Goal: Task Accomplishment & Management: Complete application form

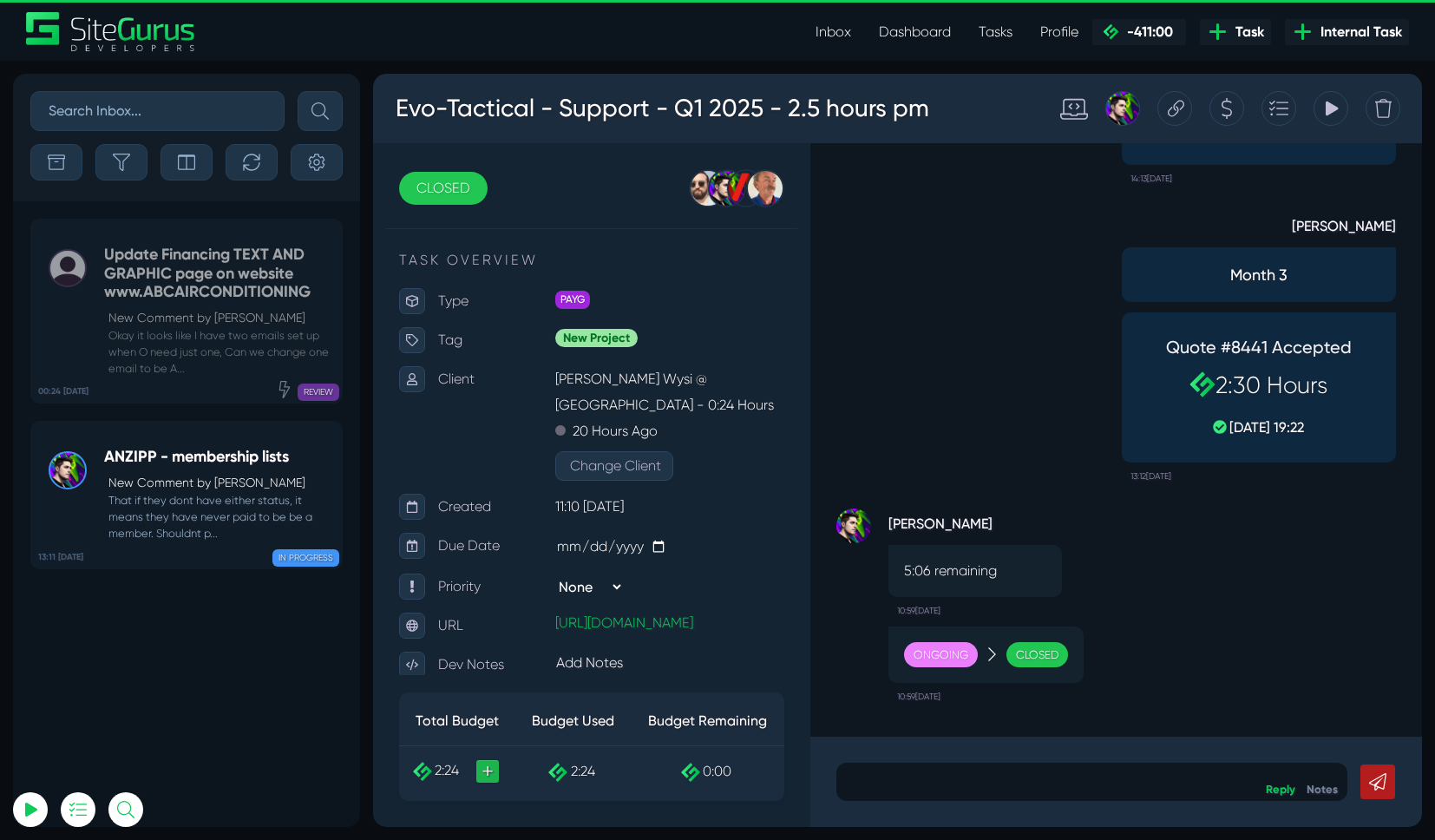
click at [879, 33] on link "Dashboard" at bounding box center [915, 32] width 100 height 35
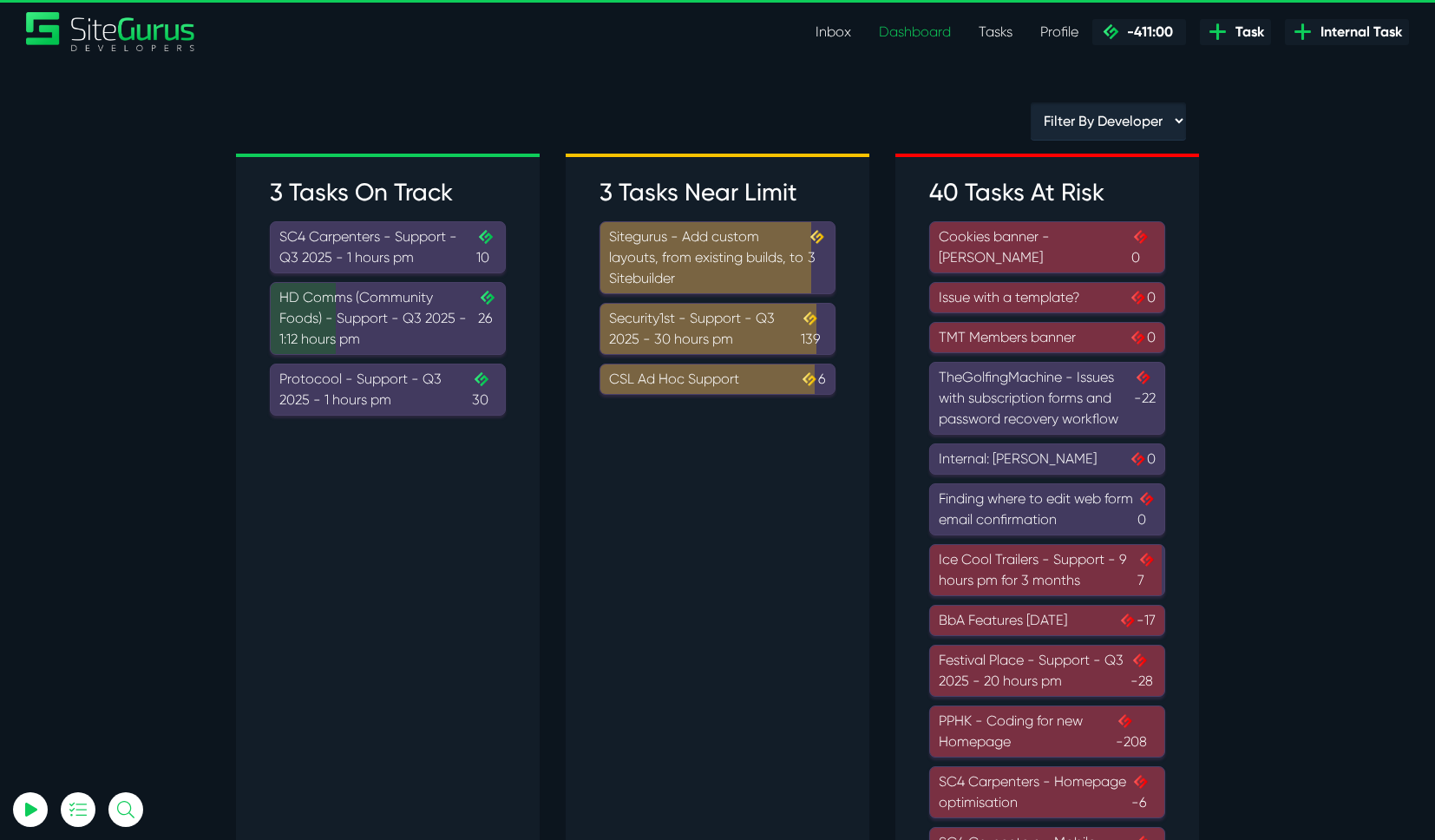
click at [407, 404] on div "Protocool - Support - Q3 2025 - 1 hours pm .cls-1{fill-rule:evenodd;fill:url(#l…" at bounding box center [388, 389] width 217 height 42
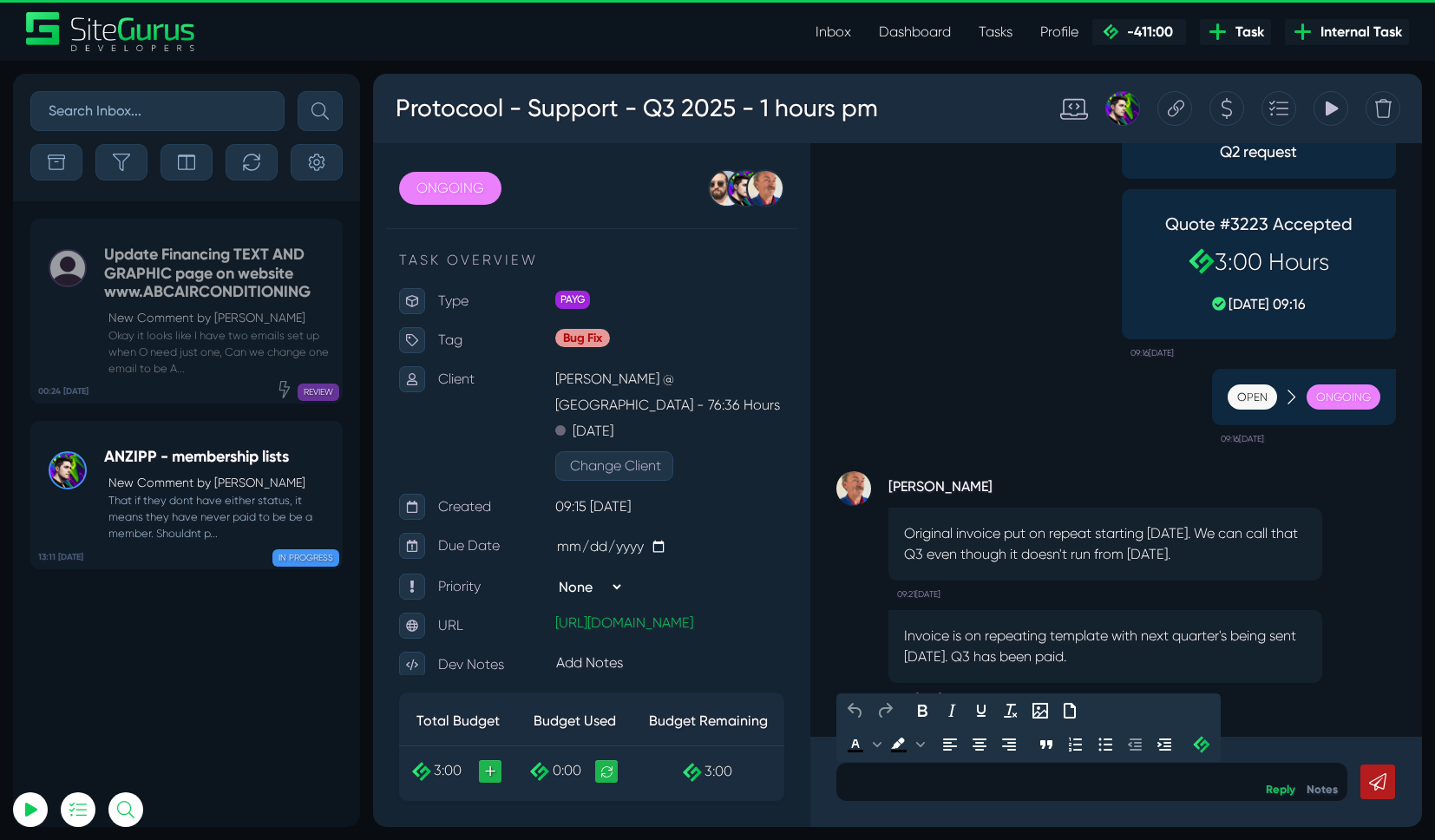
click at [1009, 780] on p at bounding box center [1091, 781] width 485 height 20
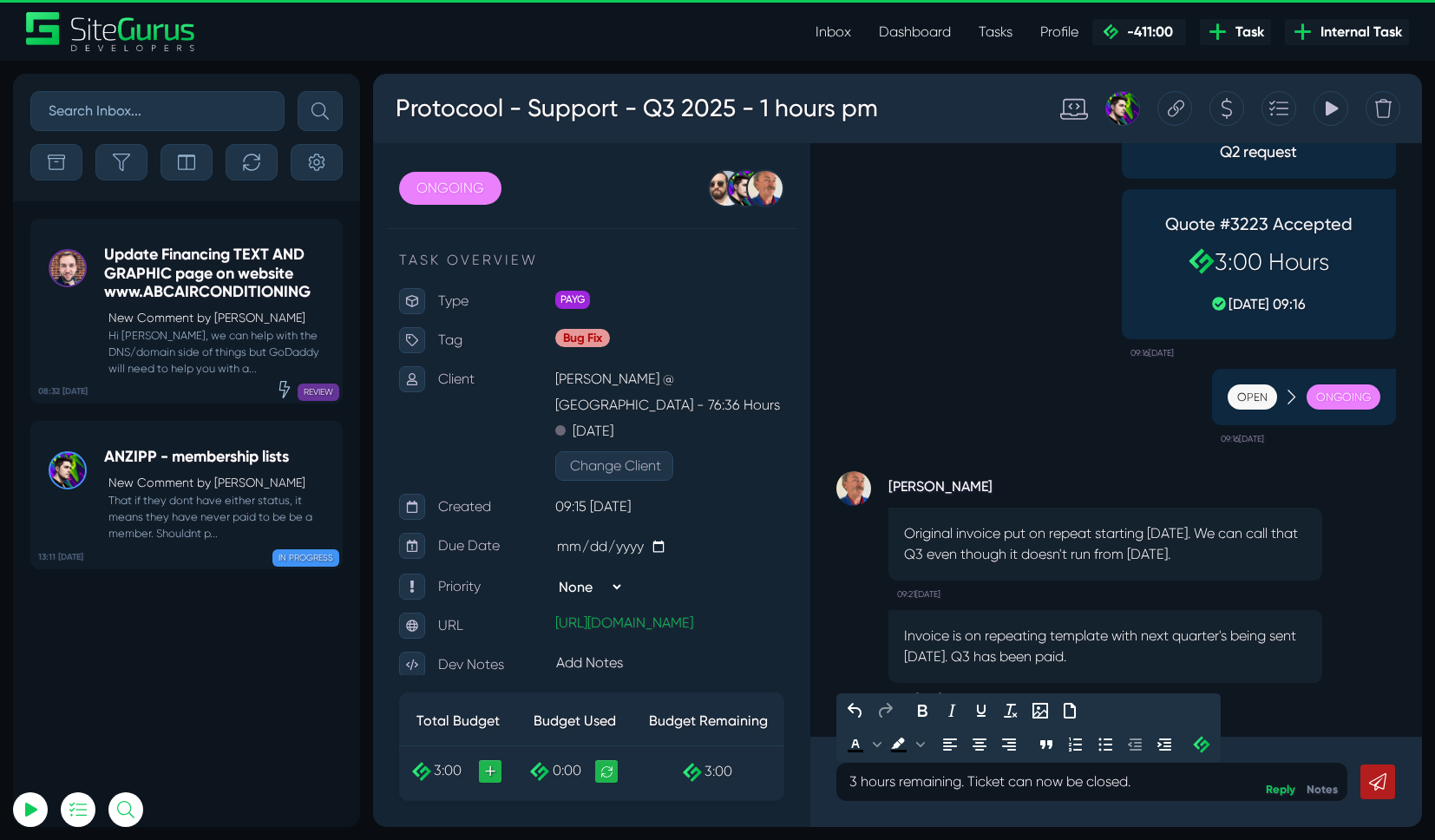
click at [965, 779] on p "3 hours remaining. Ticket can now be closed." at bounding box center [1091, 781] width 485 height 20
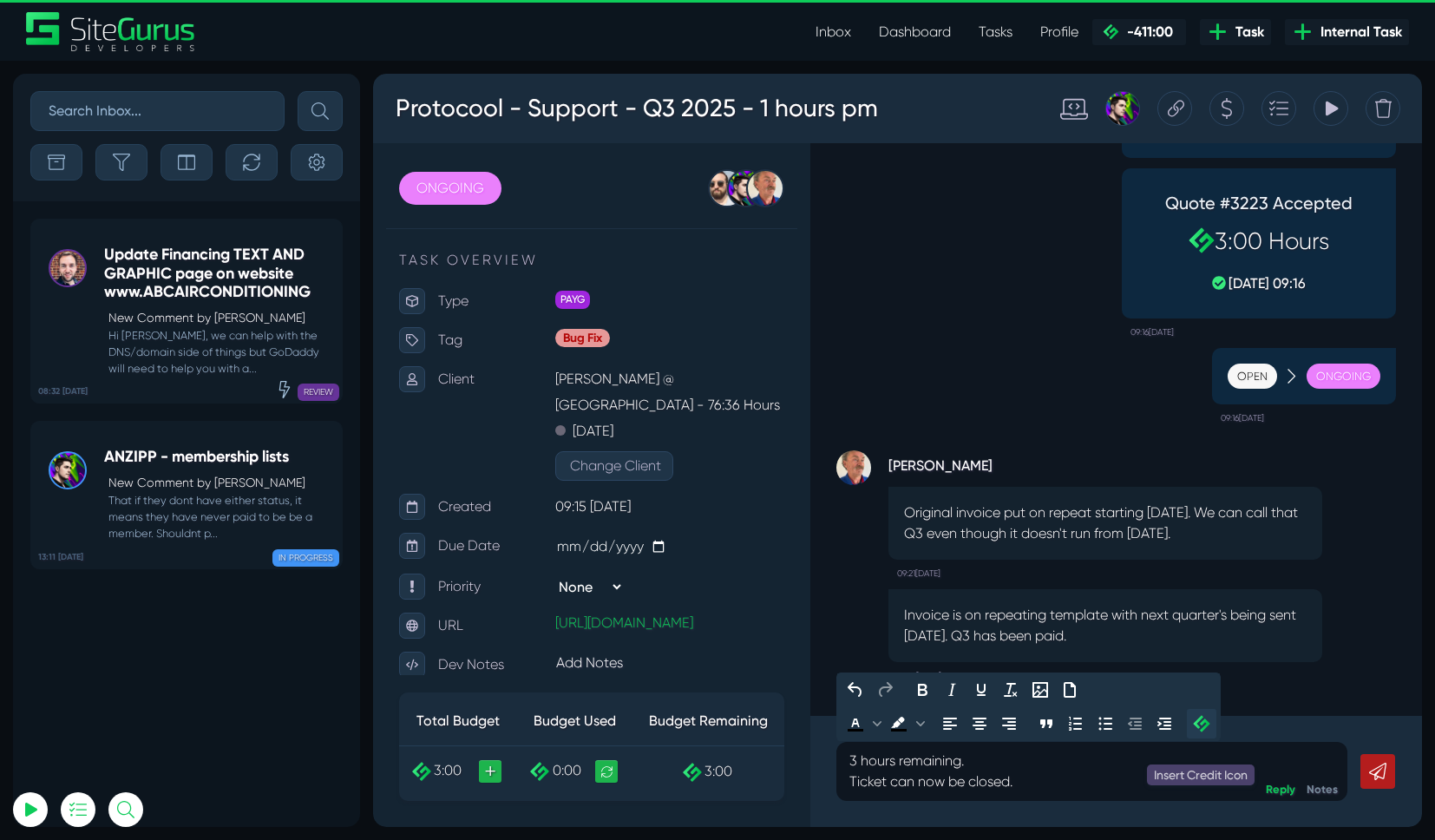
scroll to position [-41, 0]
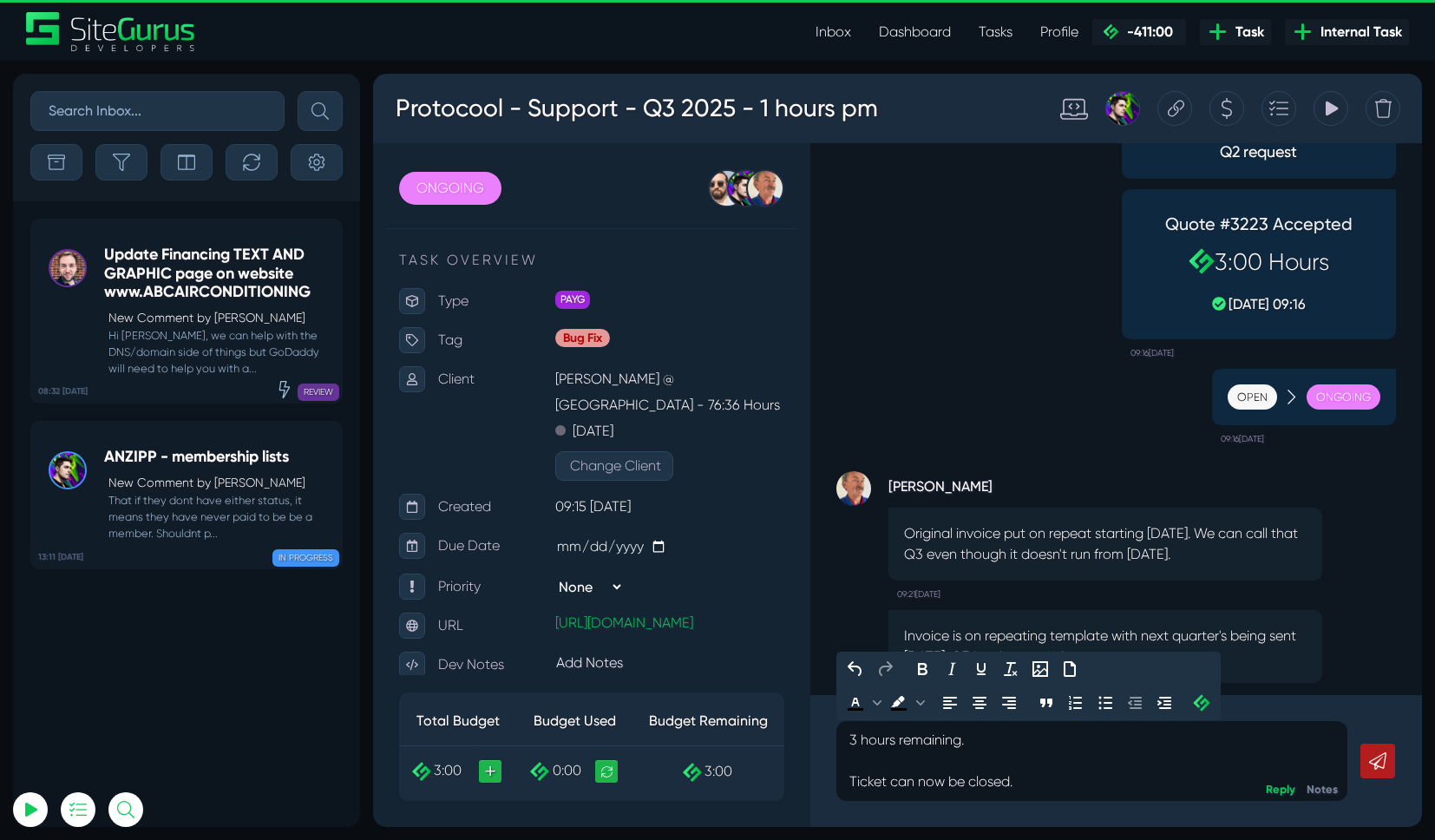
click at [1058, 769] on p "3 hours remaining. Ticket can now be closed." at bounding box center [1091, 761] width 485 height 62
drag, startPoint x: 564, startPoint y: 192, endPoint x: 538, endPoint y: 186, distance: 26.7
click at [563, 192] on div "Gary Purbrick Josh Carter Robert Wakefield Unassigned" at bounding box center [656, 188] width 257 height 38
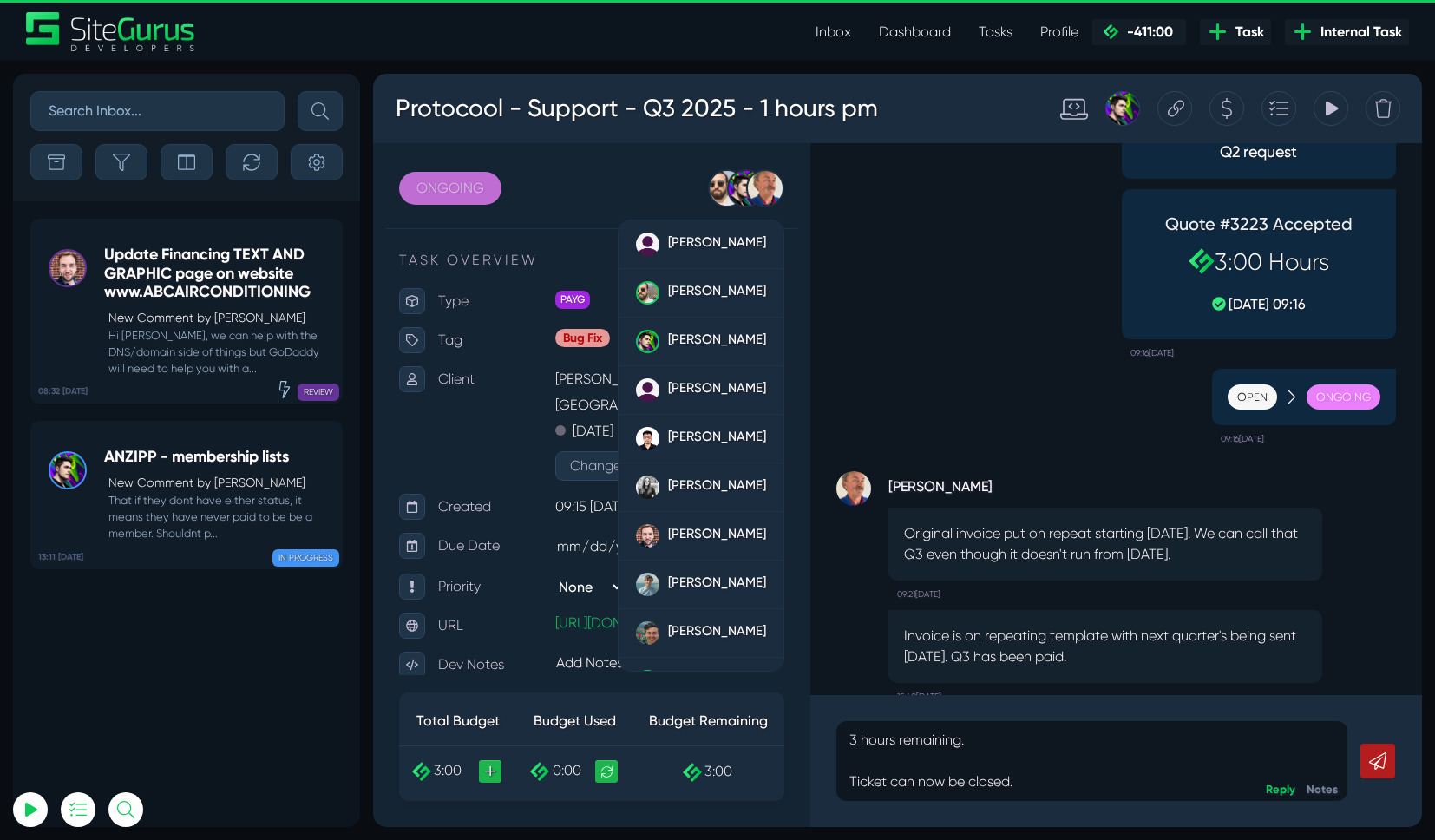
click at [491, 187] on link "ONGOING" at bounding box center [450, 188] width 102 height 33
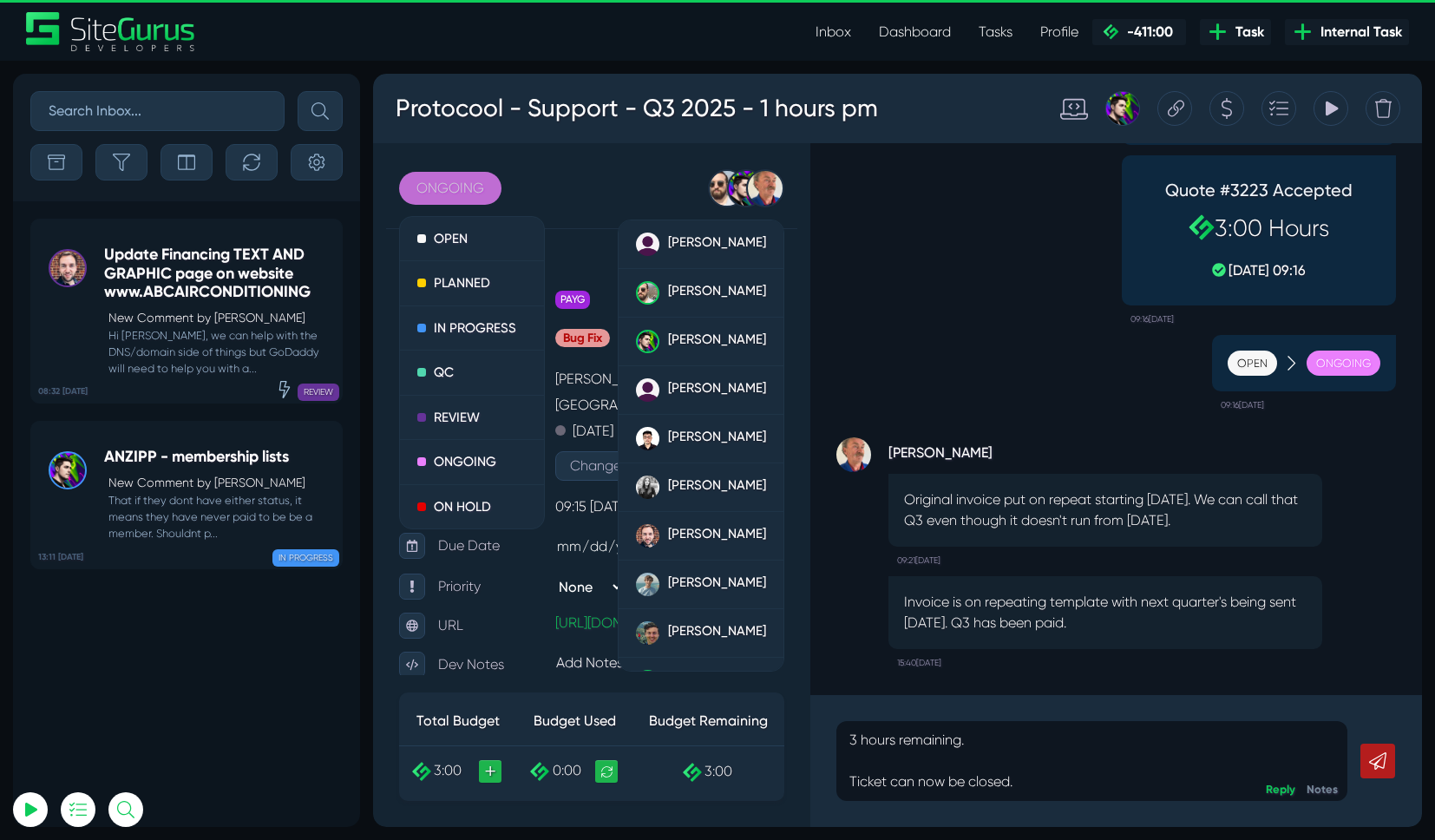
scroll to position [0, 0]
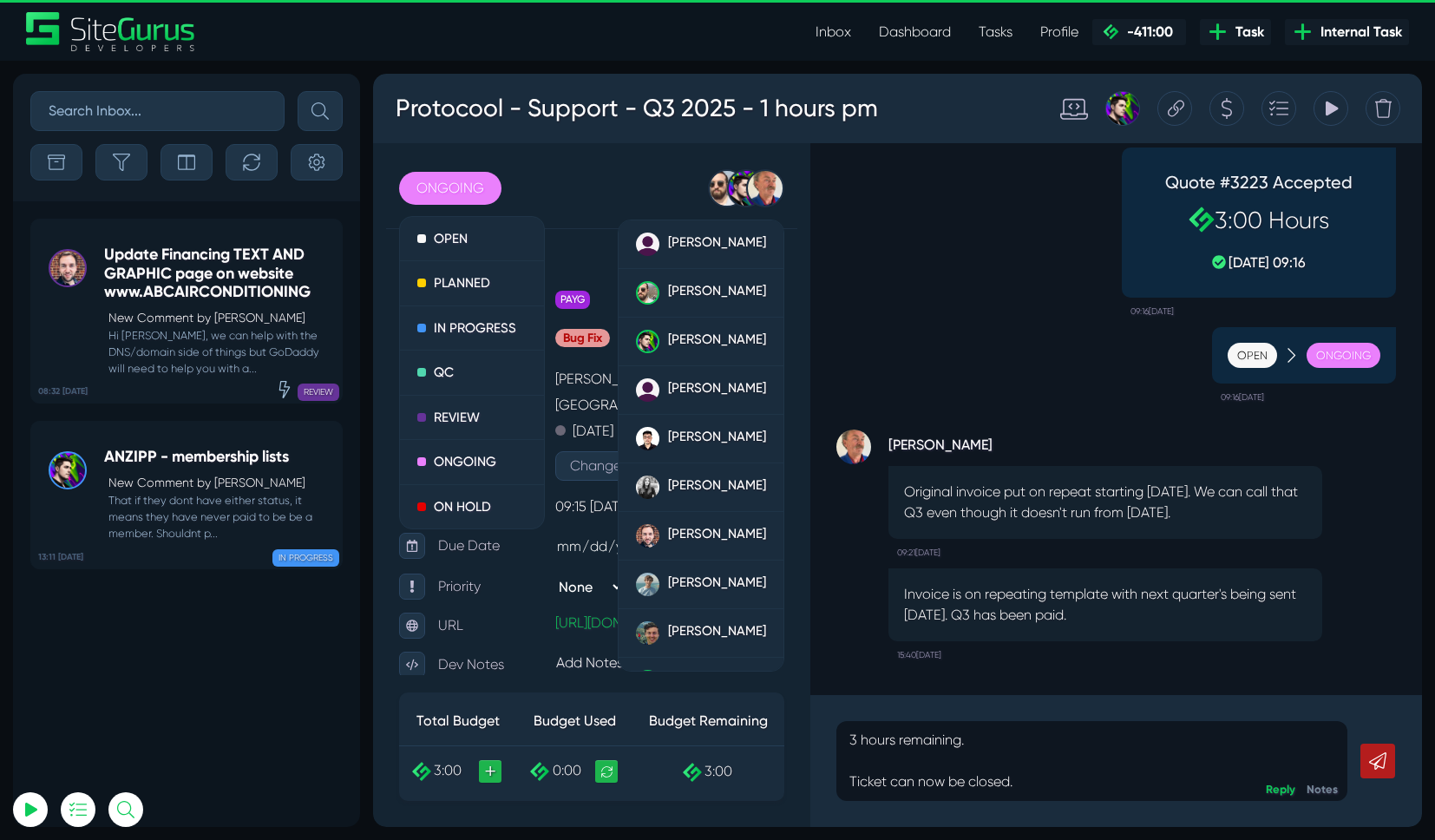
click at [932, 125] on div "Protocool - Support - Q3 2025 - 1 hours pm" at bounding box center [706, 109] width 648 height 62
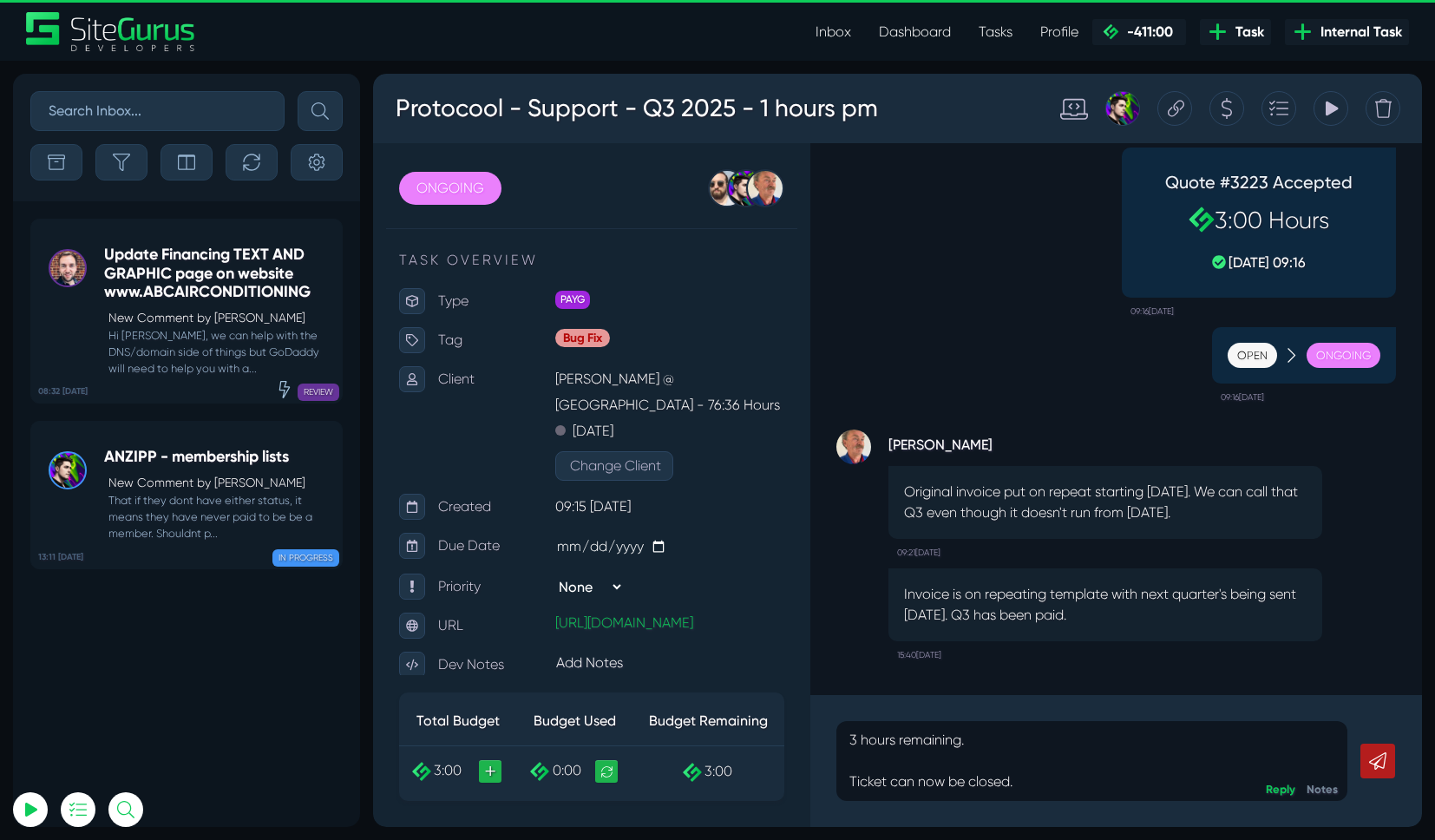
click at [1390, 764] on link at bounding box center [1377, 760] width 35 height 35
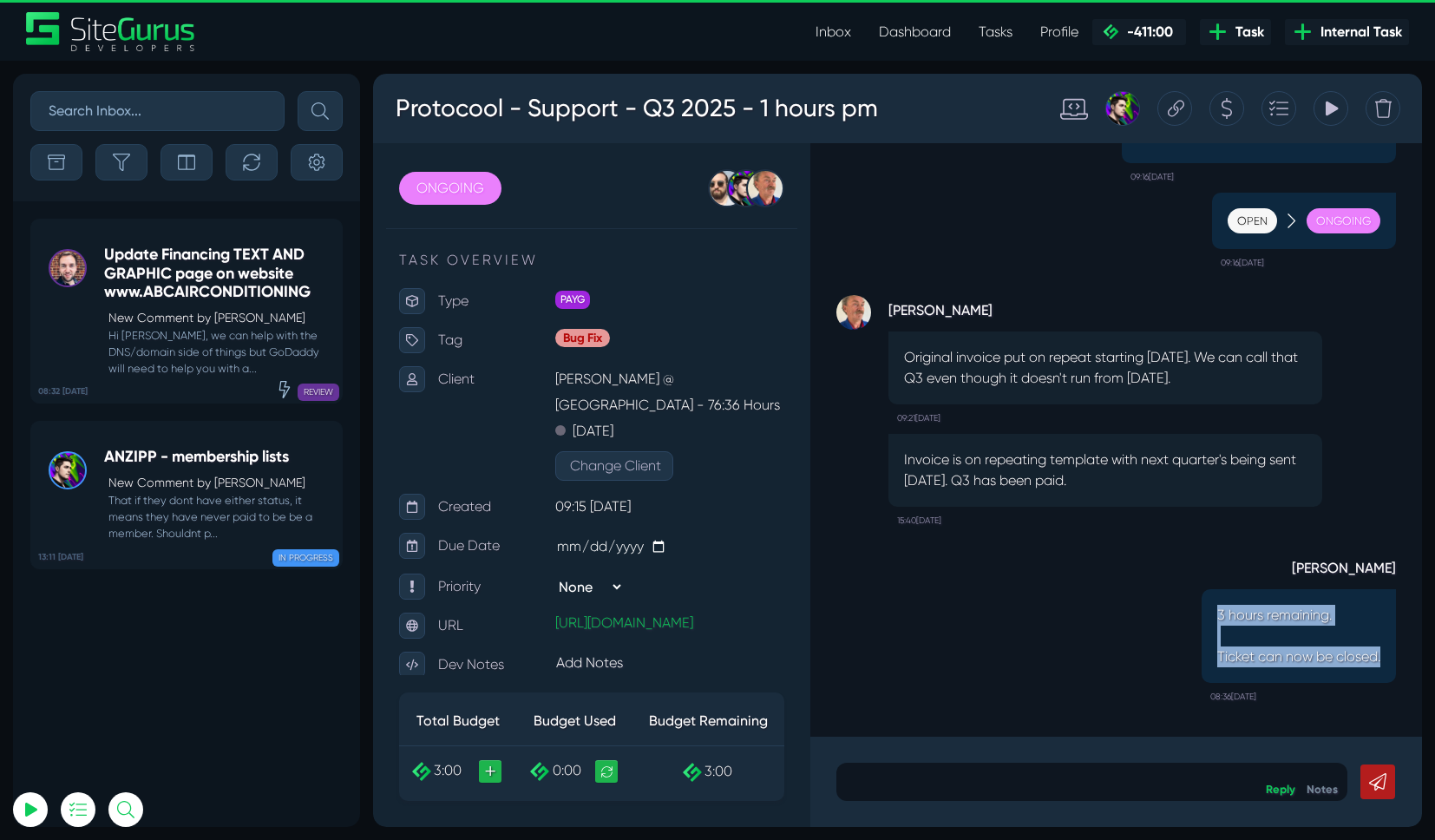
drag, startPoint x: 1212, startPoint y: 613, endPoint x: 1386, endPoint y: 654, distance: 178.8
click at [1386, 654] on div "3 hours remaining. Ticket can now be closed." at bounding box center [1299, 635] width 194 height 93
copy p "3 hours remaining. Ticket can now be closed."
click at [918, 31] on link "Dashboard" at bounding box center [915, 32] width 100 height 35
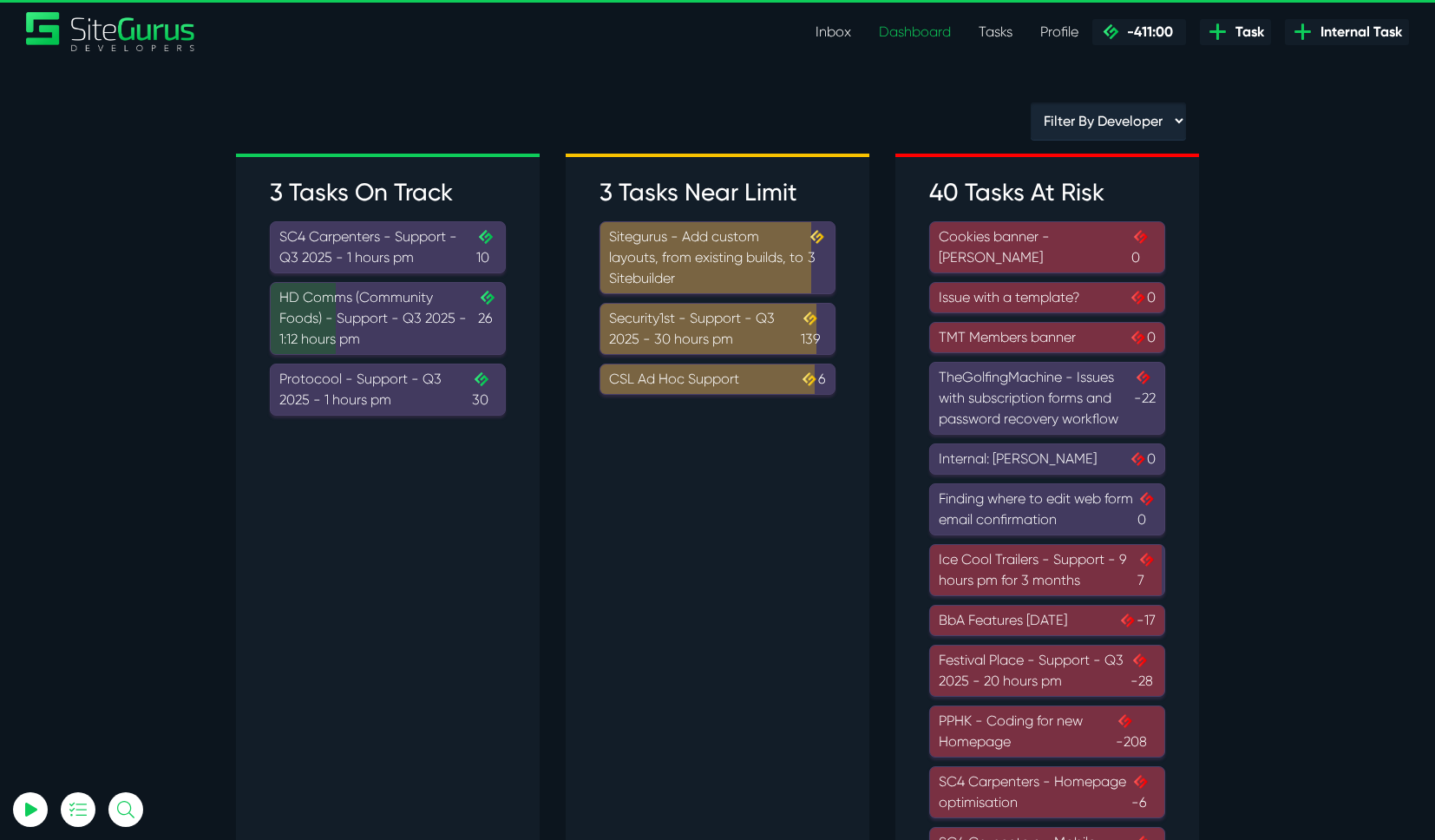
click at [407, 247] on div "SC4 Carpenters - Support - Q3 2025 - 1 hours pm .cls-1{fill-rule:evenodd;fill:u…" at bounding box center [388, 246] width 217 height 42
click at [376, 307] on div "HD Comms (Community Foods) - Support - Q3 2025 - 1:12 hours pm .cls-1{fill-rule…" at bounding box center [388, 319] width 217 height 62
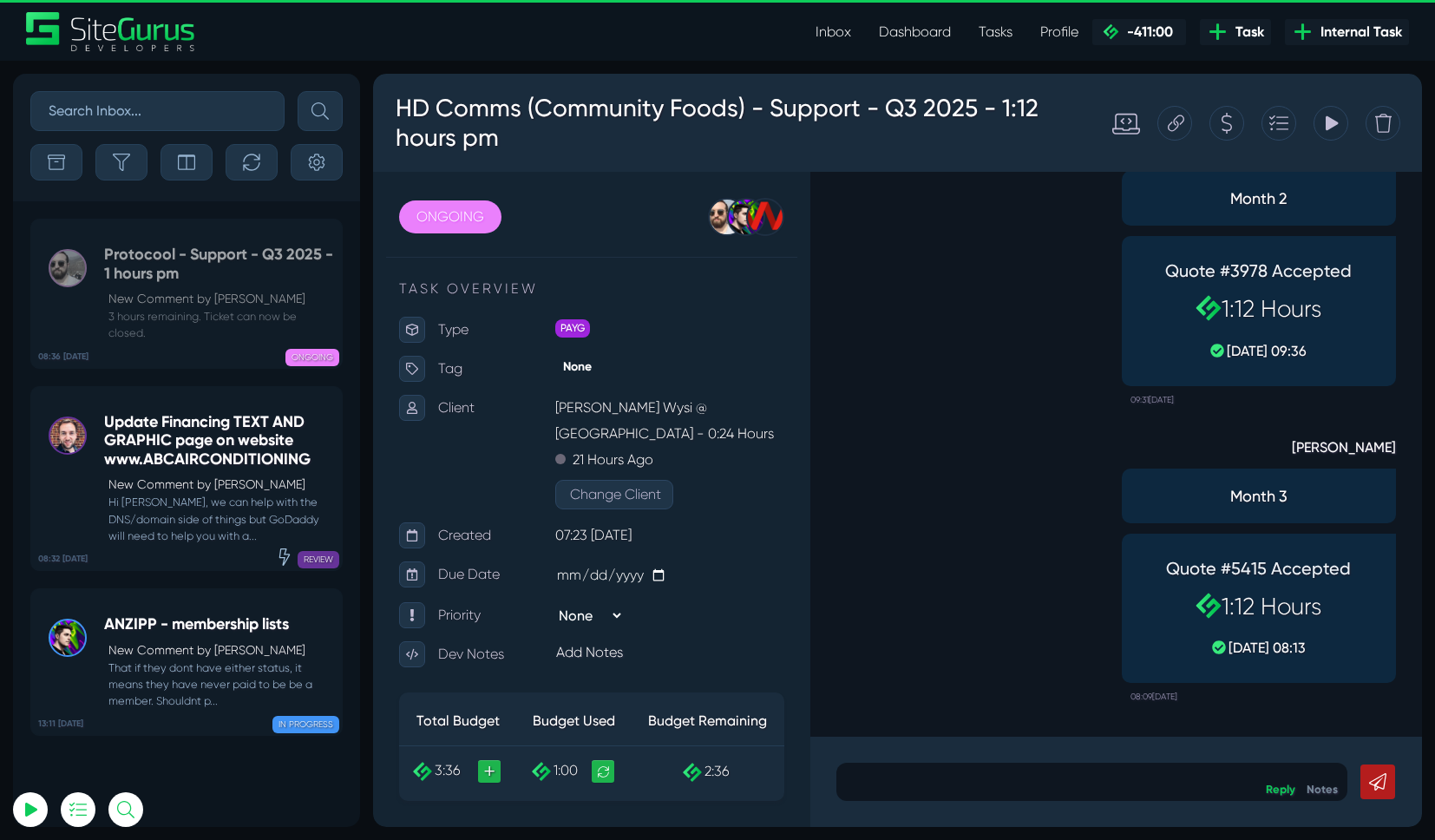
click at [1049, 790] on p at bounding box center [1091, 781] width 485 height 20
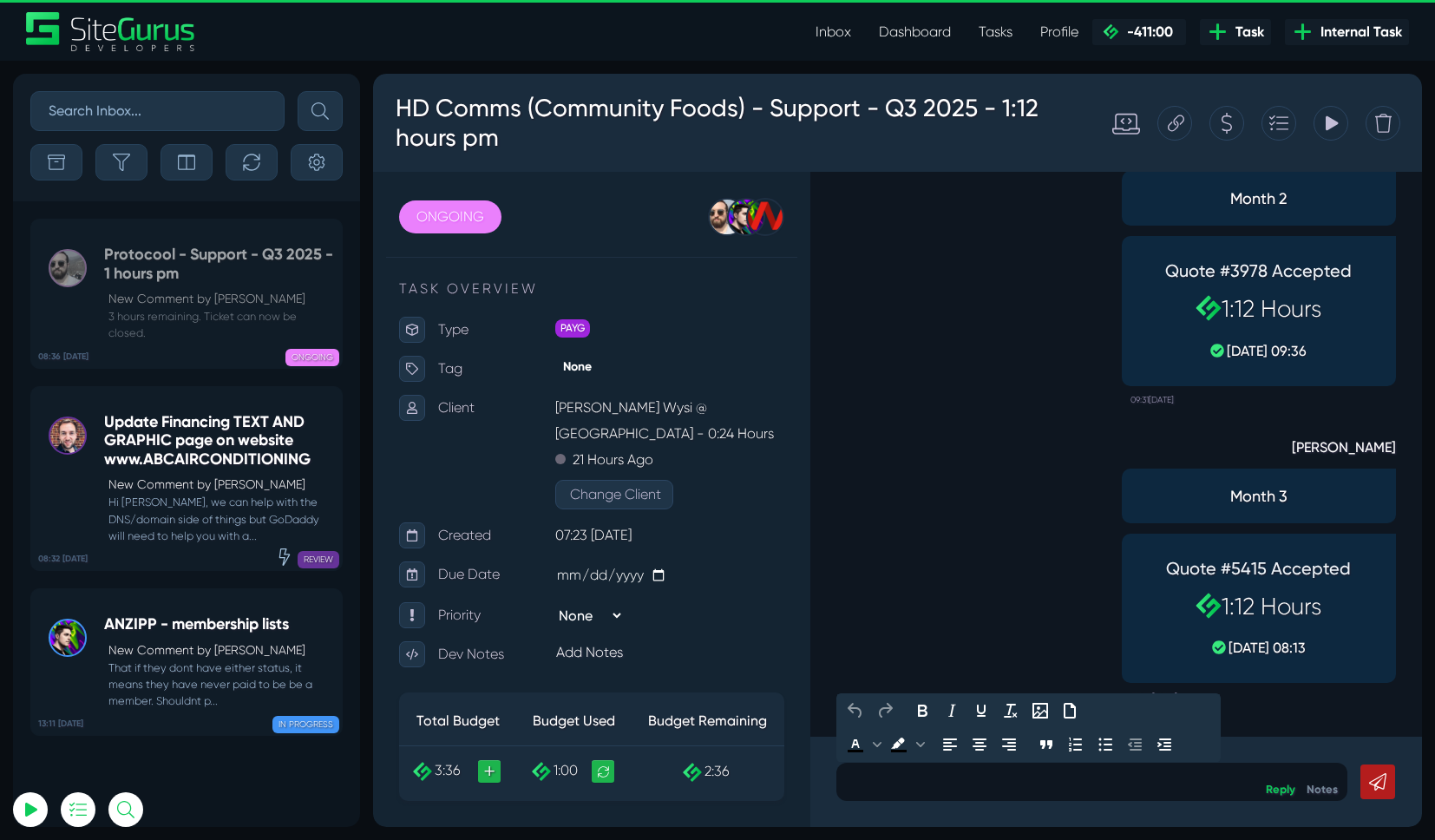
paste div
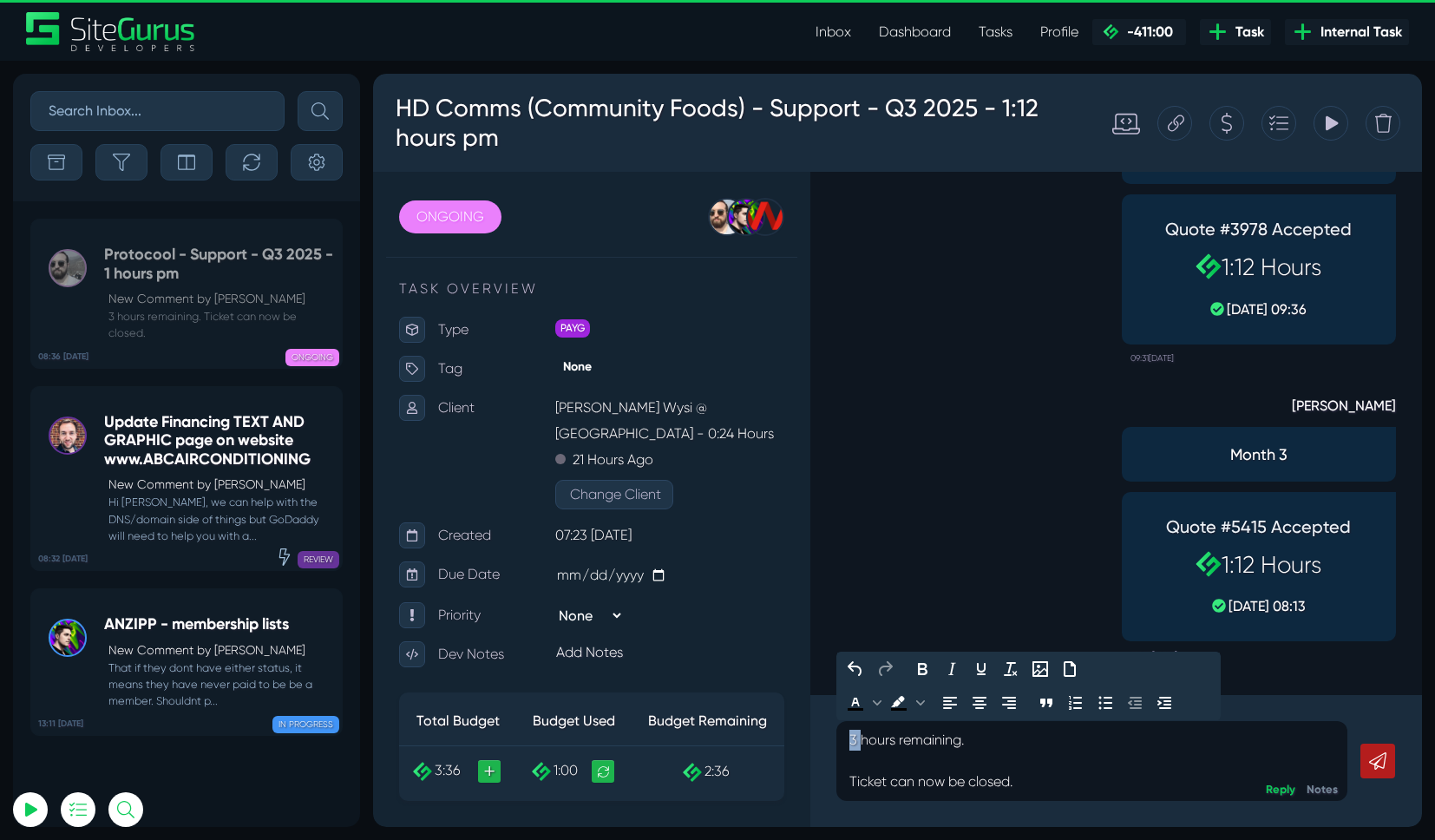
drag, startPoint x: 859, startPoint y: 743, endPoint x: 815, endPoint y: 739, distance: 44.2
click at [815, 739] on div "3 hours remaining. Ticket can now be closed. Reply Notes" at bounding box center [1115, 761] width 612 height 132
click at [1375, 767] on icon at bounding box center [1377, 760] width 17 height 17
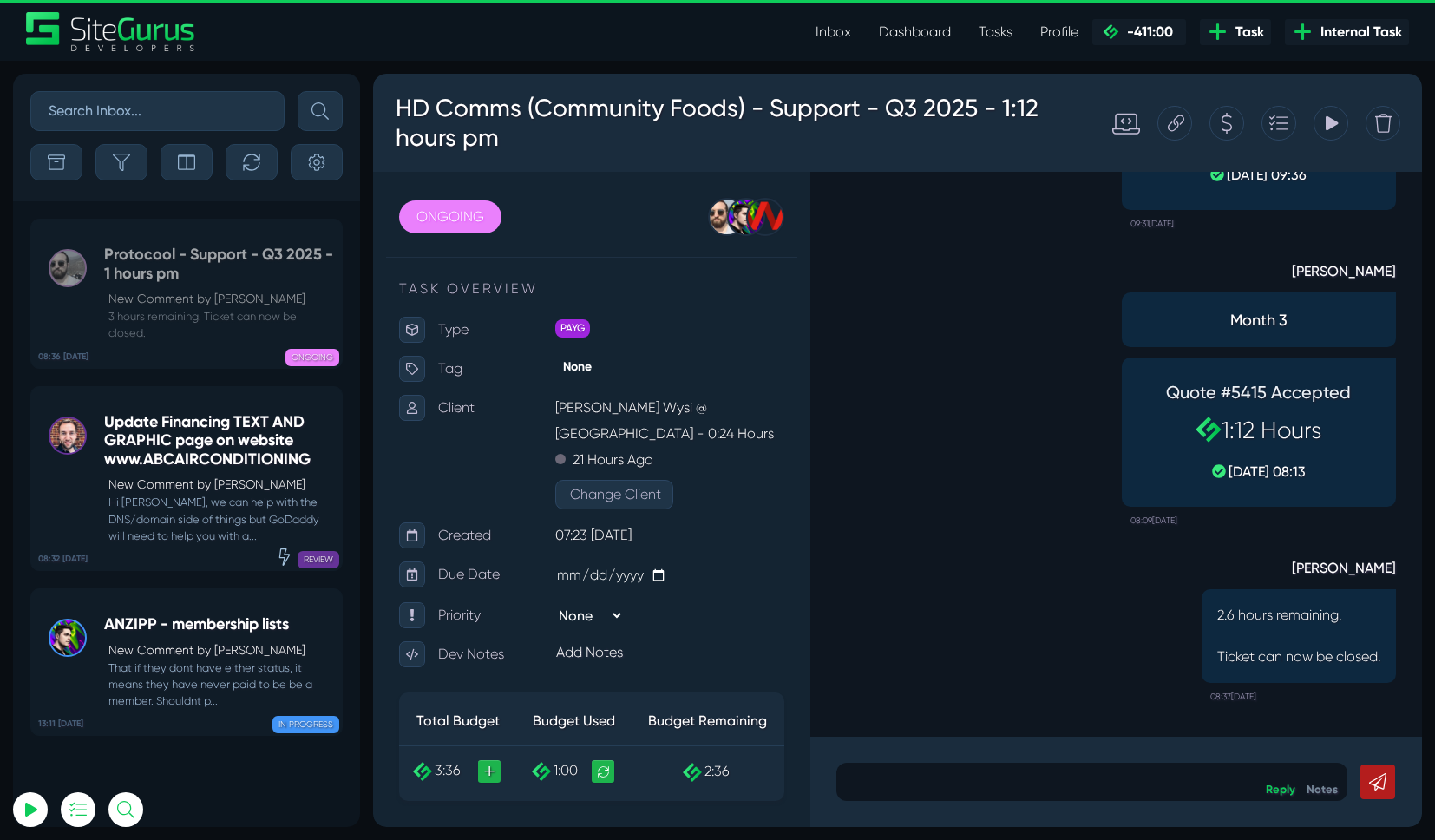
click at [893, 35] on link "Dashboard" at bounding box center [915, 32] width 100 height 35
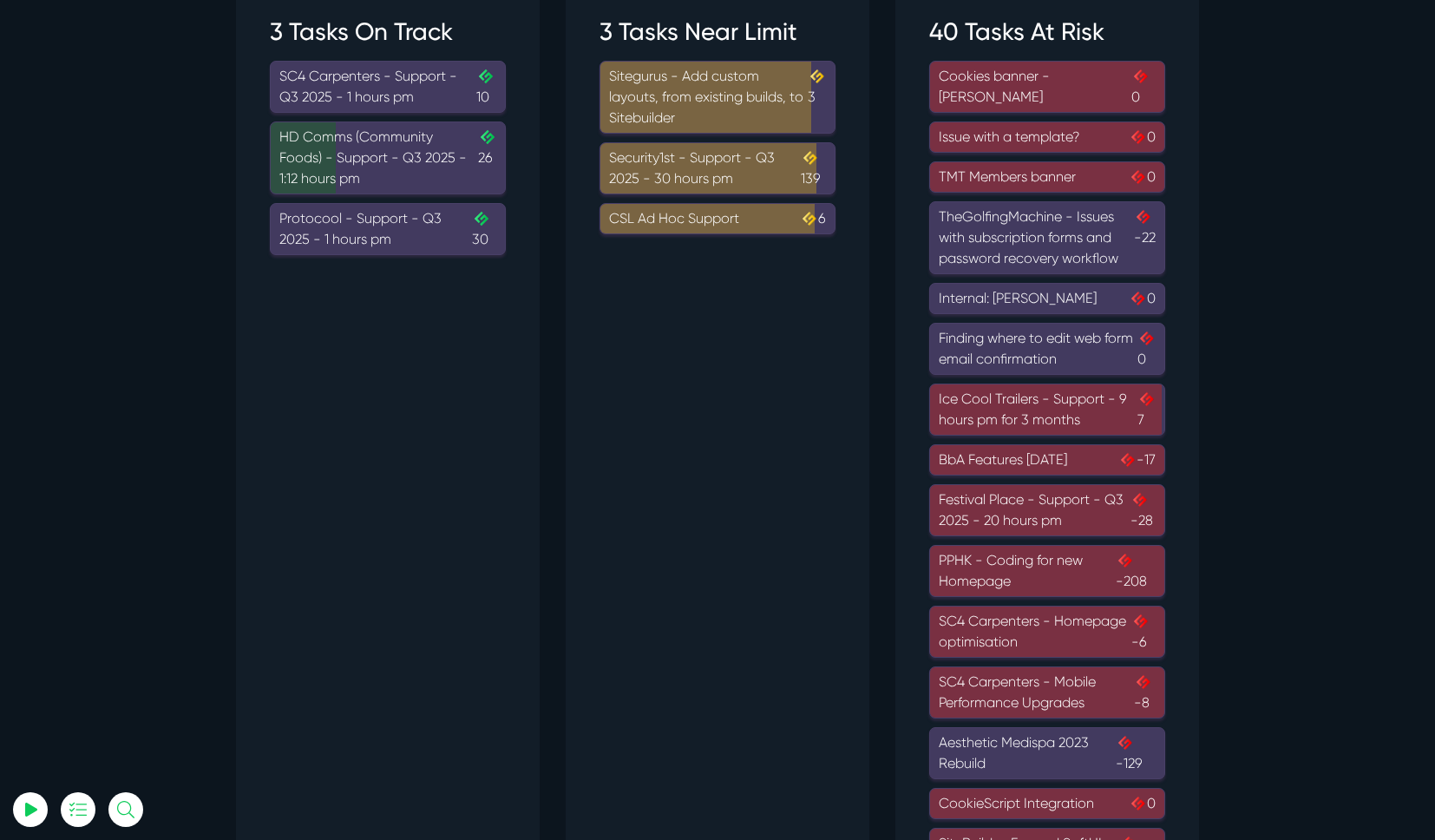
scroll to position [166, 0]
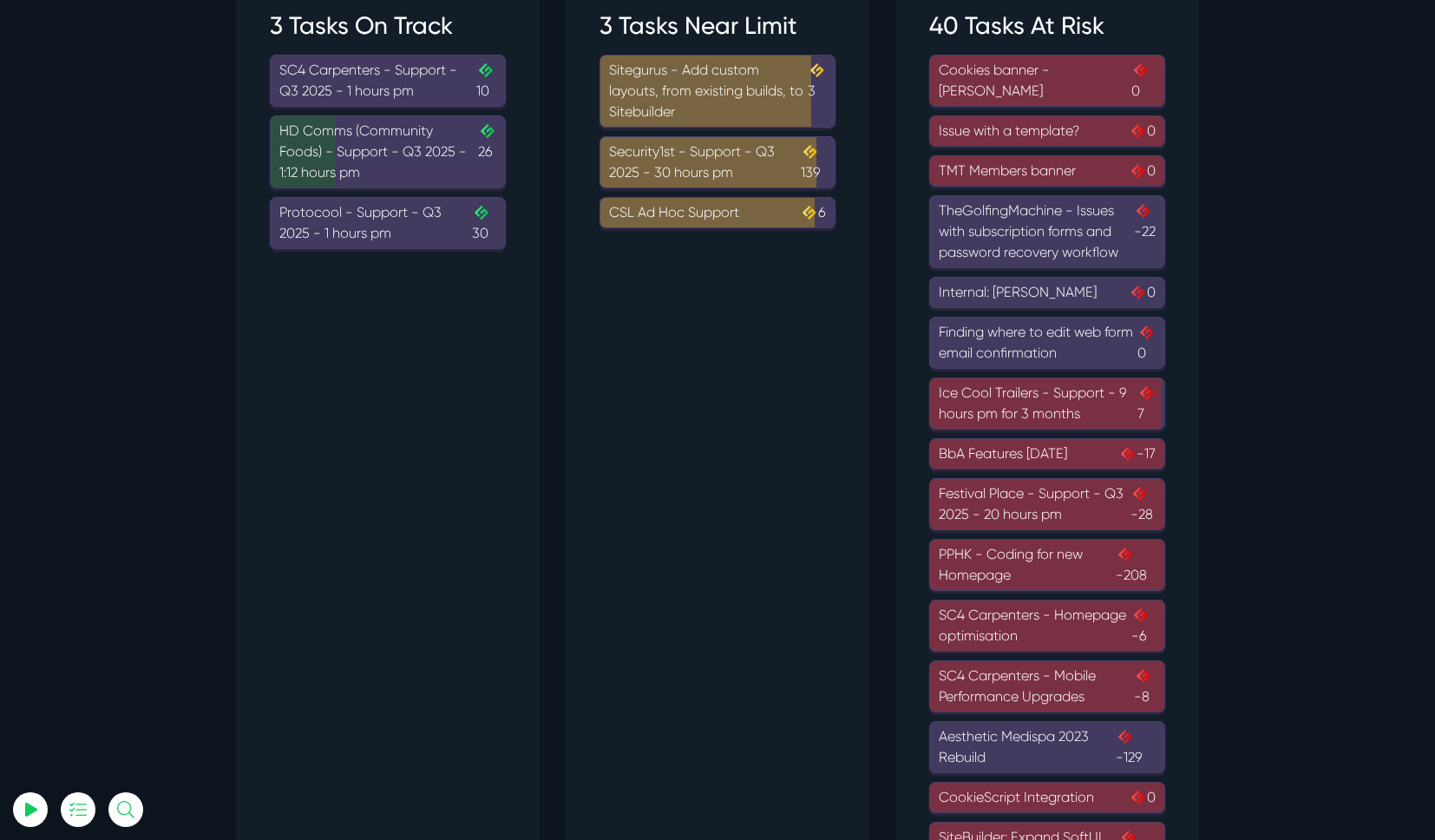
click at [1057, 508] on div "Festival Place - Support - Q3 2025 - 20 hours pm -28" at bounding box center [1048, 504] width 217 height 42
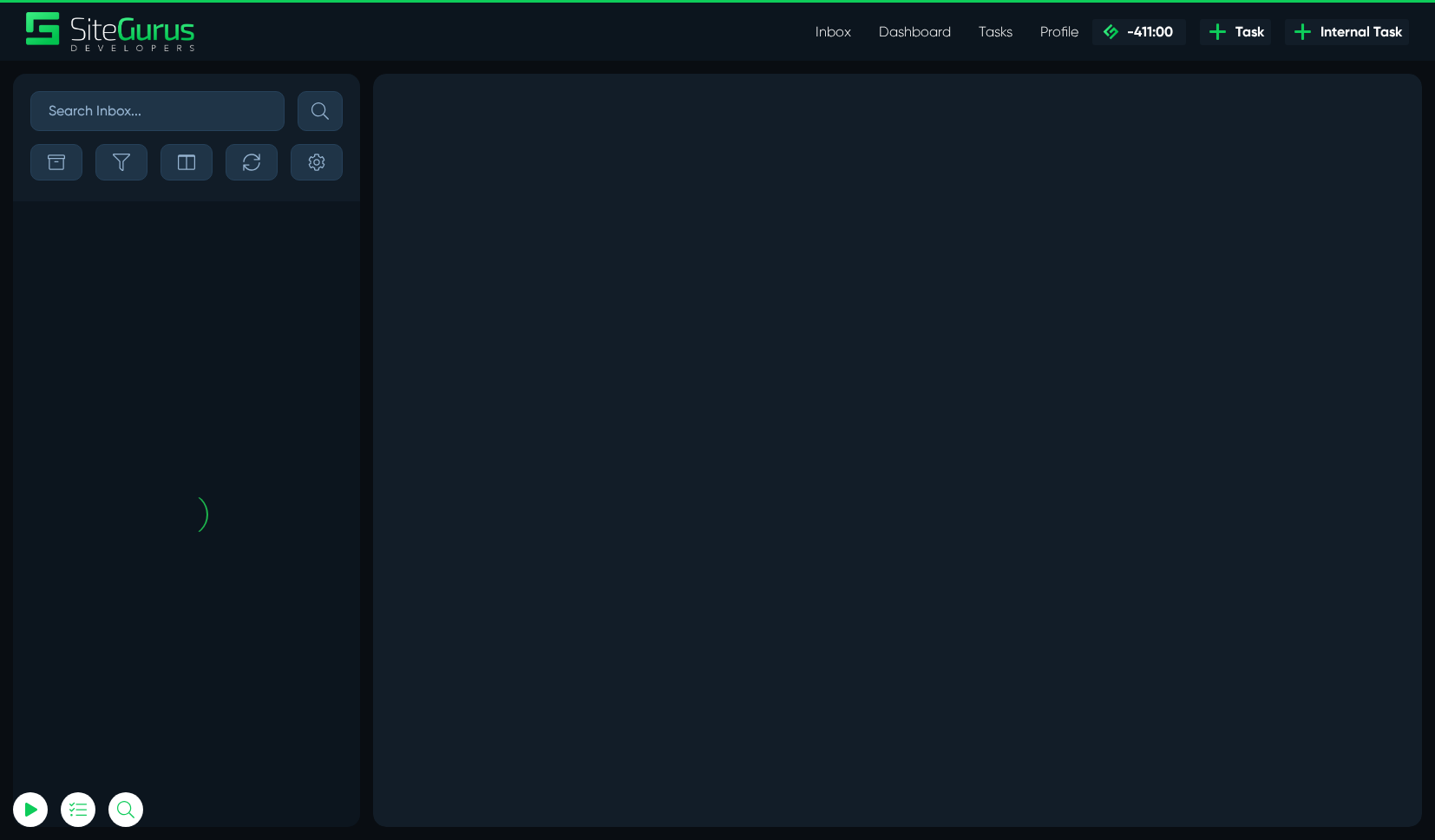
scroll to position [-94, 0]
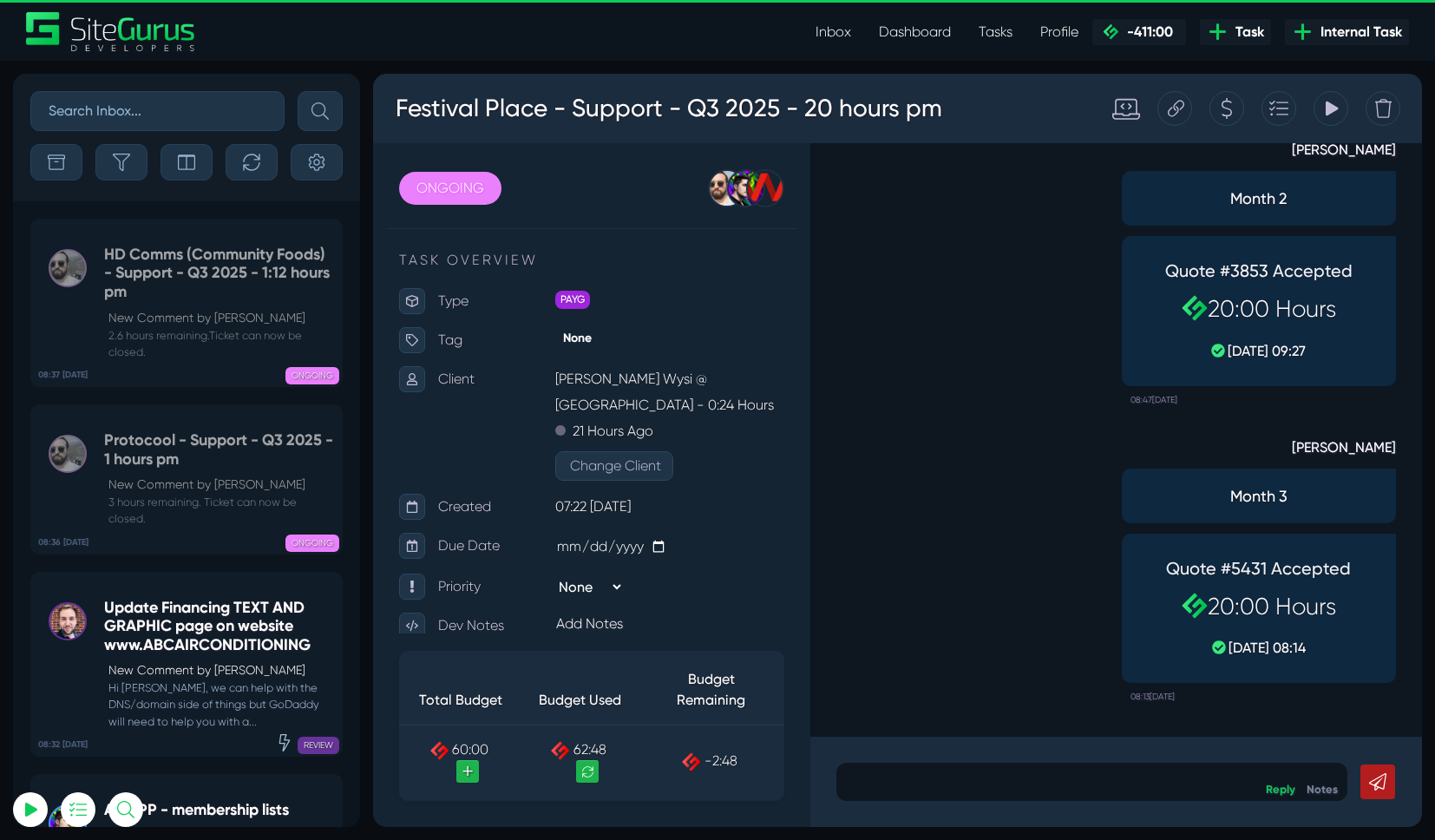
click at [884, 771] on p at bounding box center [1091, 781] width 485 height 20
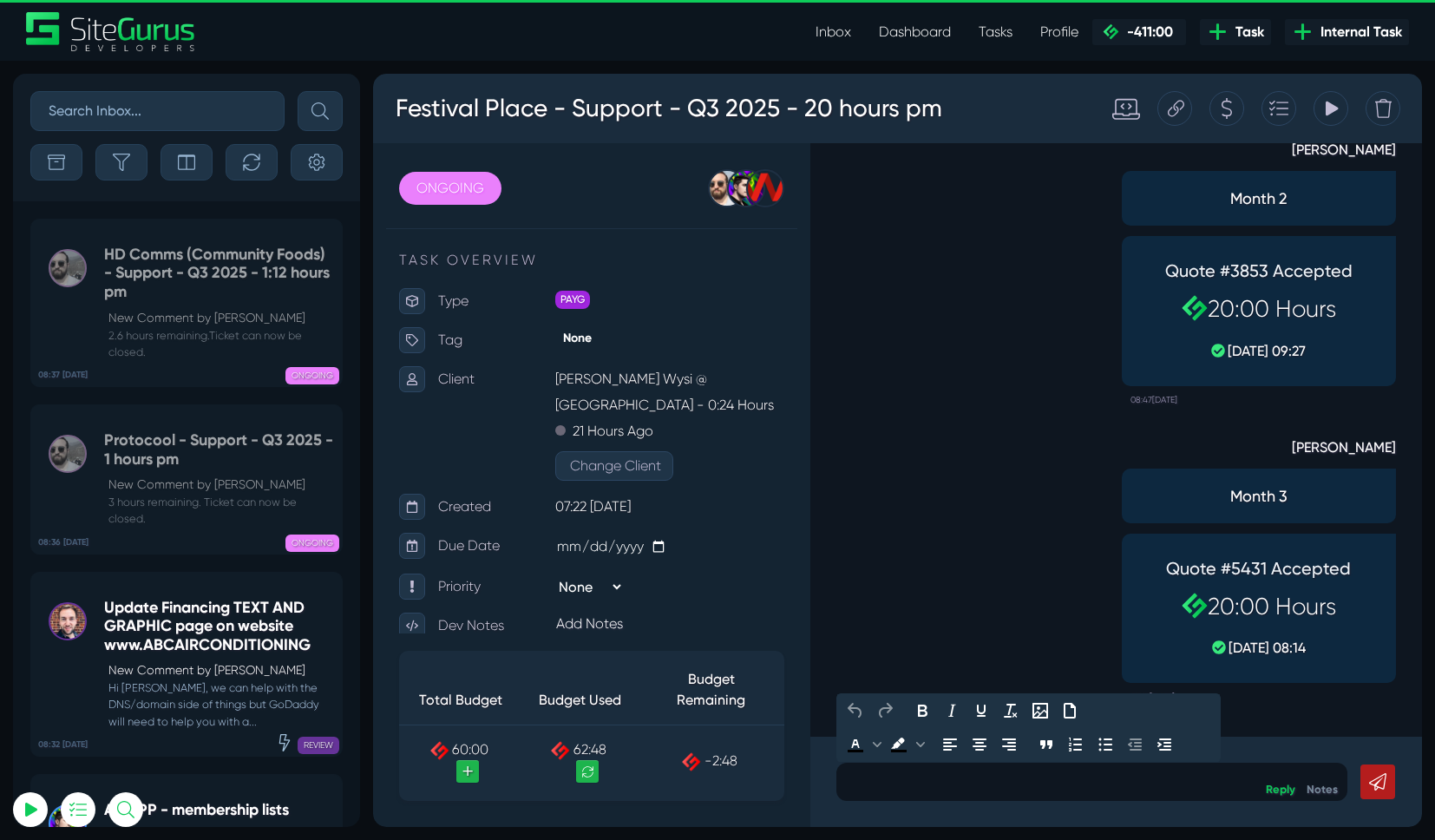
paste div
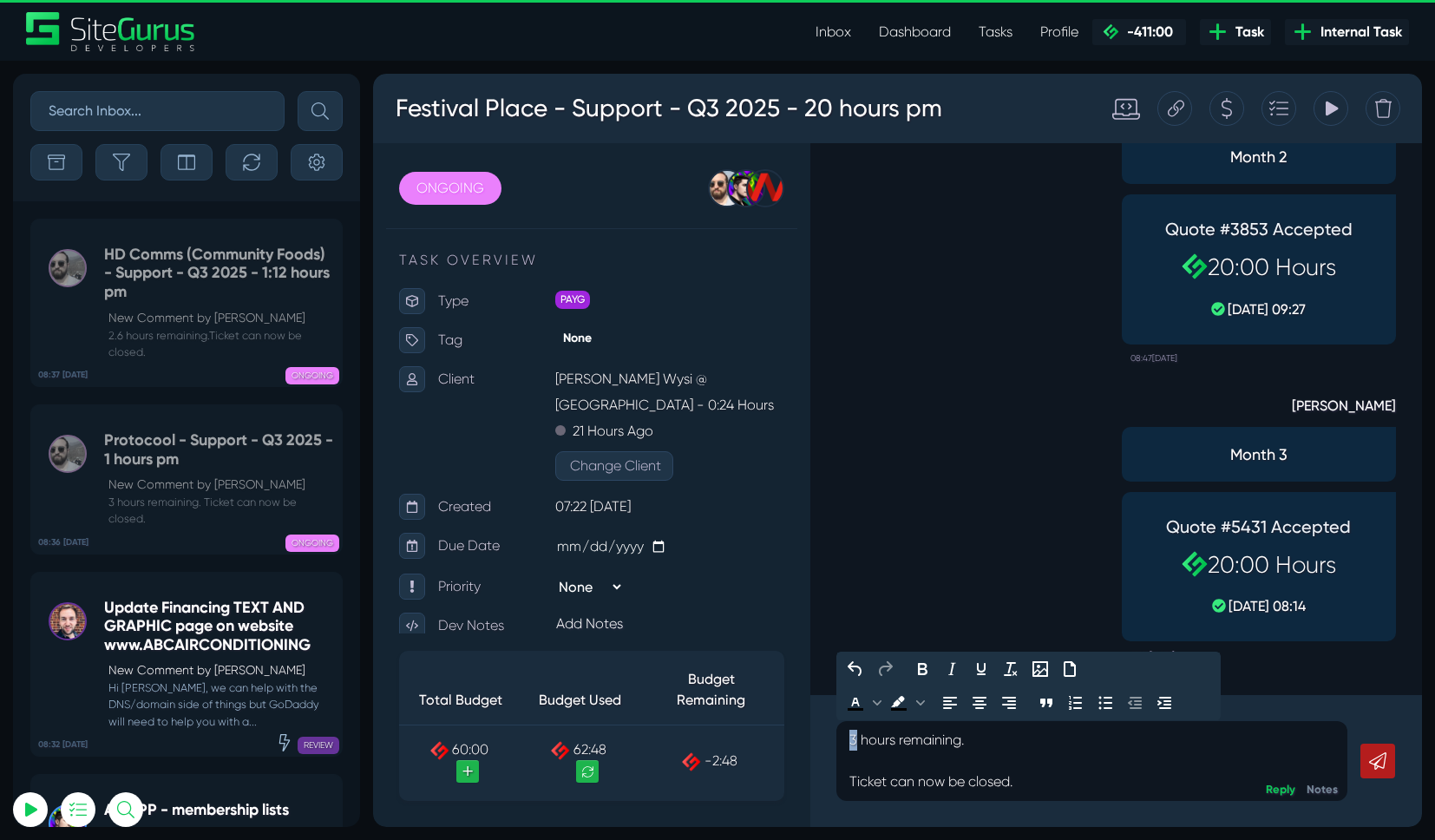
drag, startPoint x: 856, startPoint y: 739, endPoint x: 782, endPoint y: 732, distance: 74.3
click at [782, 732] on div "ONGOING OPEN PLANNED IN PROGRESS QC REVIEW ONGOING ON HOLD Gary Purbrick Josh C…" at bounding box center [897, 485] width 1050 height 683
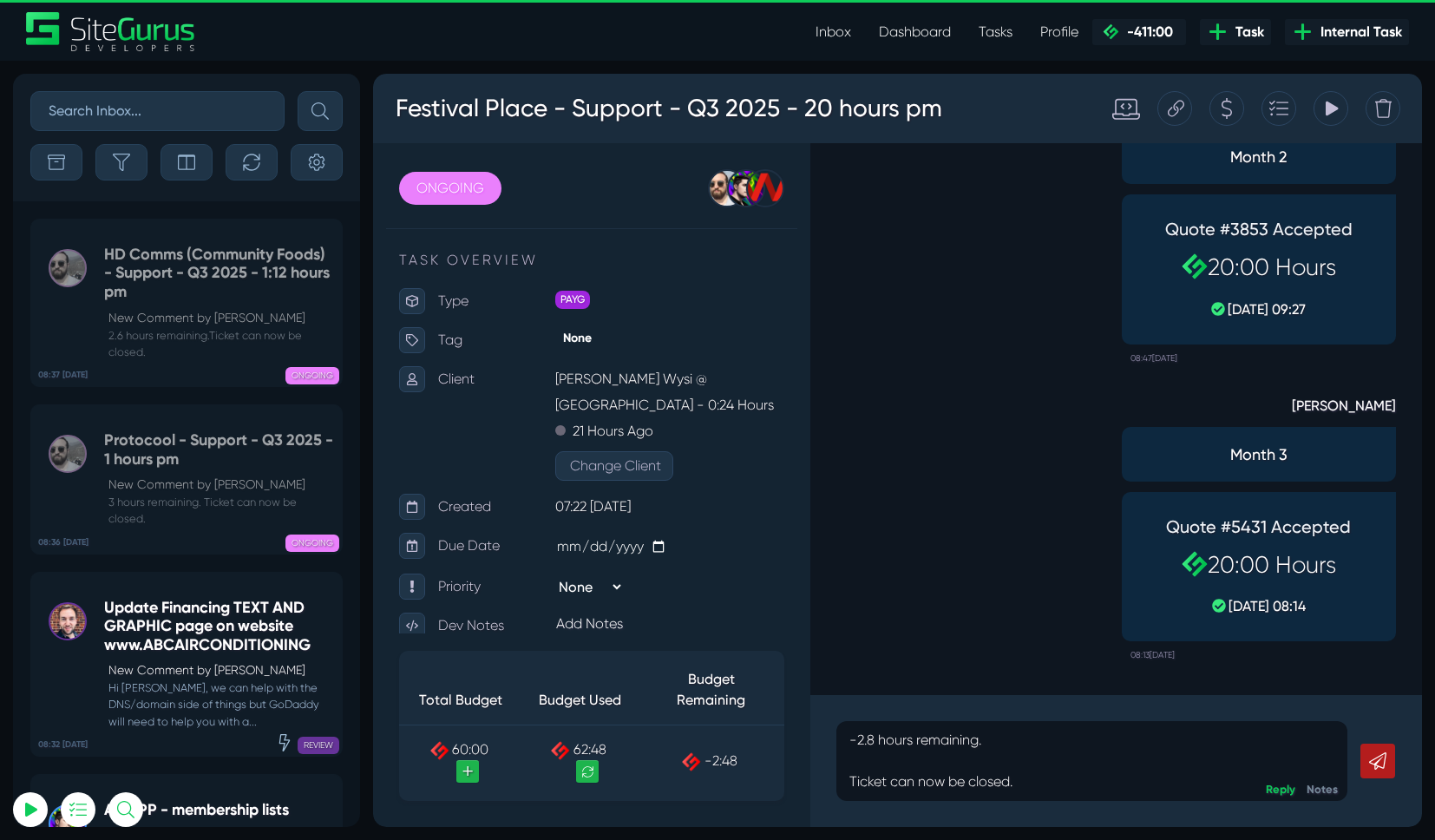
click at [1380, 755] on icon at bounding box center [1377, 760] width 17 height 17
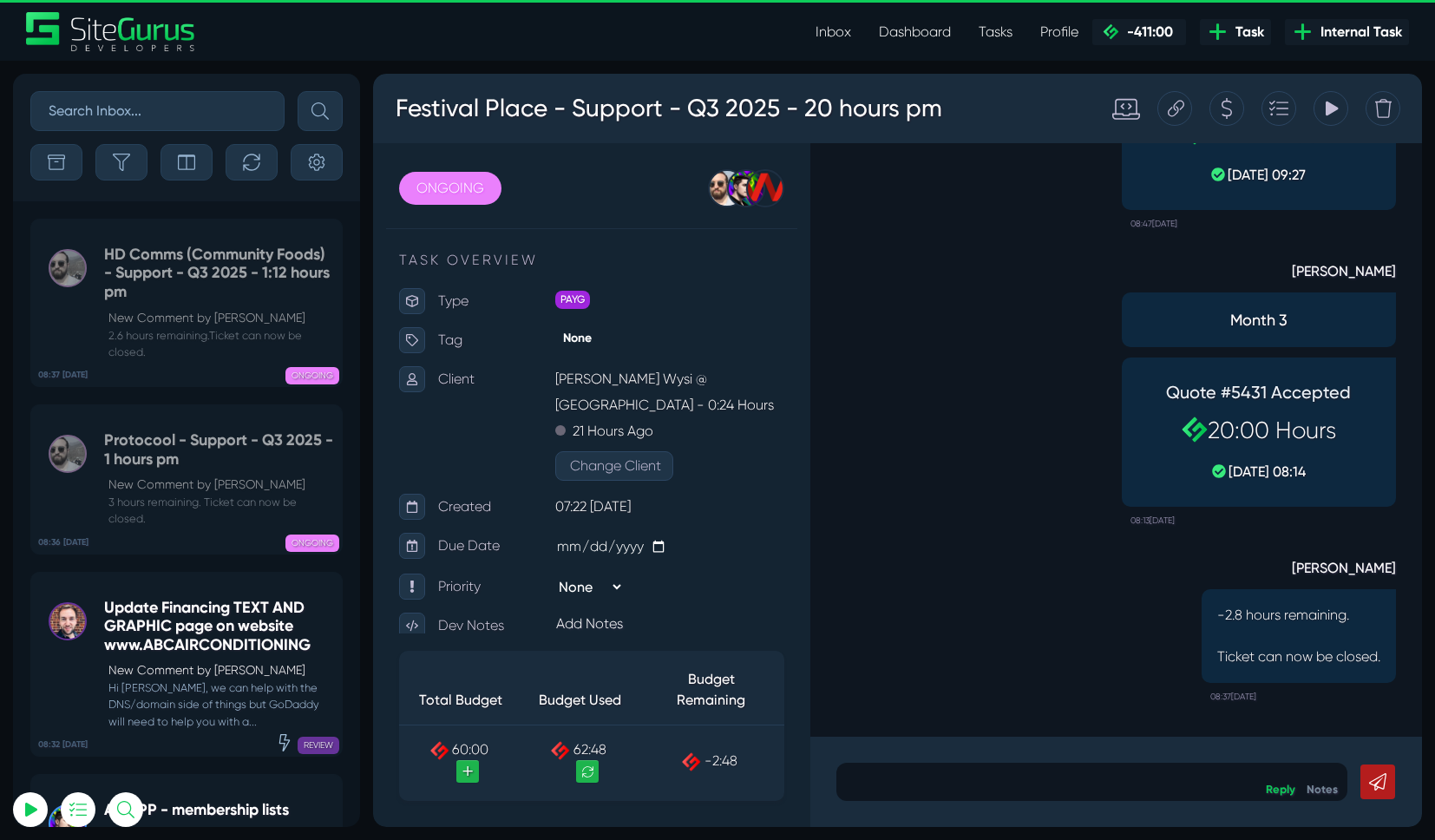
click at [920, 32] on link "Dashboard" at bounding box center [915, 32] width 100 height 35
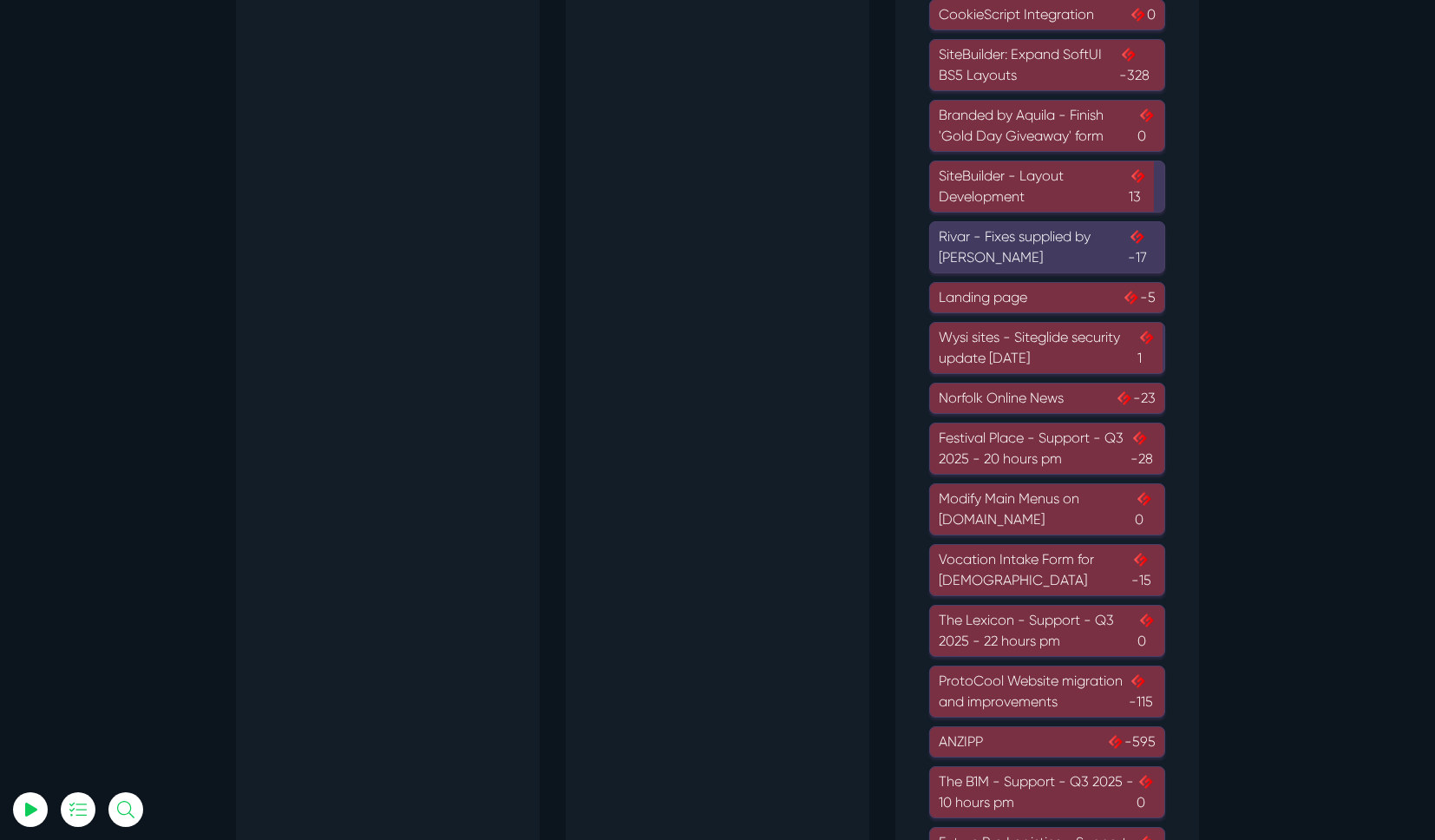
scroll to position [931, 0]
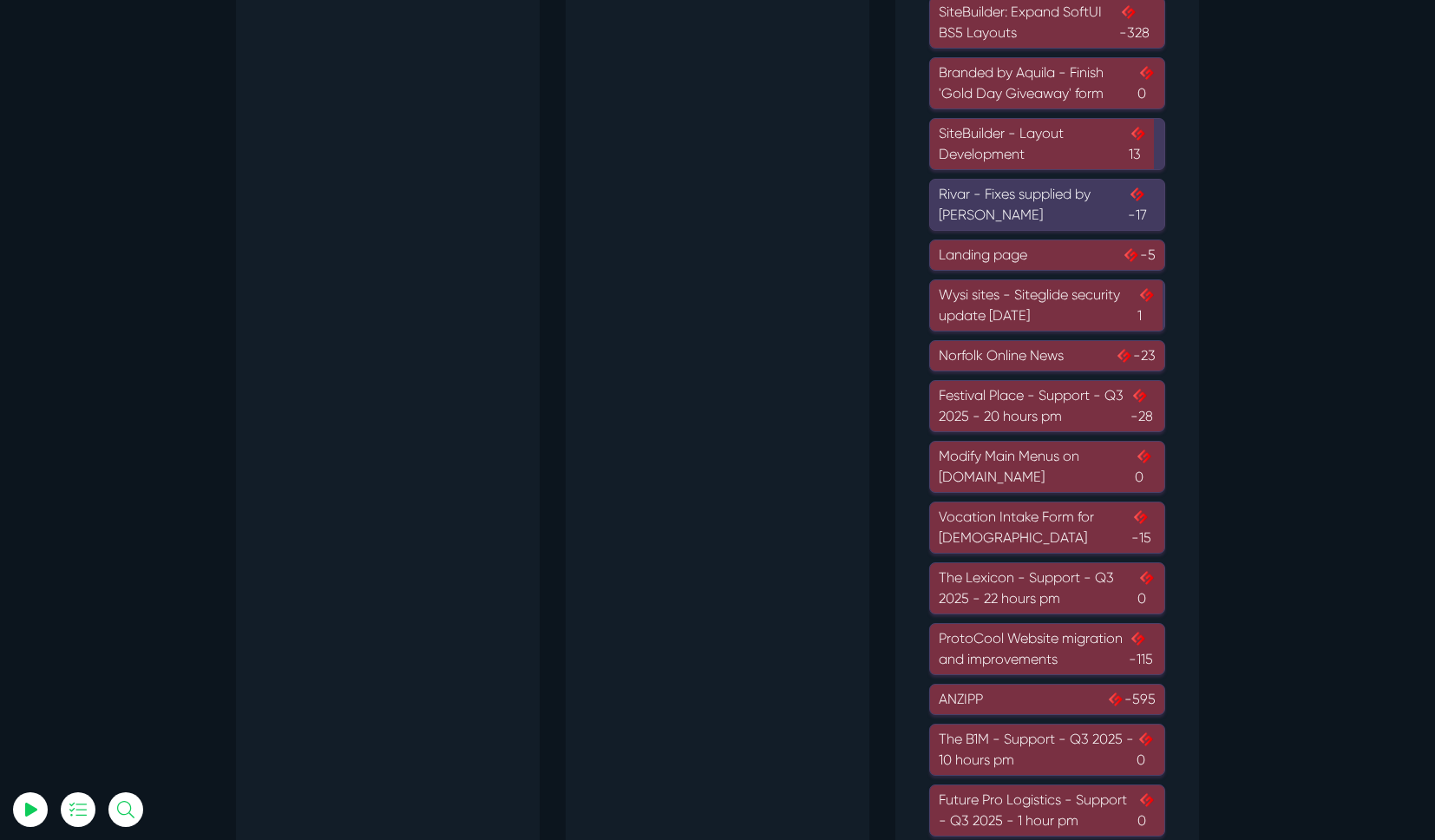
click at [1009, 586] on div "The Lexicon - Support - Q3 2025 - 22 hours pm 0" at bounding box center [1048, 588] width 217 height 42
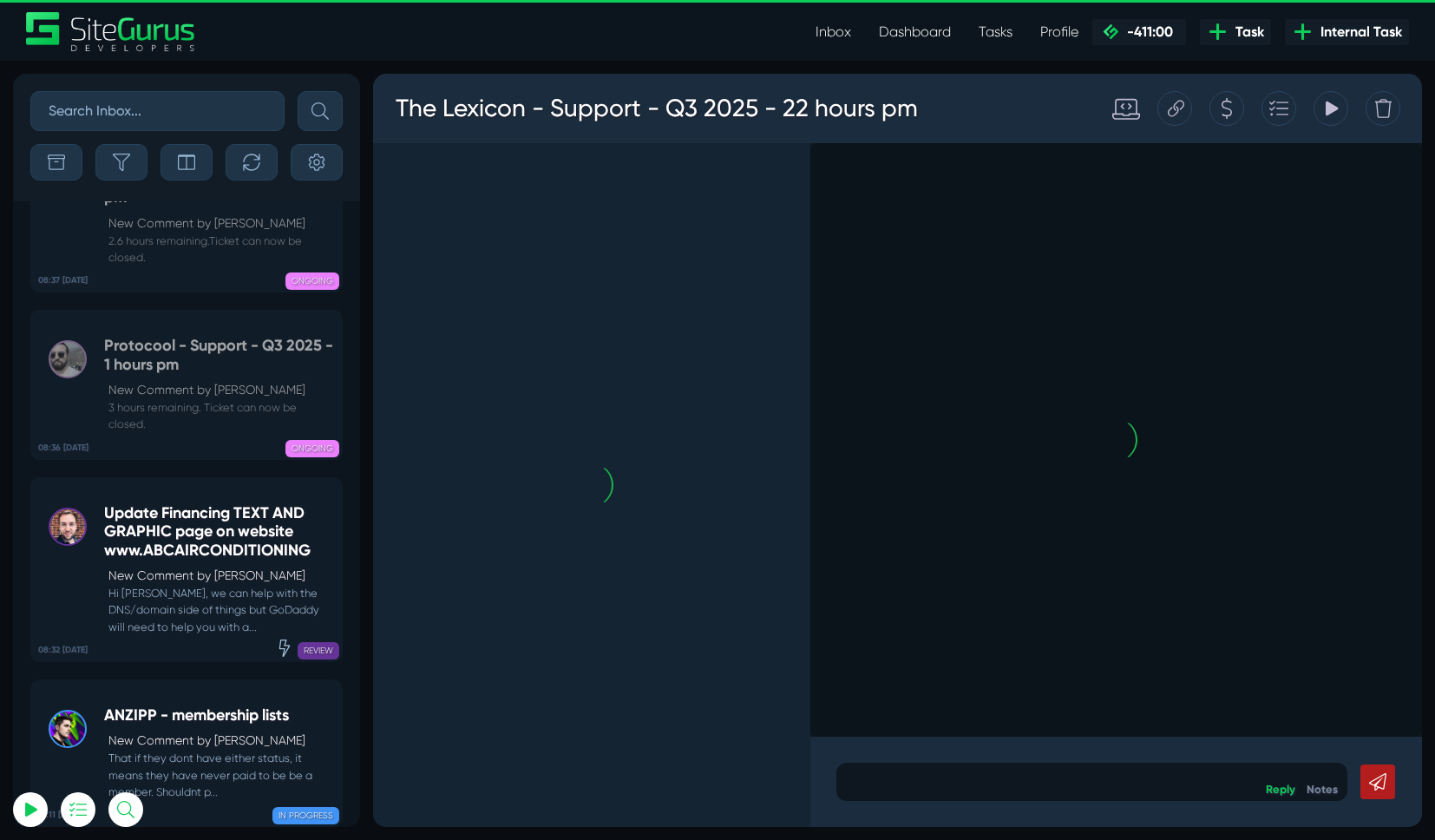
scroll to position [-261, 0]
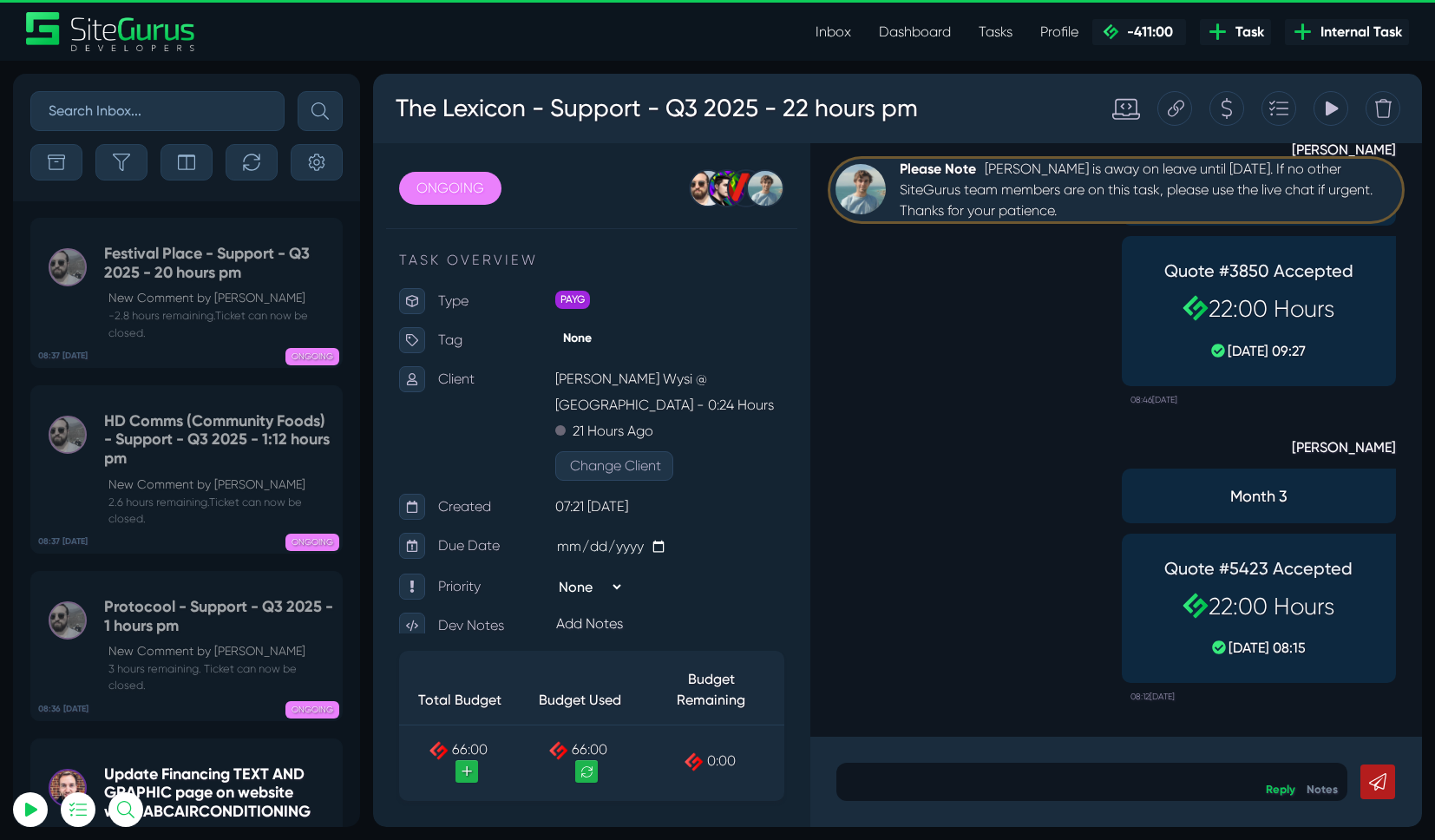
click at [959, 787] on p at bounding box center [1091, 781] width 485 height 20
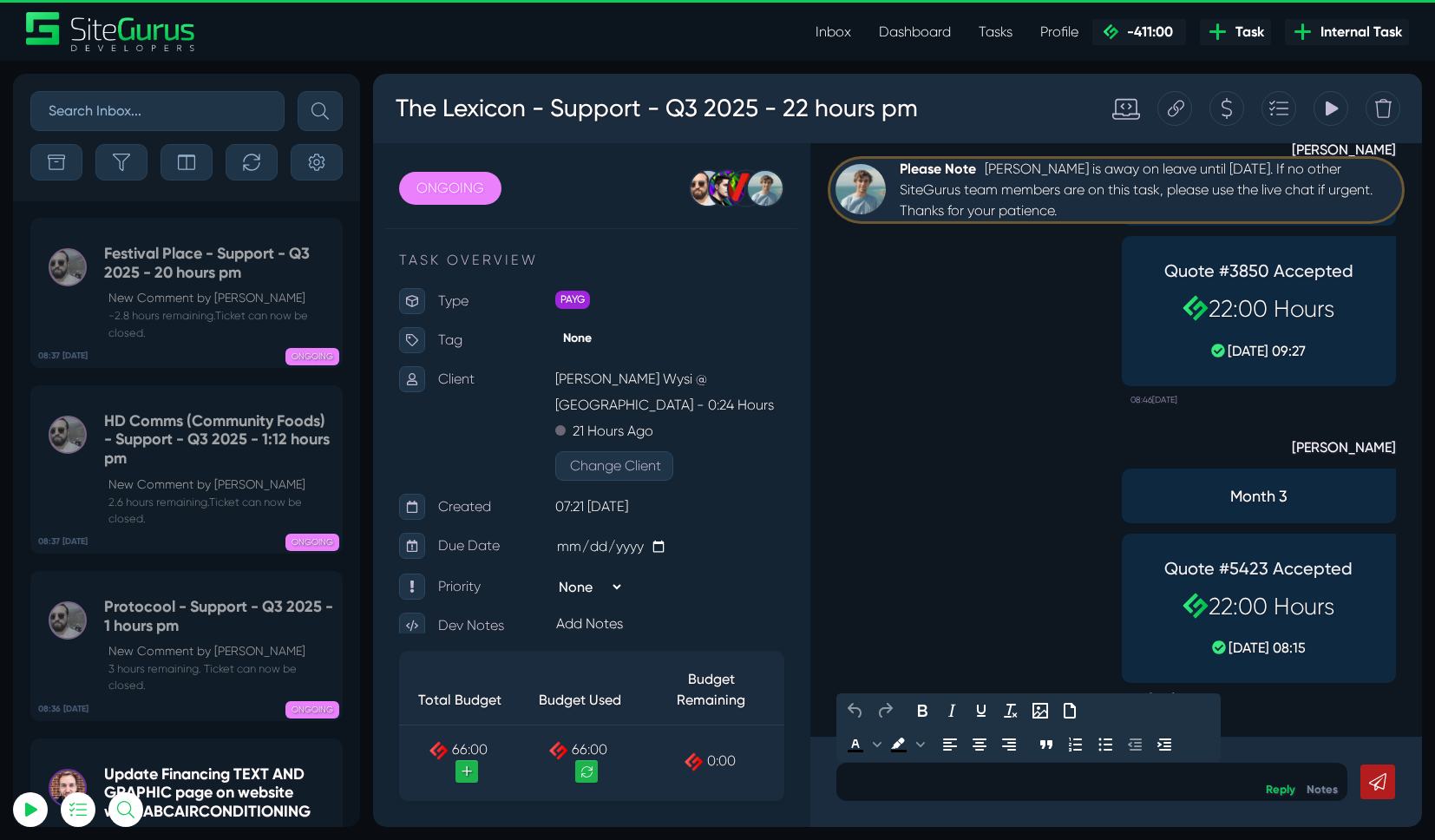
paste div
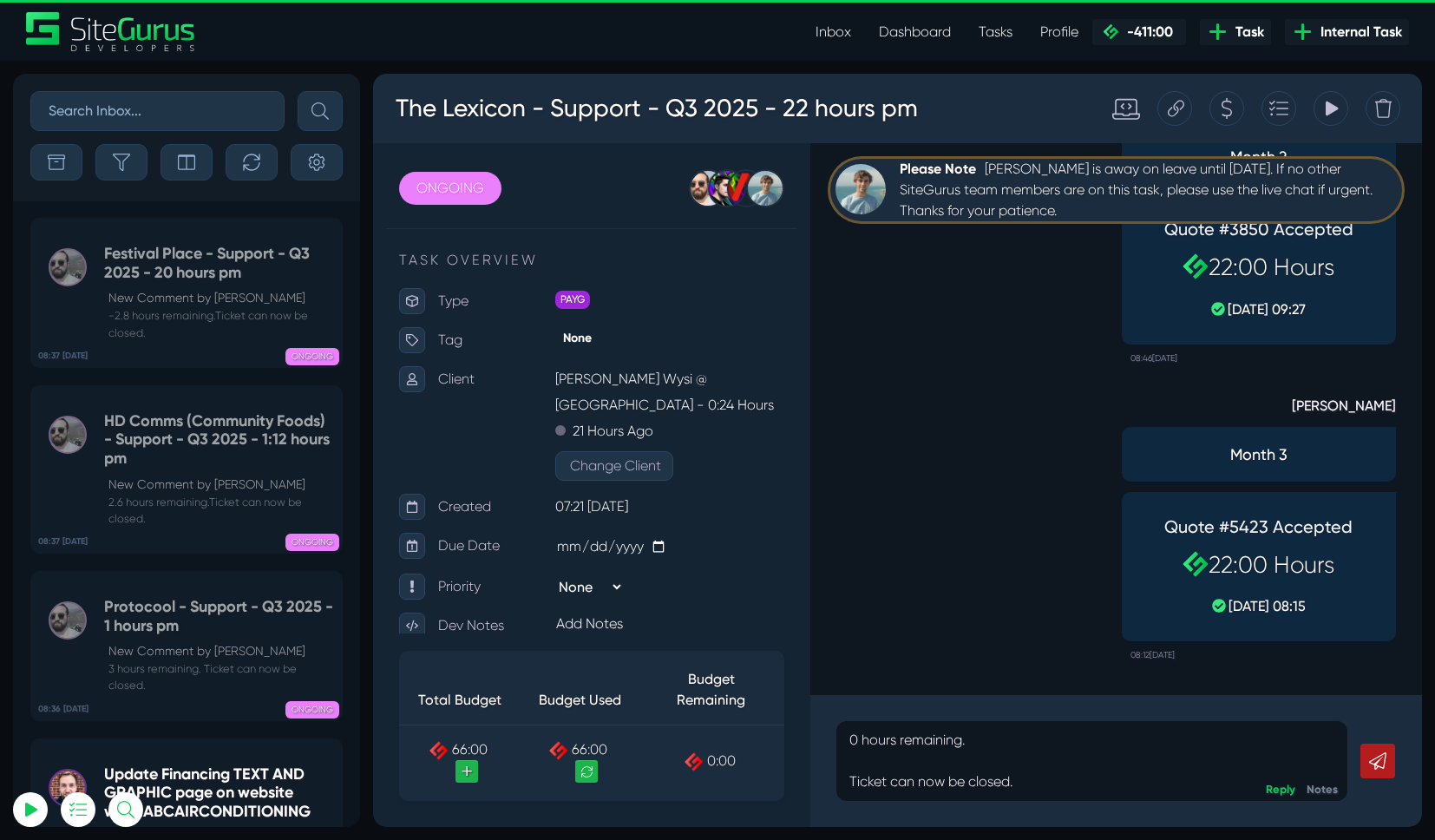
click at [1389, 752] on link at bounding box center [1377, 760] width 35 height 35
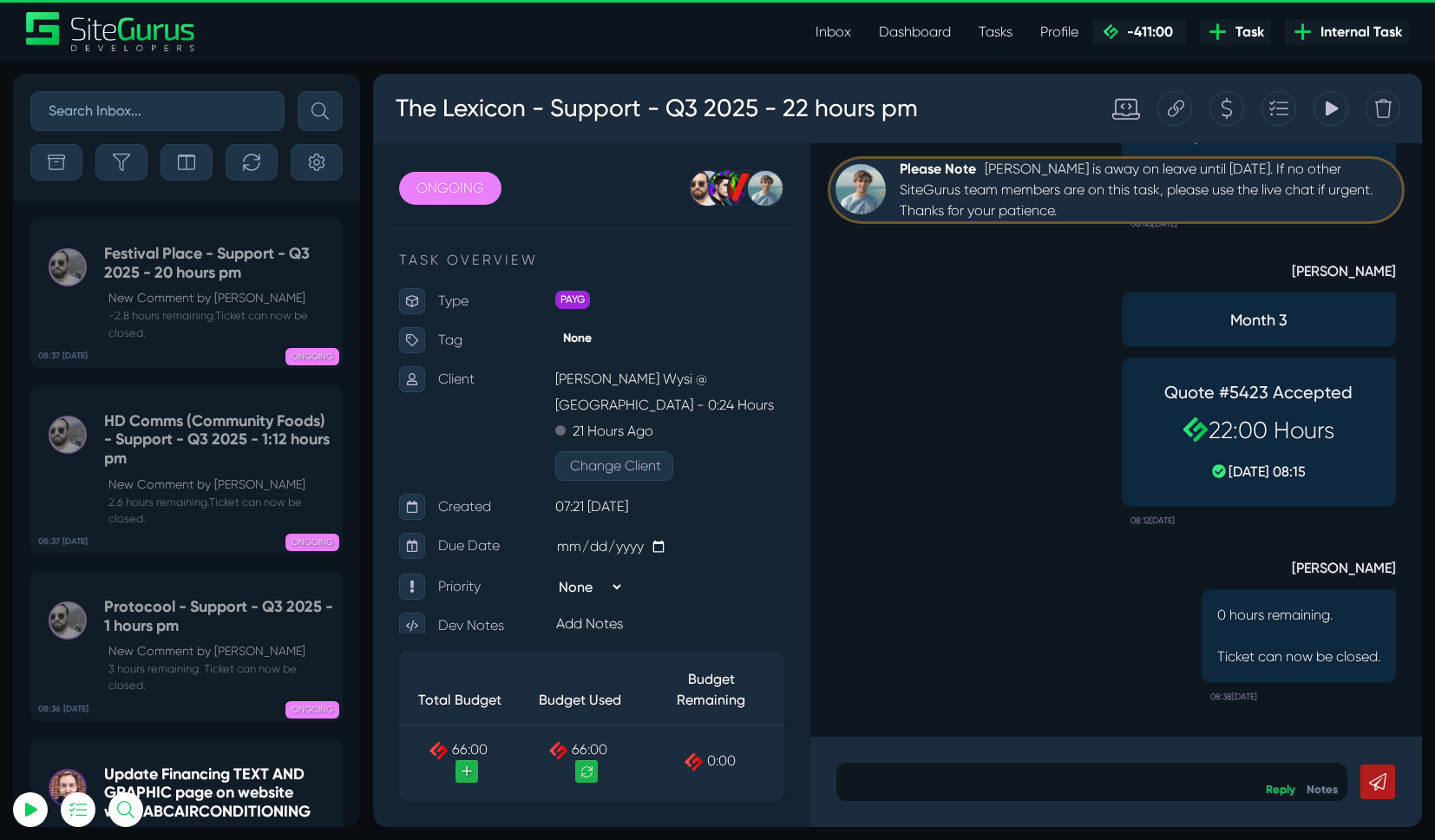
click at [930, 31] on link "Dashboard" at bounding box center [915, 32] width 100 height 35
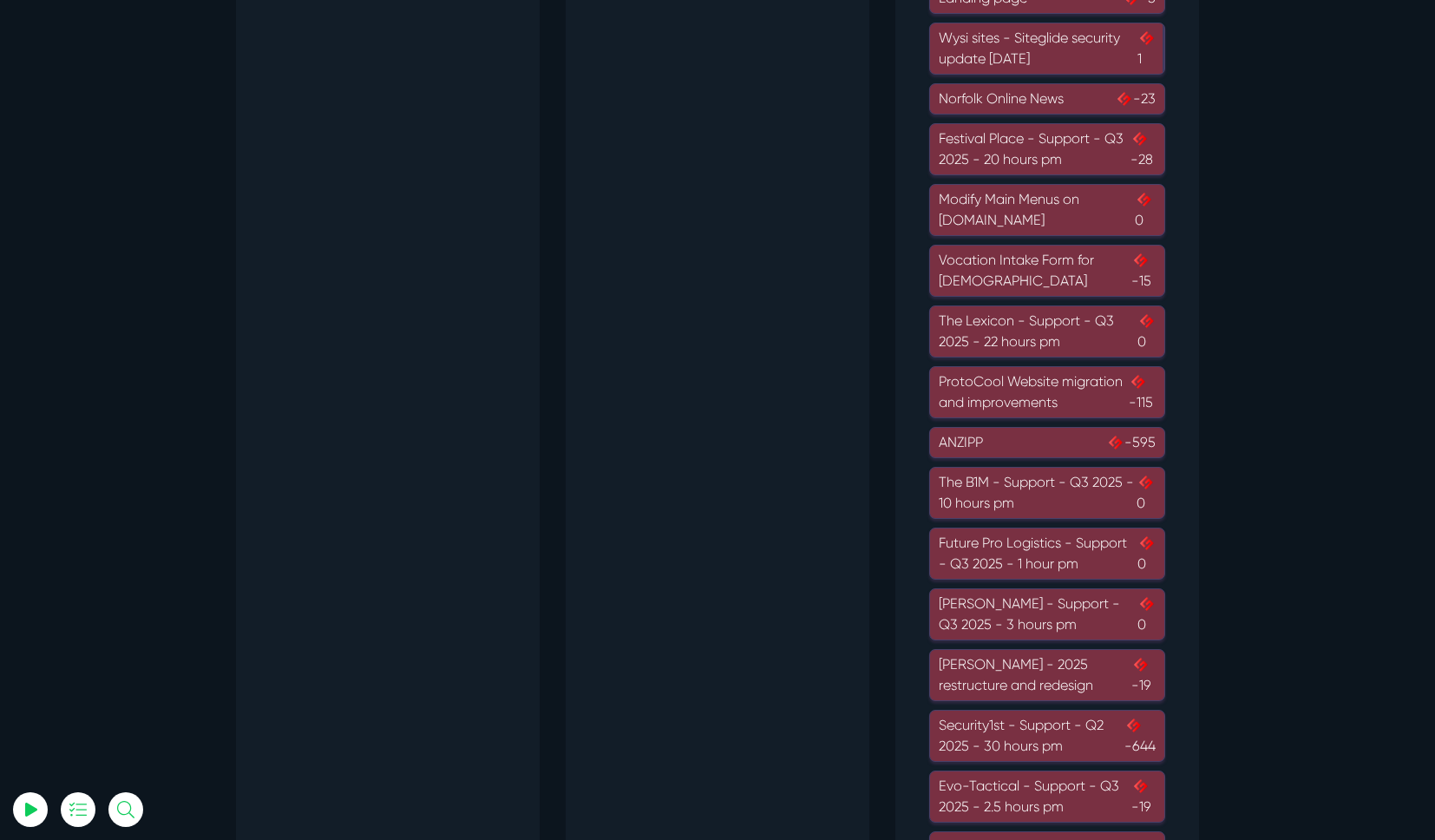
scroll to position [1199, 0]
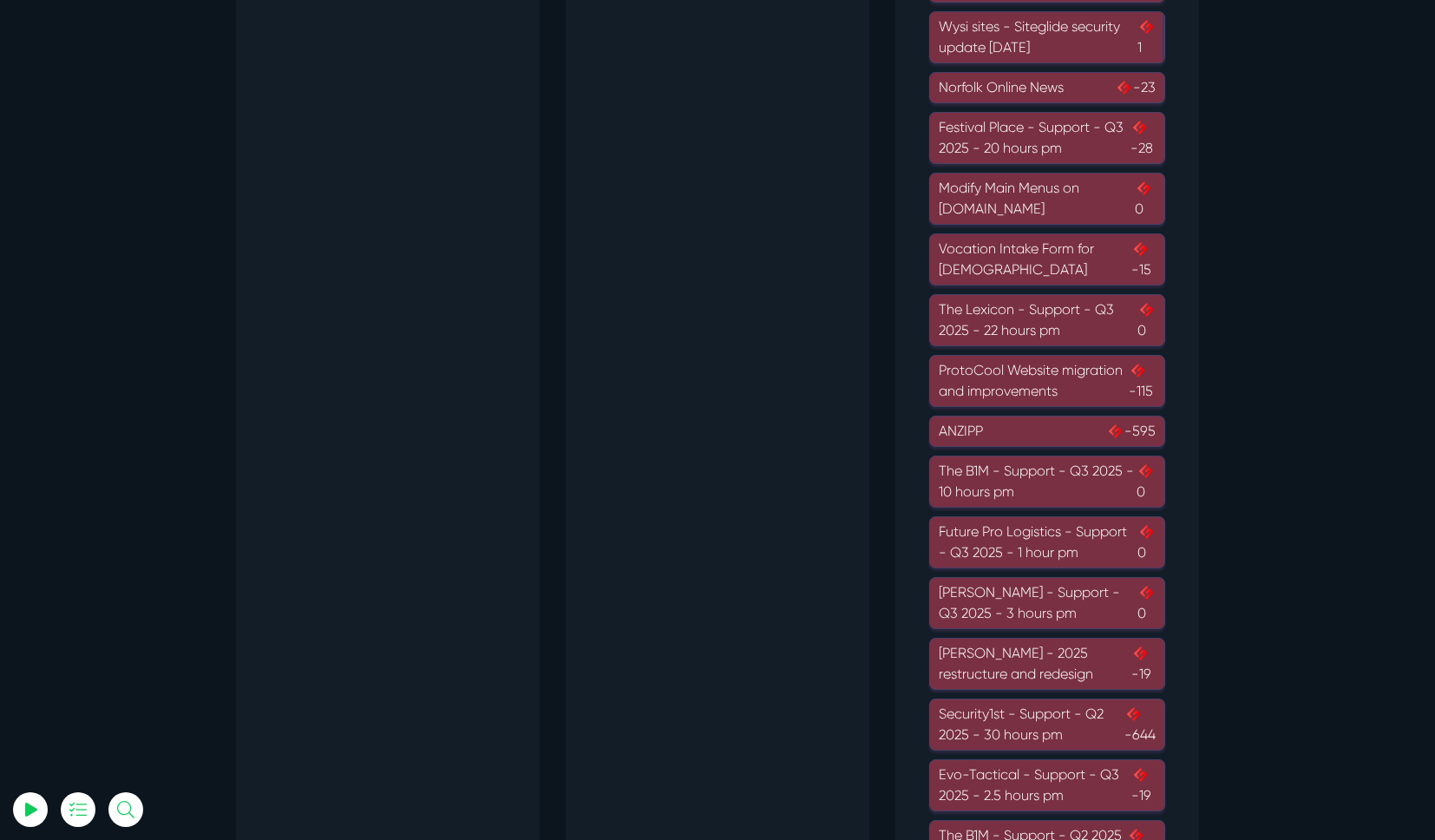
click at [985, 479] on div "The B1M - Support - Q3 2025 - 10 hours pm 0" at bounding box center [1048, 481] width 217 height 42
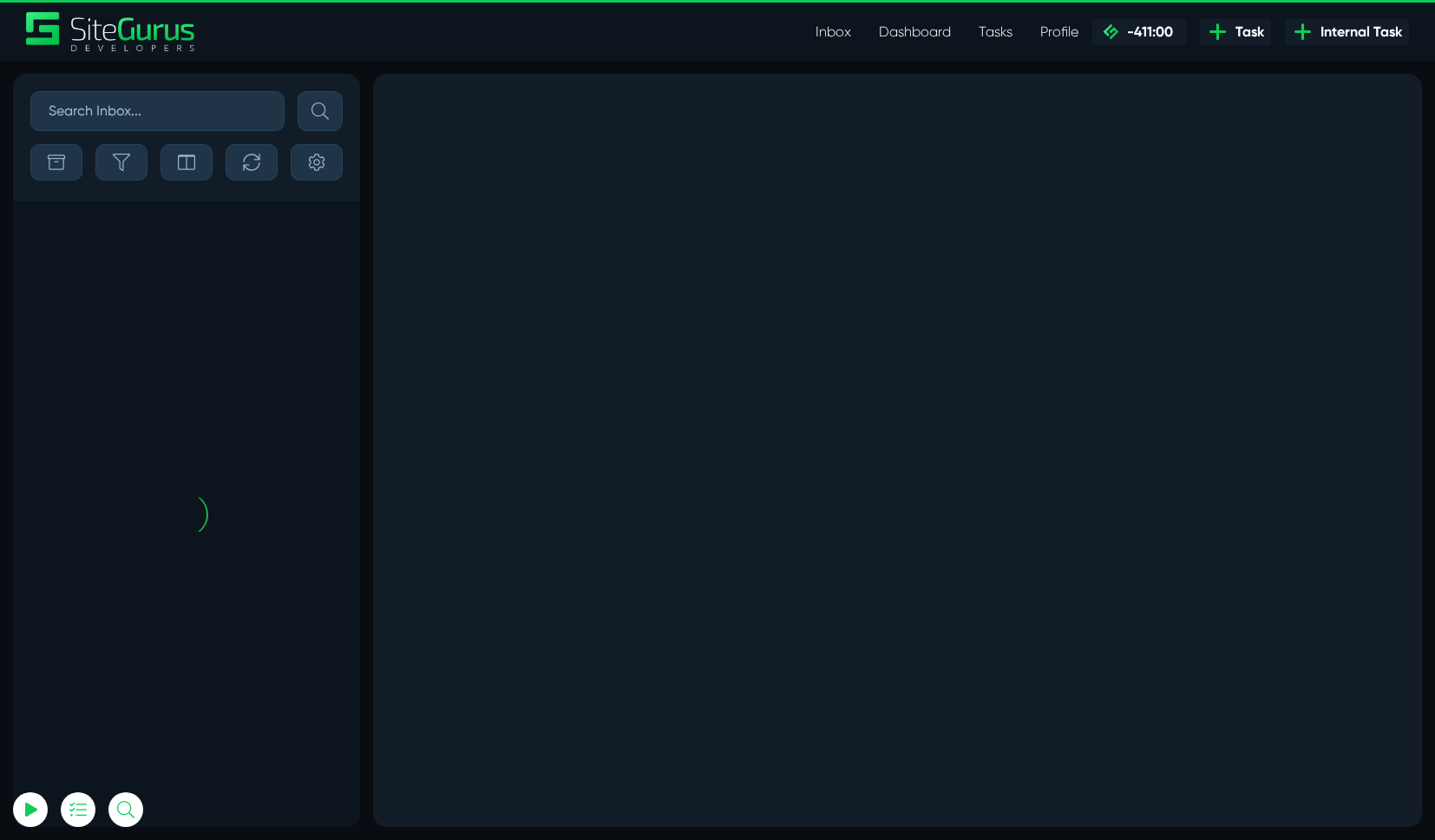
scroll to position [-429, 0]
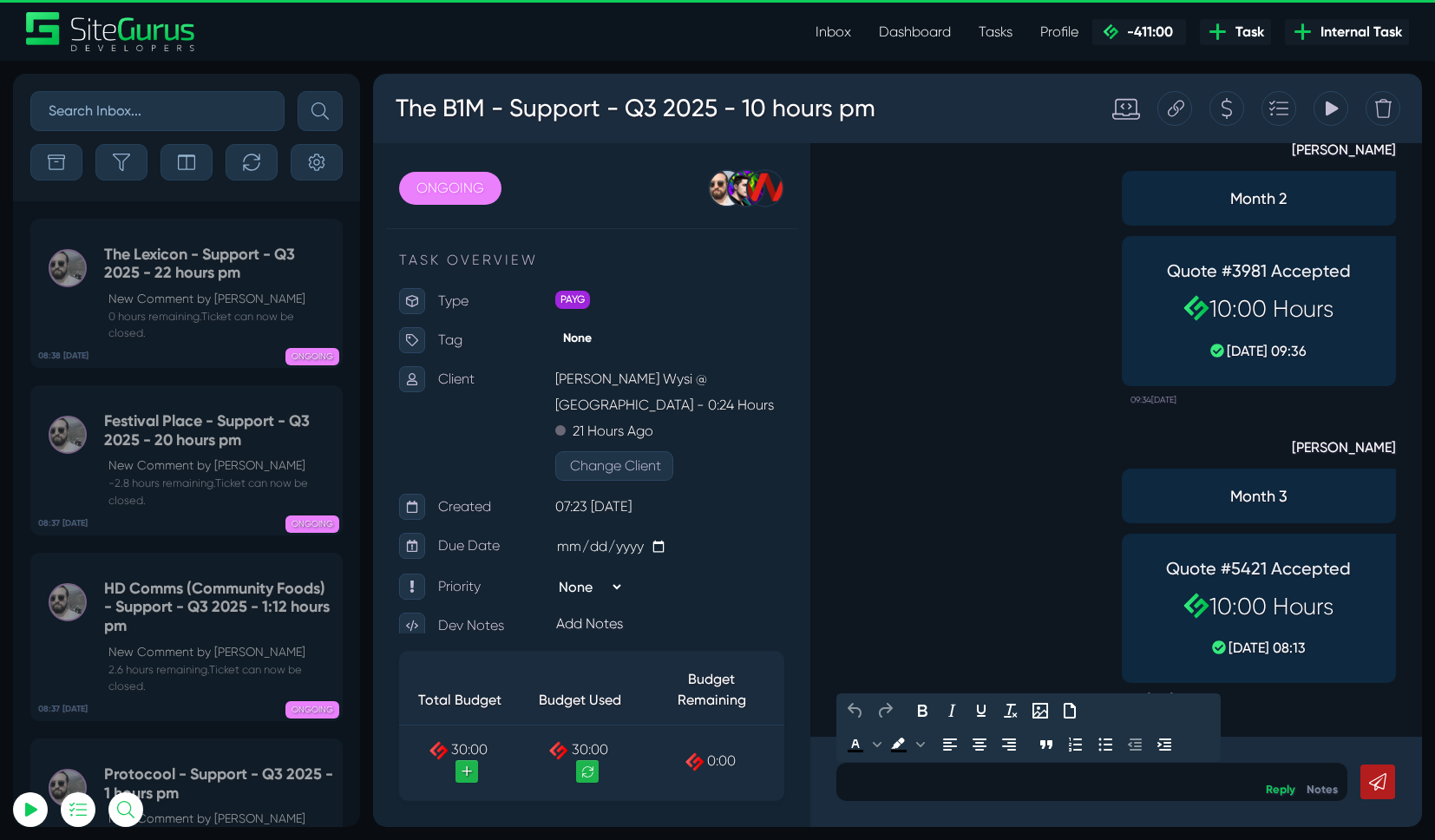
click at [905, 788] on p at bounding box center [1091, 781] width 485 height 20
paste div
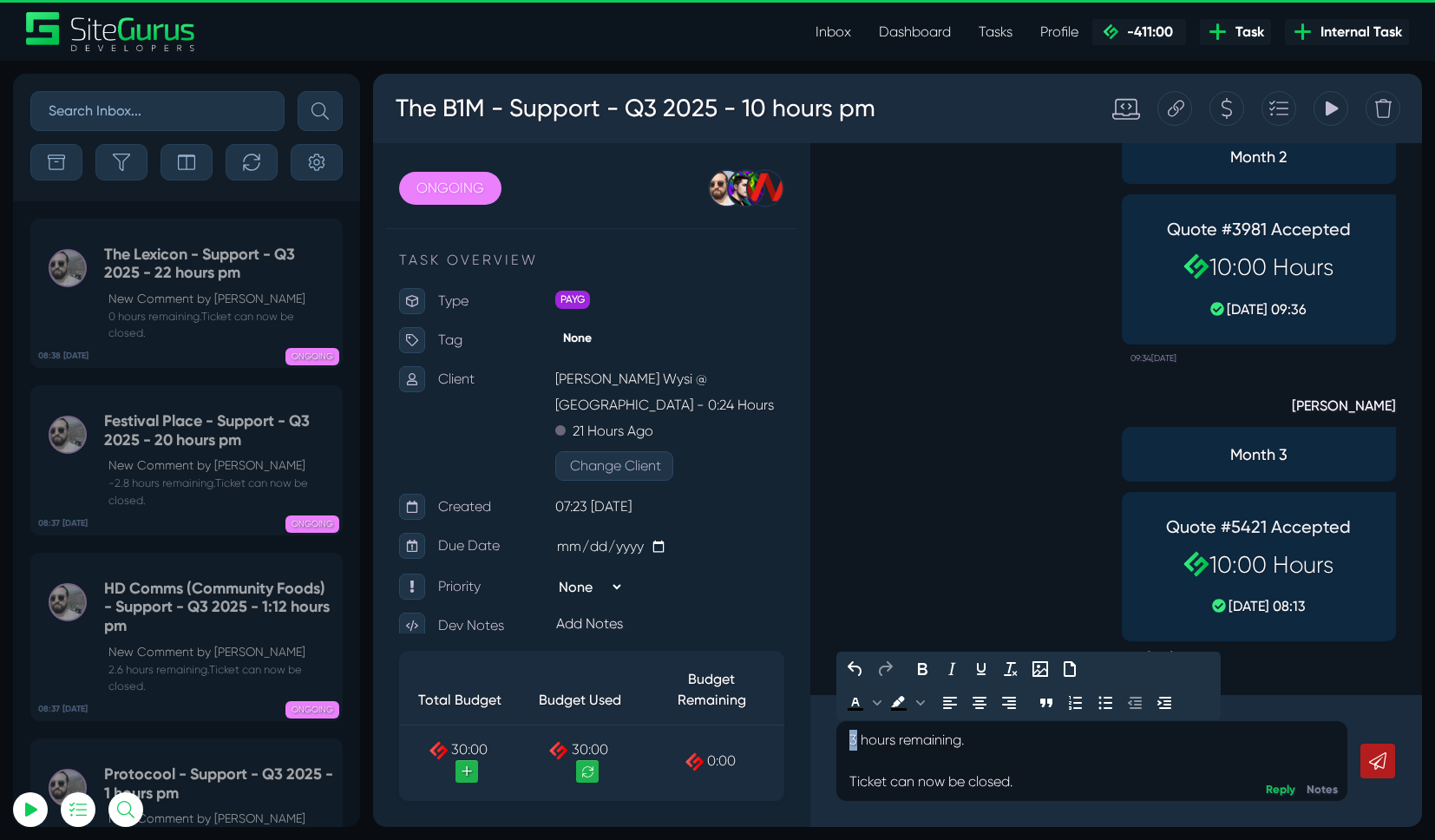
click at [855, 739] on div "3 hours remaining. Ticket can now be closed." at bounding box center [1092, 761] width 511 height 80
click at [1377, 767] on icon at bounding box center [1377, 760] width 17 height 17
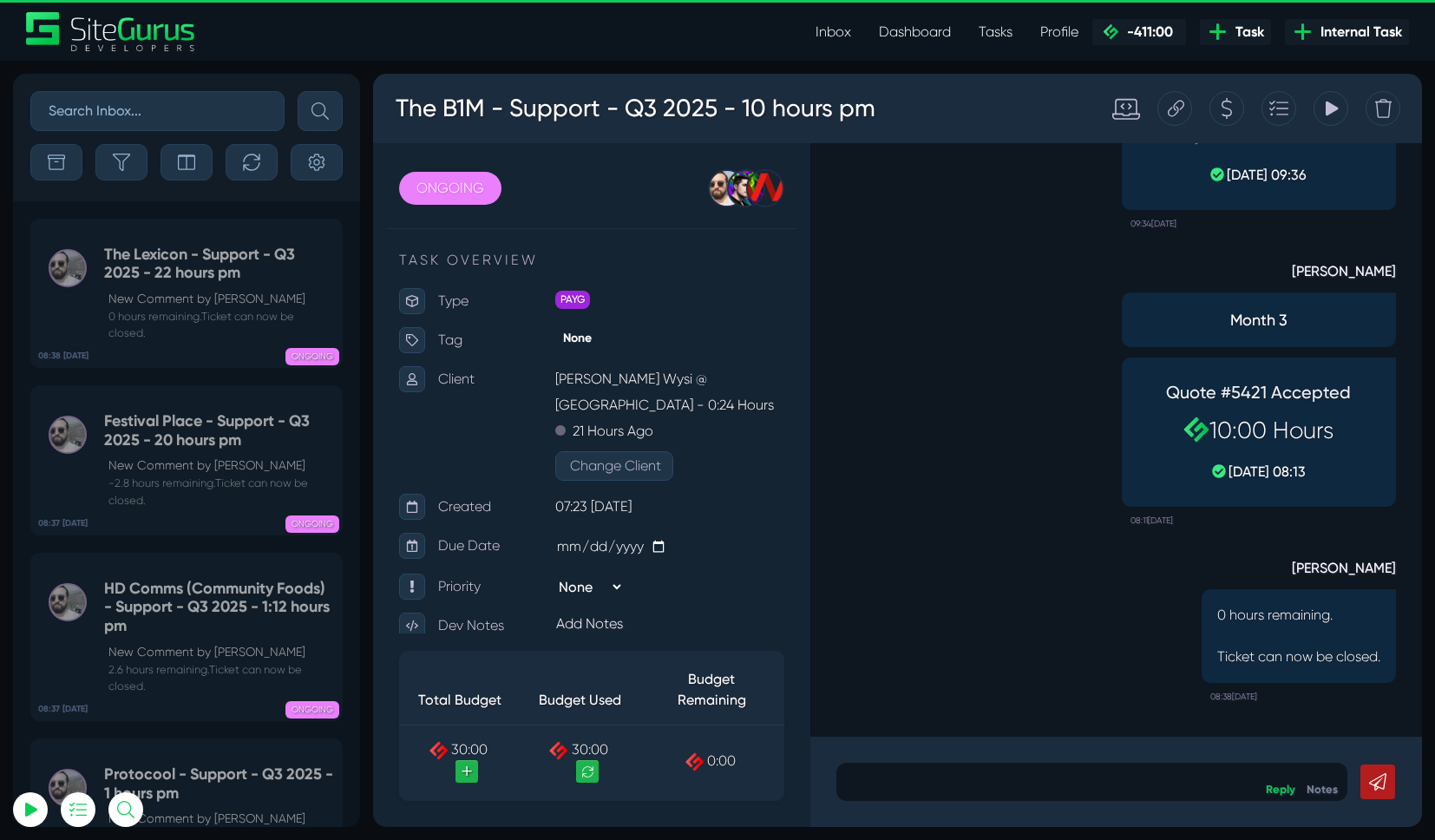
click at [880, 32] on link "Dashboard" at bounding box center [915, 32] width 100 height 35
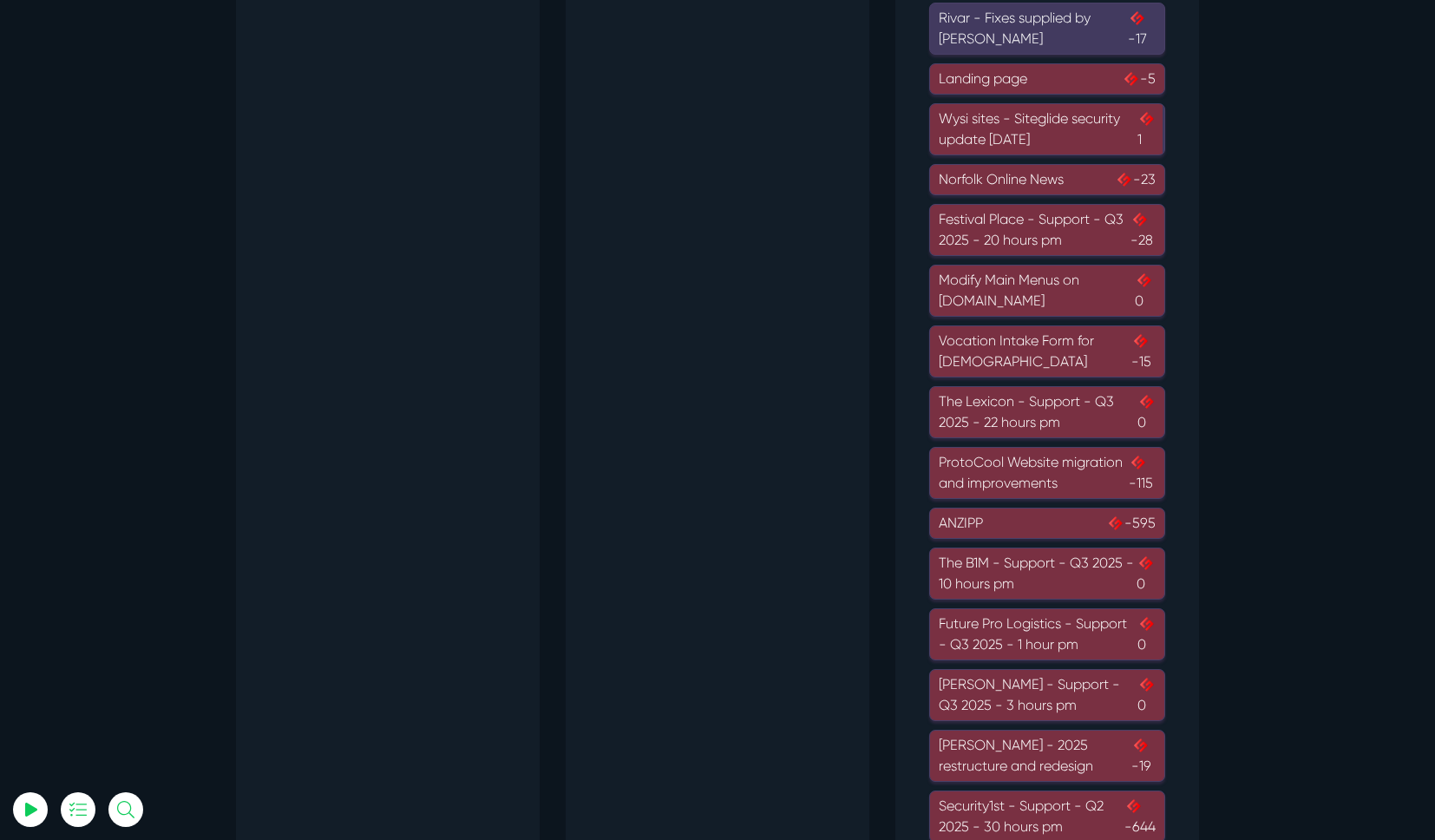
scroll to position [1101, 0]
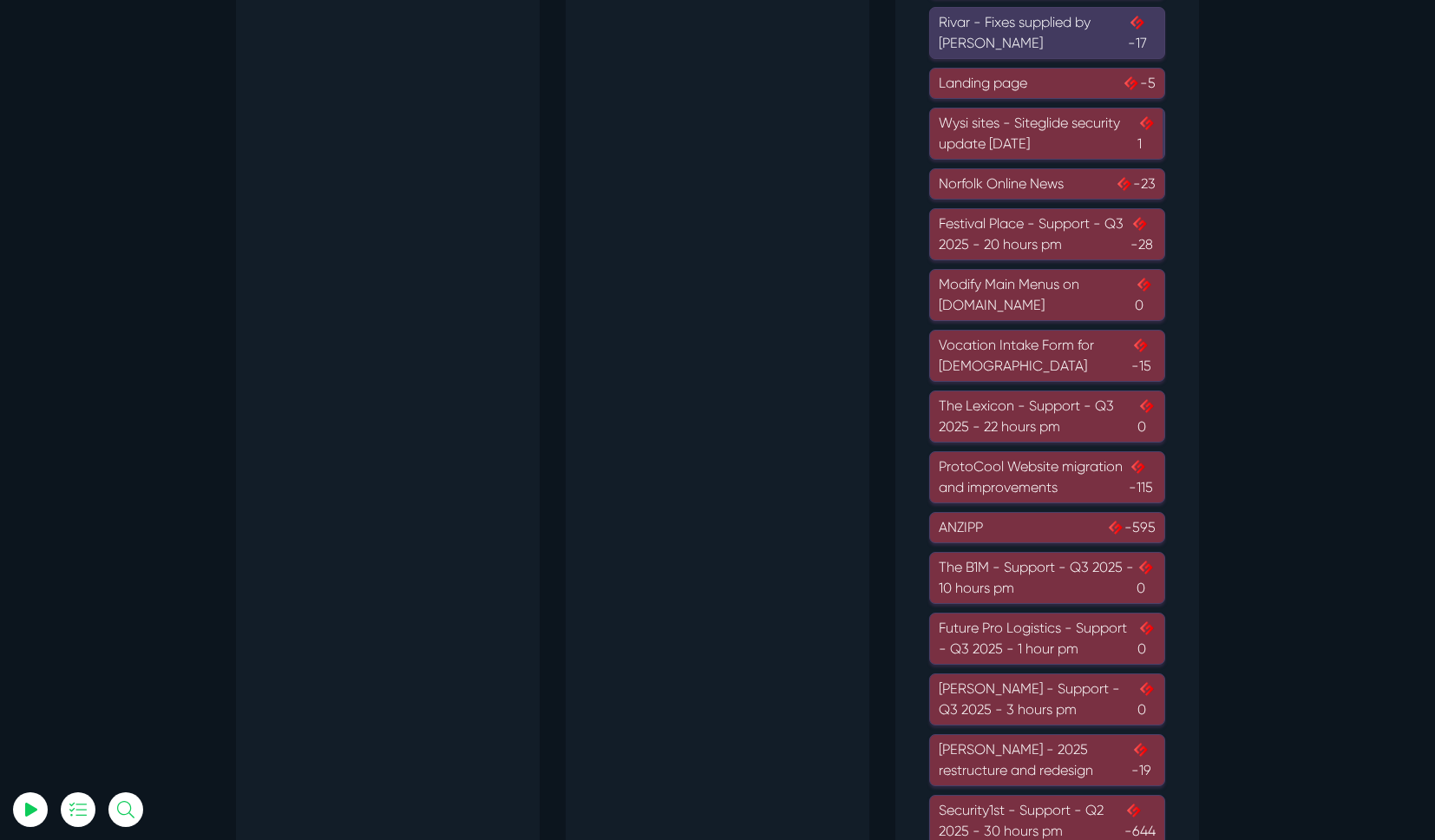
click at [1084, 627] on div "Future Pro Logistics - Support - Q3 2025 - 1 hour pm 0" at bounding box center [1048, 638] width 217 height 42
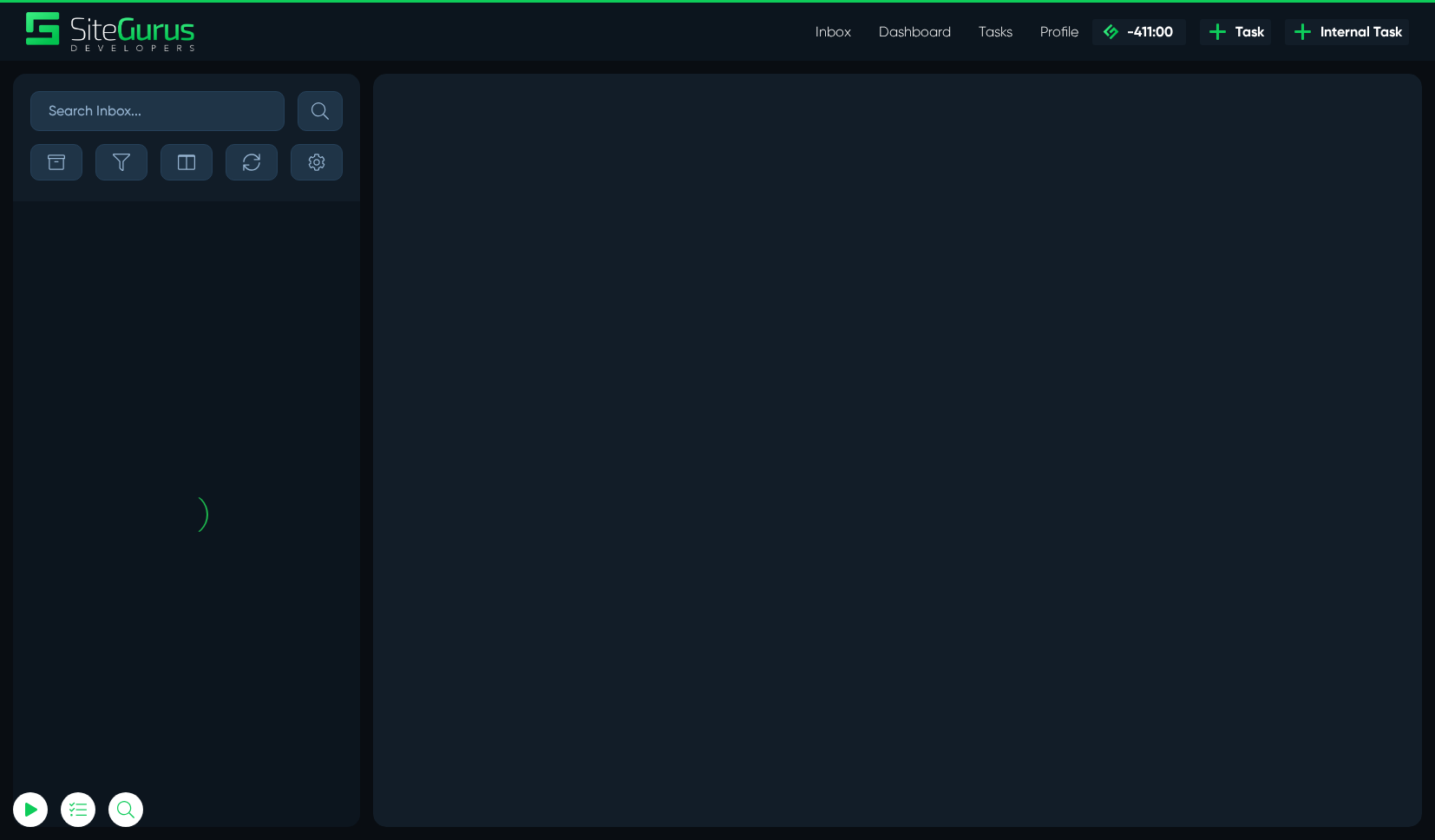
scroll to position [-596, 0]
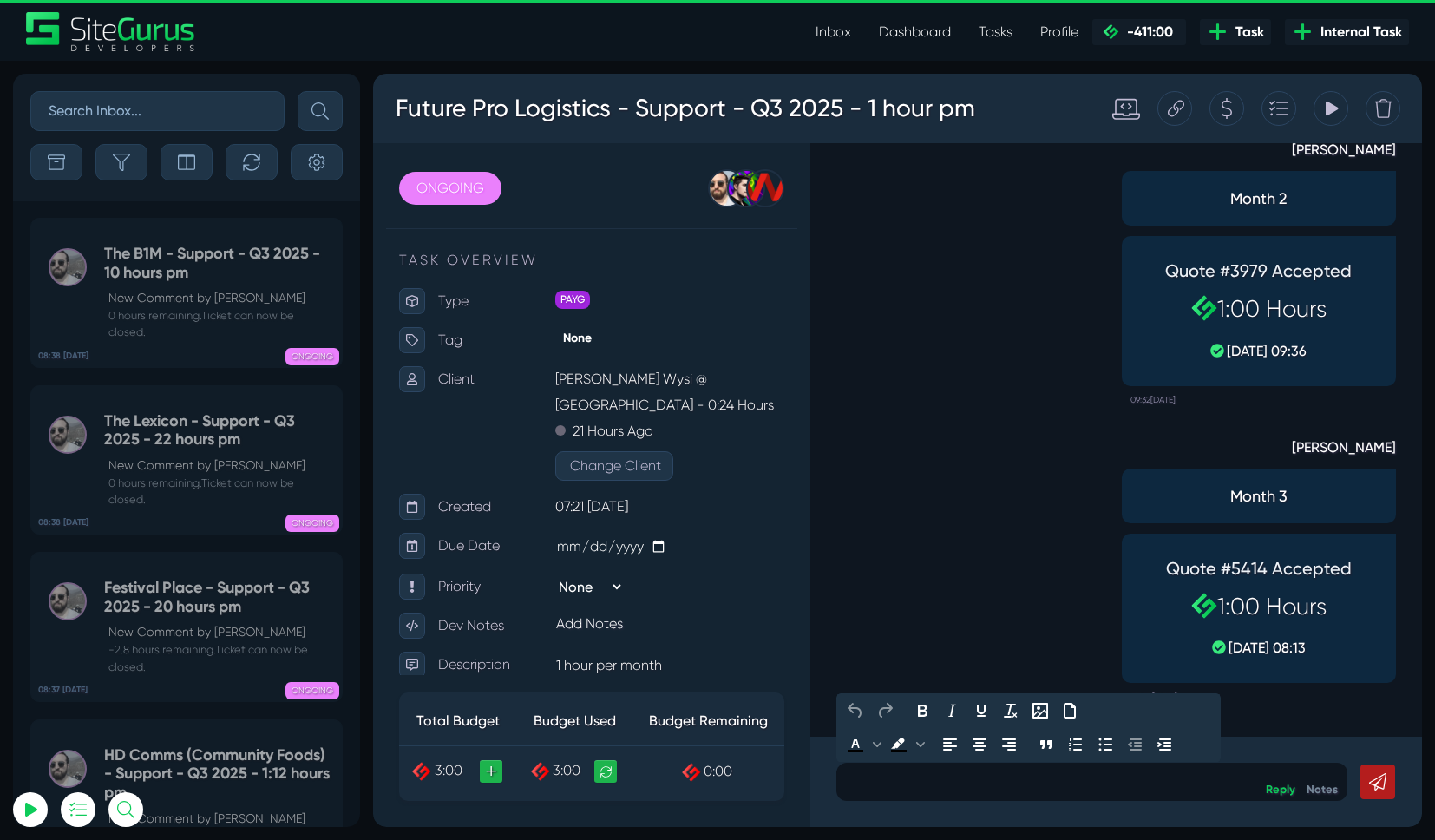
click at [1046, 788] on p at bounding box center [1091, 781] width 485 height 20
paste div
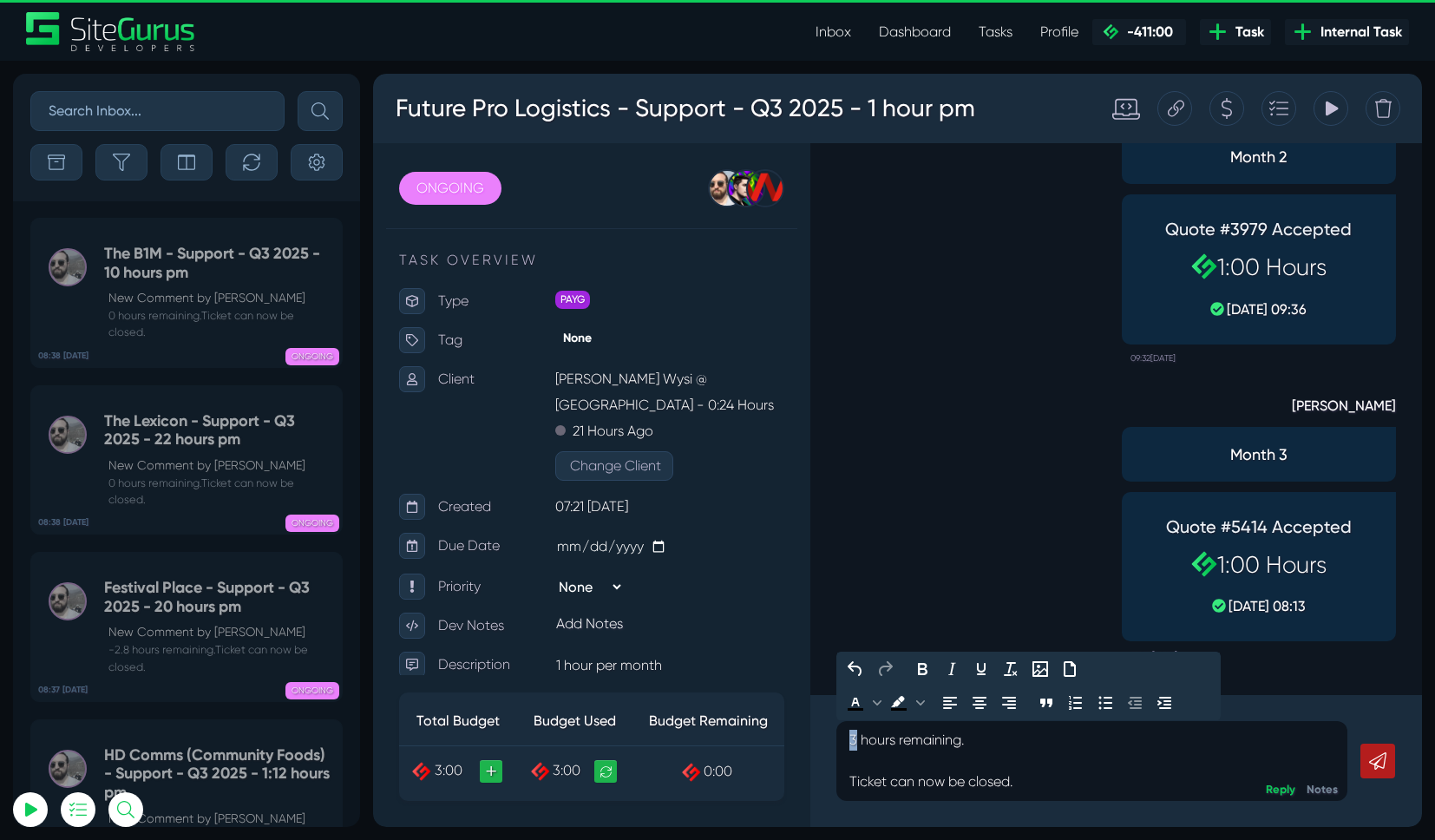
drag, startPoint x: 856, startPoint y: 741, endPoint x: 774, endPoint y: 738, distance: 82.1
click at [774, 738] on div "ONGOING OPEN PLANNED IN PROGRESS QC REVIEW ONGOING ON HOLD Gary Purbrick Josh C…" at bounding box center [897, 485] width 1050 height 683
click at [1386, 760] on icon at bounding box center [1377, 760] width 17 height 17
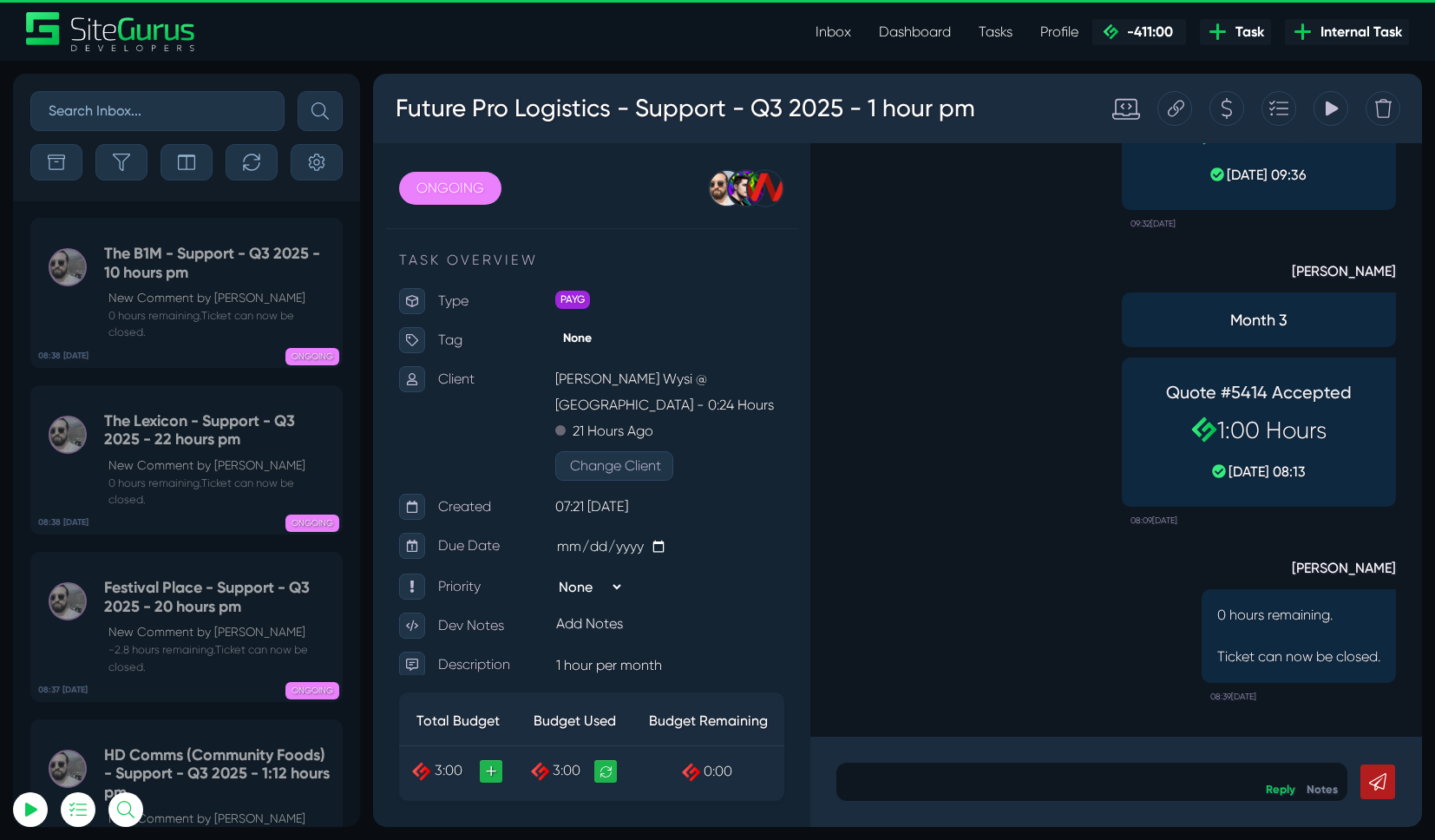
click at [910, 37] on link "Dashboard" at bounding box center [915, 32] width 100 height 35
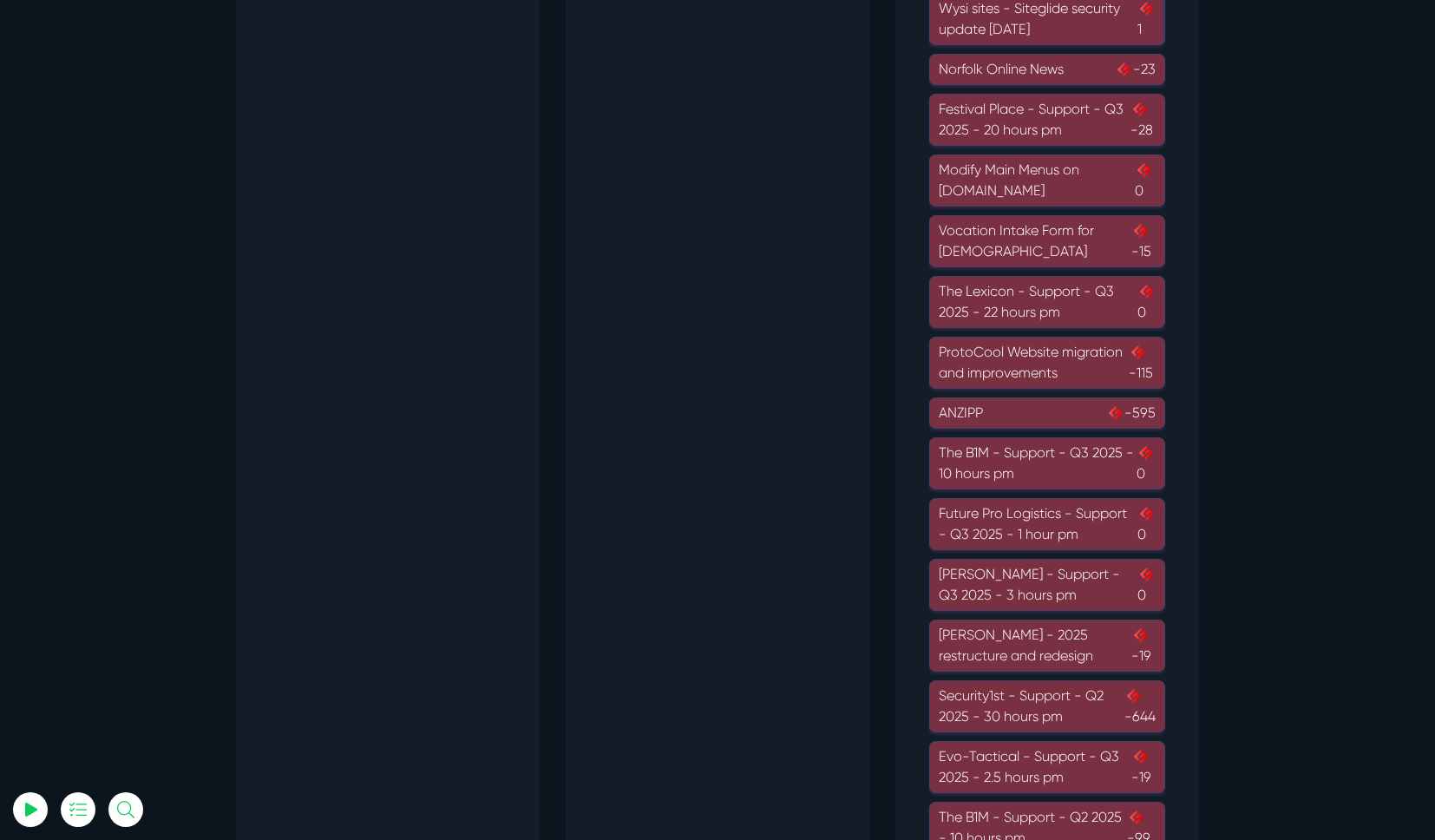
scroll to position [1220, 0]
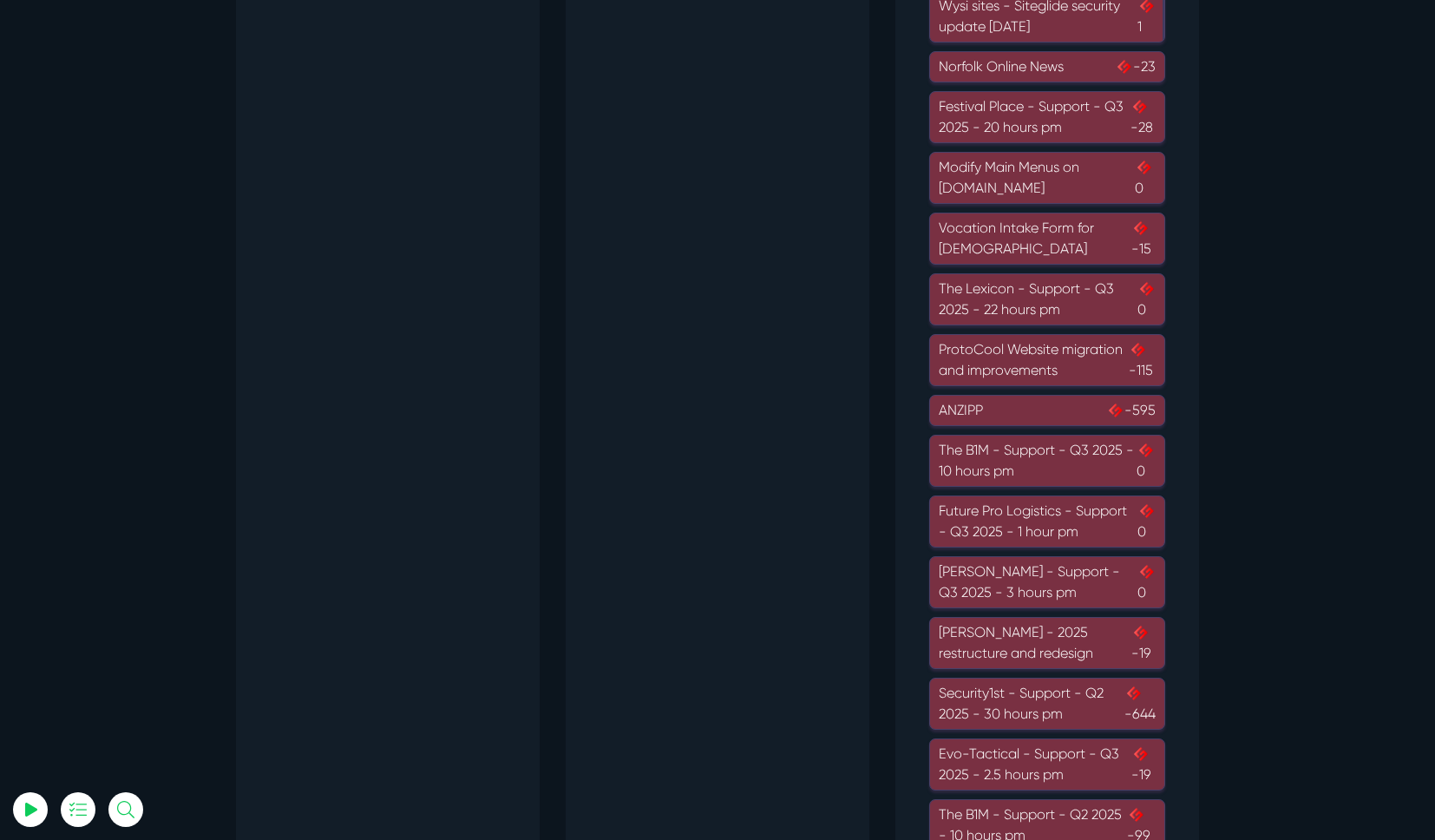
click at [1035, 575] on div "[PERSON_NAME] - Support - Q3 2025 - 3 hours pm 0" at bounding box center [1048, 582] width 217 height 42
click at [1017, 580] on div "Murray McIntosh - Support - Q3 2025 - 3 hours pm 0" at bounding box center [1048, 582] width 217 height 42
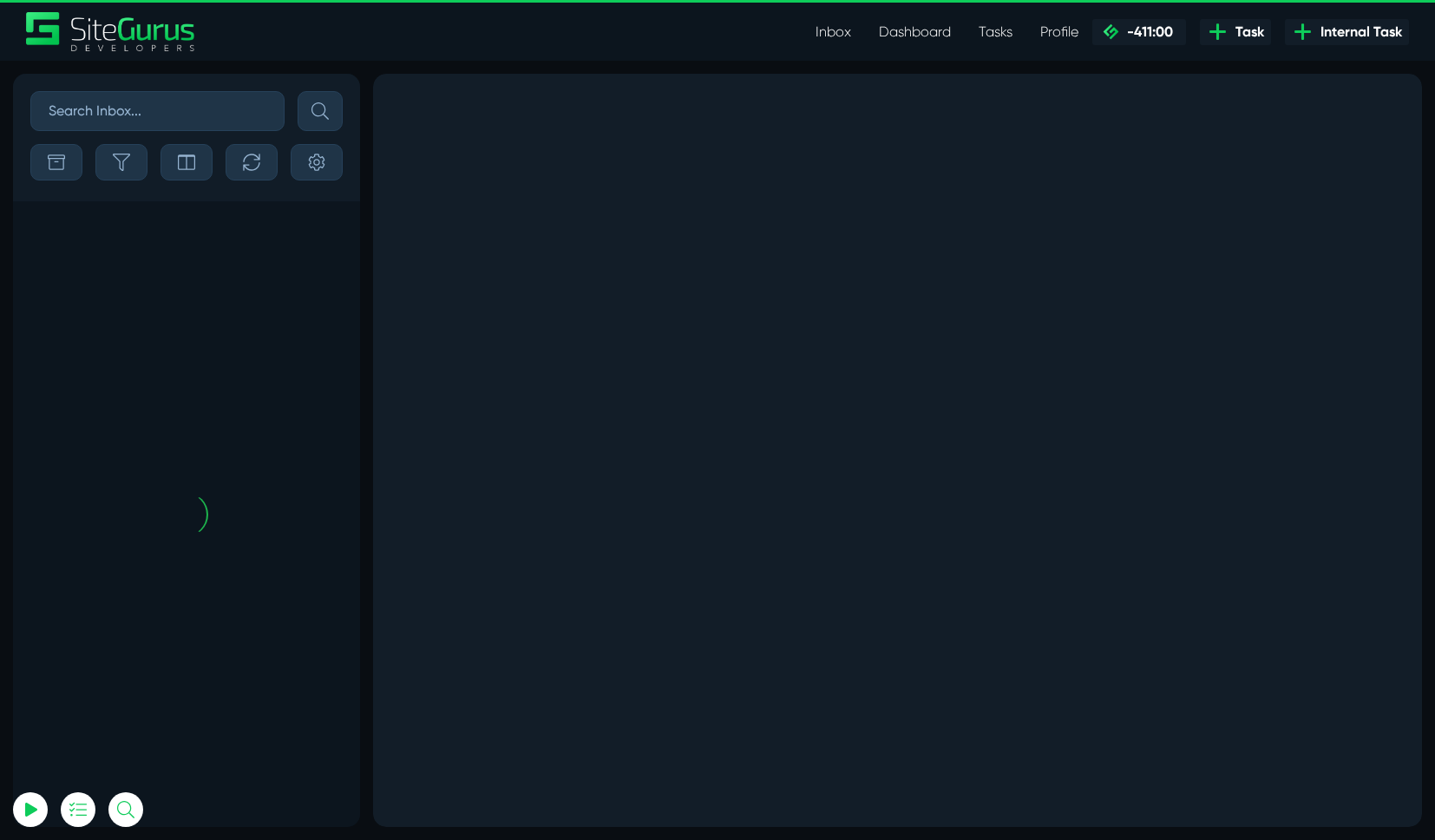
scroll to position [-763, 0]
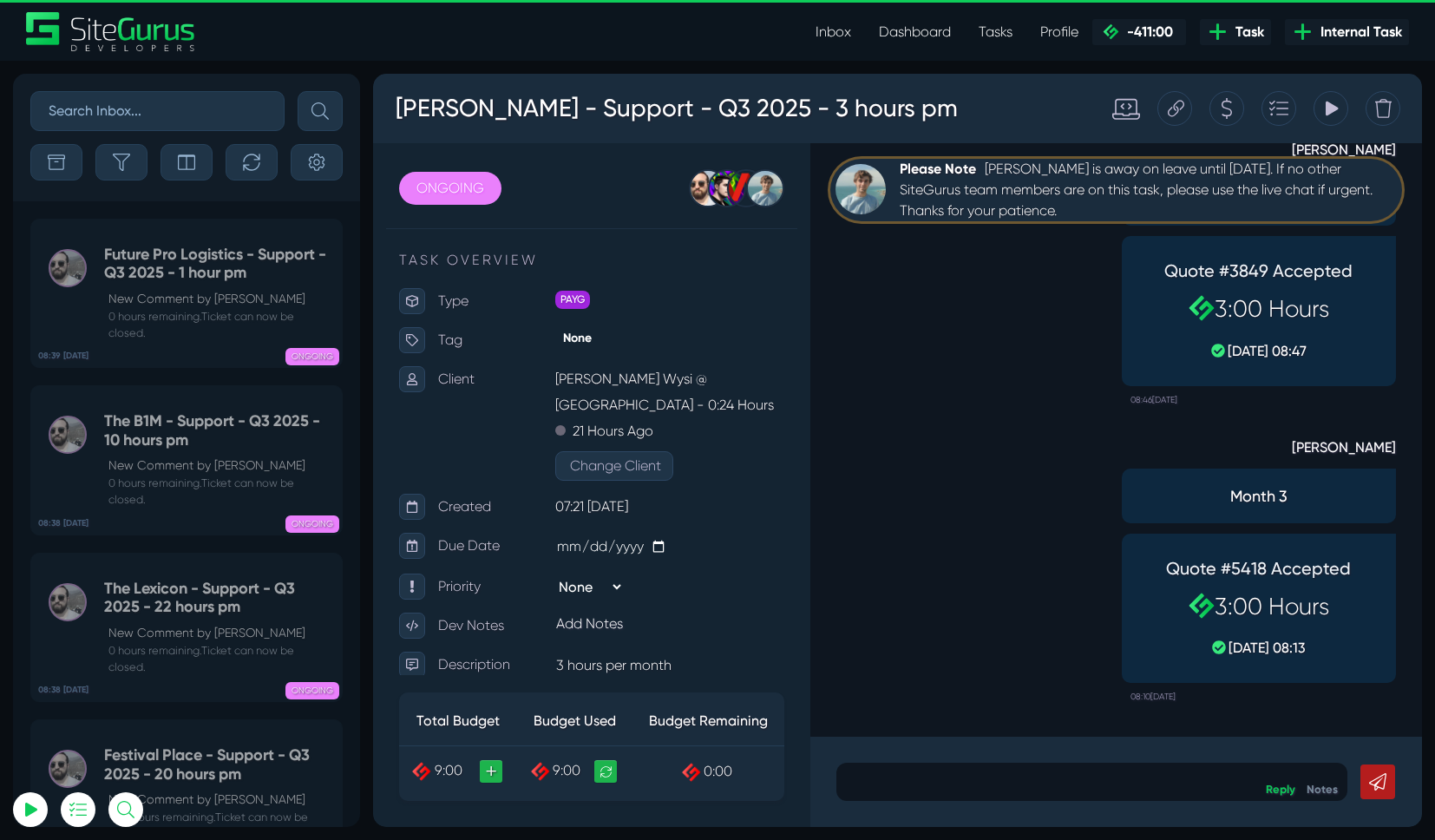
click at [914, 790] on p at bounding box center [1091, 781] width 485 height 20
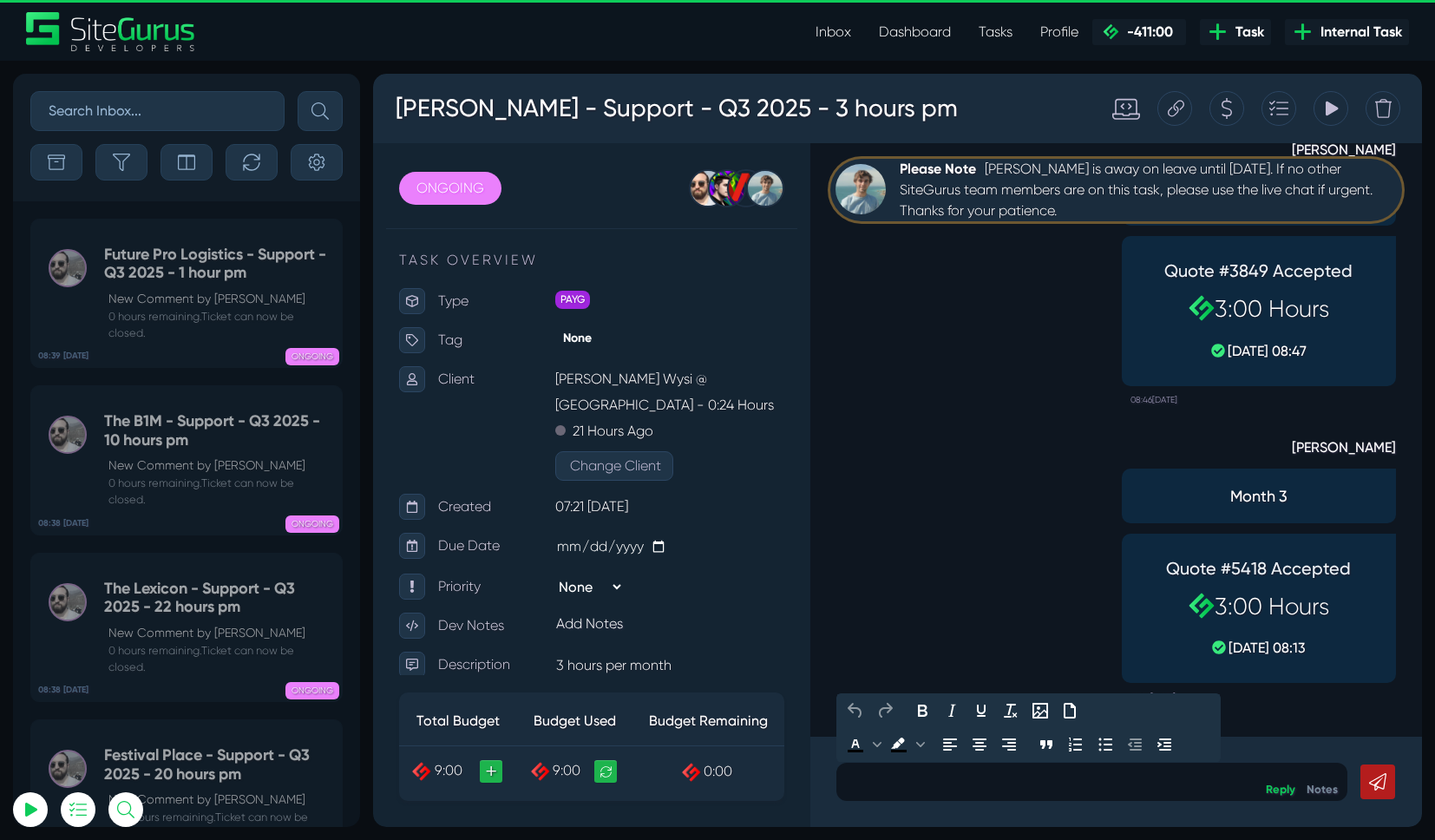
paste div
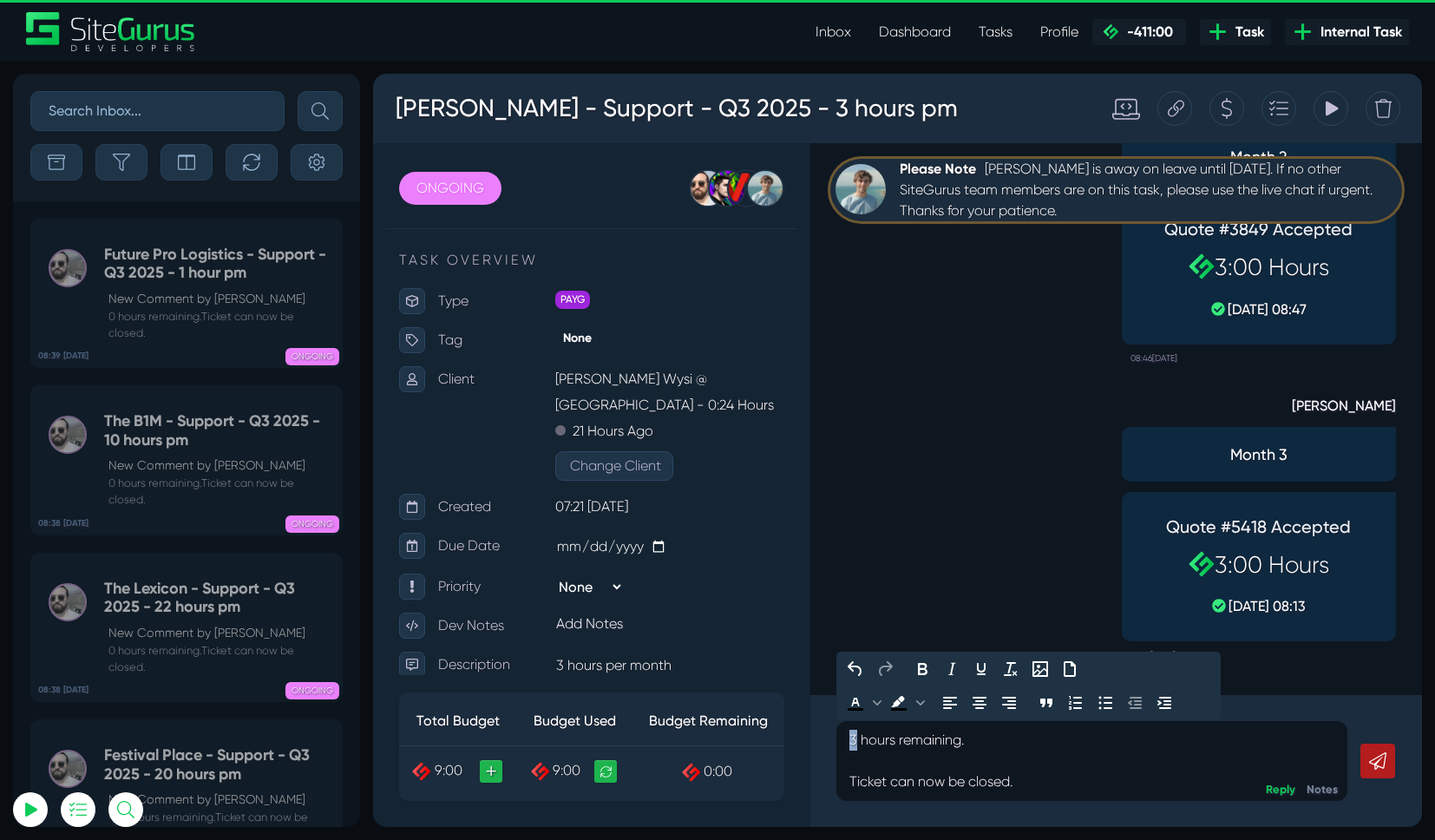
drag, startPoint x: 840, startPoint y: 740, endPoint x: 815, endPoint y: 739, distance: 25.0
click at [815, 739] on div "3 hours remaining. Ticket can now be closed. Reply Notes" at bounding box center [1115, 761] width 612 height 132
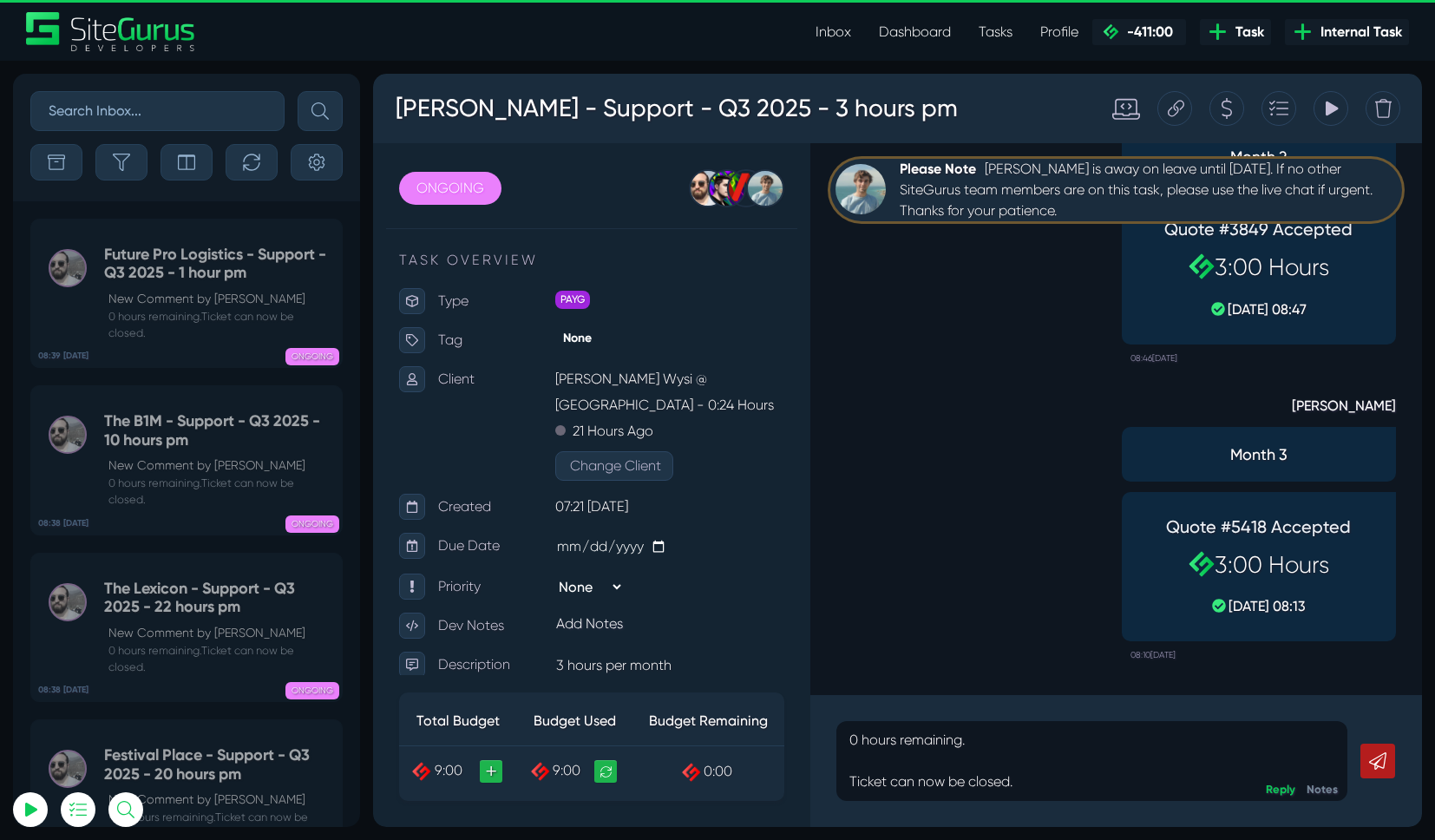
click at [1373, 754] on icon at bounding box center [1377, 760] width 17 height 17
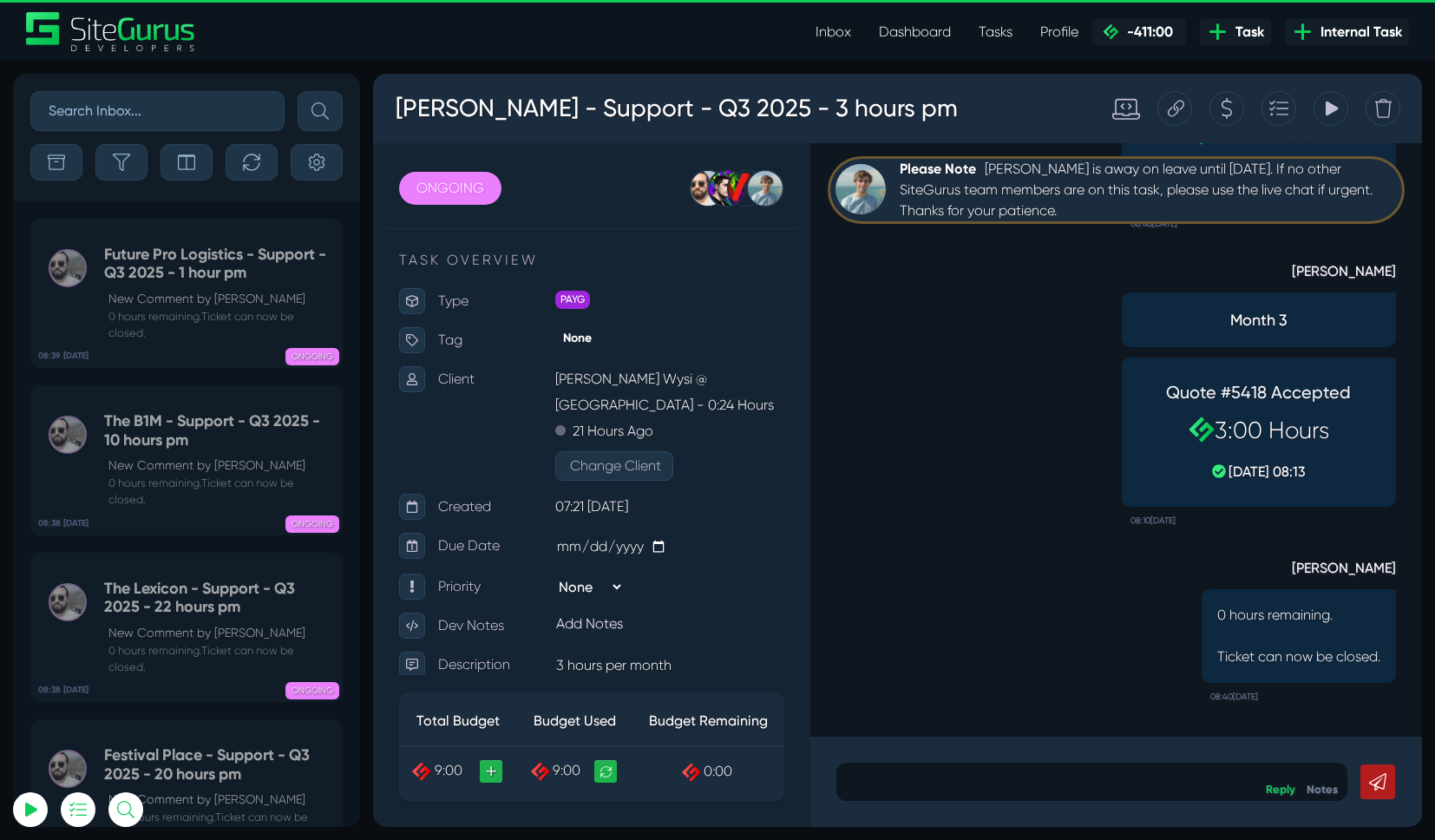
click at [897, 36] on link "Dashboard" at bounding box center [915, 32] width 100 height 35
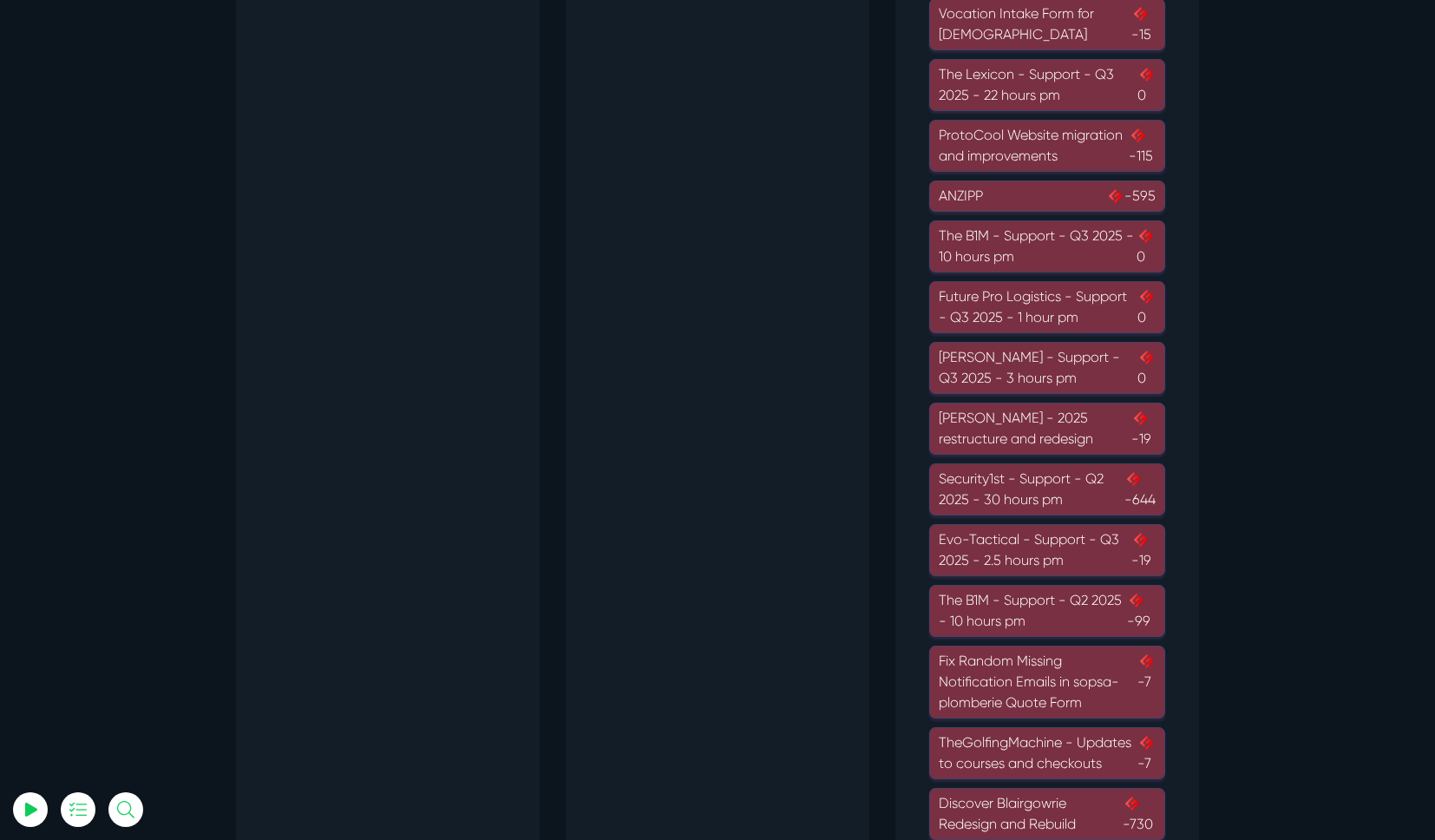
scroll to position [1443, 0]
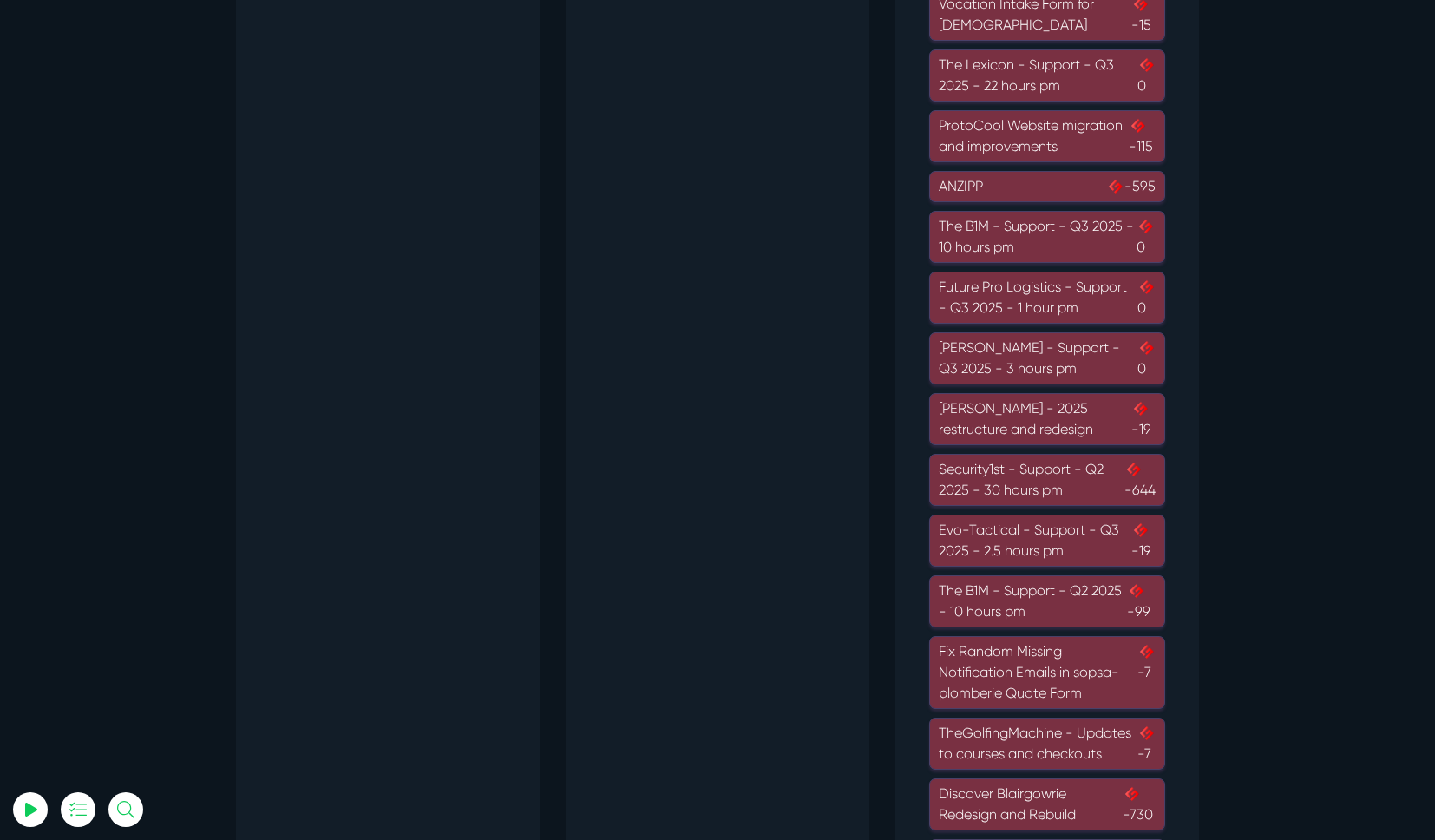
click at [1026, 545] on div "Evo-Tactical - Support - Q3 2025 - 2.5 hours pm -19" at bounding box center [1048, 540] width 217 height 42
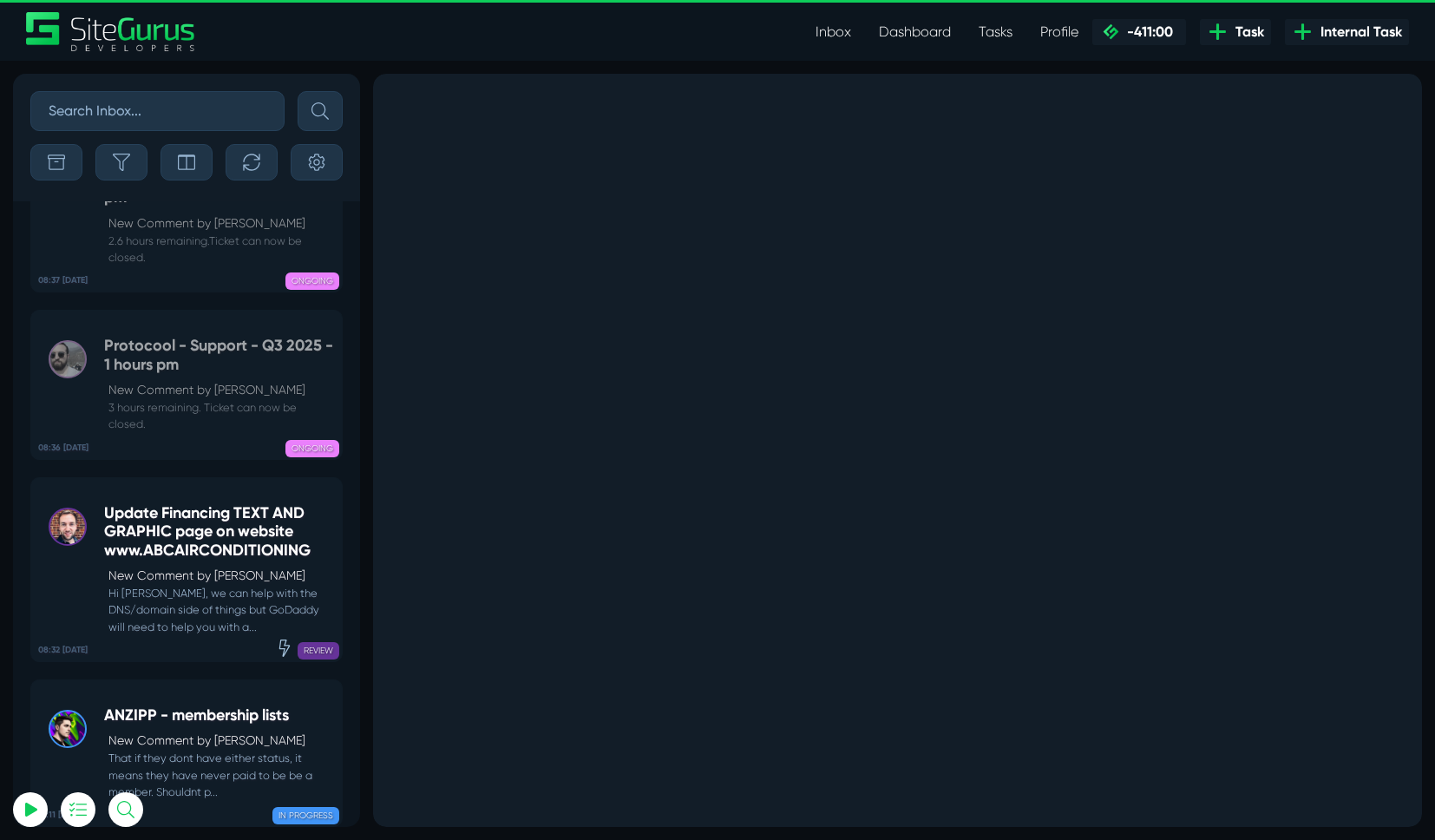
scroll to position [-930, 0]
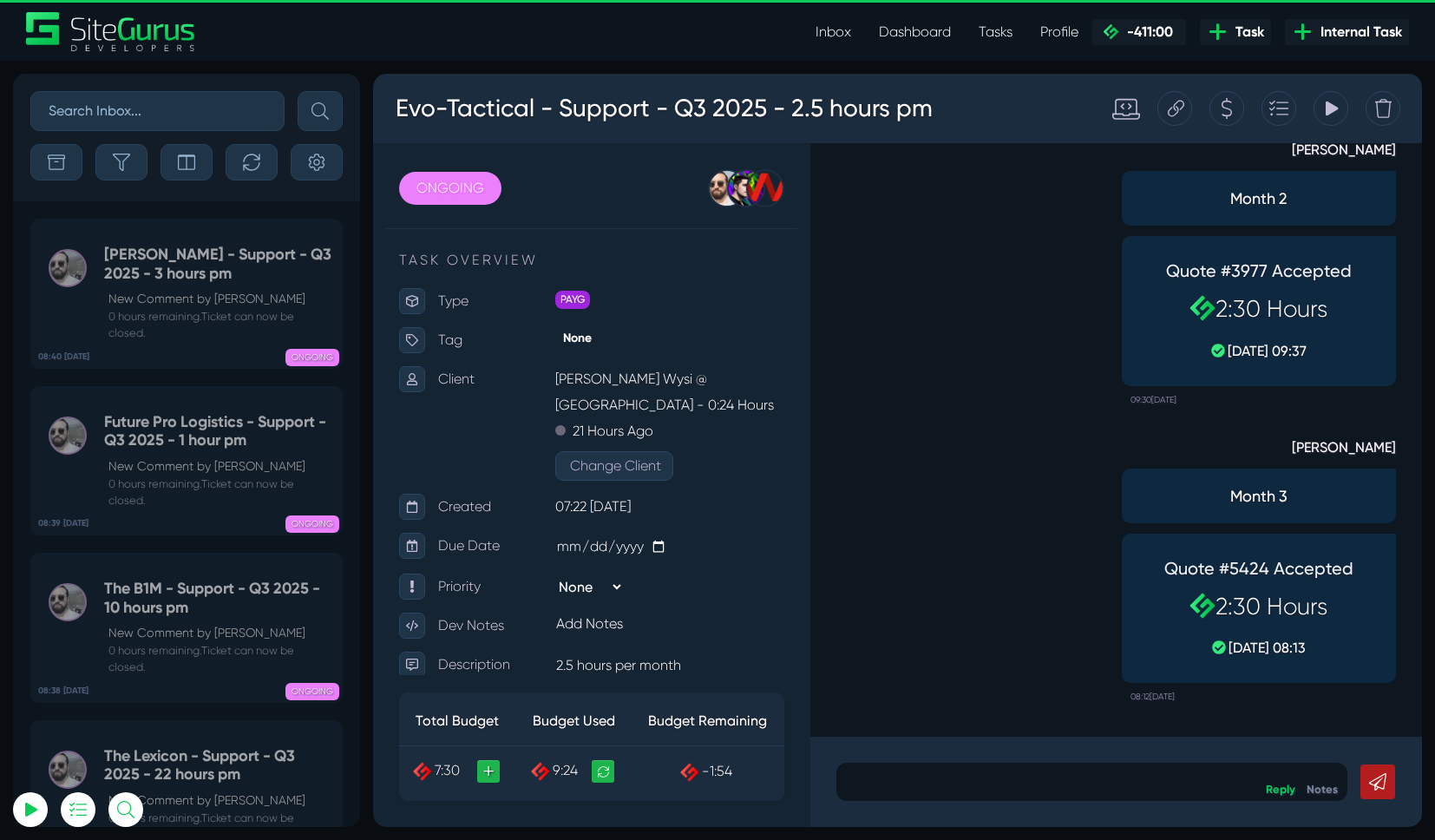
click at [1342, 105] on div "Tracking Totals Total 9.4" at bounding box center [1331, 108] width 35 height 35
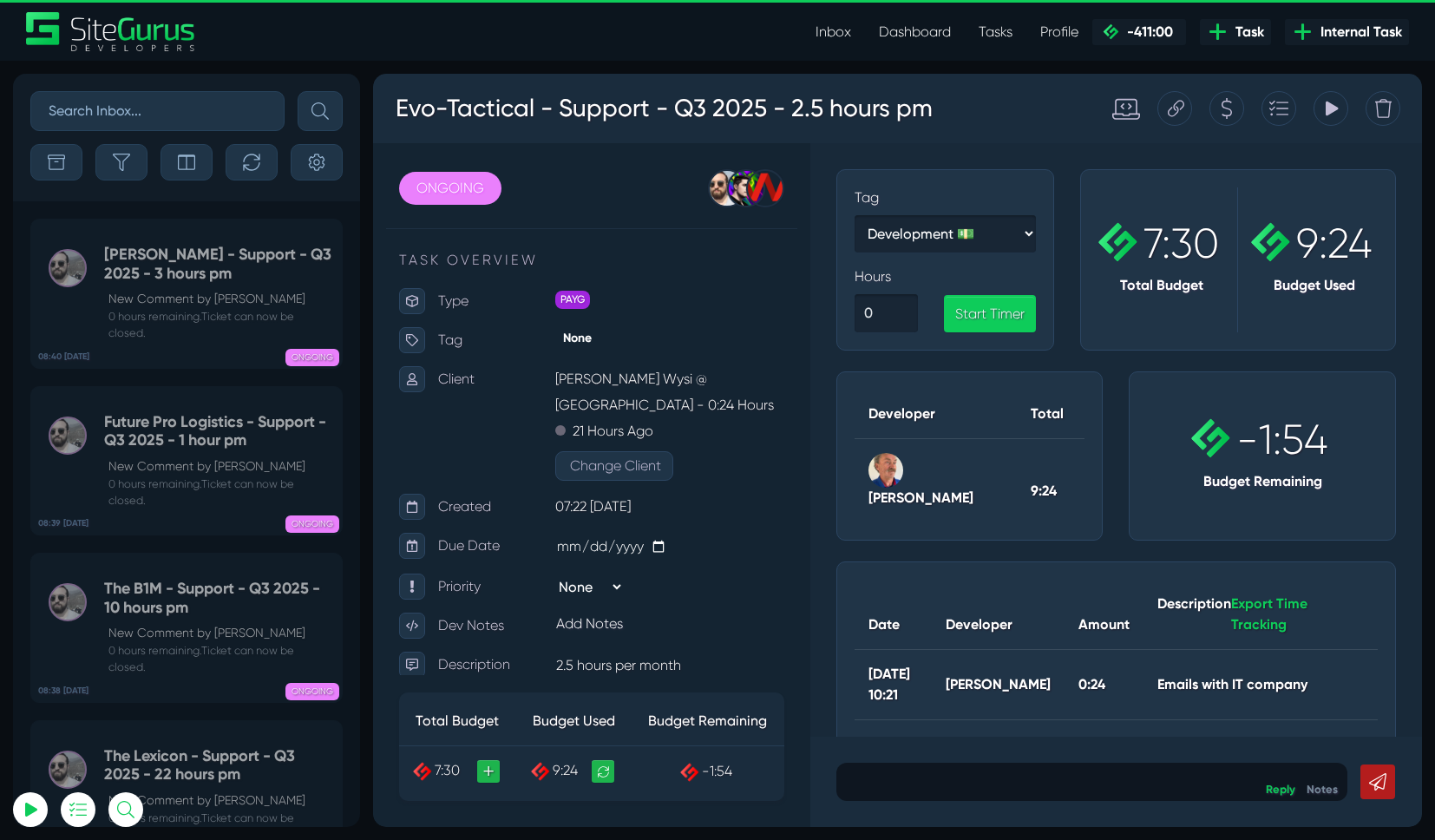
click at [1342, 105] on div "Tracking Totals Total 9.4" at bounding box center [1331, 108] width 35 height 35
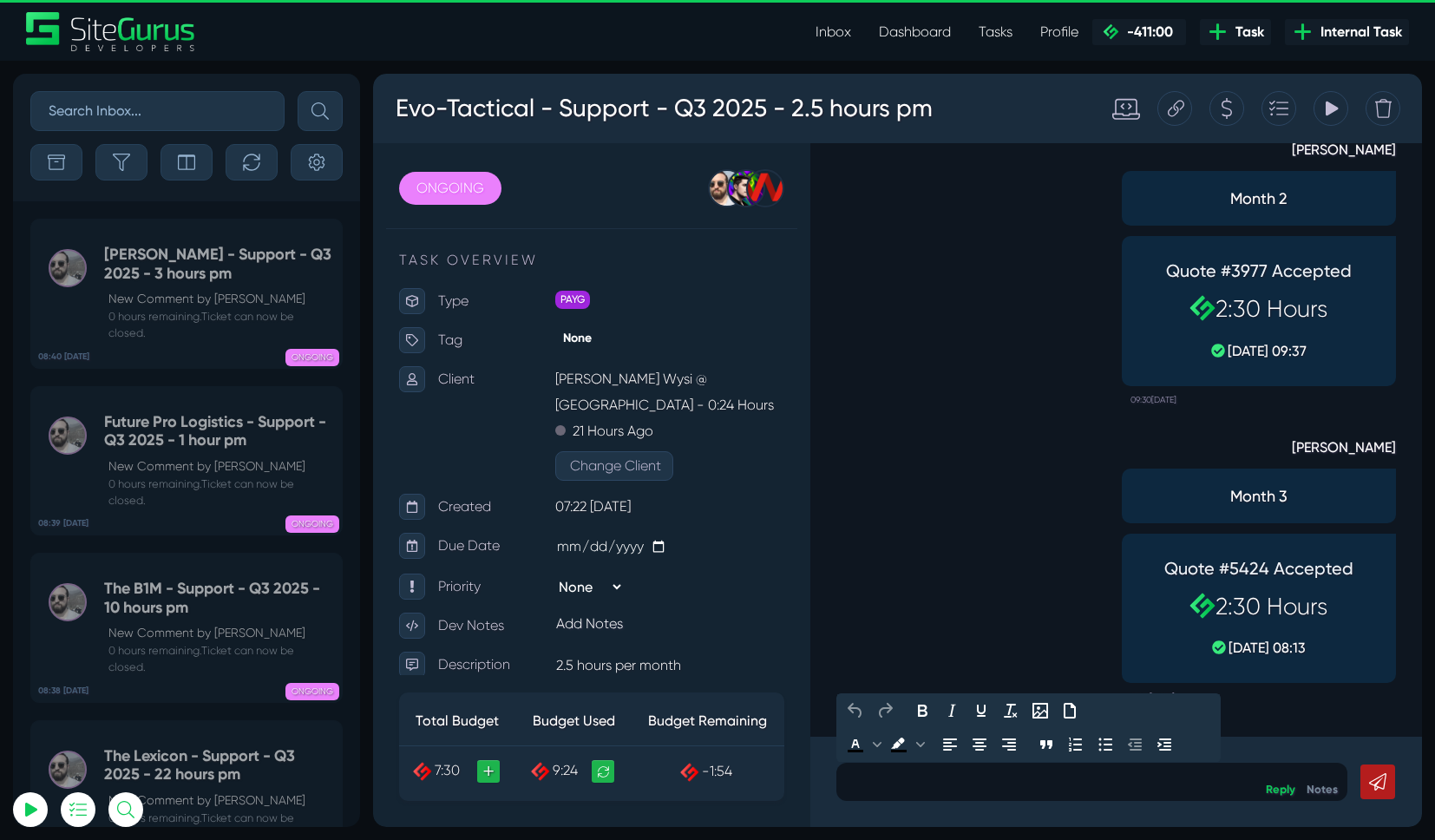
click at [1072, 788] on p at bounding box center [1091, 781] width 485 height 20
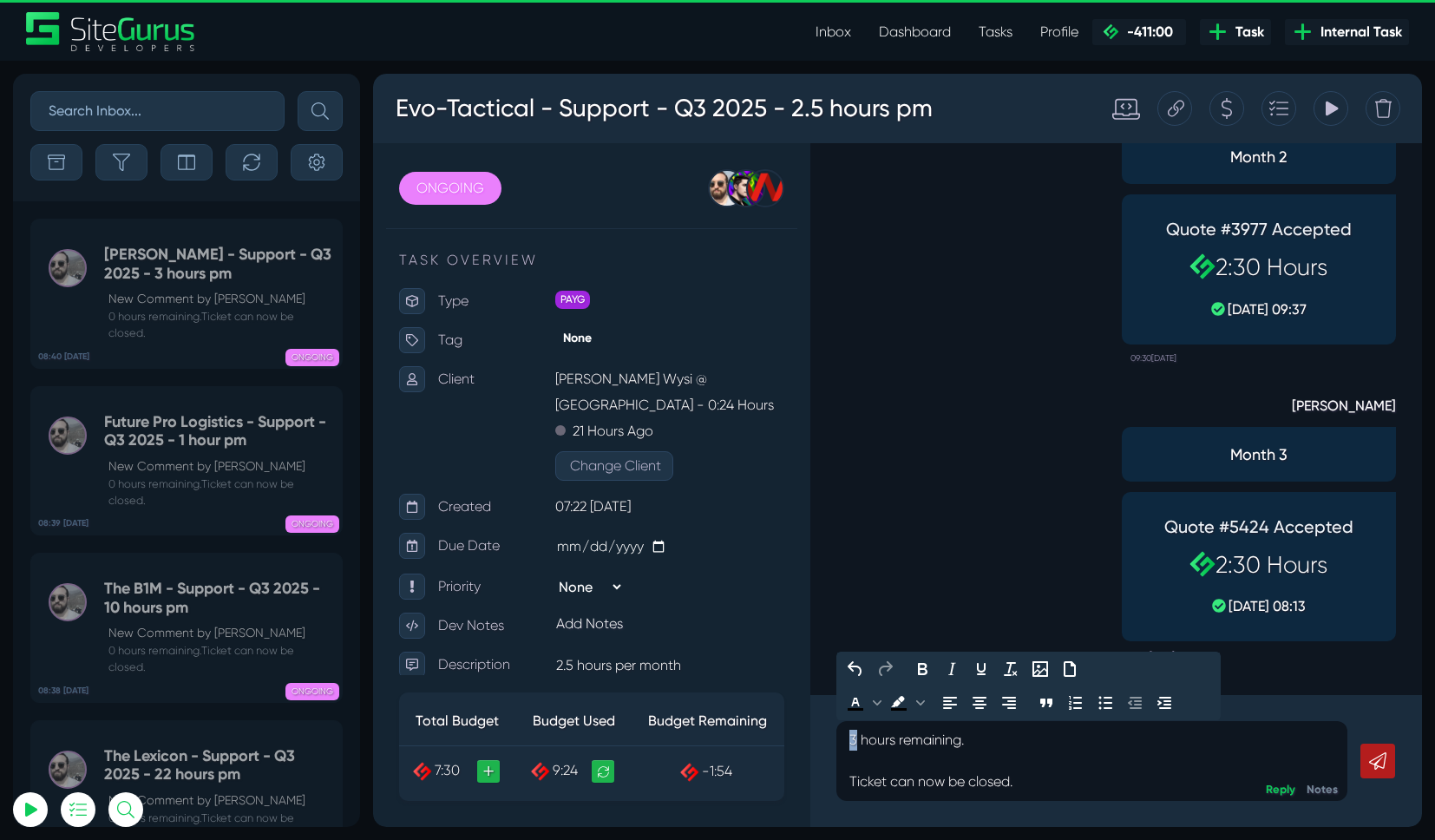
drag, startPoint x: 858, startPoint y: 740, endPoint x: 842, endPoint y: 738, distance: 16.1
click at [844, 741] on div "3 hours remaining. Ticket can now be closed." at bounding box center [1092, 761] width 511 height 80
click at [1384, 761] on icon at bounding box center [1377, 760] width 17 height 17
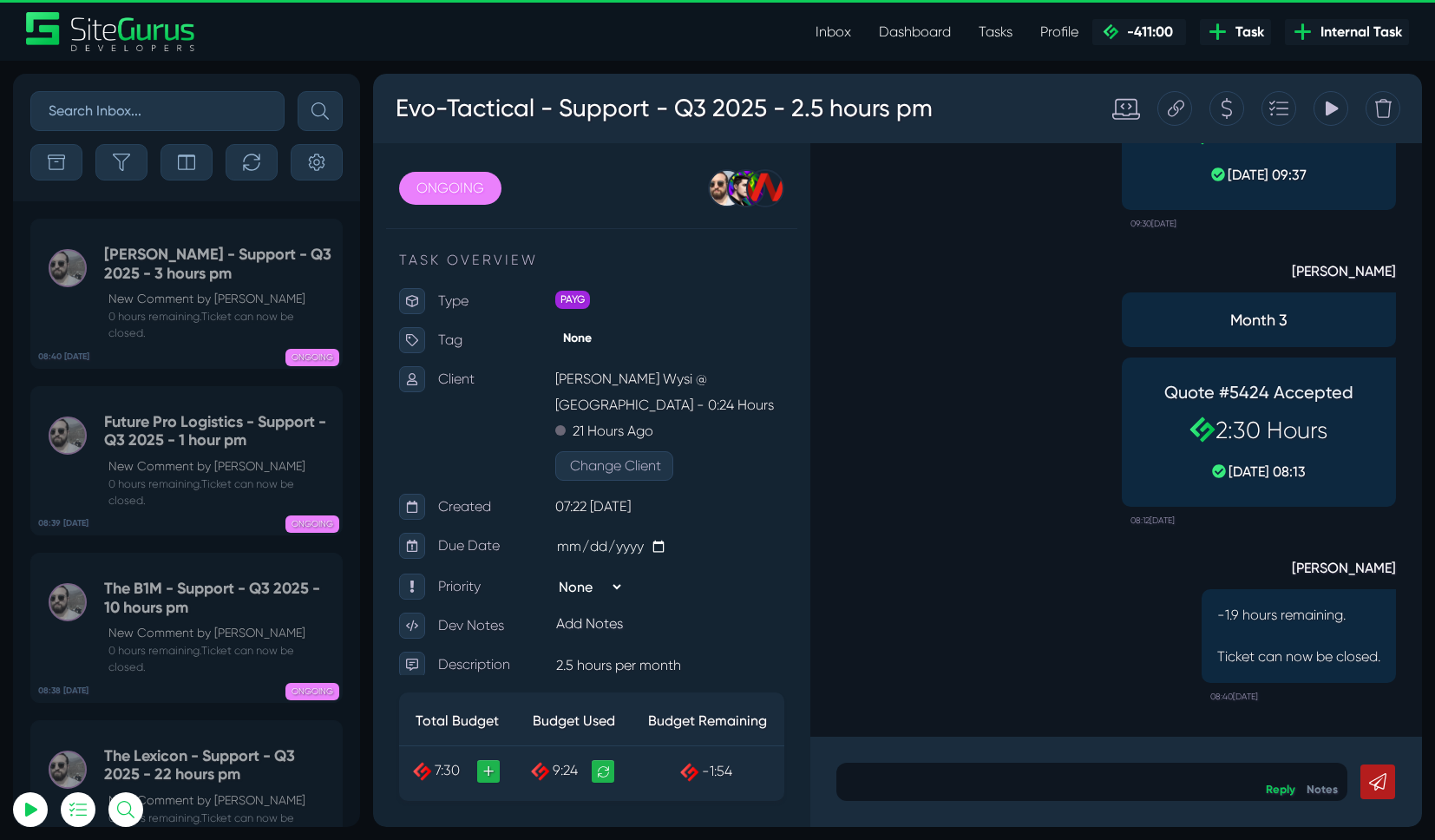
click at [922, 36] on link "Dashboard" at bounding box center [915, 32] width 100 height 35
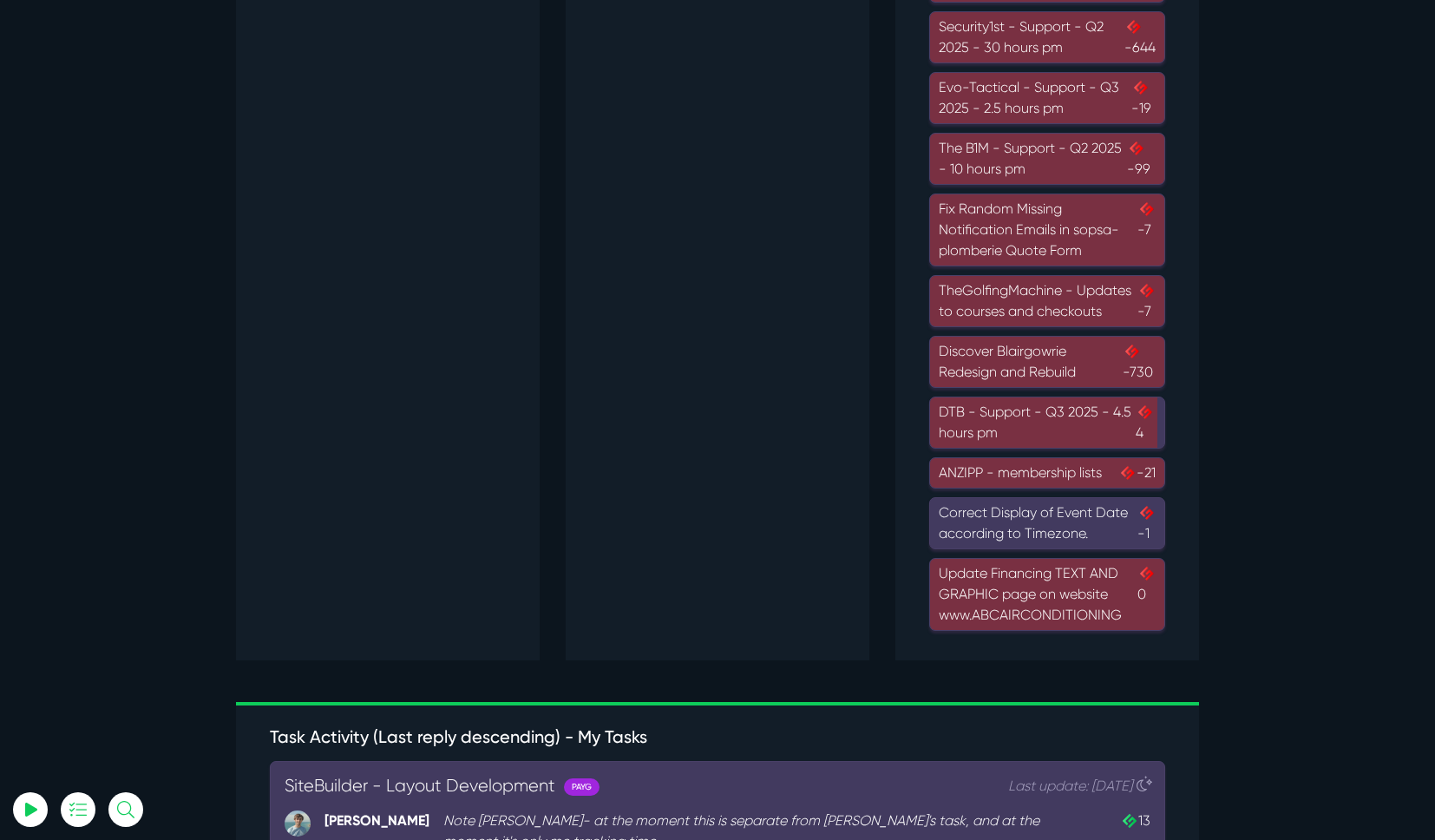
scroll to position [1890, 0]
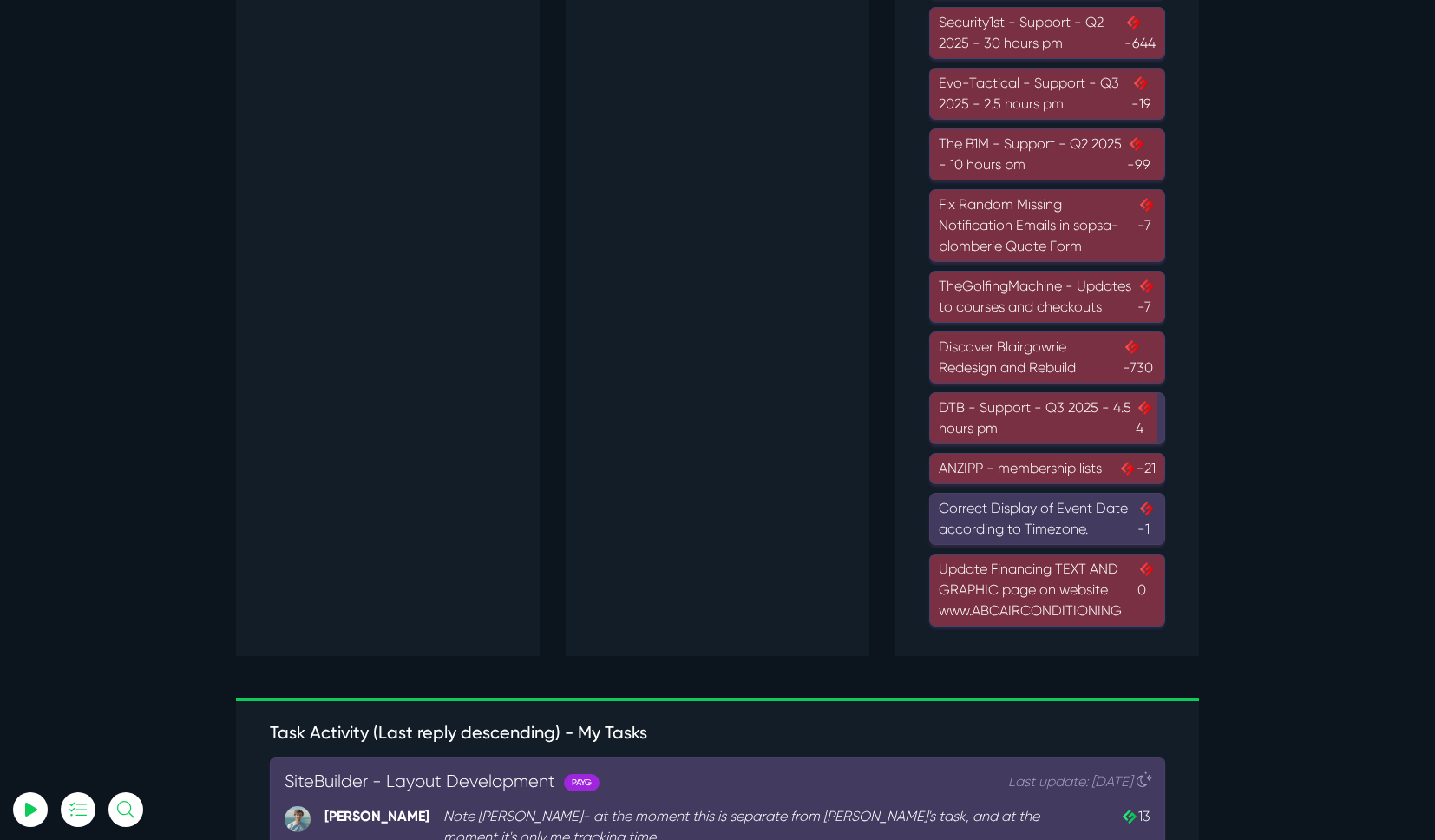
click at [1017, 415] on div "DTB - Support - Q3 2025 - 4.5 hours pm 4" at bounding box center [1048, 417] width 217 height 42
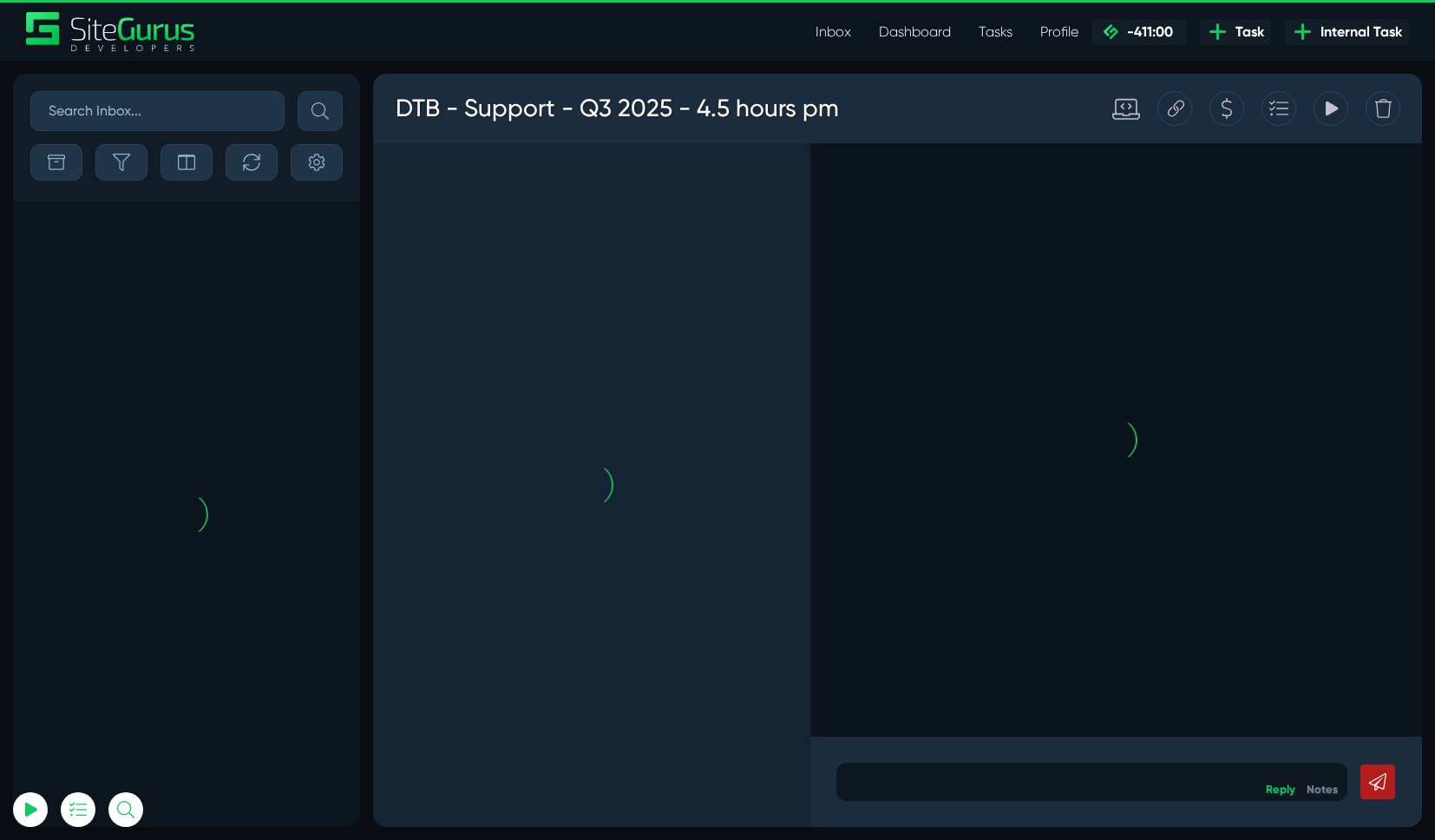
scroll to position [-1096, 0]
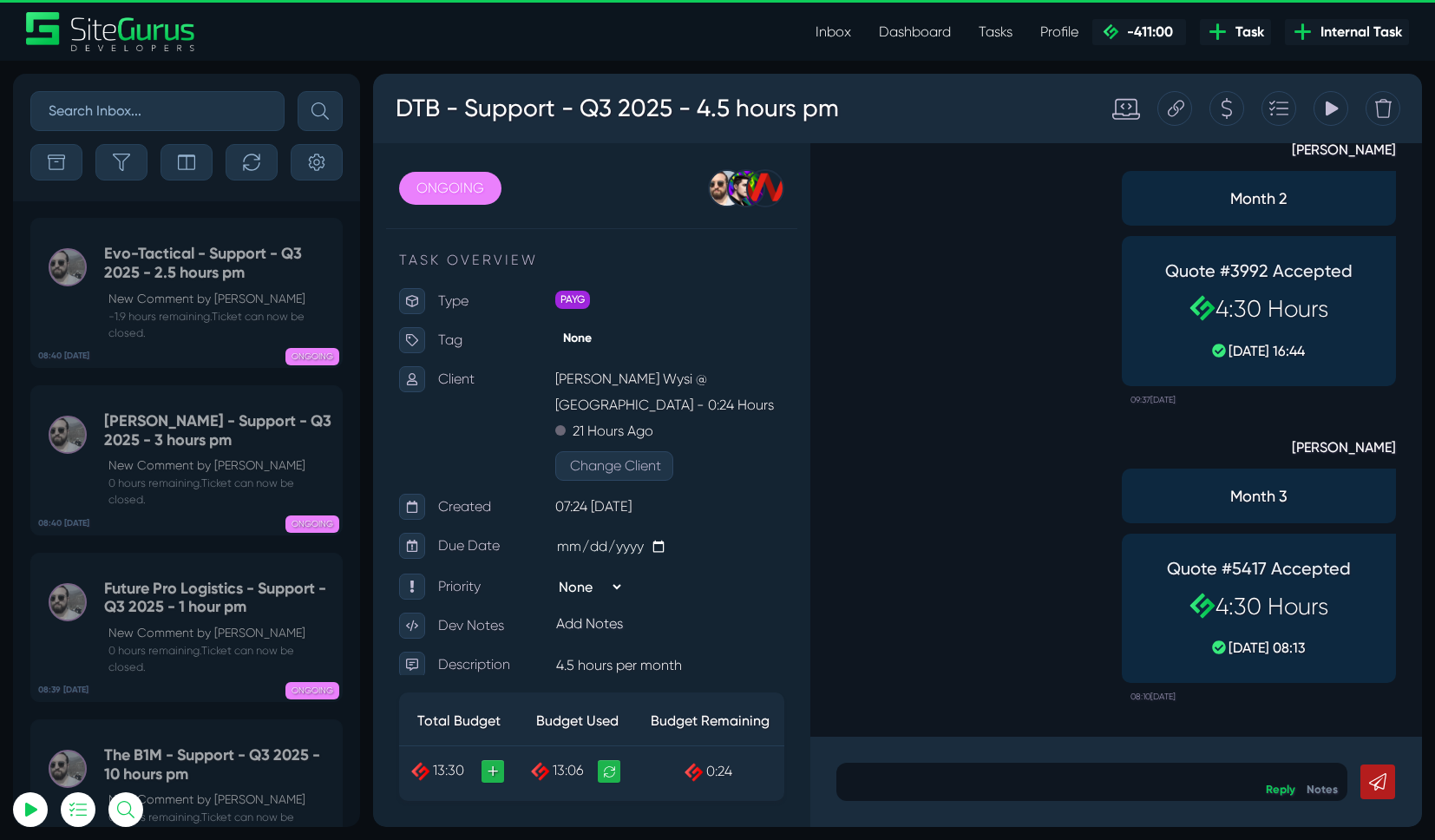
click at [971, 779] on p at bounding box center [1091, 781] width 485 height 20
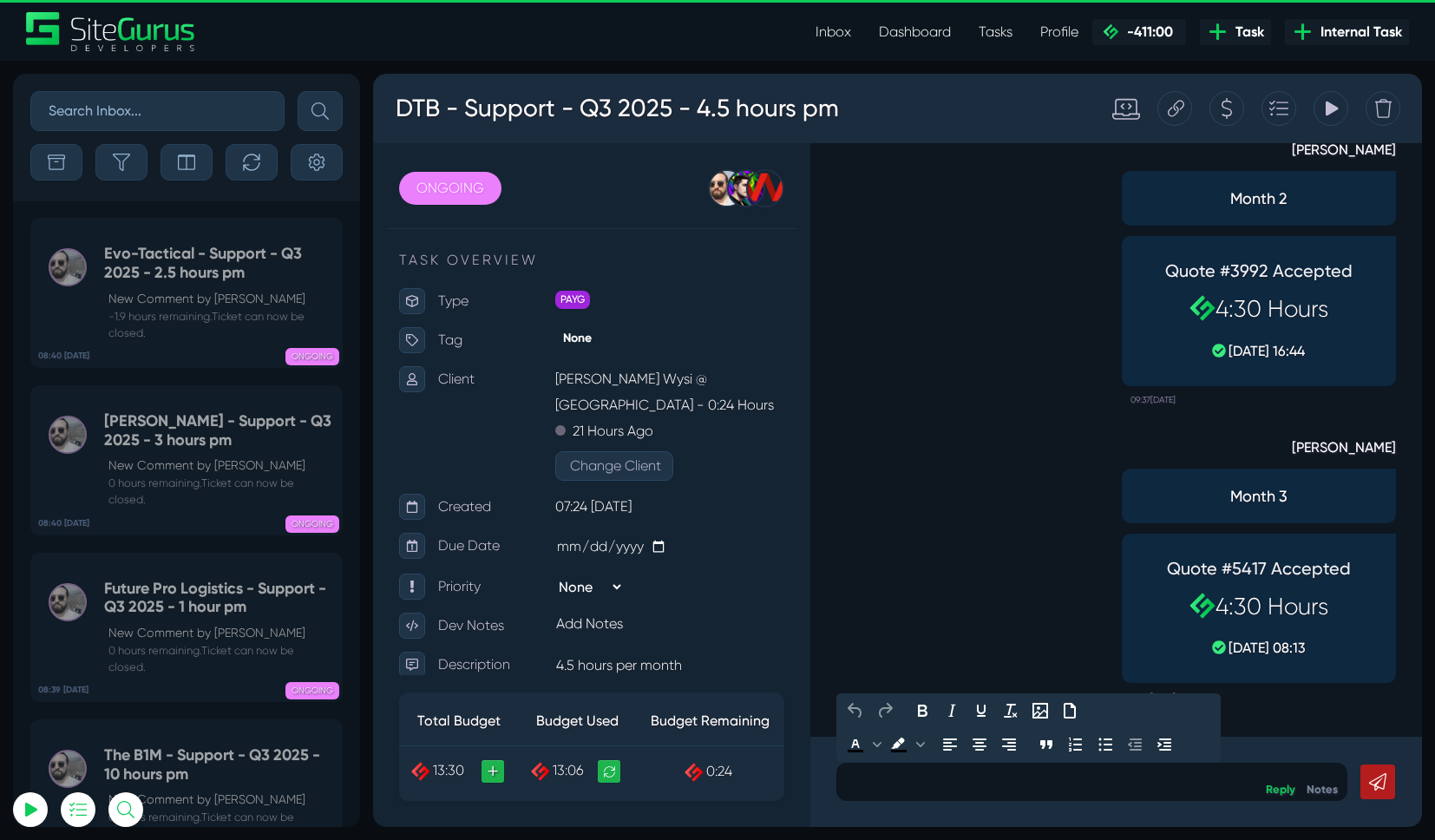
paste div
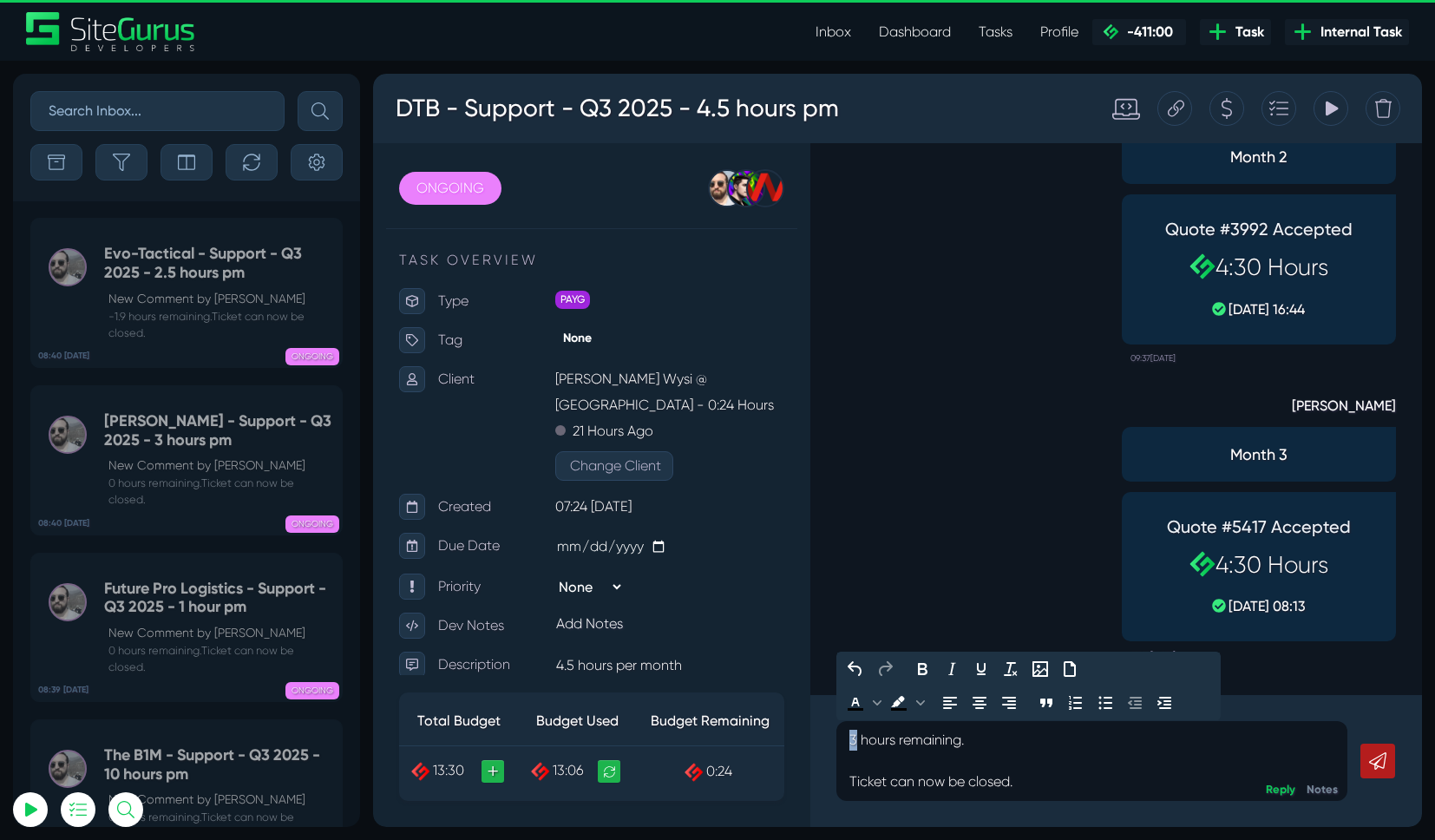
drag, startPoint x: 855, startPoint y: 740, endPoint x: 822, endPoint y: 739, distance: 33.0
click at [822, 739] on div "3 hours remaining. Ticket can now be closed. Reply Notes" at bounding box center [1115, 761] width 612 height 132
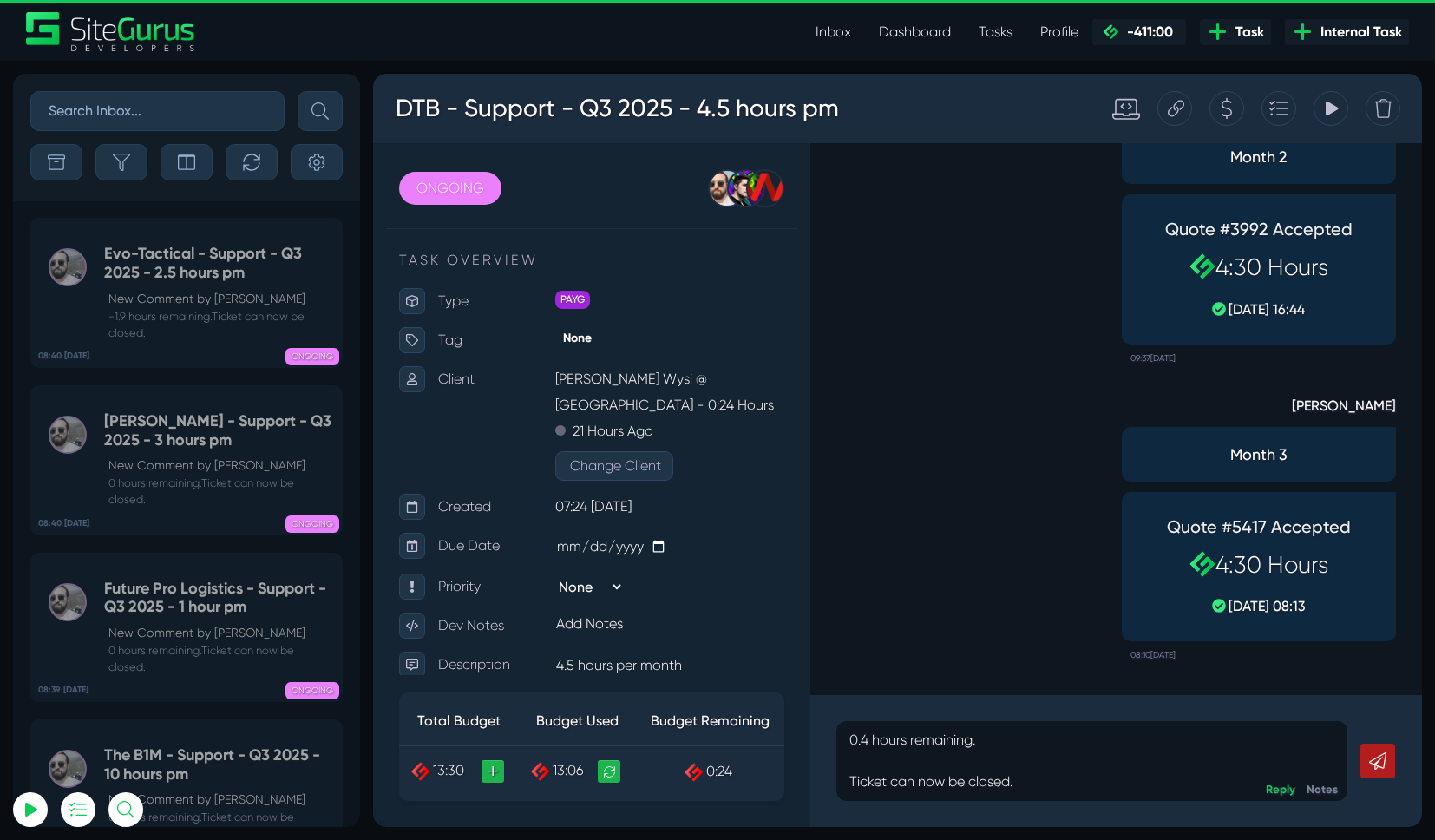
click at [1372, 762] on icon at bounding box center [1377, 760] width 17 height 17
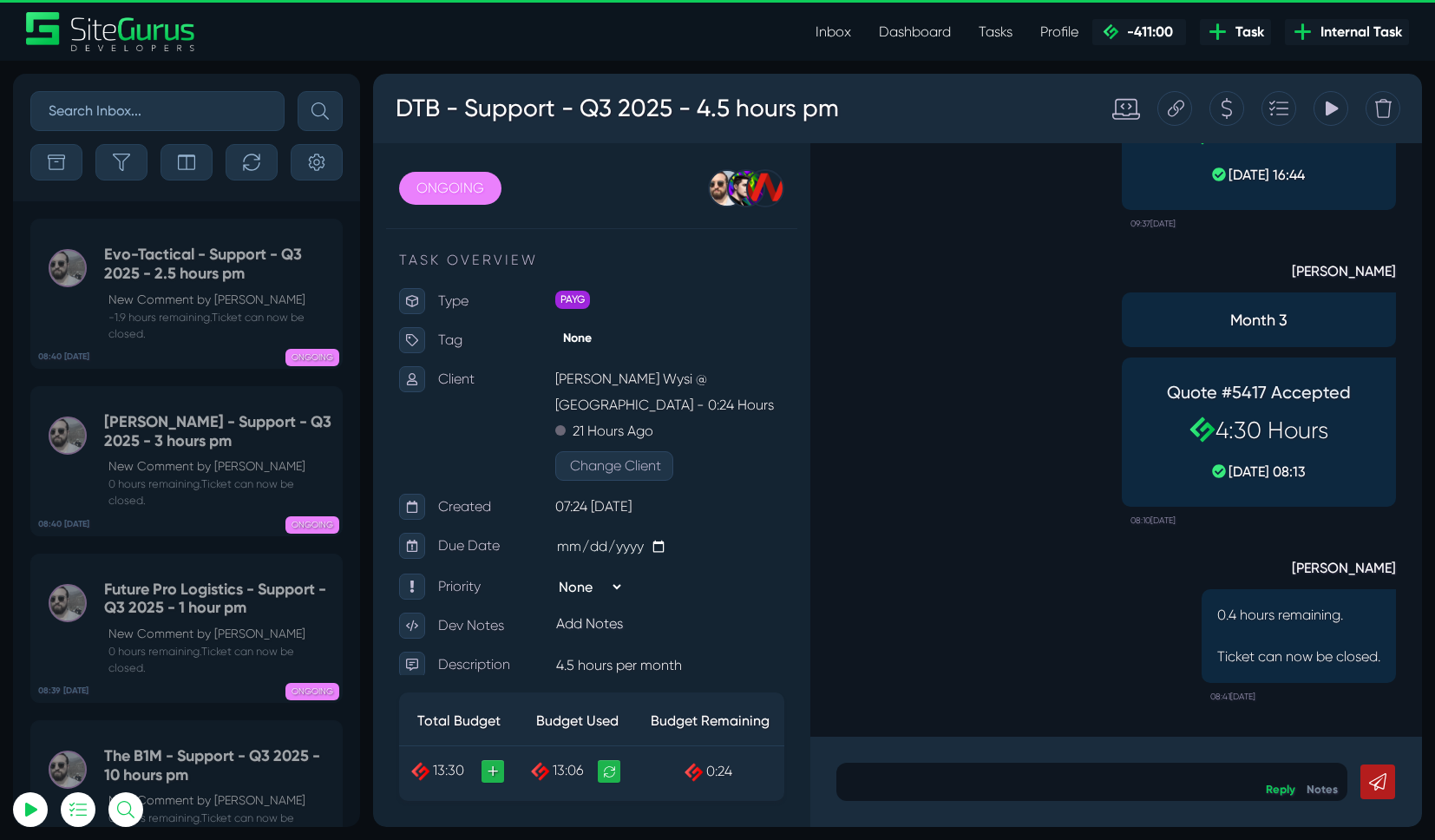
click at [922, 35] on link "Dashboard" at bounding box center [915, 32] width 100 height 35
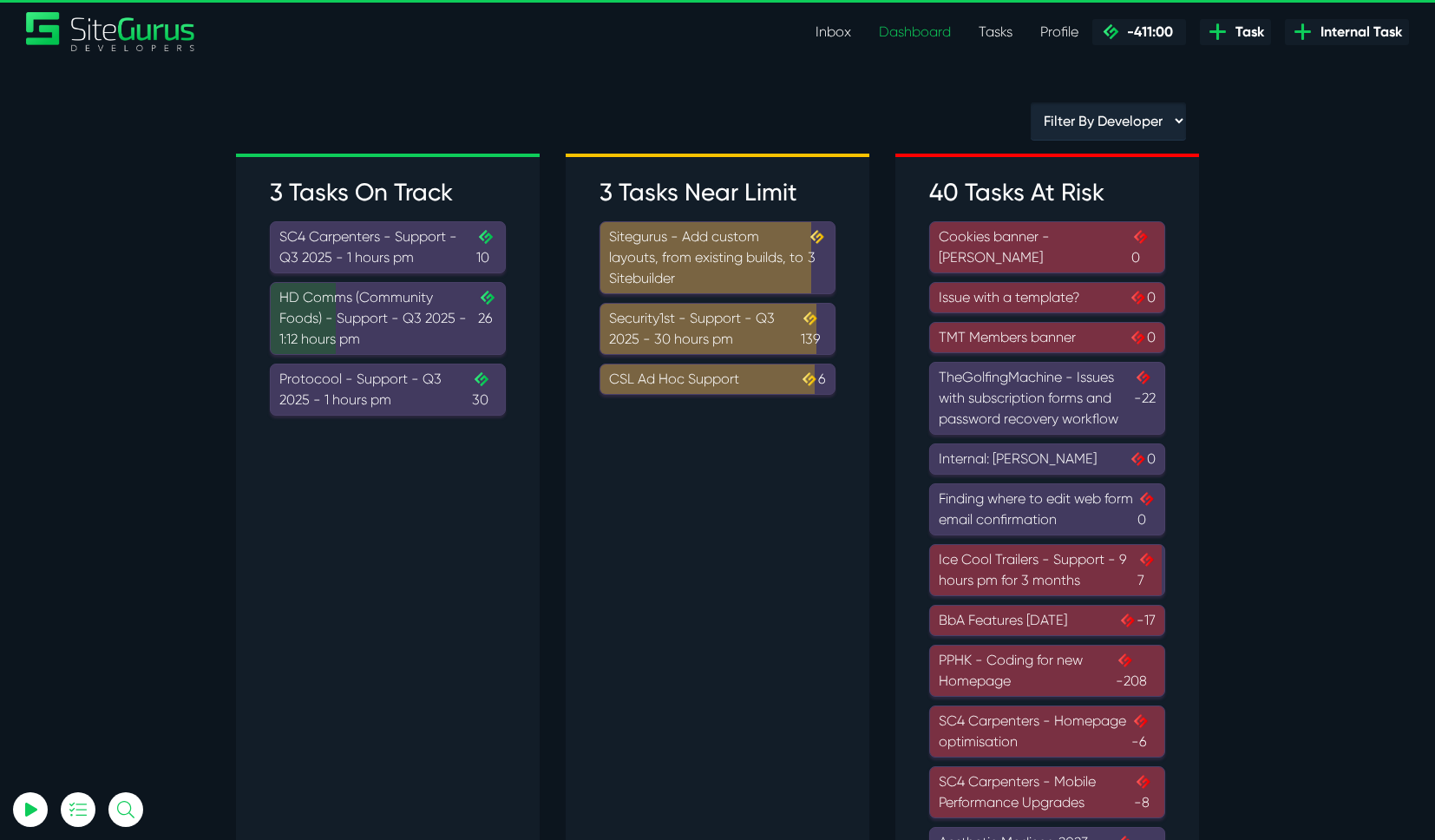
click at [342, 327] on div "HD Comms (Community Foods) - Support - Q3 2025 - 1:12 hours pm .cls-1{fill-rule…" at bounding box center [388, 319] width 217 height 62
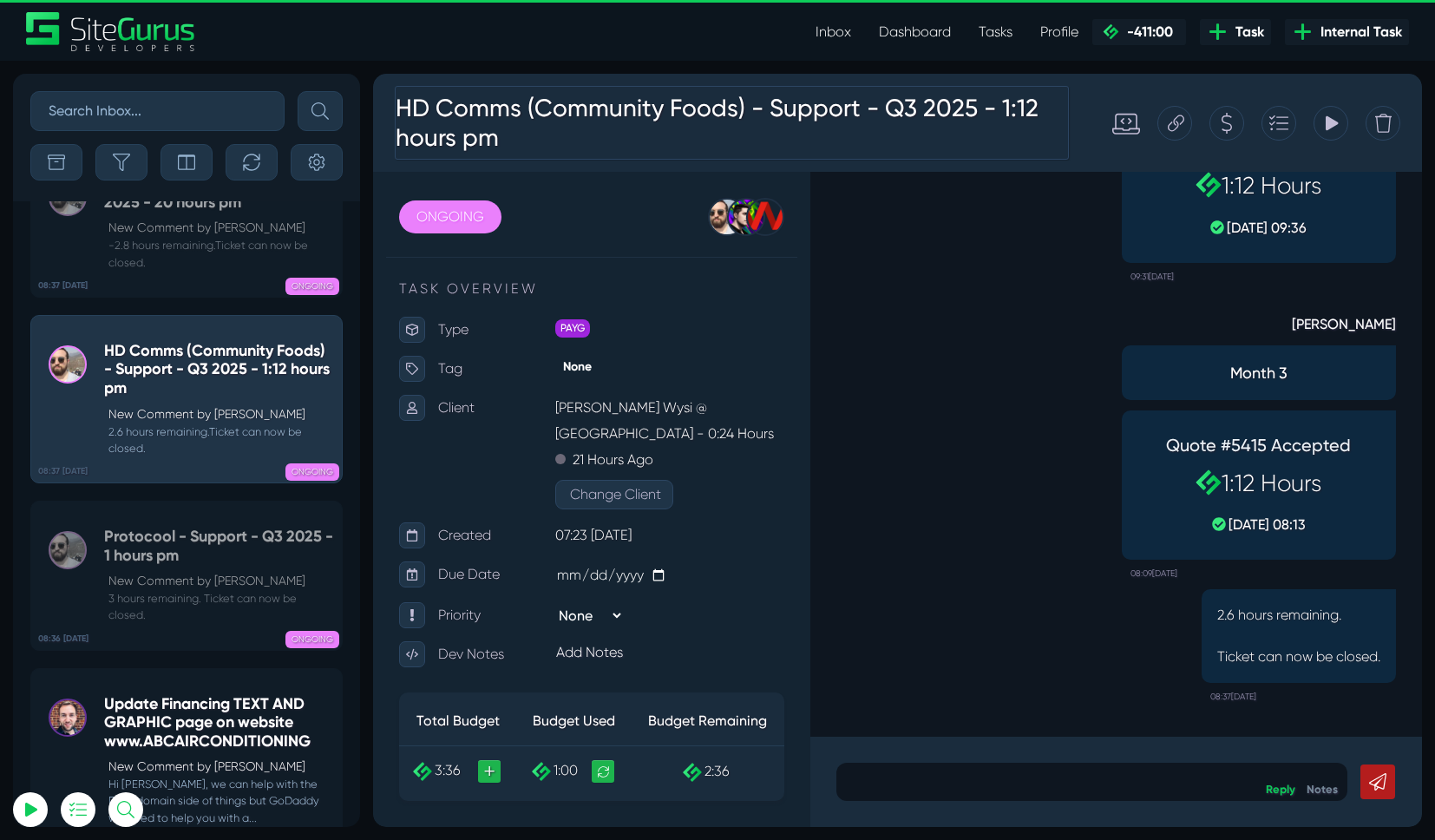
scroll to position [-94, 0]
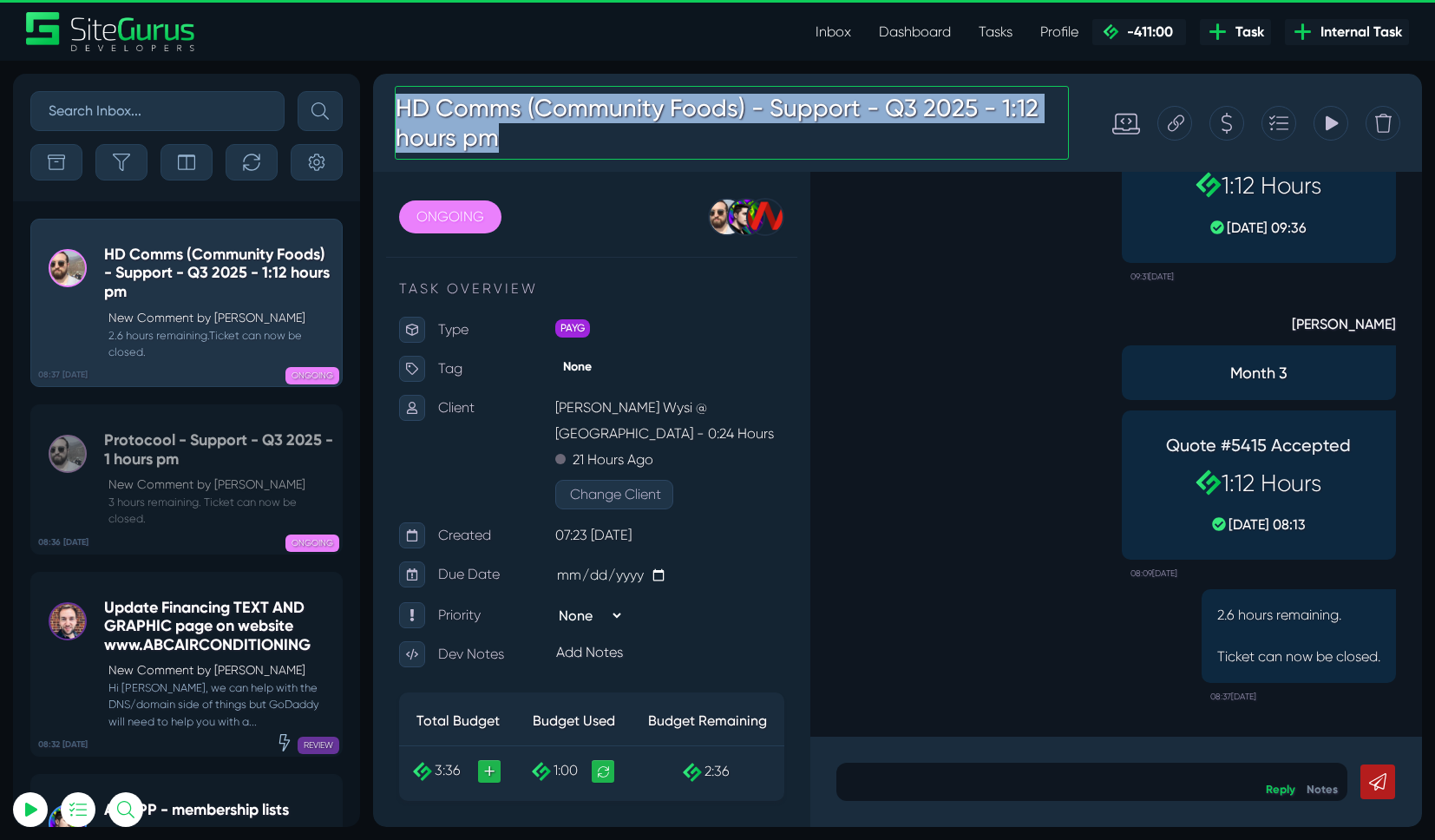
drag, startPoint x: 400, startPoint y: 108, endPoint x: 382, endPoint y: 97, distance: 21.1
click at [382, 97] on div "HD Comms (Community Foods) - Support - Q3 2025 - 1:12 hours pm" at bounding box center [732, 123] width 701 height 91
copy h3 "HD Comms (Community Foods) - Support - Q3 2025 - 1:12 hours pm"
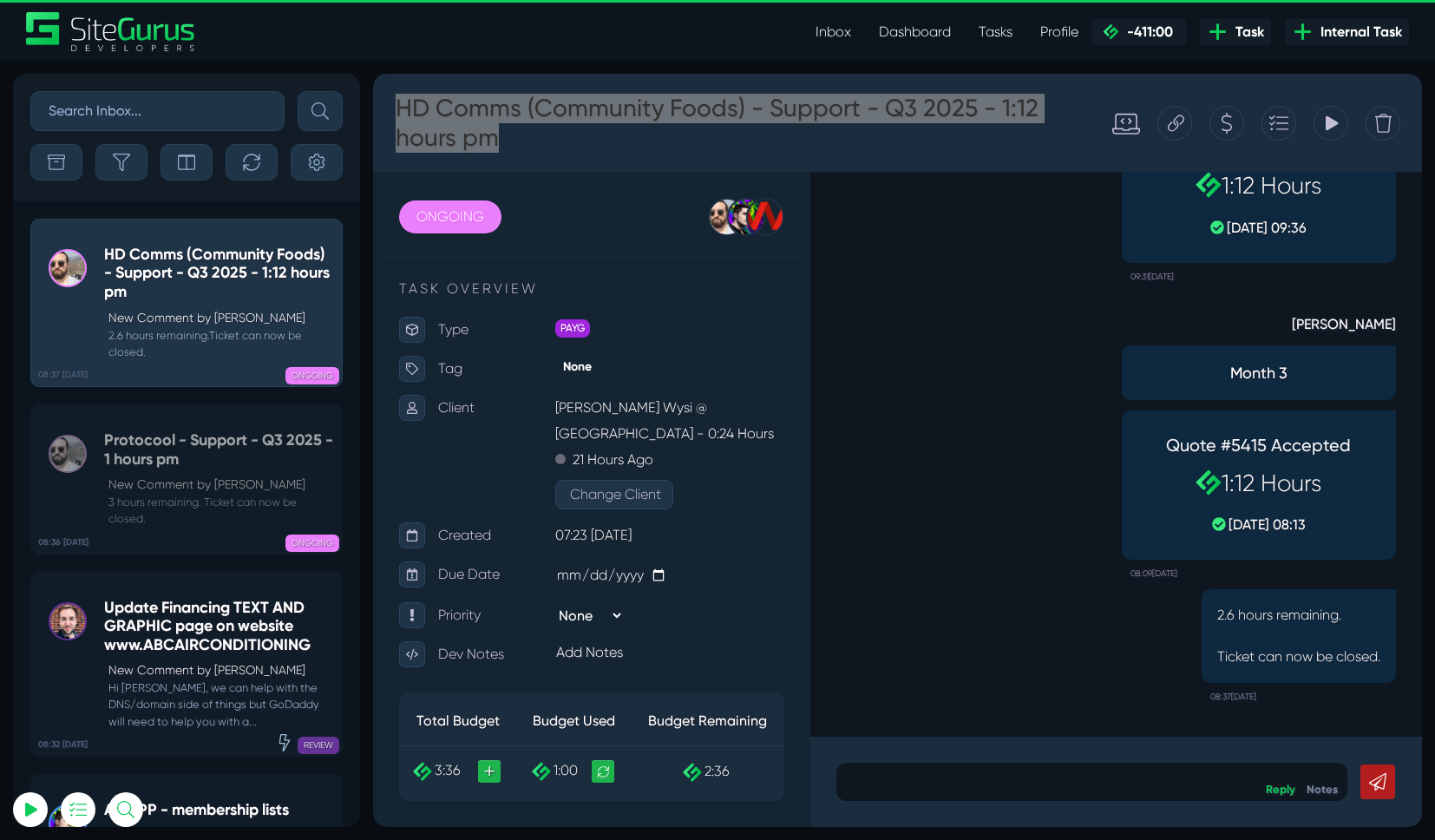
click at [1241, 37] on span "Task" at bounding box center [1246, 31] width 36 height 20
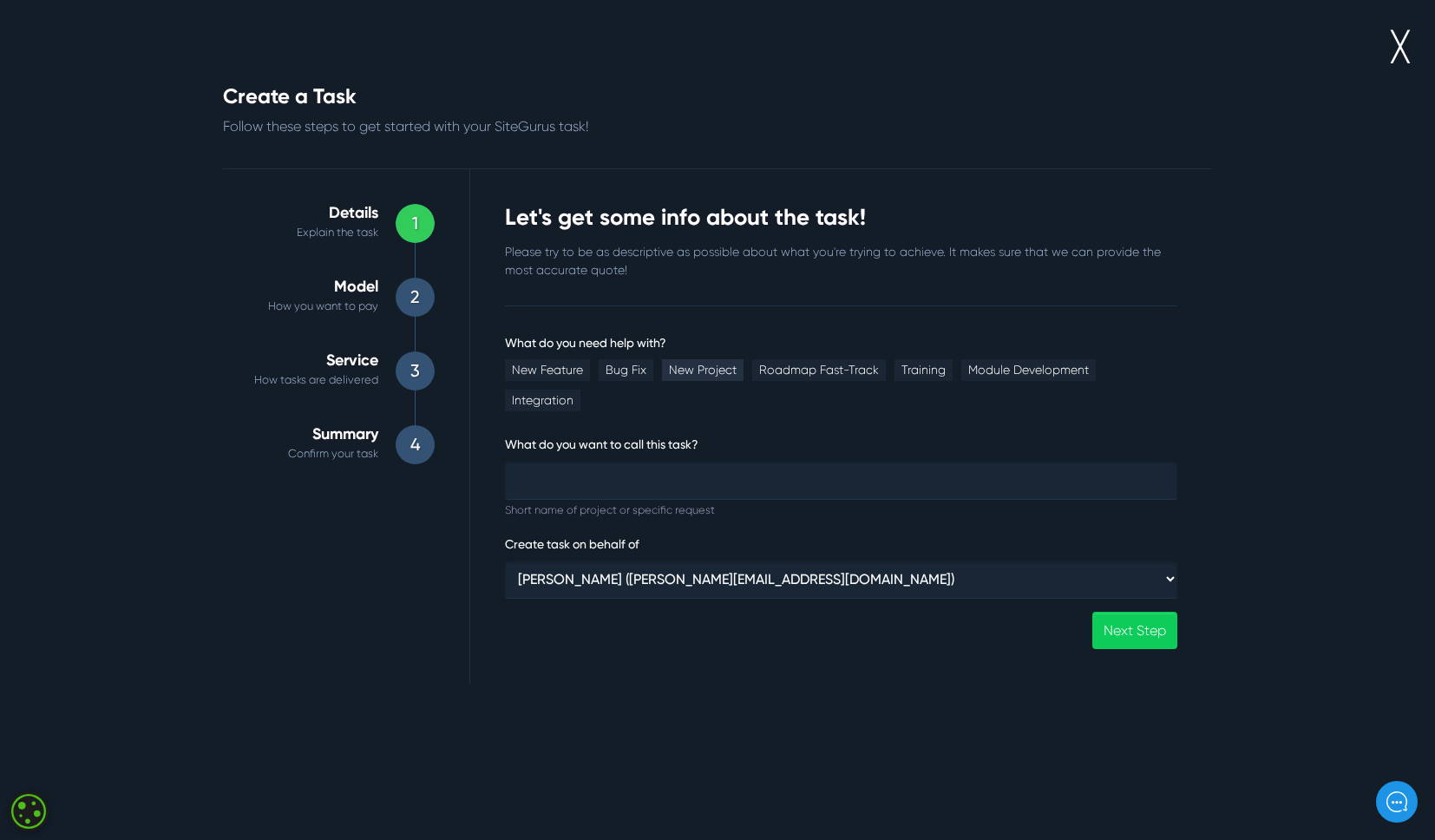
click at [687, 370] on link "New Project" at bounding box center [703, 370] width 82 height 21
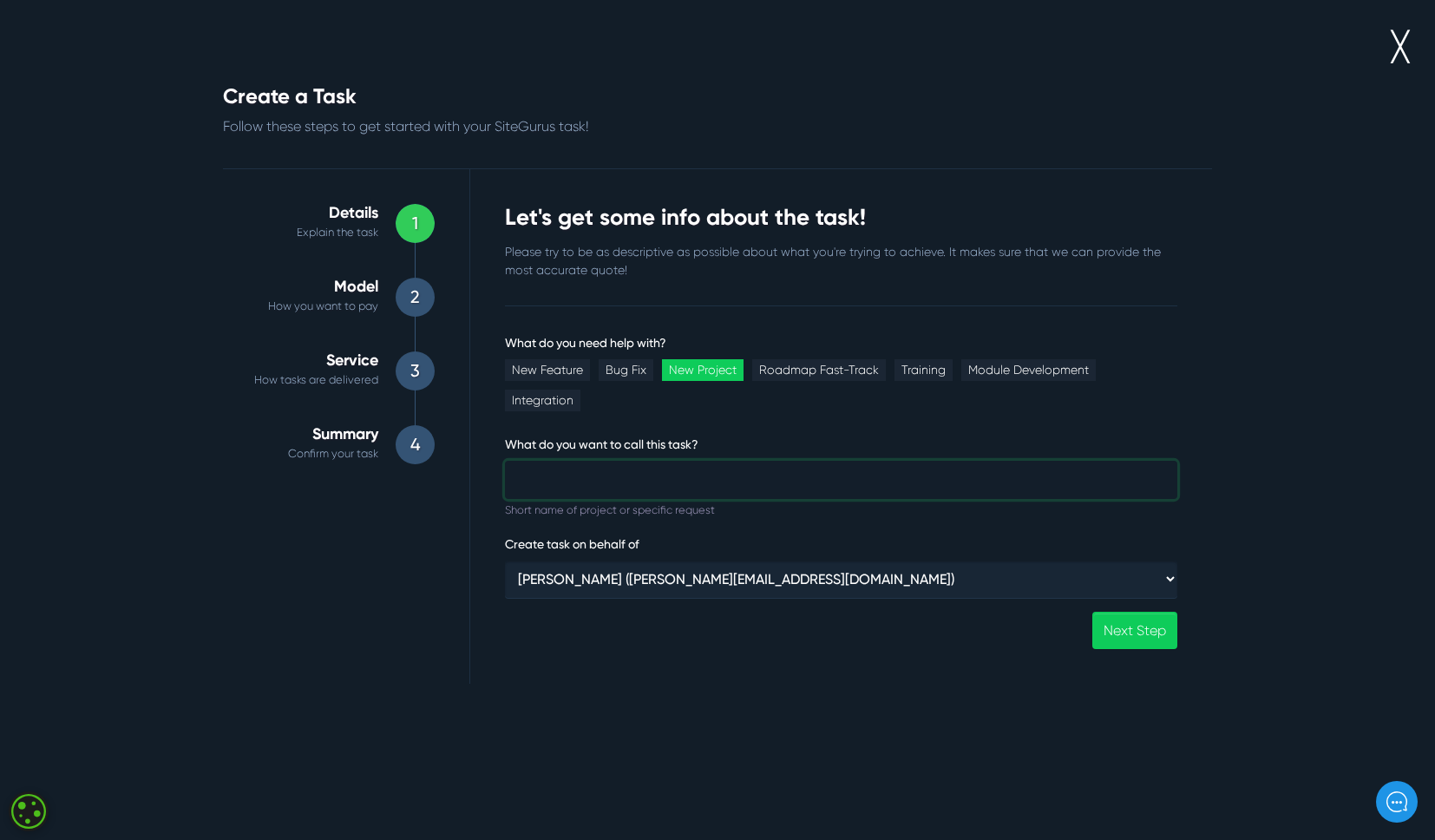
click at [637, 461] on input "What do you need help with?" at bounding box center [840, 480] width 672 height 38
paste input "HD Comms (Community Foods) - Support - Q3 2025 - 1:12 hours pm"
click at [806, 461] on input "HD Comms (Community Foods) - Support - Q3 2025 - 1:12 hours pm" at bounding box center [840, 480] width 672 height 38
type input "HD Comms (Community Foods) - Support - Q4 2025 - 1:12 hours pm"
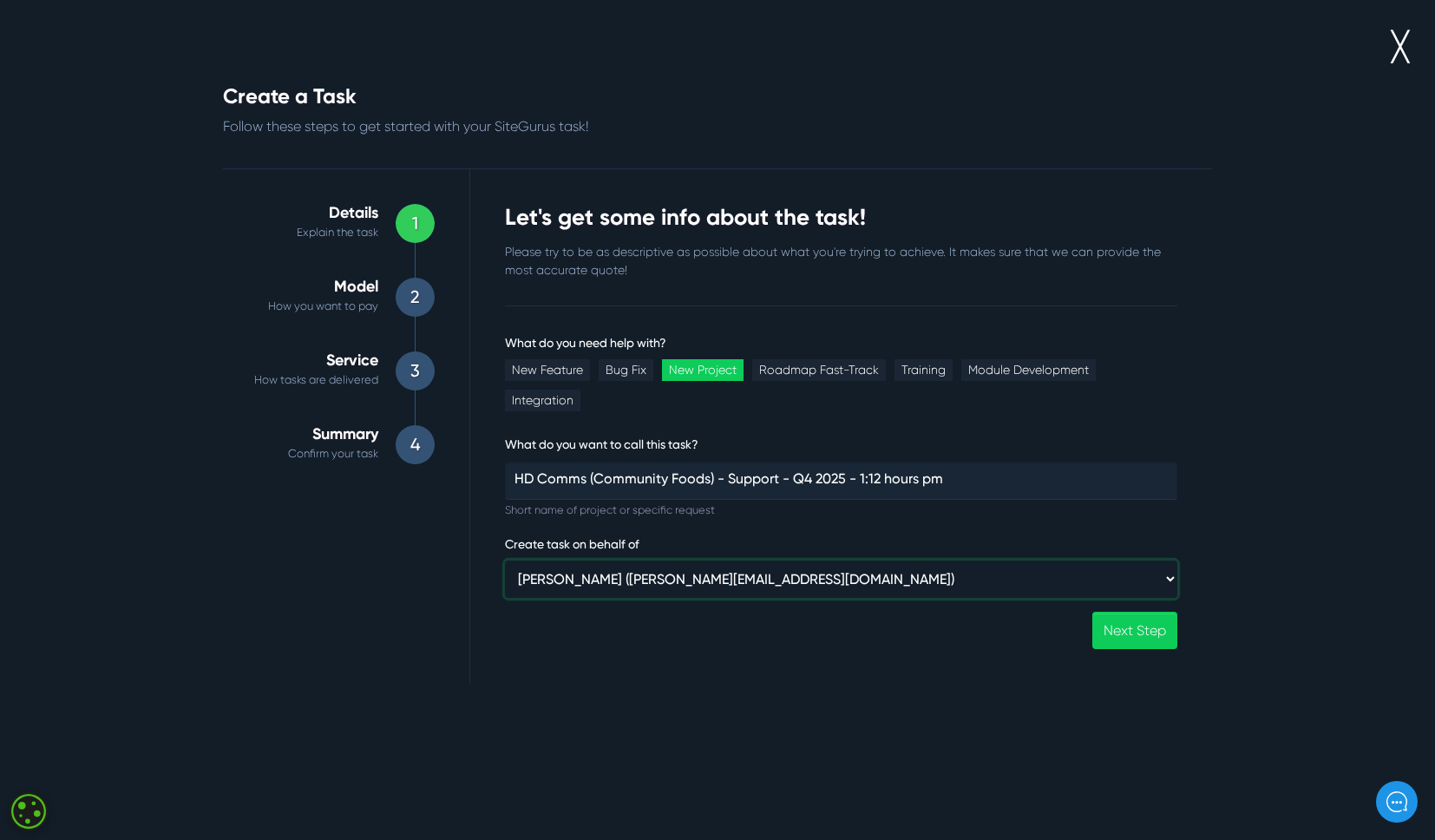
click at [749, 561] on select "Gary Purbrick (gary@wysi.co.uk) ⸻ Internal ⸻ Wysi (luke@wysi.co.uk) Siteglide (…" at bounding box center [840, 579] width 672 height 37
select select "368"
click at [505, 561] on select "Gary Purbrick (gary@wysi.co.uk) ⸻ Internal ⸻ Wysi (luke@wysi.co.uk) Siteglide (…" at bounding box center [840, 579] width 672 height 37
click at [1128, 611] on link "Next Step" at bounding box center [1135, 630] width 85 height 37
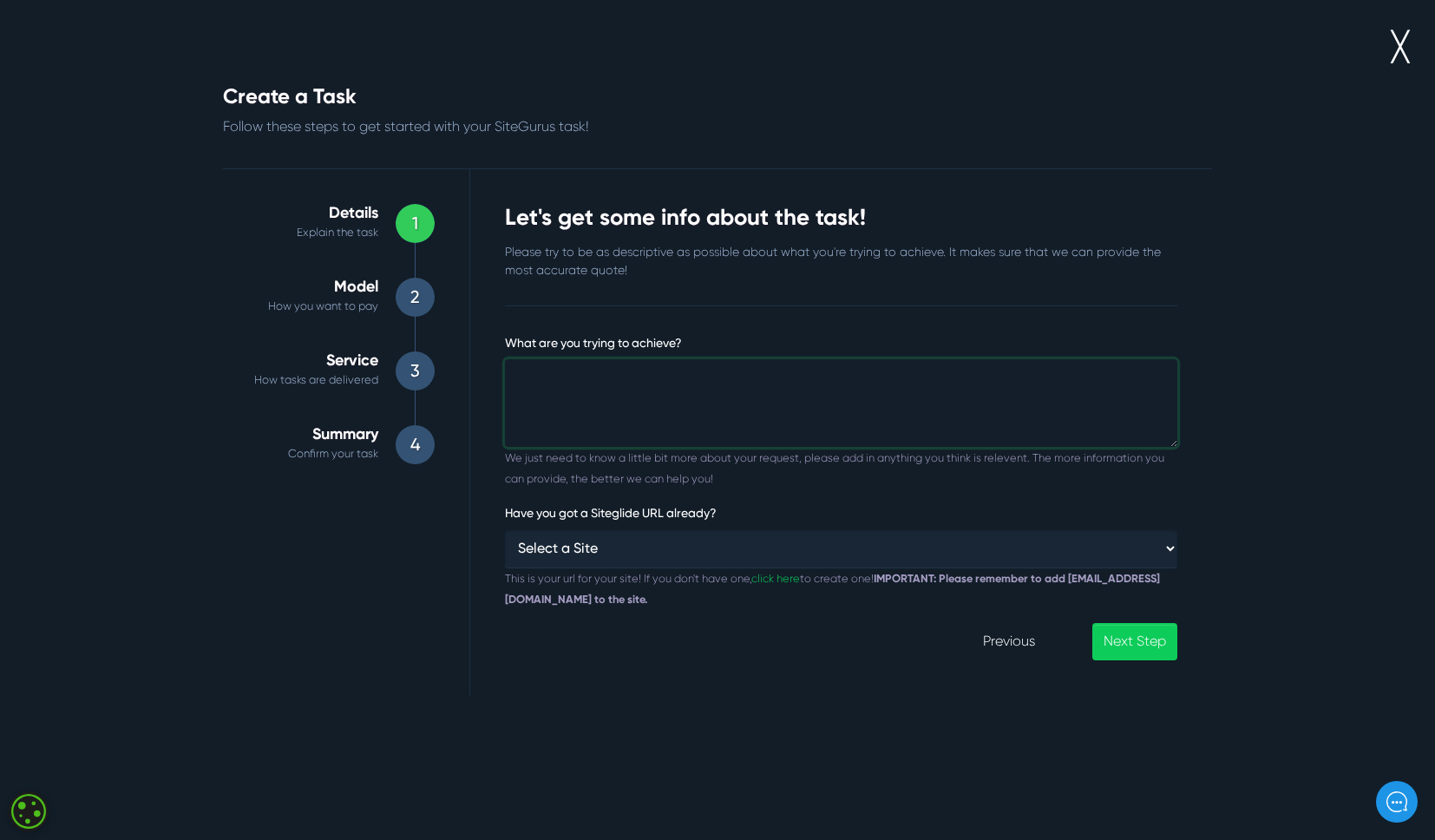
click at [626, 431] on textarea "What are you trying to achieve?" at bounding box center [840, 403] width 672 height 88
drag, startPoint x: 638, startPoint y: 382, endPoint x: 310, endPoint y: 361, distance: 328.7
click at [310, 361] on div "Create a Task Follow these steps to get started with your SiteGurus task! Detai…" at bounding box center [718, 390] width 989 height 610
paste textarea ":12 hours per"
type textarea "1:12 hours per month"
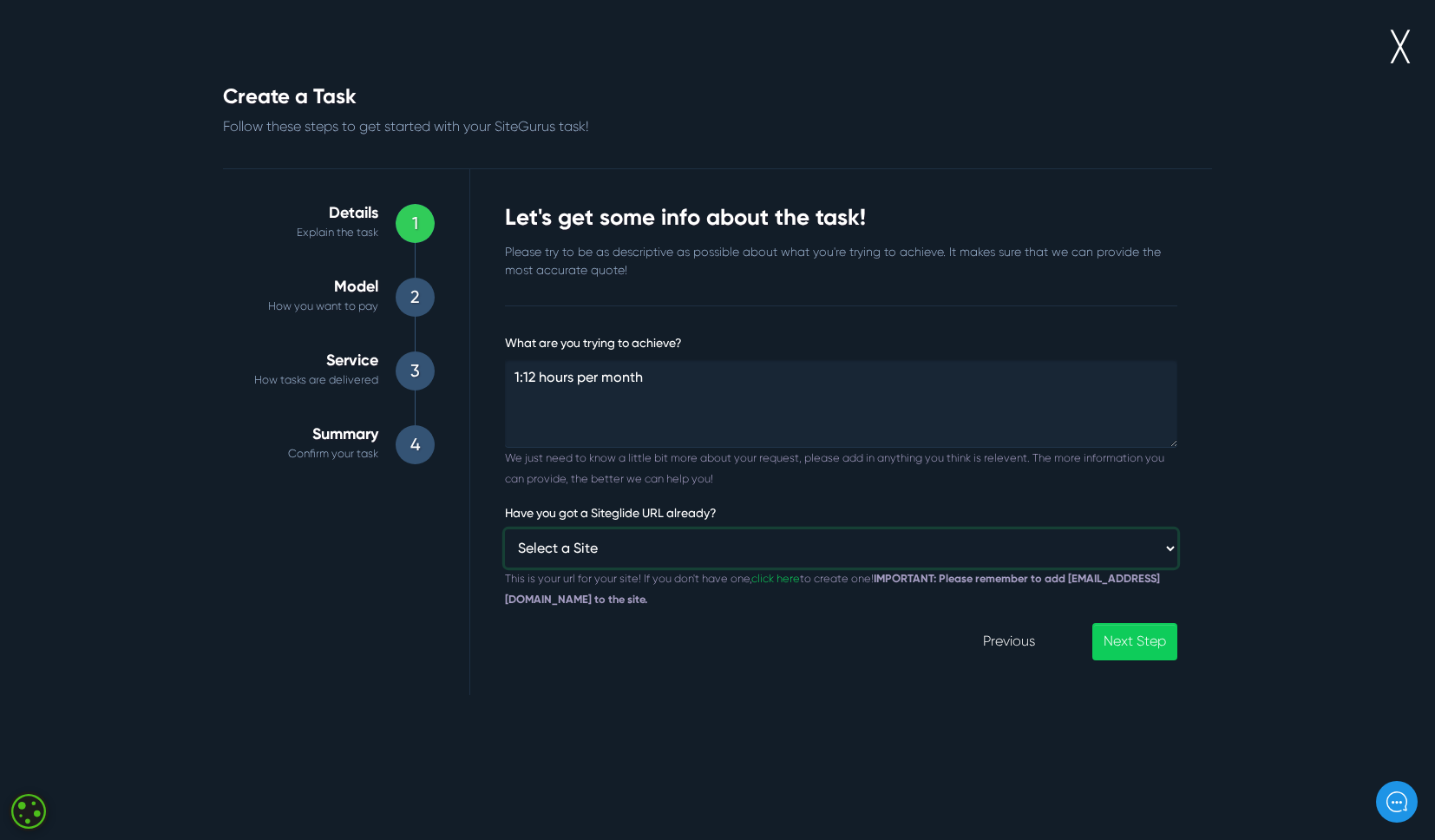
click at [613, 547] on select "Select a Site Custom URL ⸻⸻ ANZIPP AestheticMedispa Aislaby [GEOGRAPHIC_DATA] B…" at bounding box center [840, 548] width 672 height 37
select select "[URL][DOMAIN_NAME]"
click at [505, 529] on select "Select a Site Custom URL ⸻⸻ ANZIPP AestheticMedispa Aislaby [GEOGRAPHIC_DATA] B…" at bounding box center [840, 548] width 672 height 37
click at [1154, 657] on link "Next Step" at bounding box center [1135, 642] width 85 height 37
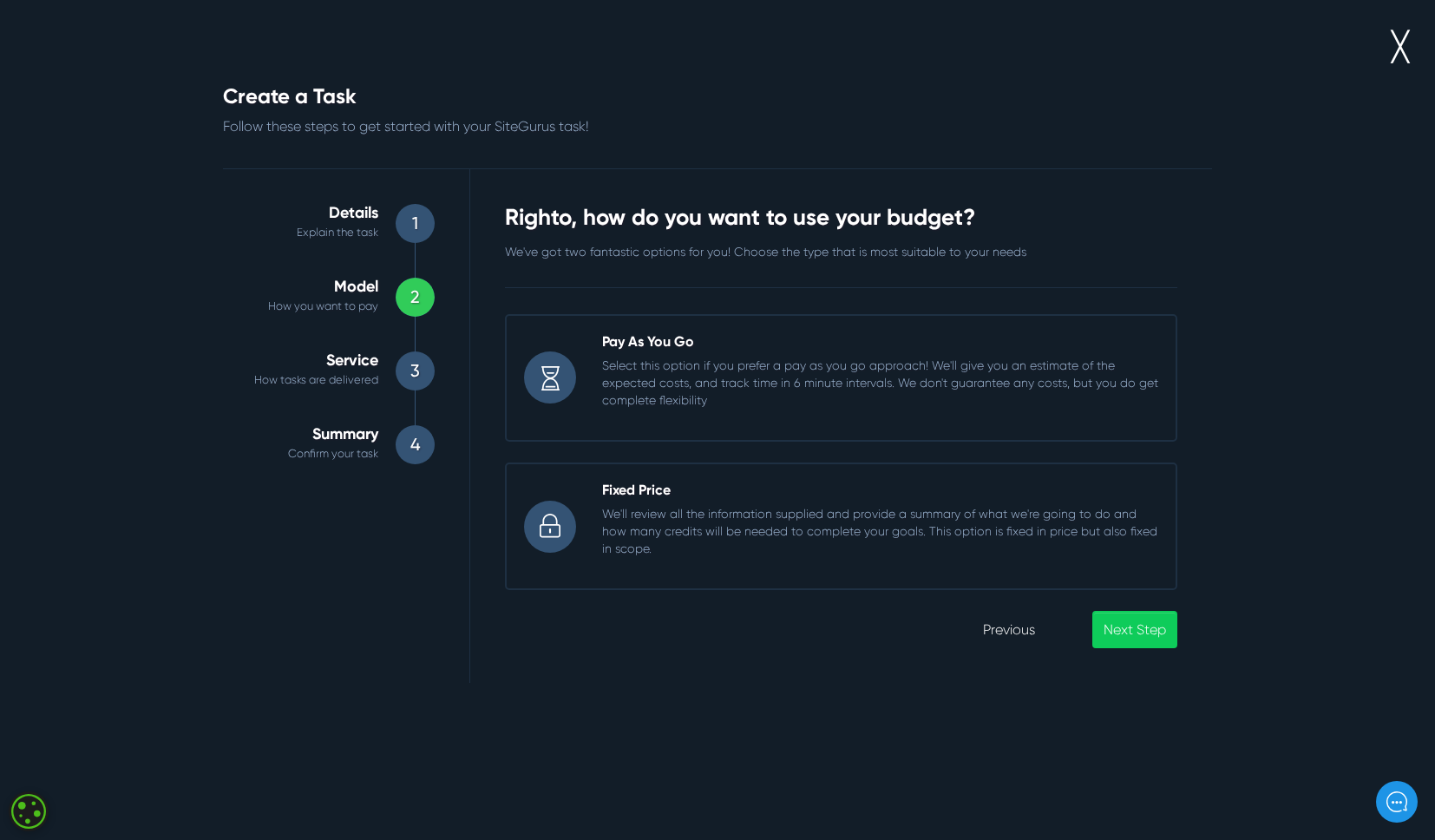
click at [673, 364] on p "Select this option if you prefer a pay as you go approach! We'll give you an es…" at bounding box center [880, 383] width 556 height 52
click at [505, 314] on input "Pay As You Go Select this option if you prefer a pay as you go approach! We'll …" at bounding box center [505, 314] width 0 height 0
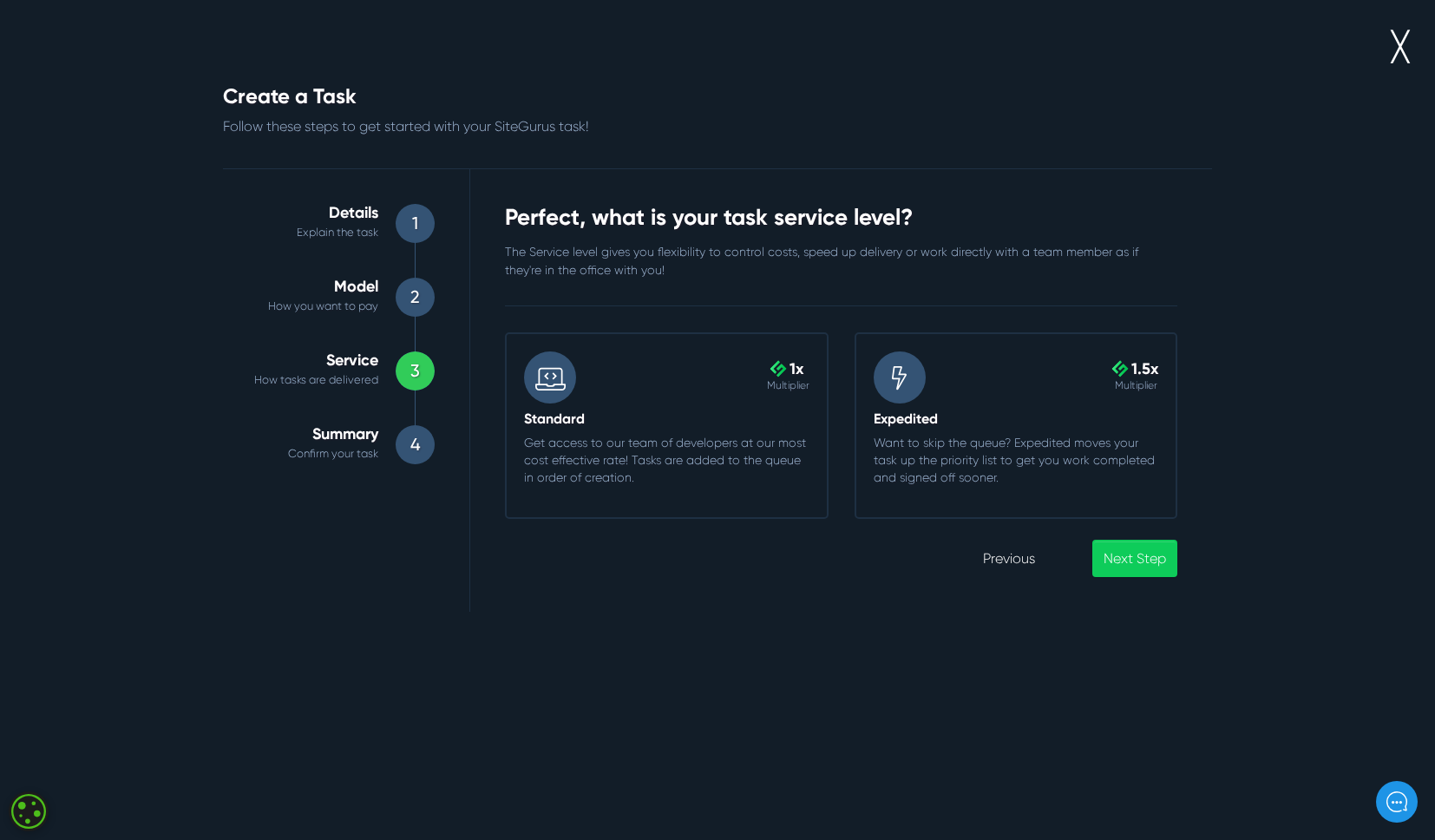
click at [755, 453] on p "Get access to our team of developers at our most cost effective rate! Tasks are…" at bounding box center [667, 459] width 286 height 52
click at [505, 332] on input ".cls-1{fill-rule:evenodd;fill:url(#linear-gradient);} 1x Multiplier Standard Ge…" at bounding box center [505, 332] width 0 height 0
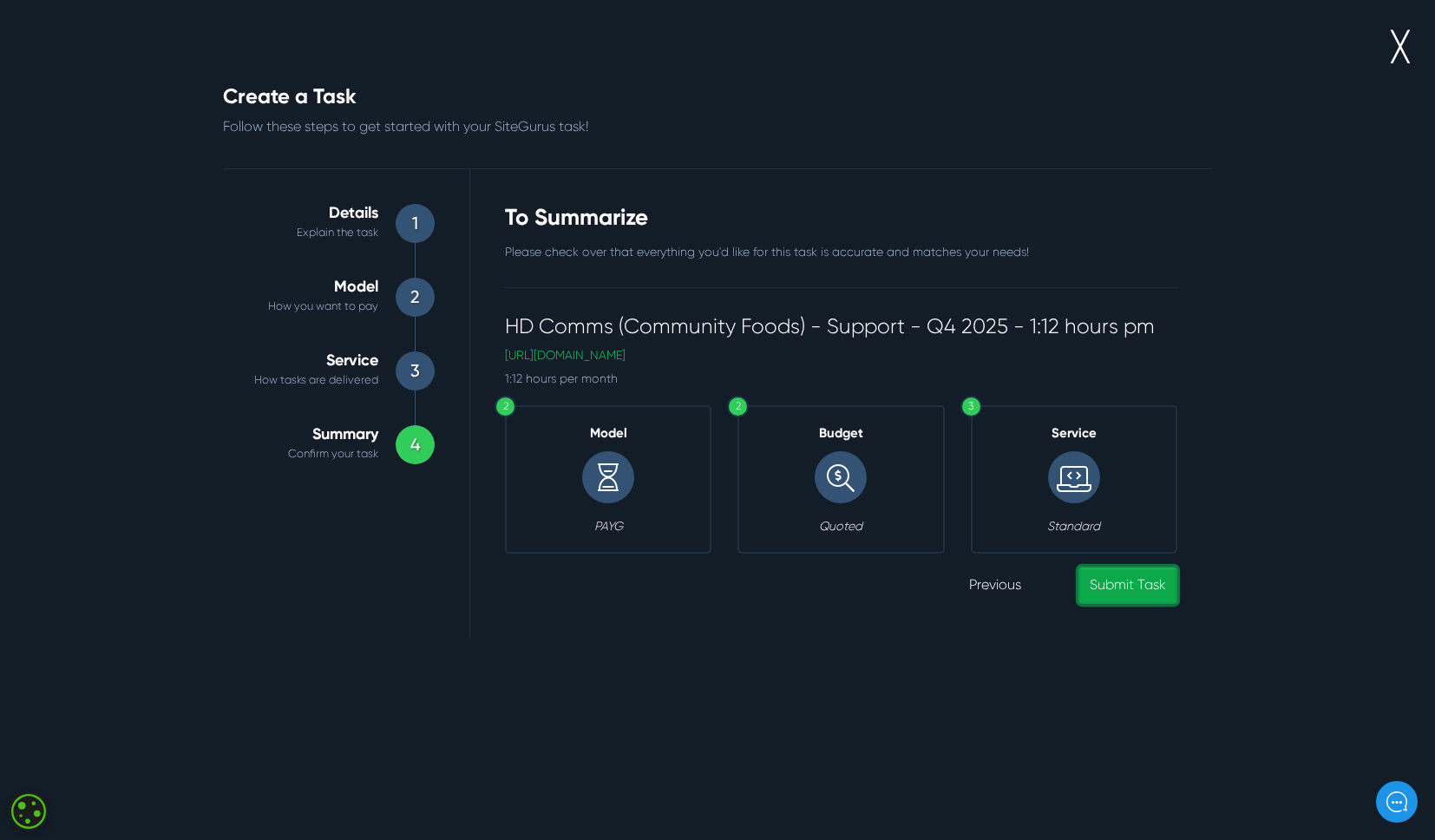
click at [1097, 594] on link "Submit Task" at bounding box center [1128, 586] width 99 height 37
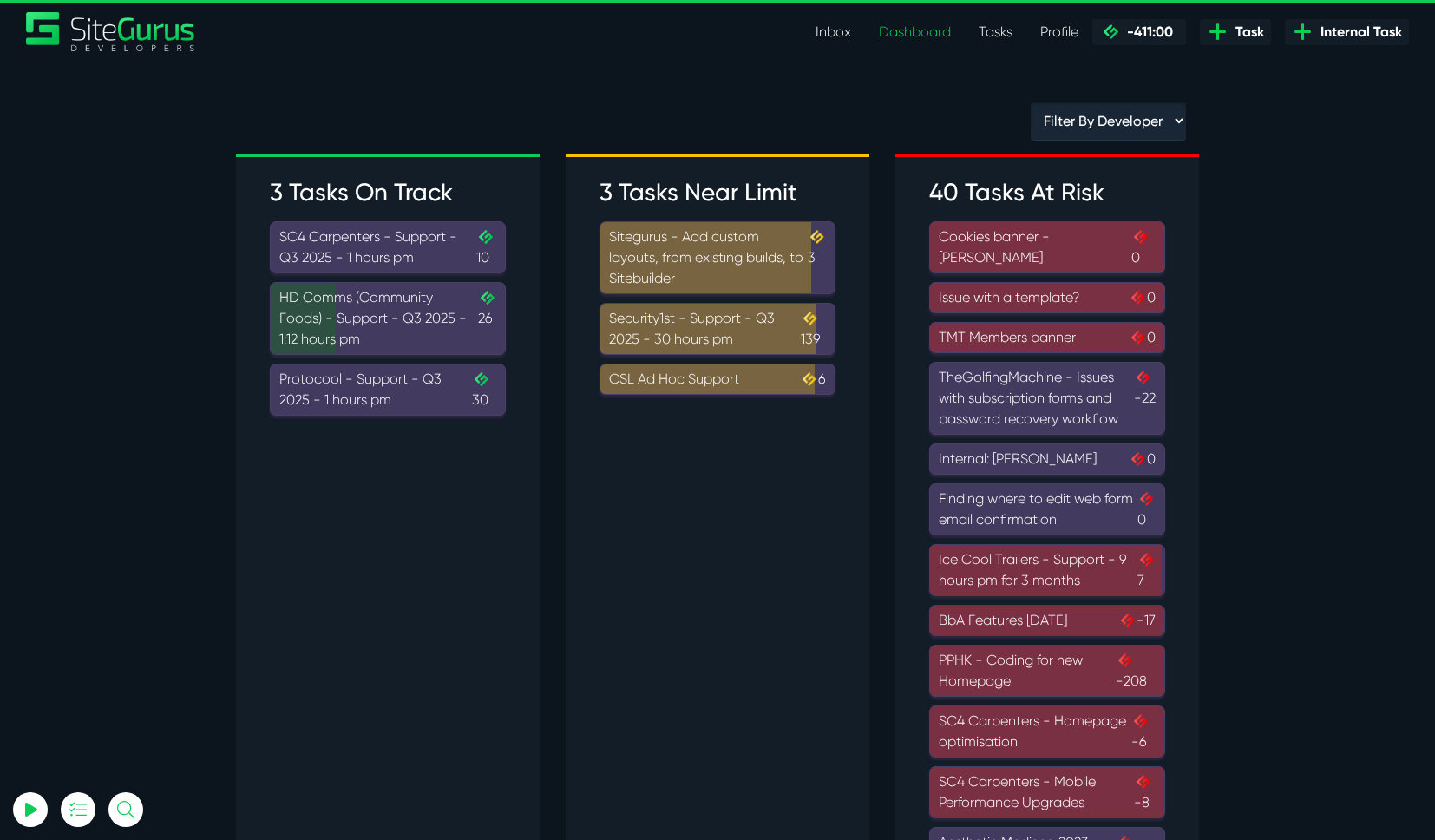
click at [434, 319] on div "HD Comms (Community Foods) - Support - Q3 2025 - 1:12 hours pm .cls-1{fill-rule…" at bounding box center [388, 319] width 217 height 62
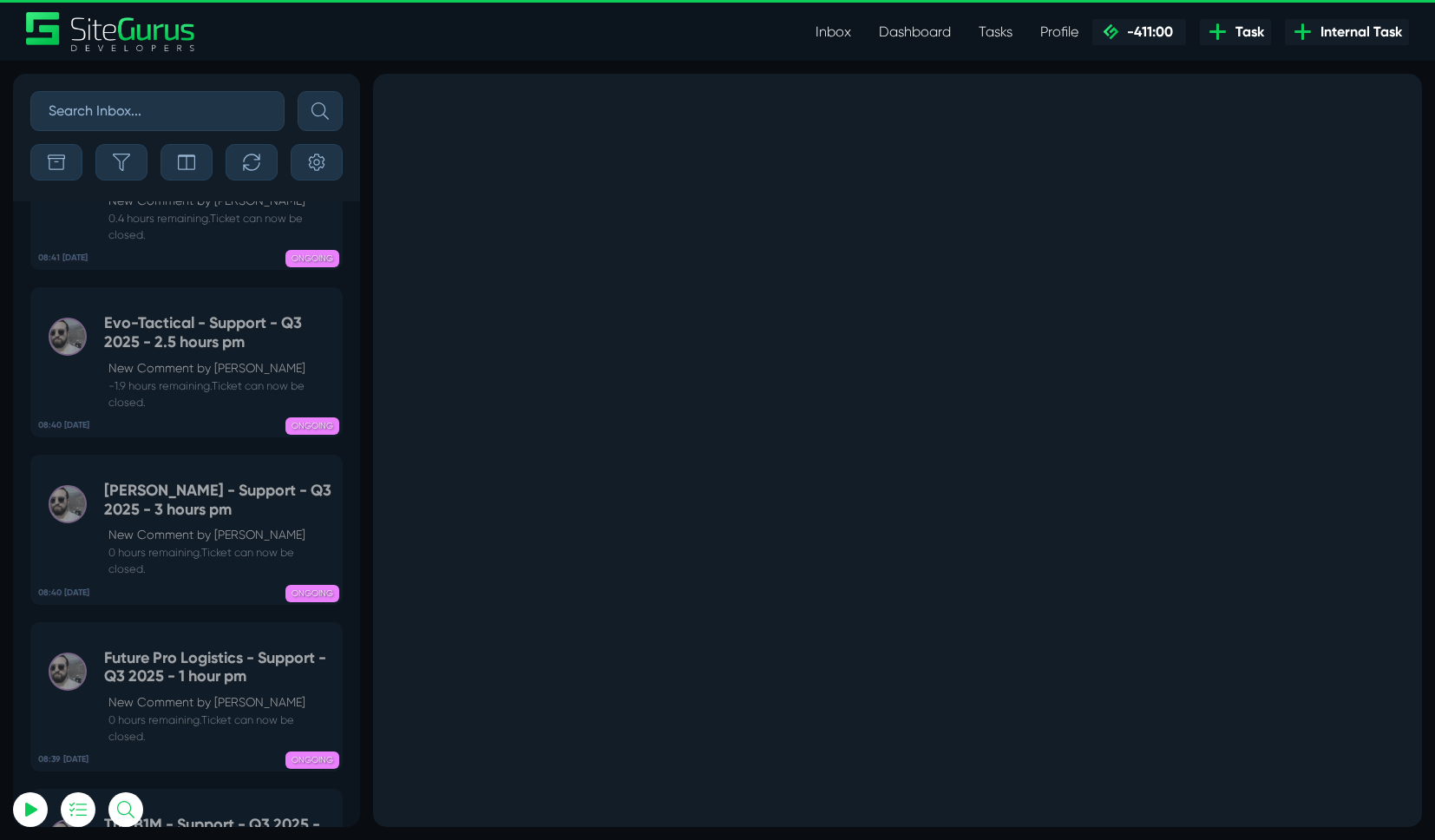
scroll to position [-797, 0]
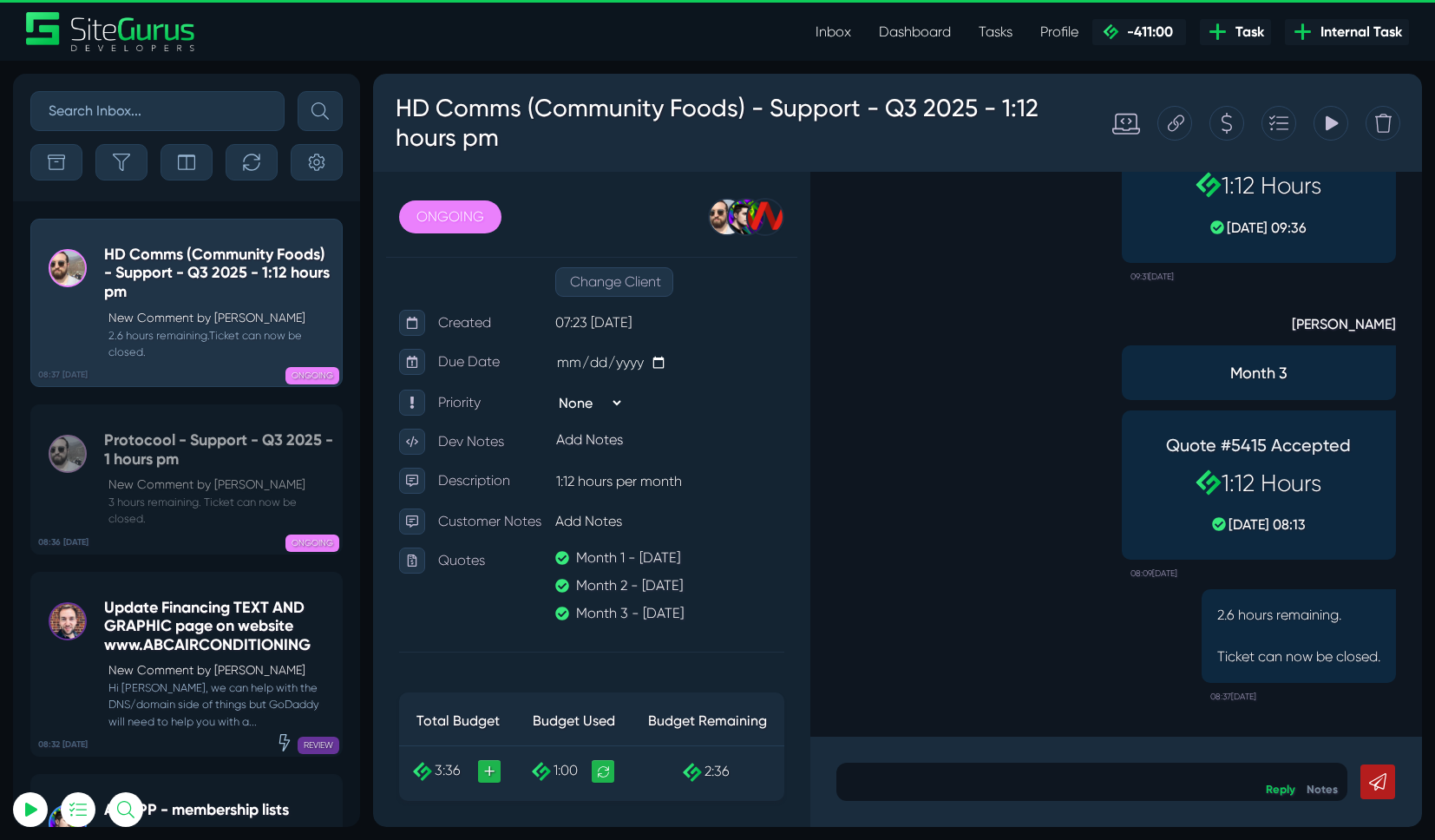
scroll to position [212, 0]
click at [653, 497] on p "1:12 hours per month" at bounding box center [669, 481] width 229 height 28
drag, startPoint x: 685, startPoint y: 505, endPoint x: 555, endPoint y: 509, distance: 130.1
click at [555, 497] on p "1:12 hours per month" at bounding box center [669, 481] width 229 height 28
copy p "1:12 hours per month"
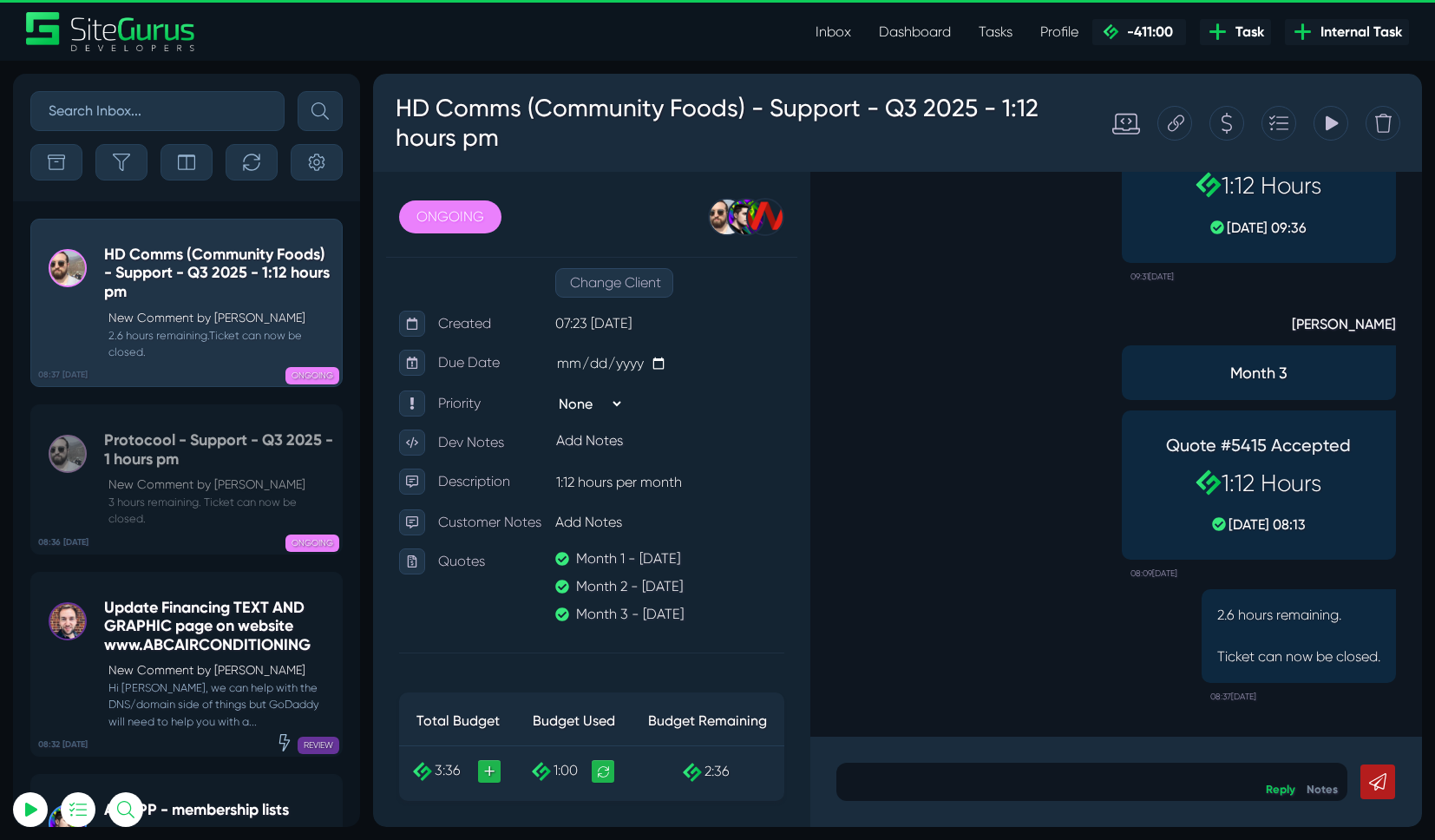
click at [1248, 30] on span "Task" at bounding box center [1246, 31] width 36 height 20
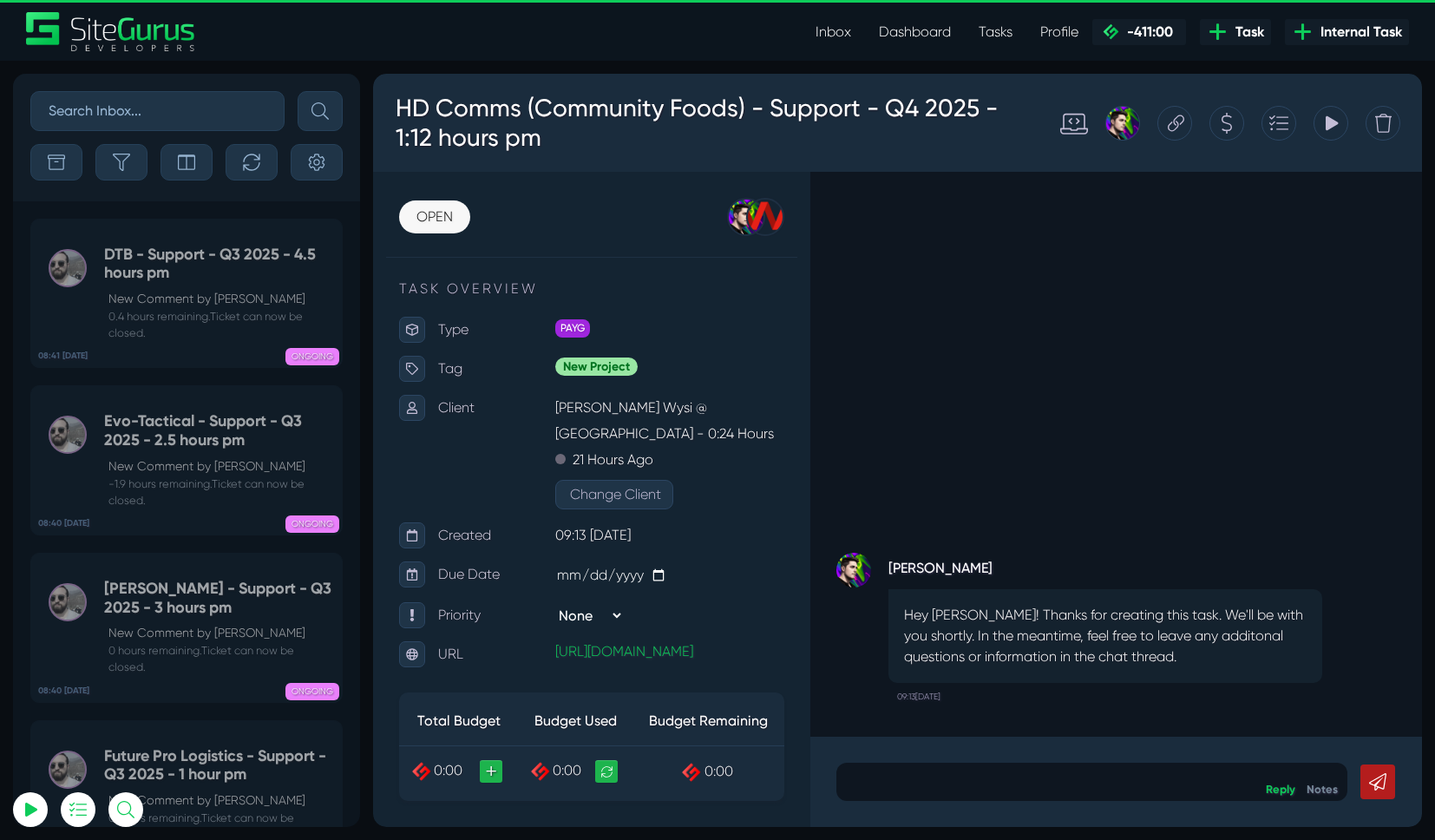
click at [1235, 130] on div at bounding box center [1227, 123] width 35 height 35
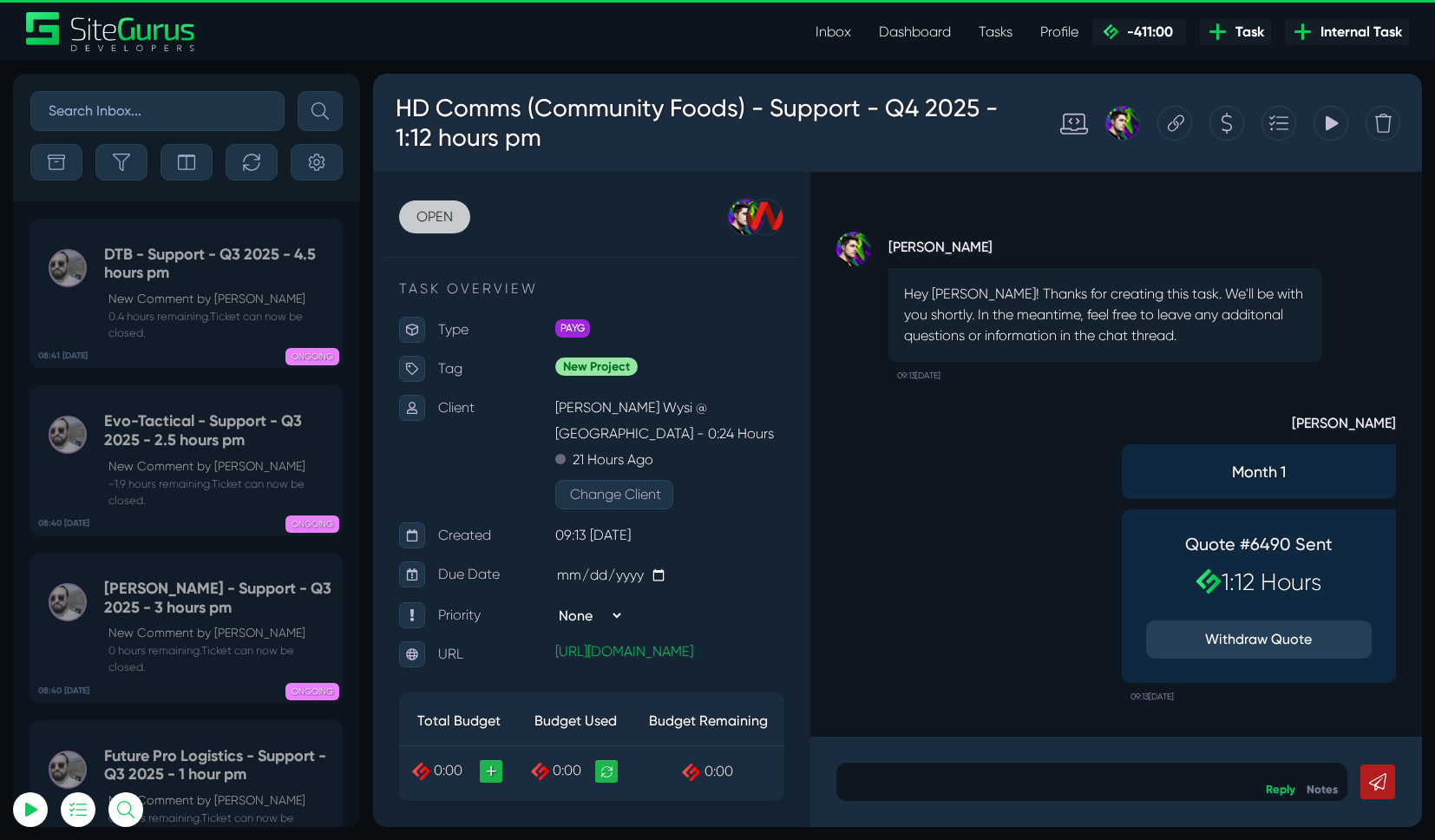
click at [432, 208] on link "OPEN" at bounding box center [434, 216] width 71 height 33
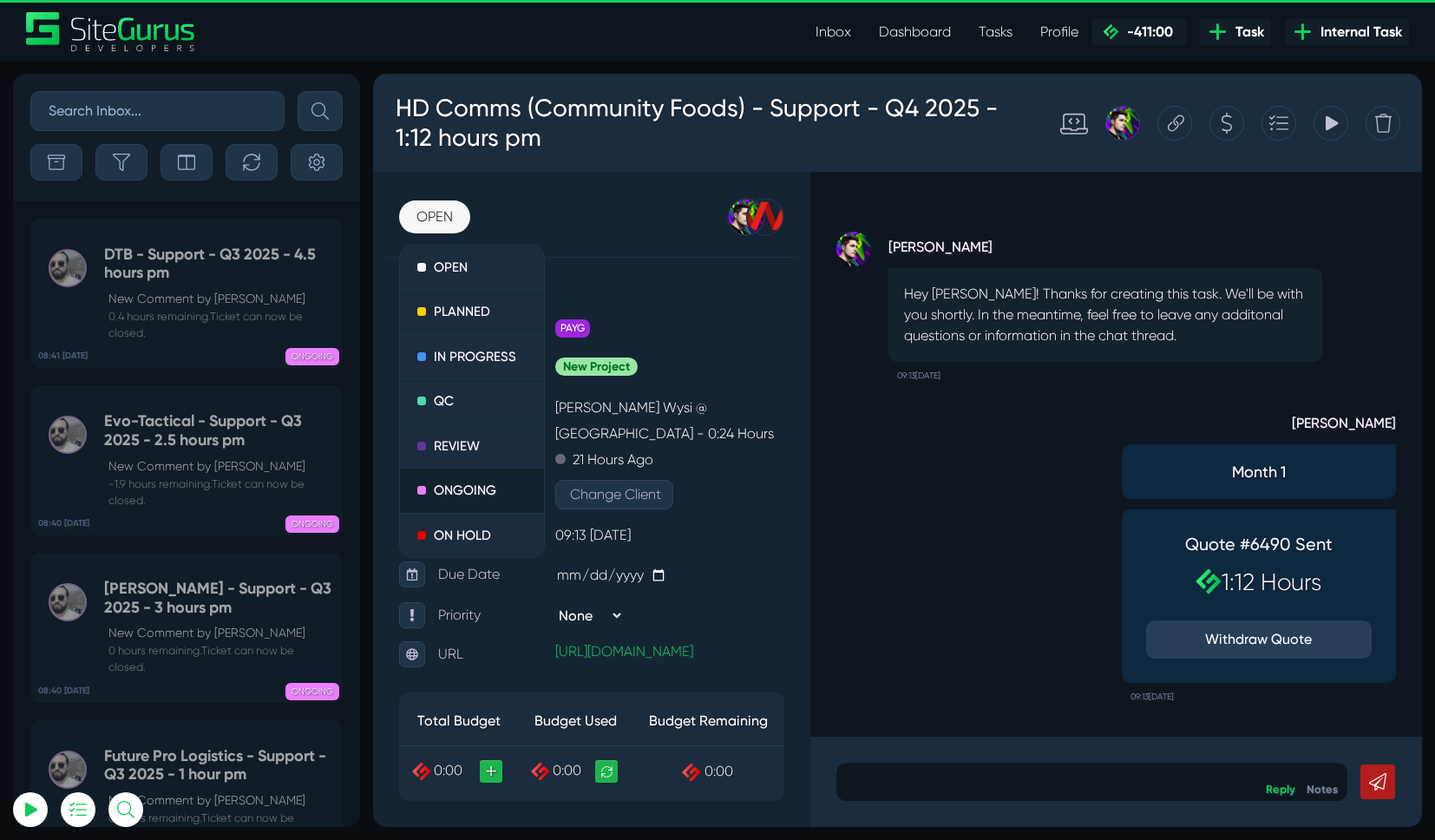
click at [463, 484] on link "ONGOING" at bounding box center [472, 490] width 144 height 45
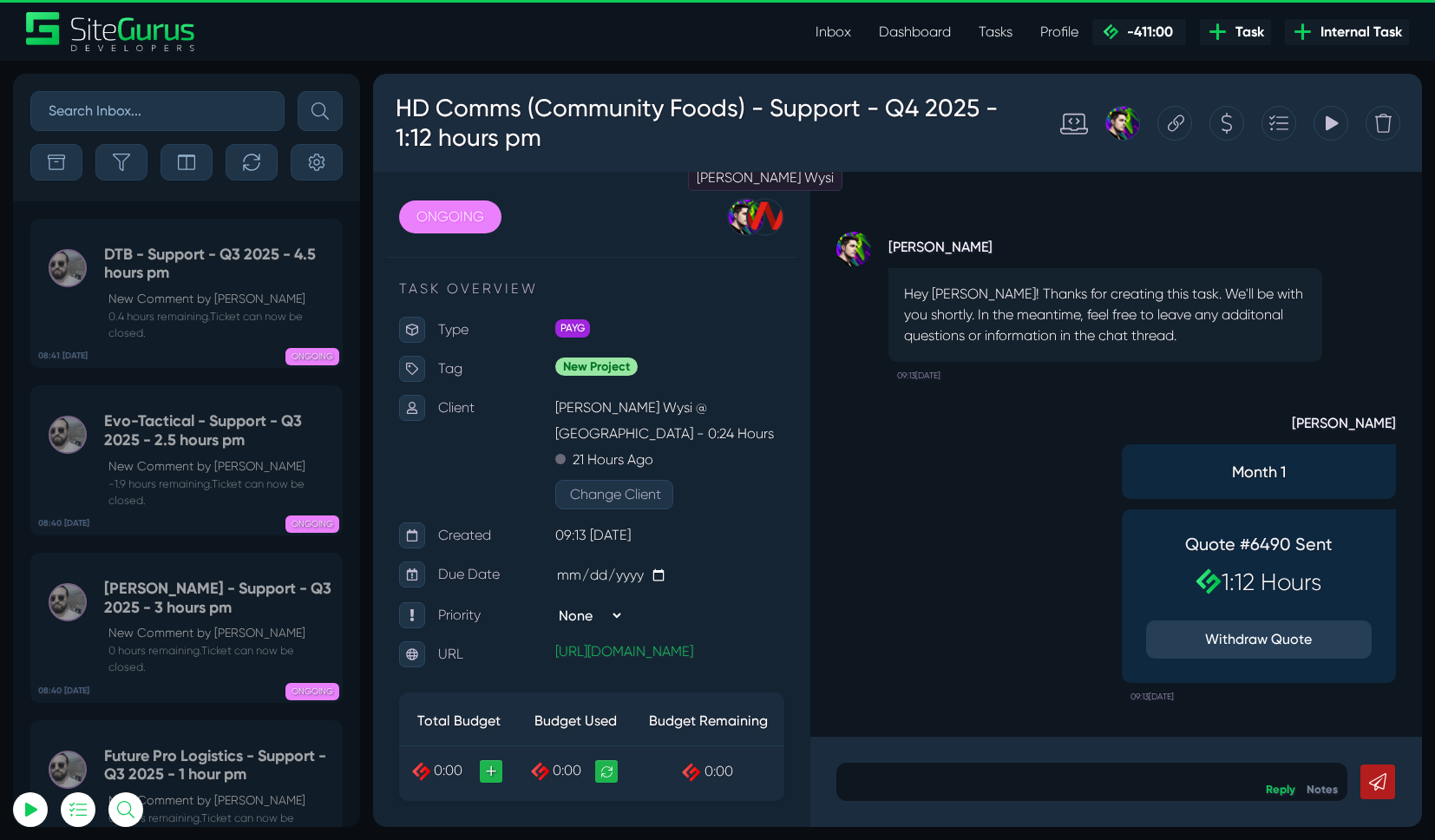
click at [770, 218] on div at bounding box center [765, 216] width 38 height 38
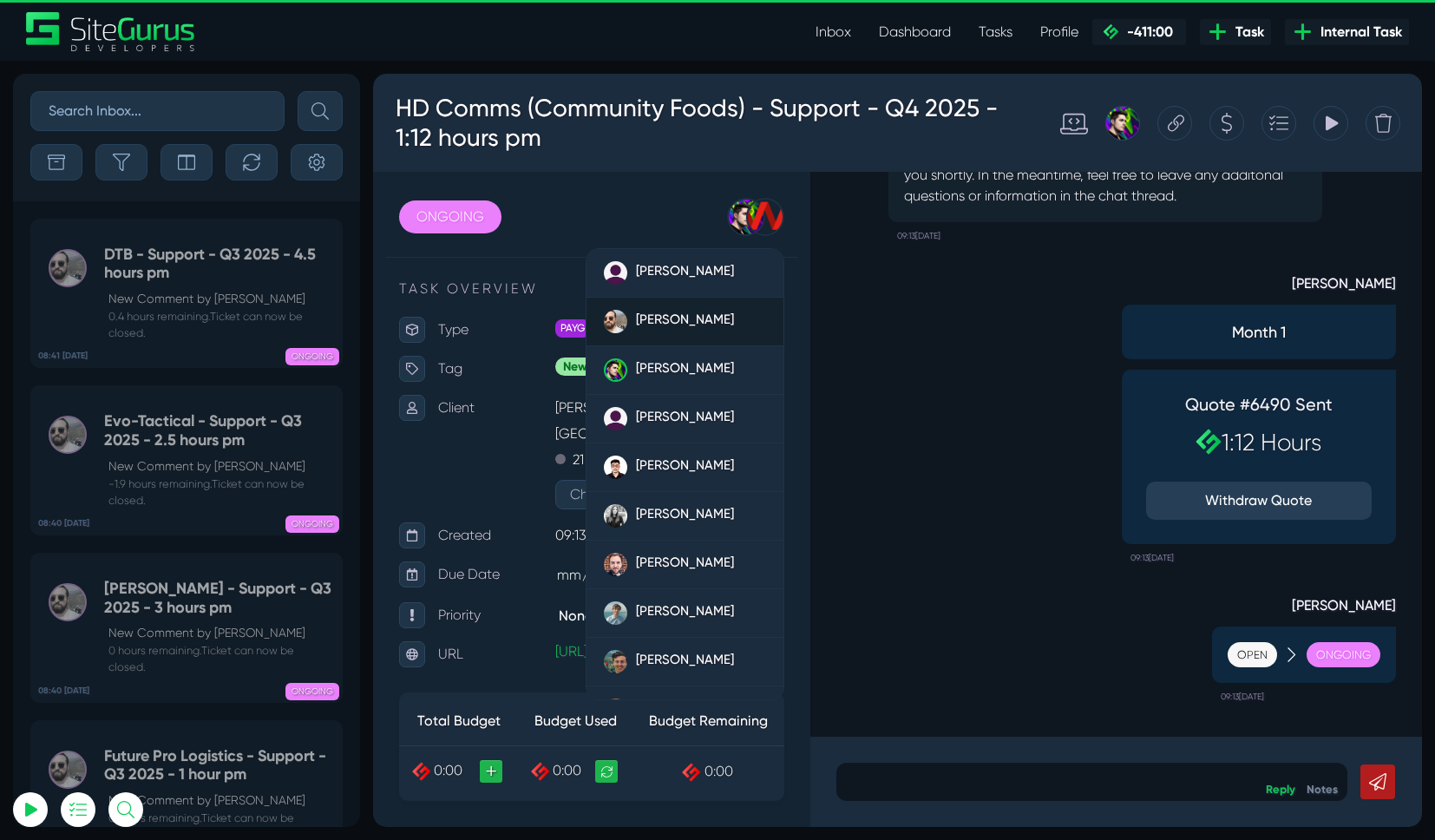
click at [677, 317] on span "[PERSON_NAME]" at bounding box center [685, 319] width 98 height 16
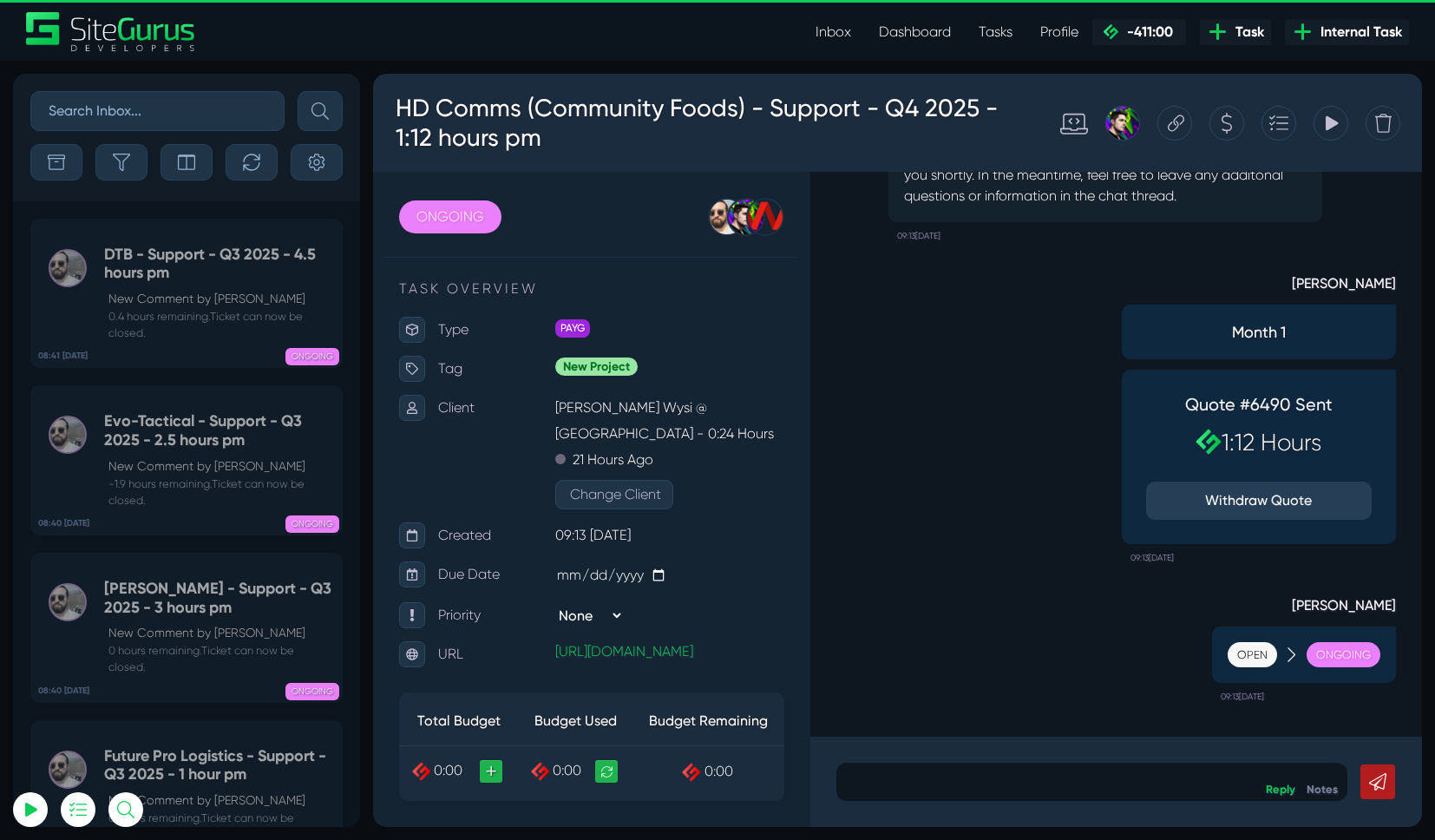
click at [896, 27] on link "Dashboard" at bounding box center [915, 32] width 100 height 35
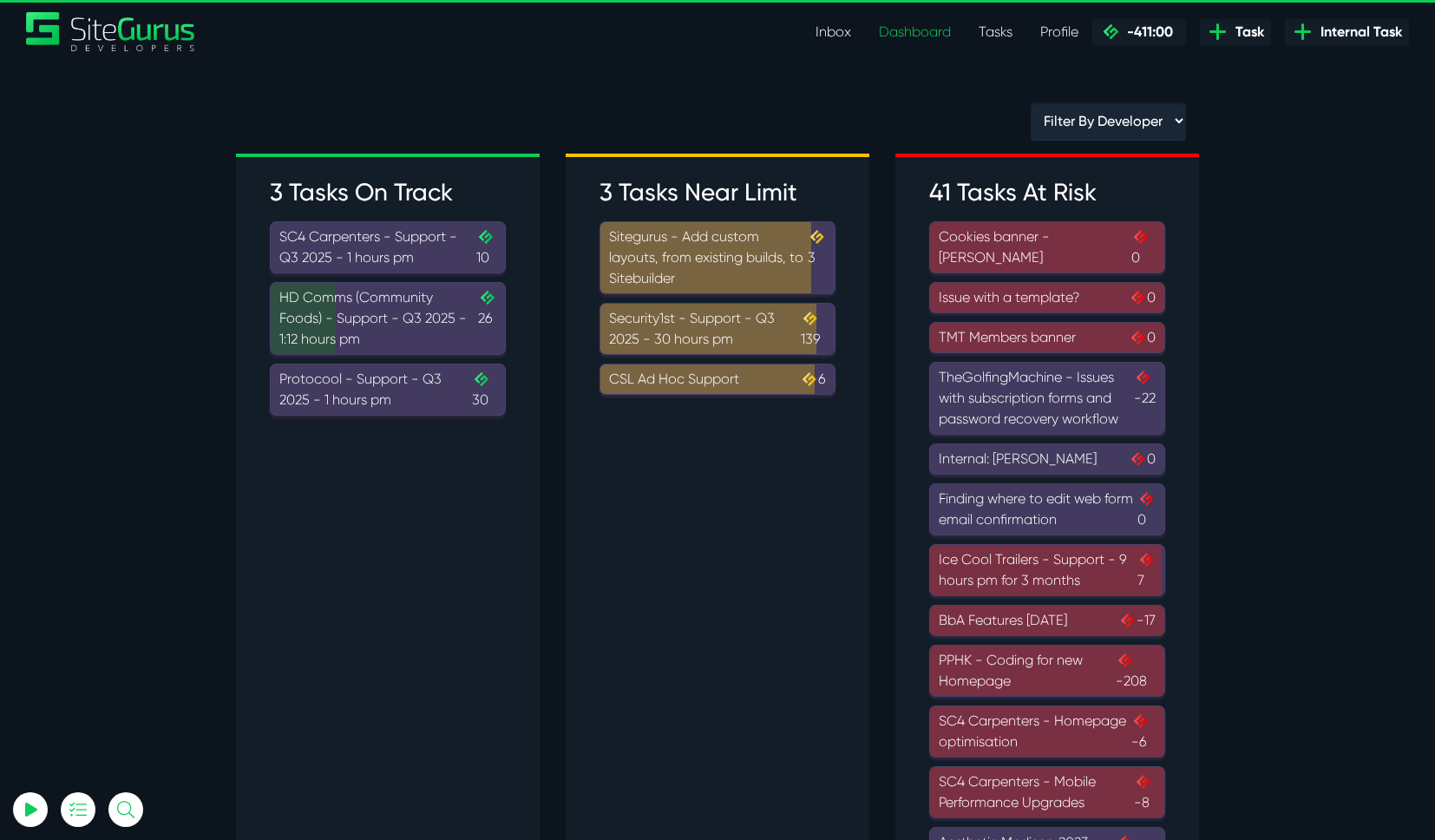
click at [414, 396] on div "Protocool - Support - Q3 2025 - 1 hours pm .cls-1{fill-rule:evenodd;fill:url(#l…" at bounding box center [388, 389] width 217 height 42
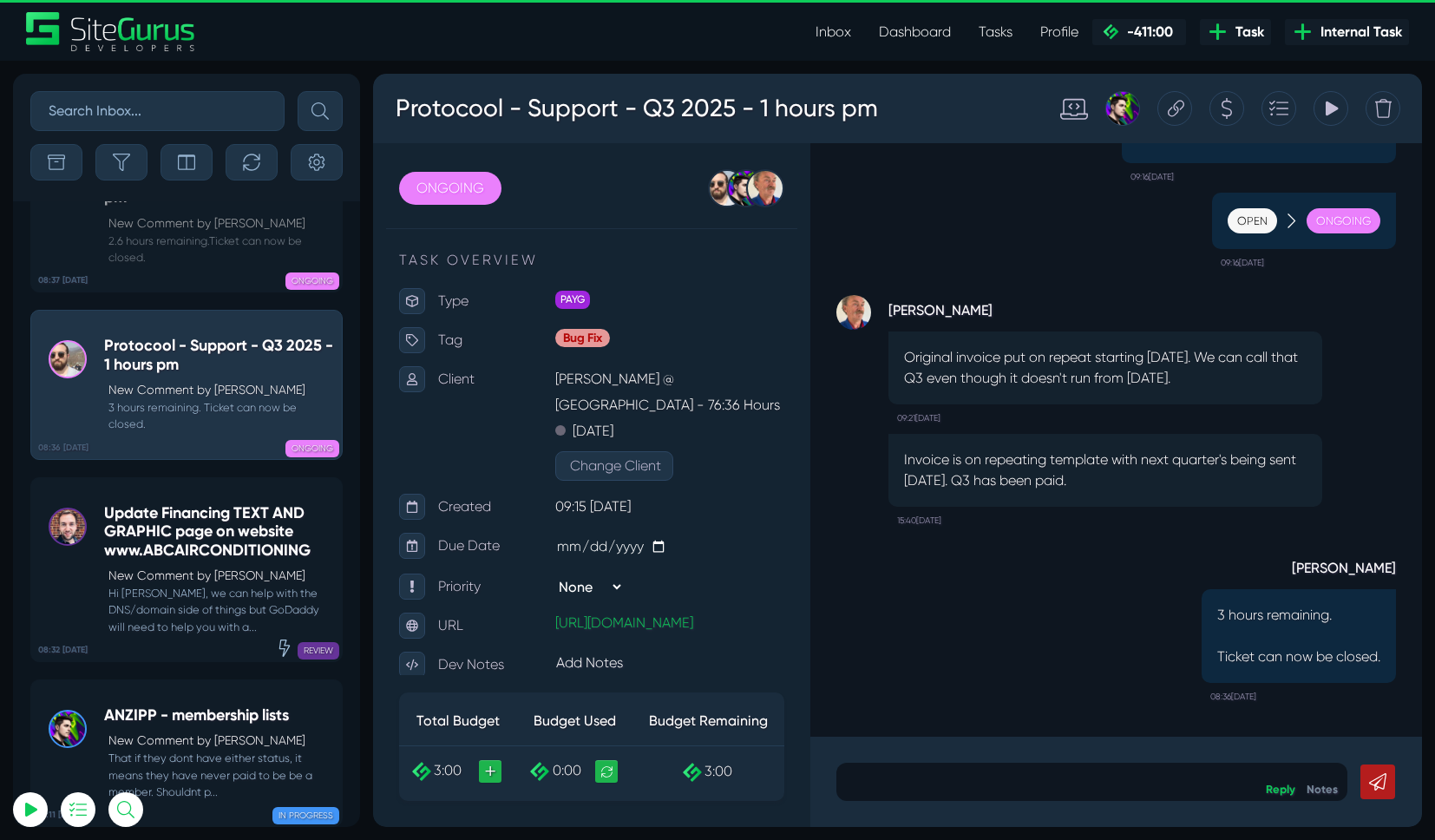
click at [883, 106] on div "Protocool - Support - Q3 2025 - 1 hours pm" at bounding box center [706, 109] width 648 height 62
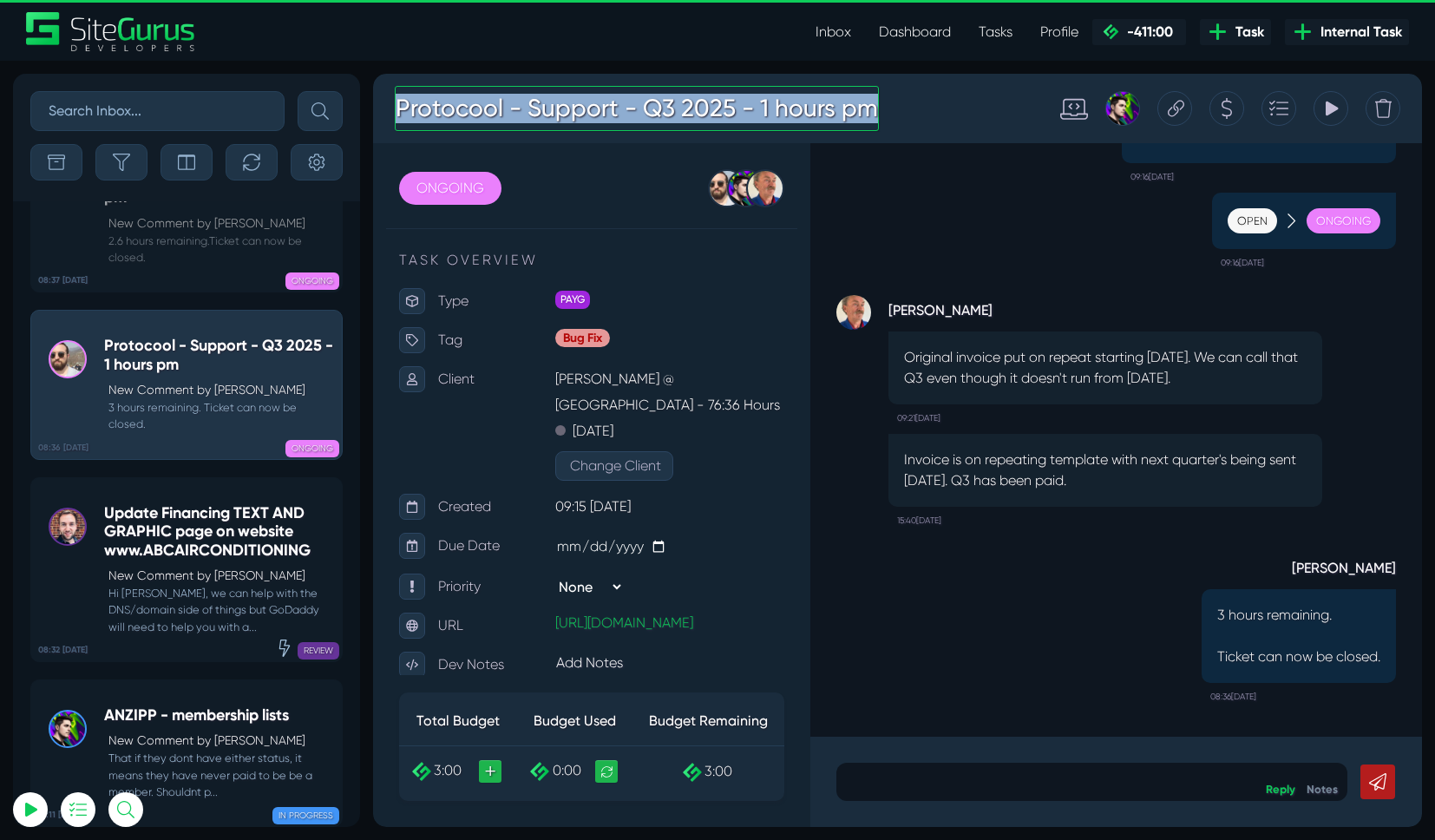
drag, startPoint x: 881, startPoint y: 109, endPoint x: 481, endPoint y: 111, distance: 400.0
click at [481, 111] on div "Protocool - Support - Q3 2025 - 1 hours pm" at bounding box center [706, 109] width 648 height 62
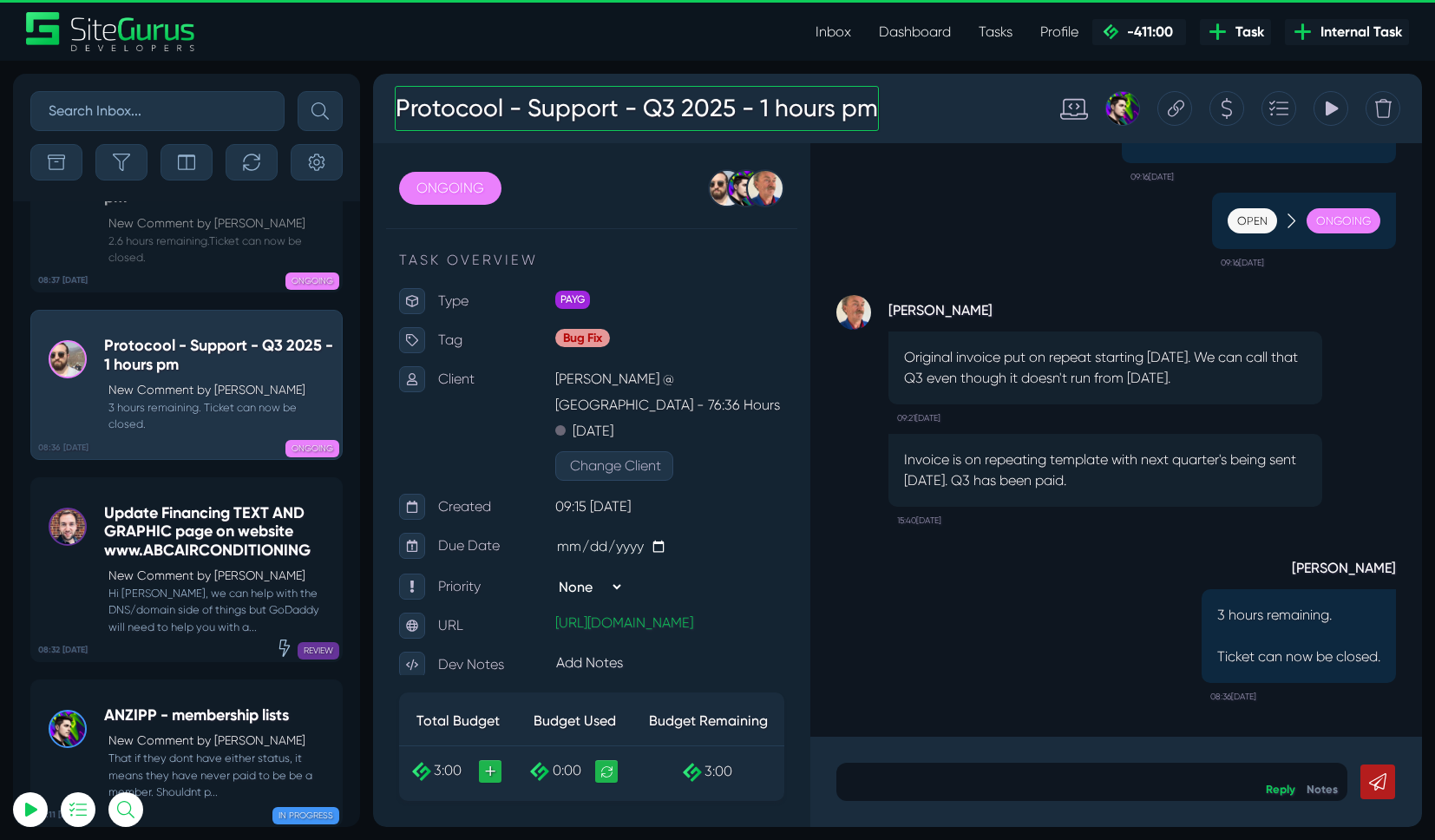
click at [502, 112] on h3 "Protocool - Support - Q3 2025 - 1 hours pm" at bounding box center [637, 109] width 484 height 45
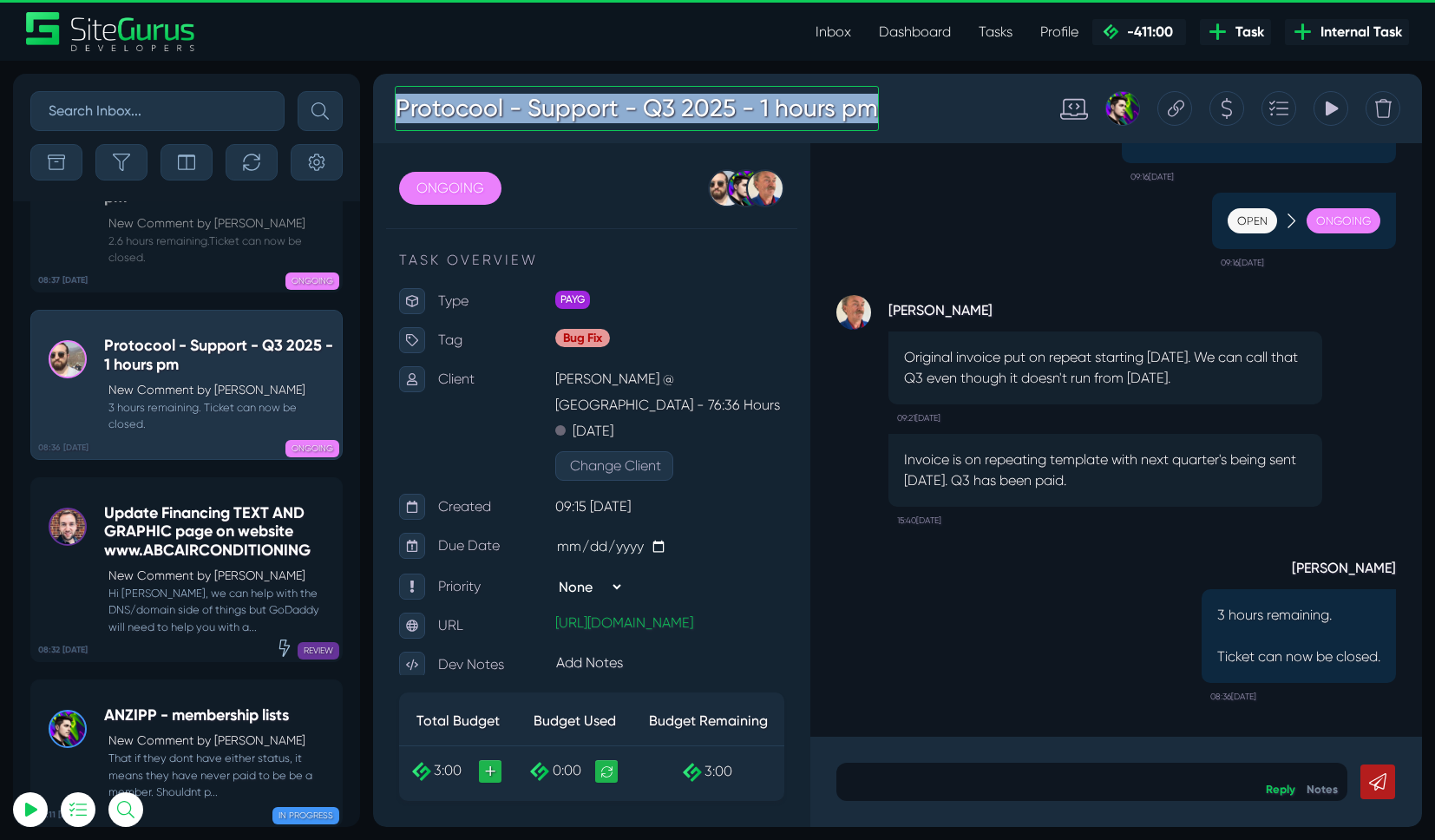
copy h3 "Protocool - Support - Q3 2025 - 1 hours pm"
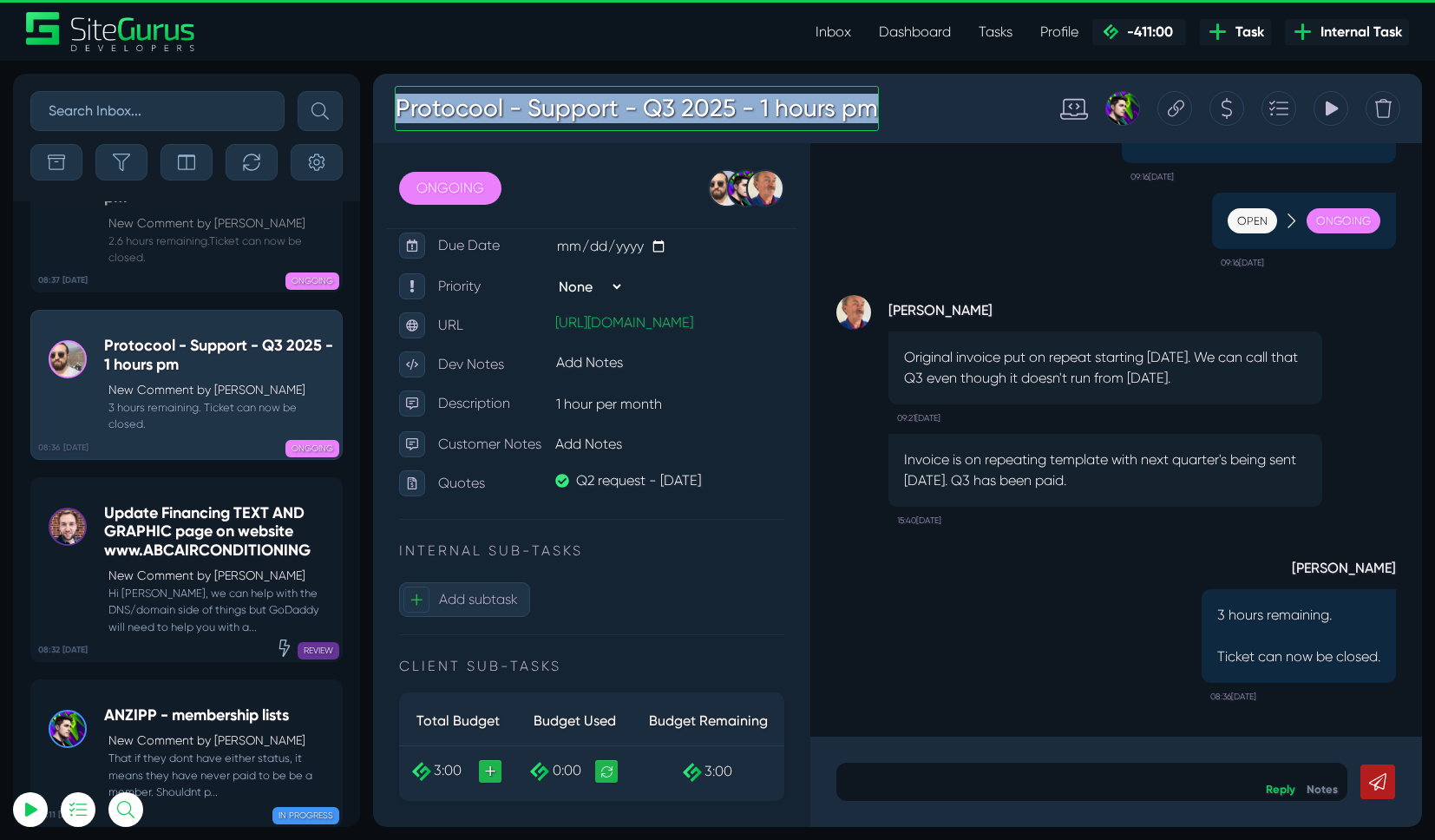
scroll to position [378, 0]
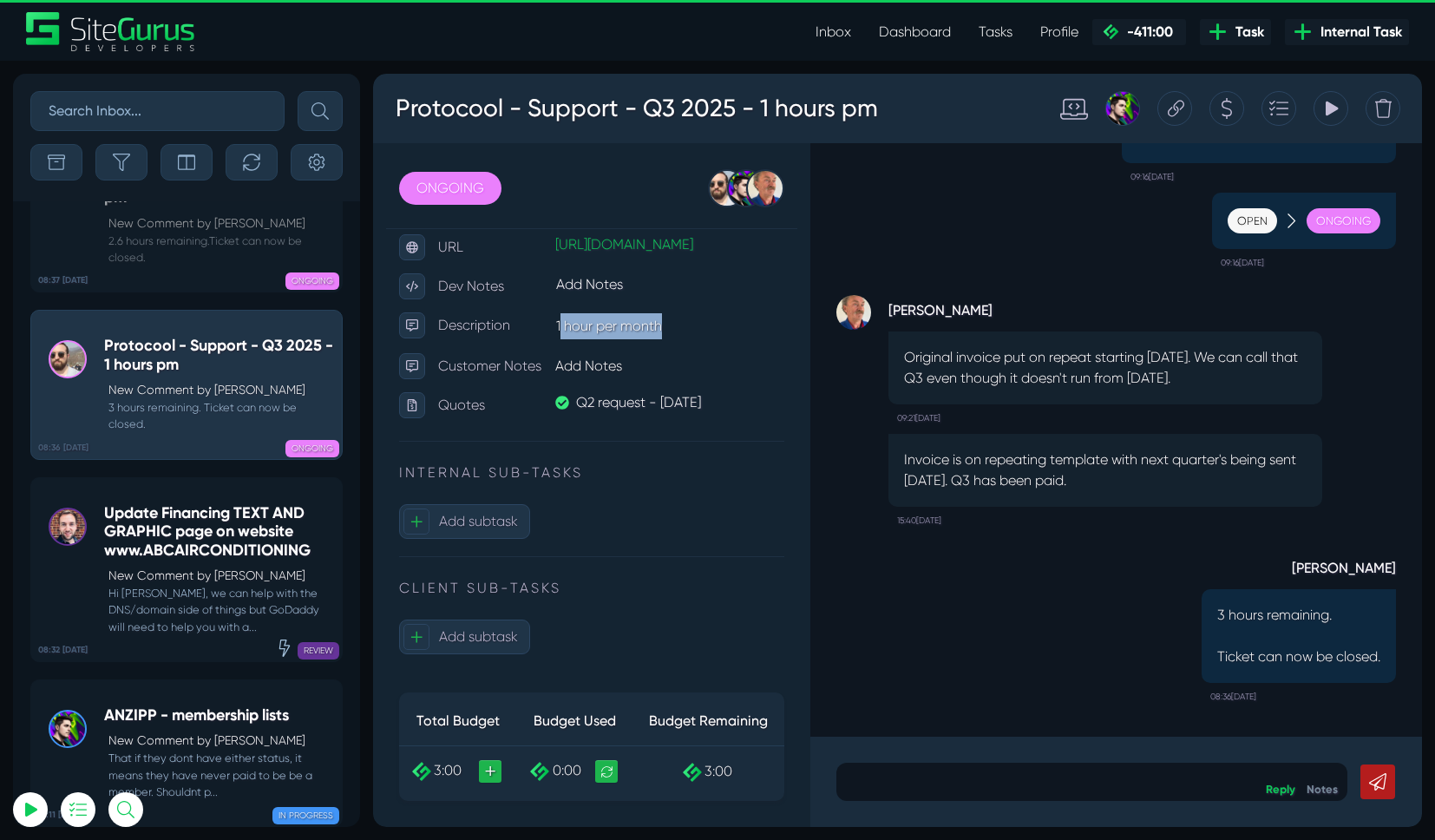
drag, startPoint x: 677, startPoint y: 327, endPoint x: 559, endPoint y: 327, distance: 118.0
click at [559, 327] on p "1 hour per month" at bounding box center [669, 326] width 229 height 28
copy p "hour per month"
copy p "1 hour per month"
click at [904, 29] on link "Dashboard" at bounding box center [915, 32] width 100 height 35
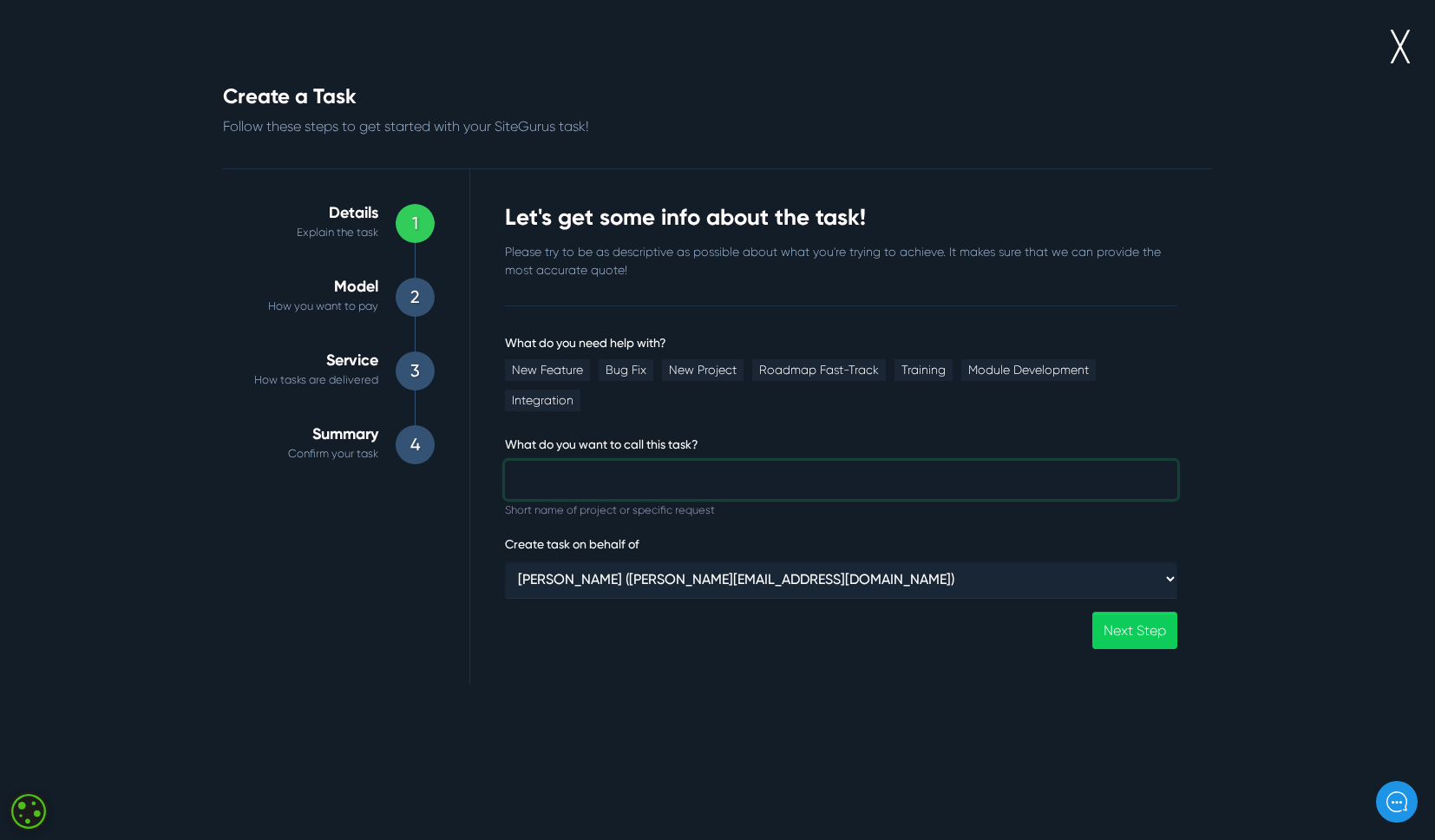
click at [655, 461] on input "What do you need help with?" at bounding box center [840, 480] width 672 height 38
paste input "Protocool - Support - Q3 2025 - 1 hours pm"
click at [665, 461] on input "Protocool - Support - Q3 2025 - 1 hours pm" at bounding box center [840, 480] width 672 height 38
type input "Protocool - Support - Q4 2025 - 1 hours pm"
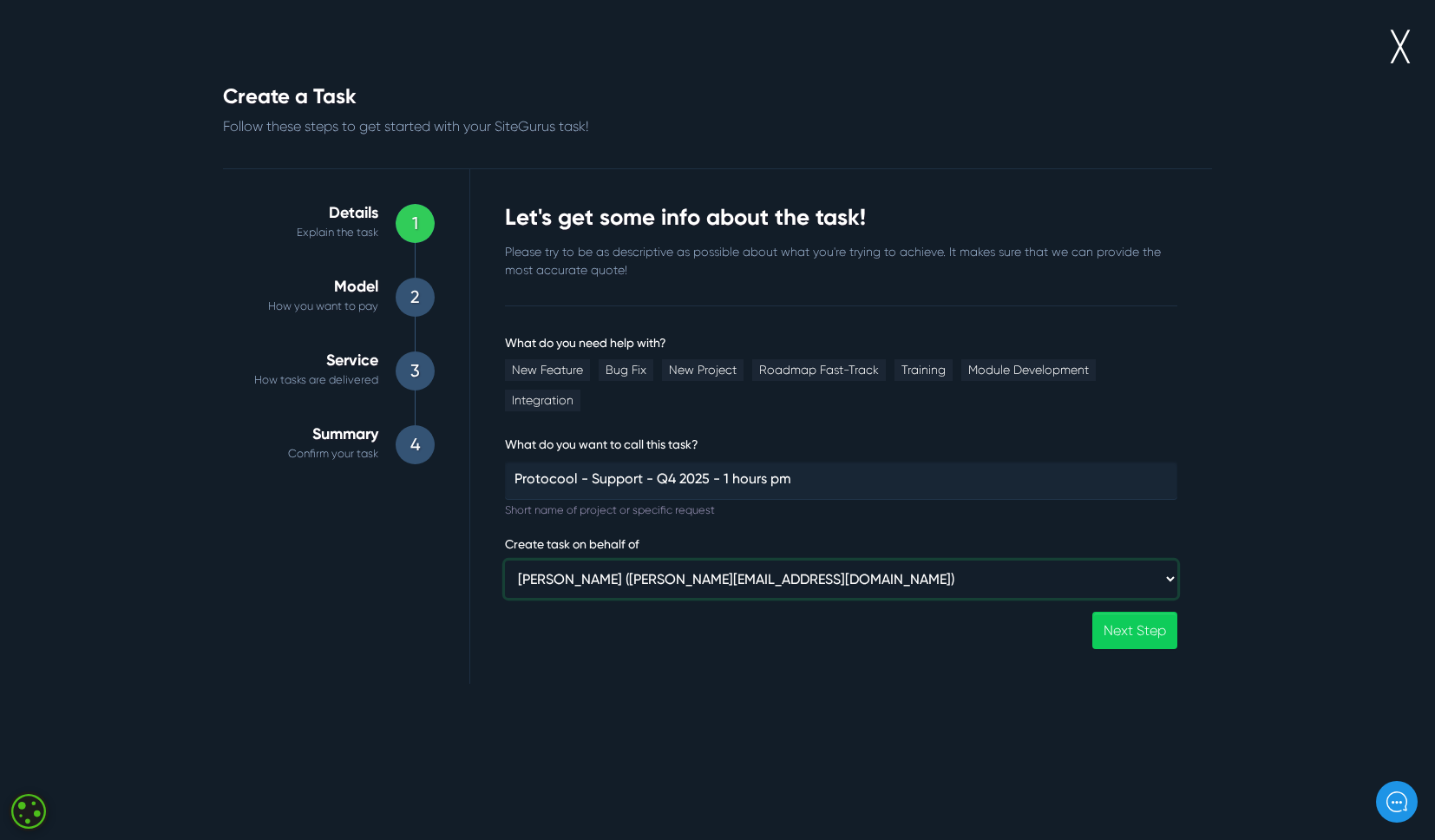
click at [736, 561] on select "[PERSON_NAME] ([PERSON_NAME][EMAIL_ADDRESS][DOMAIN_NAME]) ⸻ Internal ⸻ Wysi ([P…" at bounding box center [840, 579] width 672 height 37
select select "368"
click at [505, 561] on select "[PERSON_NAME] ([PERSON_NAME][EMAIL_ADDRESS][DOMAIN_NAME]) ⸻ Internal ⸻ Wysi ([P…" at bounding box center [840, 579] width 672 height 37
click at [676, 373] on link "New Project" at bounding box center [703, 370] width 82 height 21
click at [1123, 611] on link "Next Step" at bounding box center [1135, 630] width 85 height 37
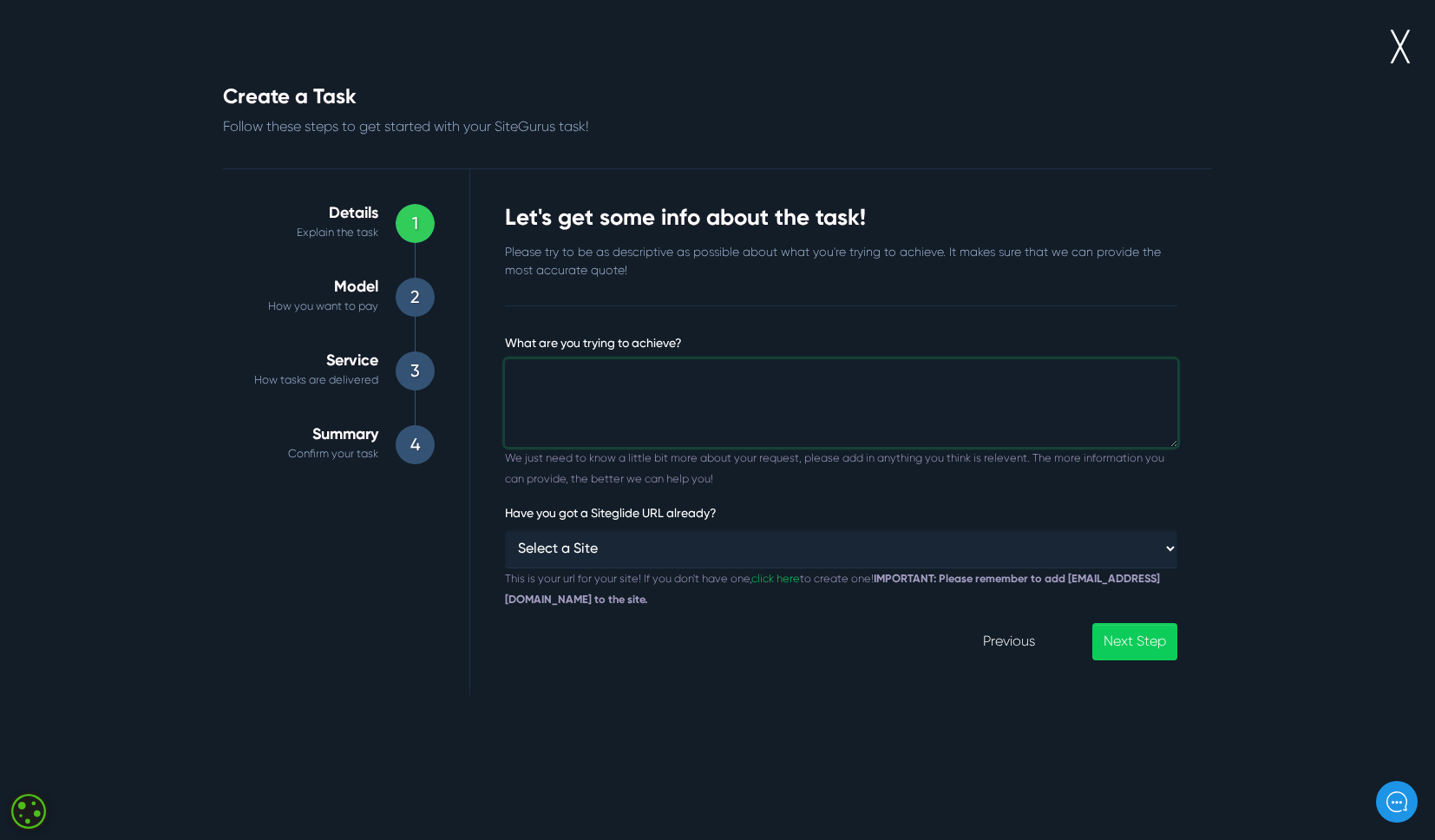
click at [596, 404] on textarea "What are you trying to achieve?" at bounding box center [840, 403] width 672 height 88
paste textarea
paste textarea "per"
type textarea "1 hour per month"
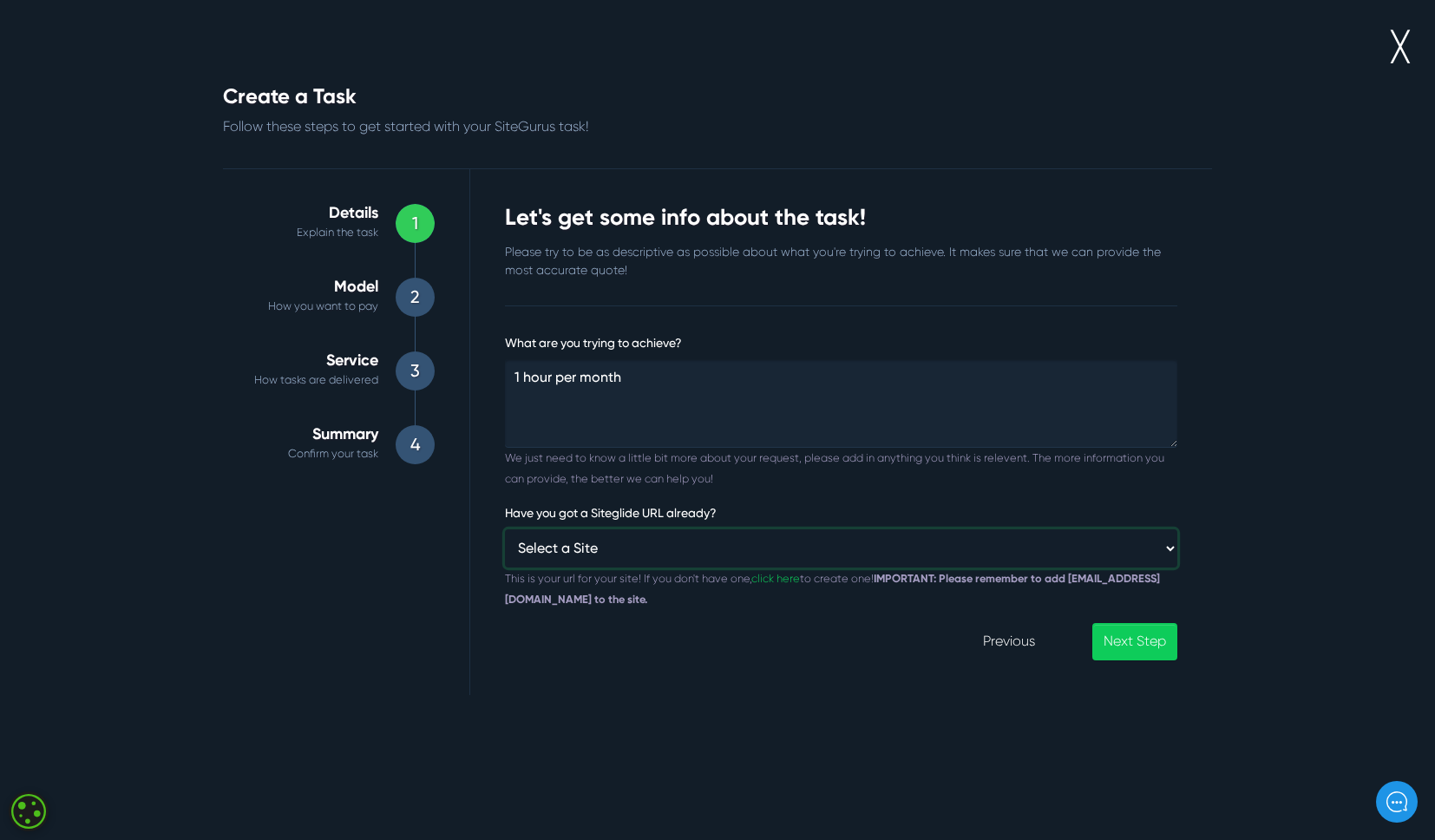
click at [586, 561] on select "Select a Site Custom URL ⸻⸻ ANZIPP AestheticMedispa Aislaby Beech Hill Bag This…" at bounding box center [840, 548] width 672 height 37
select select "custom"
click at [505, 529] on select "Select a Site Custom URL ⸻⸻ ANZIPP AestheticMedispa Aislaby Beech Hill Bag This…" at bounding box center [840, 548] width 672 height 37
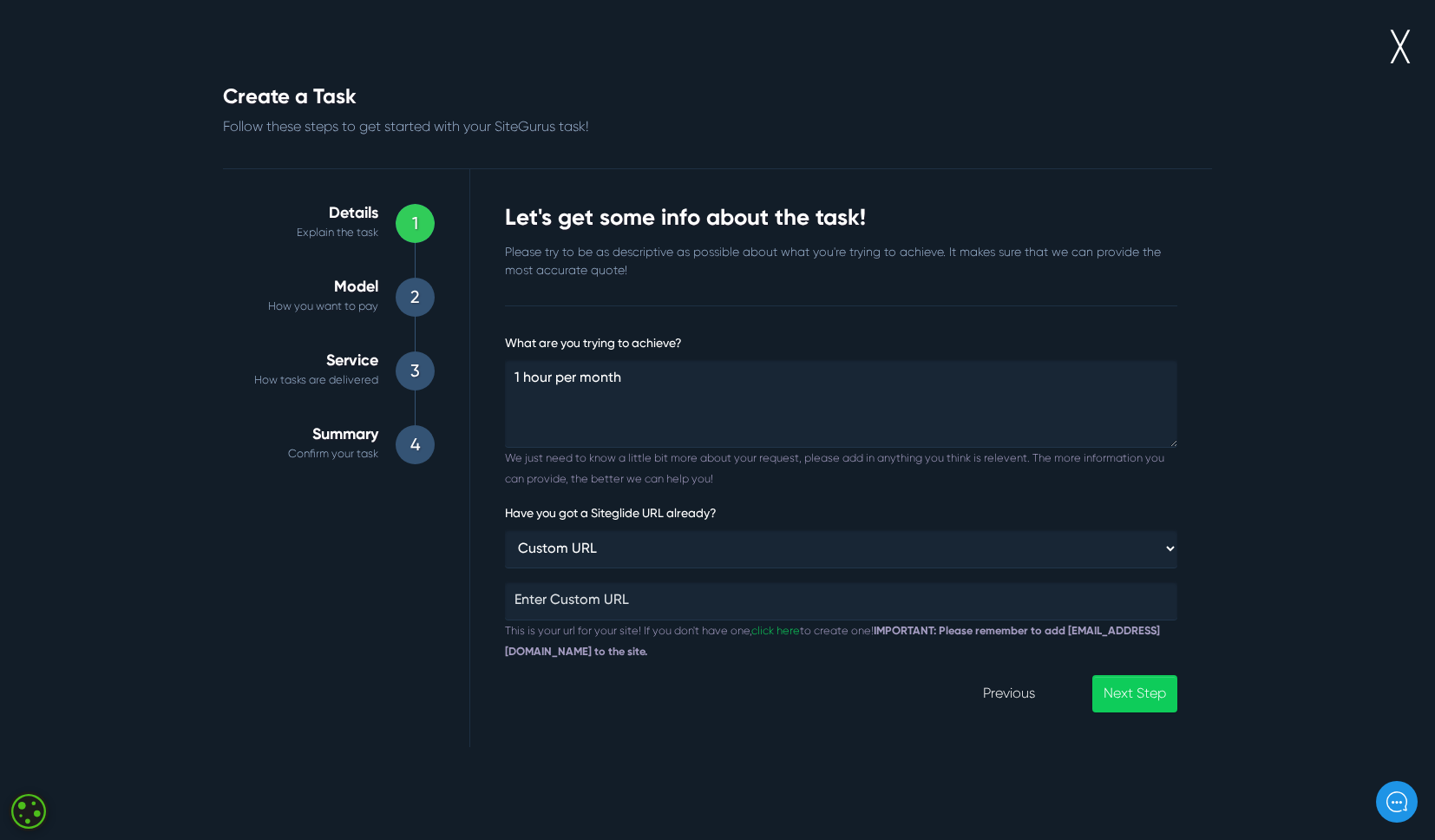
click at [579, 625] on small "This is your url for your site! If you don't have one, click here to create one…" at bounding box center [832, 641] width 655 height 34
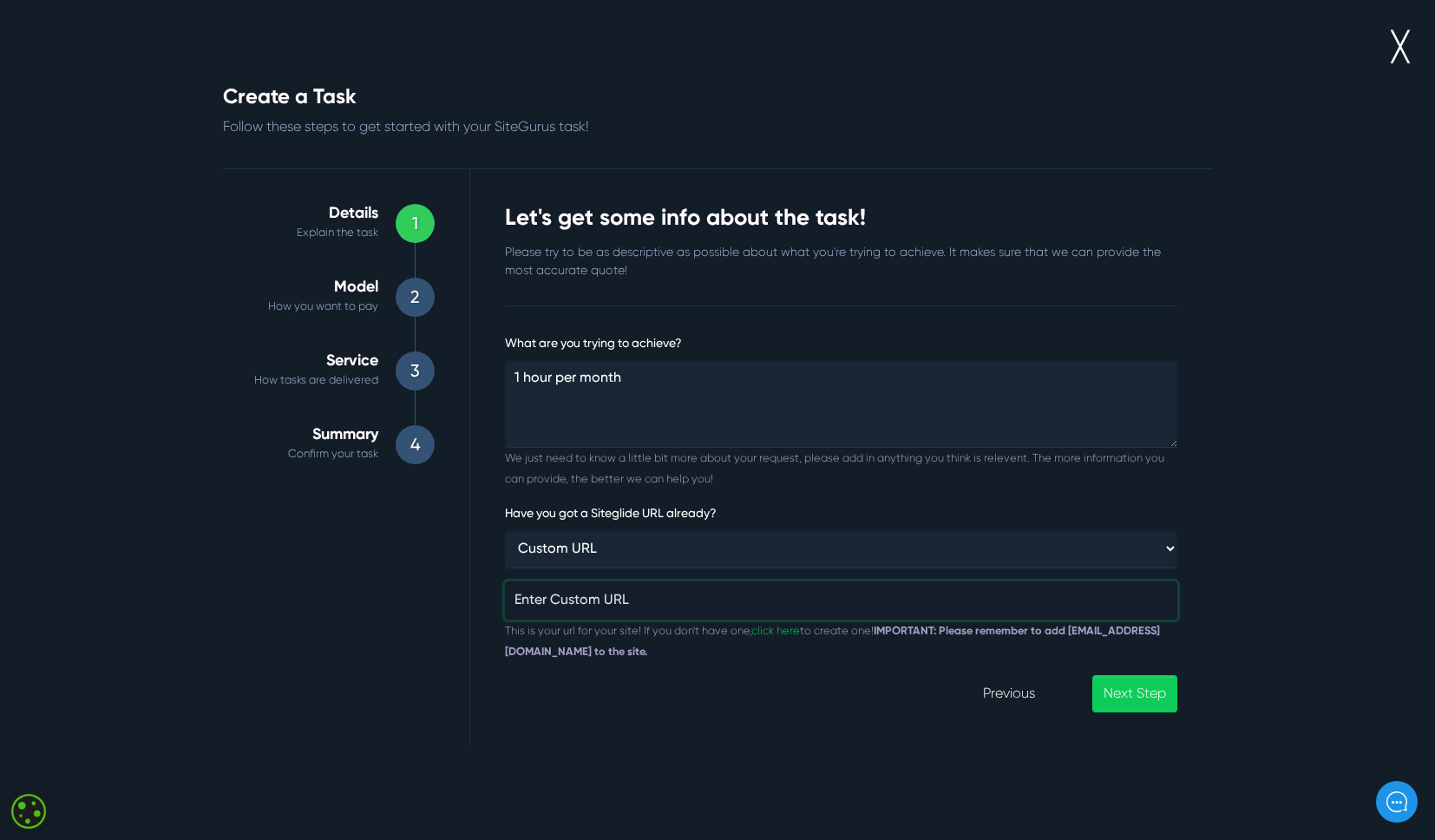
click at [578, 608] on input "Have you got a Siteglide URL already?" at bounding box center [840, 600] width 672 height 38
paste input "https://www.protocool.co.uk/"
type input "https://www.protocool.co.uk/"
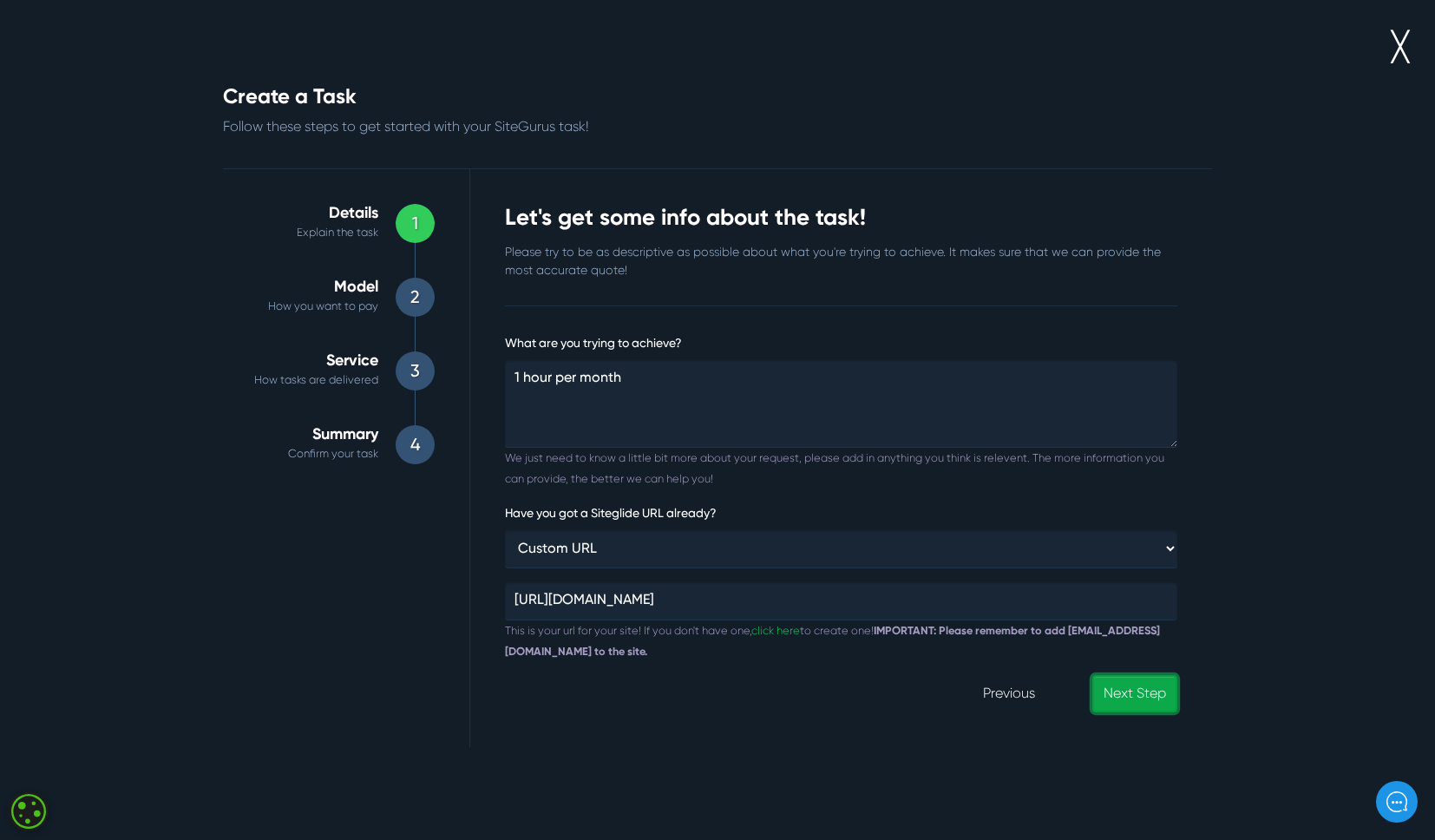
click at [1127, 695] on link "Next Step" at bounding box center [1135, 693] width 85 height 37
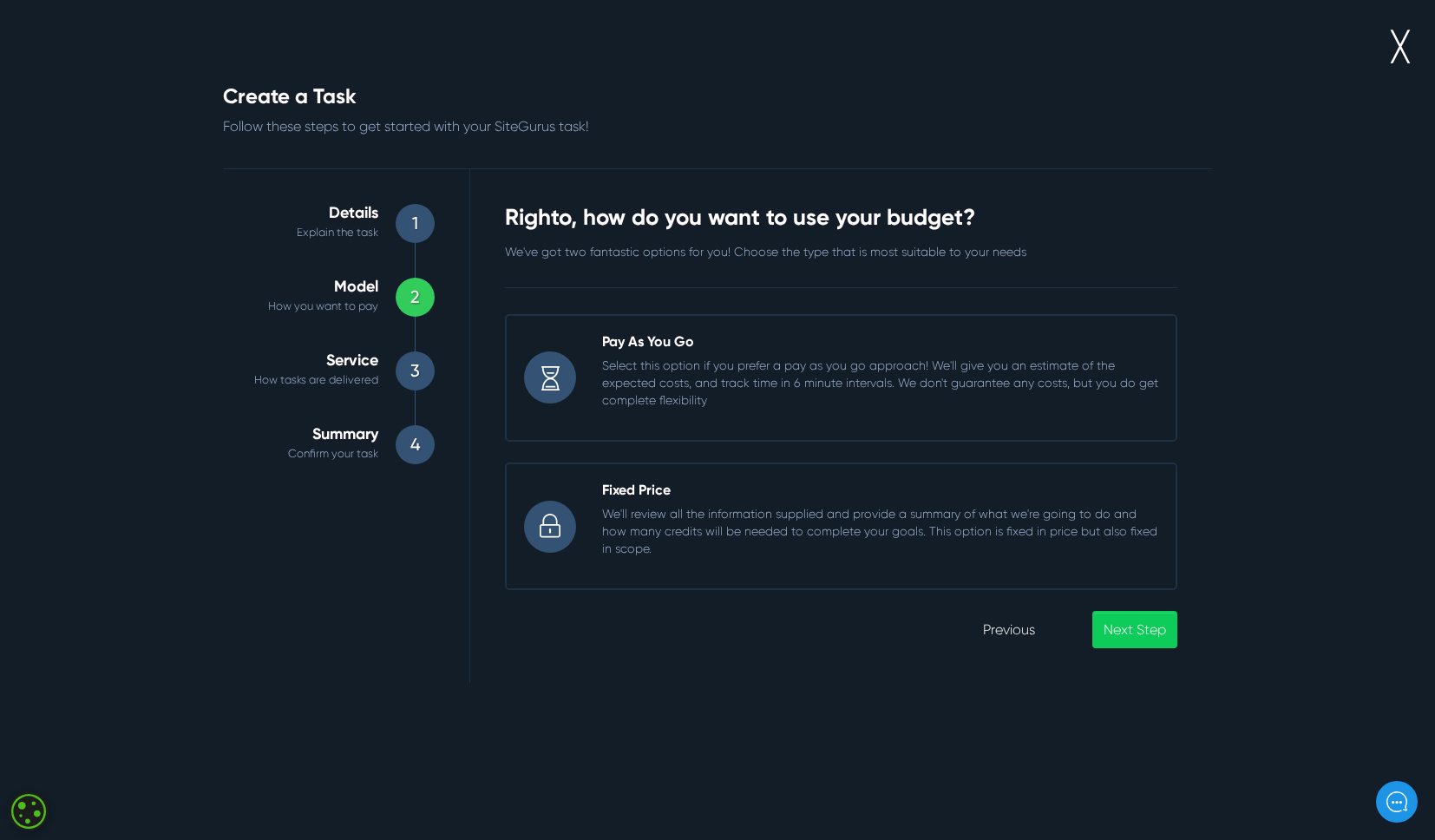
click at [732, 404] on p "Select this option if you prefer a pay as you go approach! We'll give you an es…" at bounding box center [880, 383] width 556 height 52
click at [505, 314] on input "Pay As You Go Select this option if you prefer a pay as you go approach! We'll …" at bounding box center [505, 314] width 0 height 0
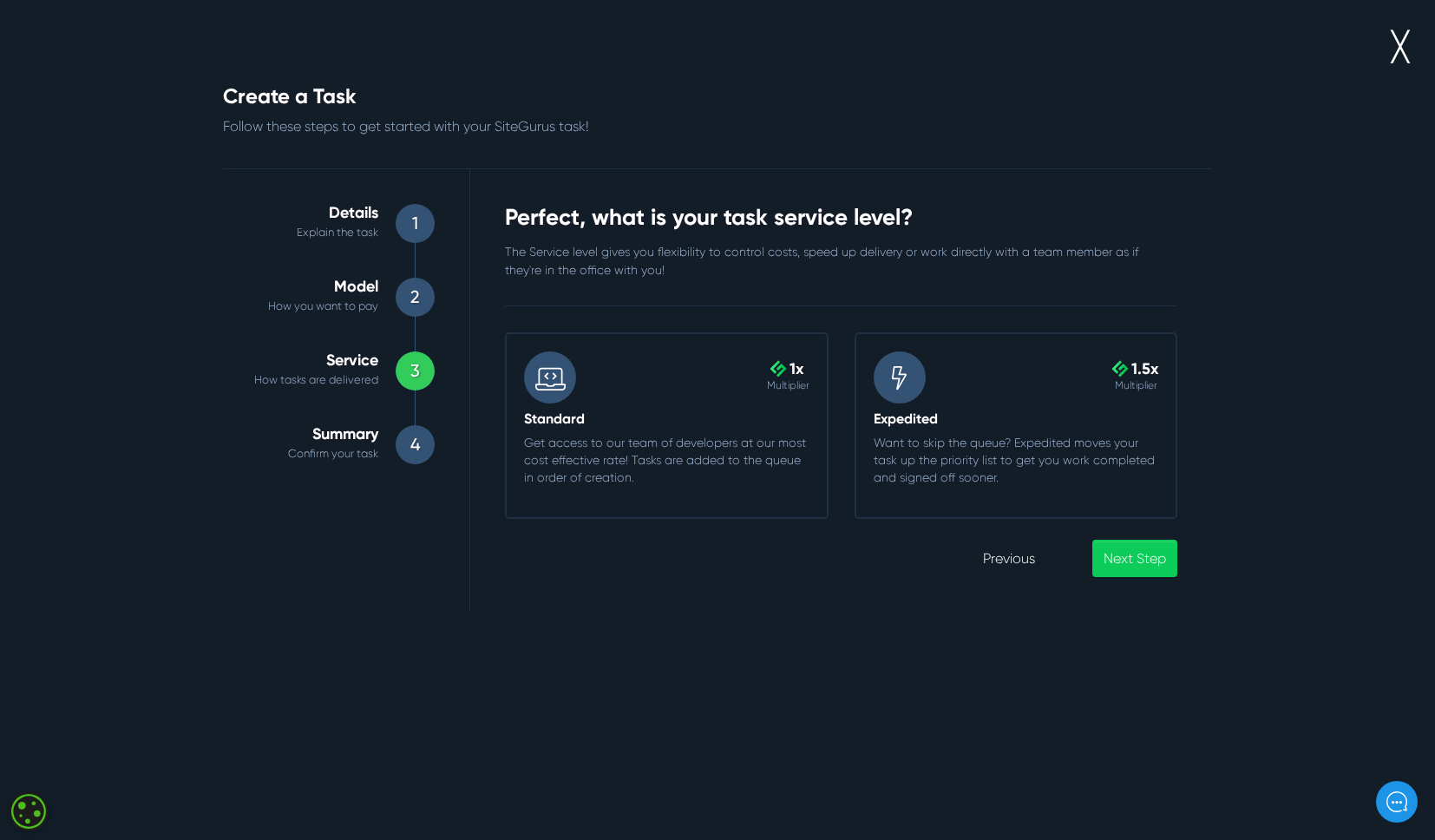
click at [669, 395] on div ".cls-1{fill-rule:evenodd;fill:url(#linear-gradient);} 1x Multiplier" at bounding box center [667, 377] width 312 height 52
click at [505, 332] on input ".cls-1{fill-rule:evenodd;fill:url(#linear-gradient);} 1x Multiplier Standard Ge…" at bounding box center [505, 332] width 0 height 0
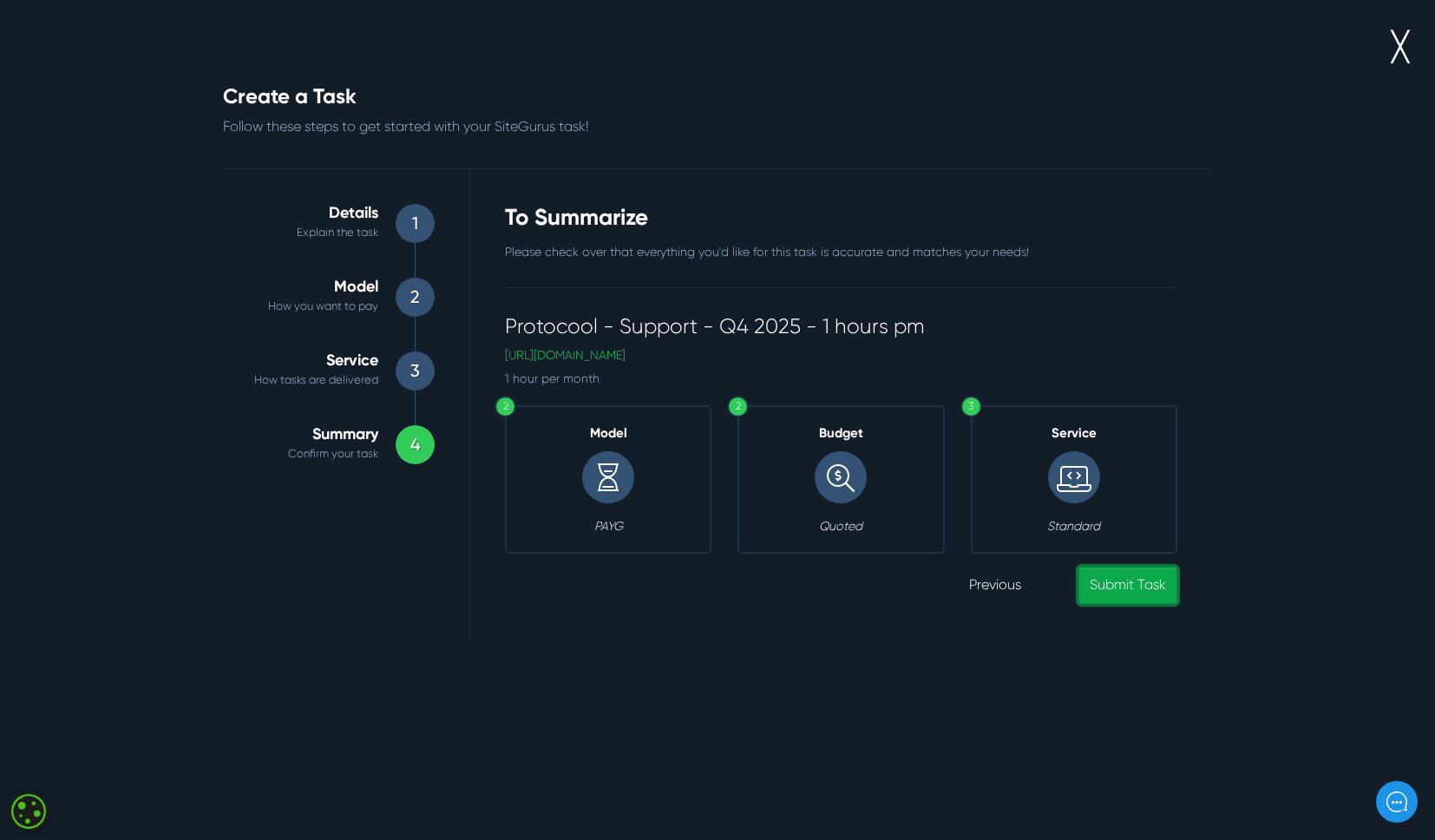
click at [1114, 585] on link "Submit Task" at bounding box center [1128, 586] width 99 height 37
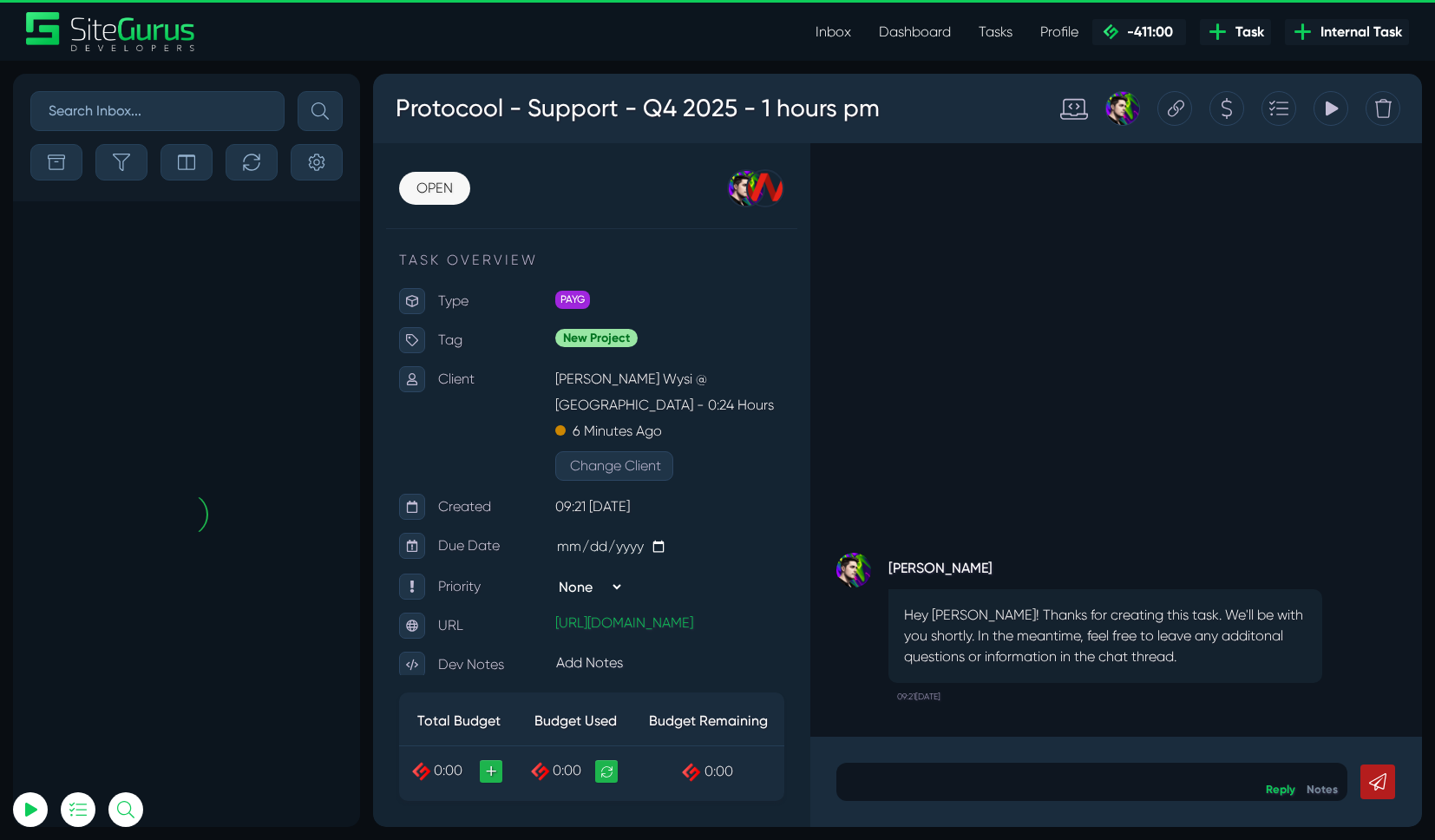
scroll to position [-1433, 0]
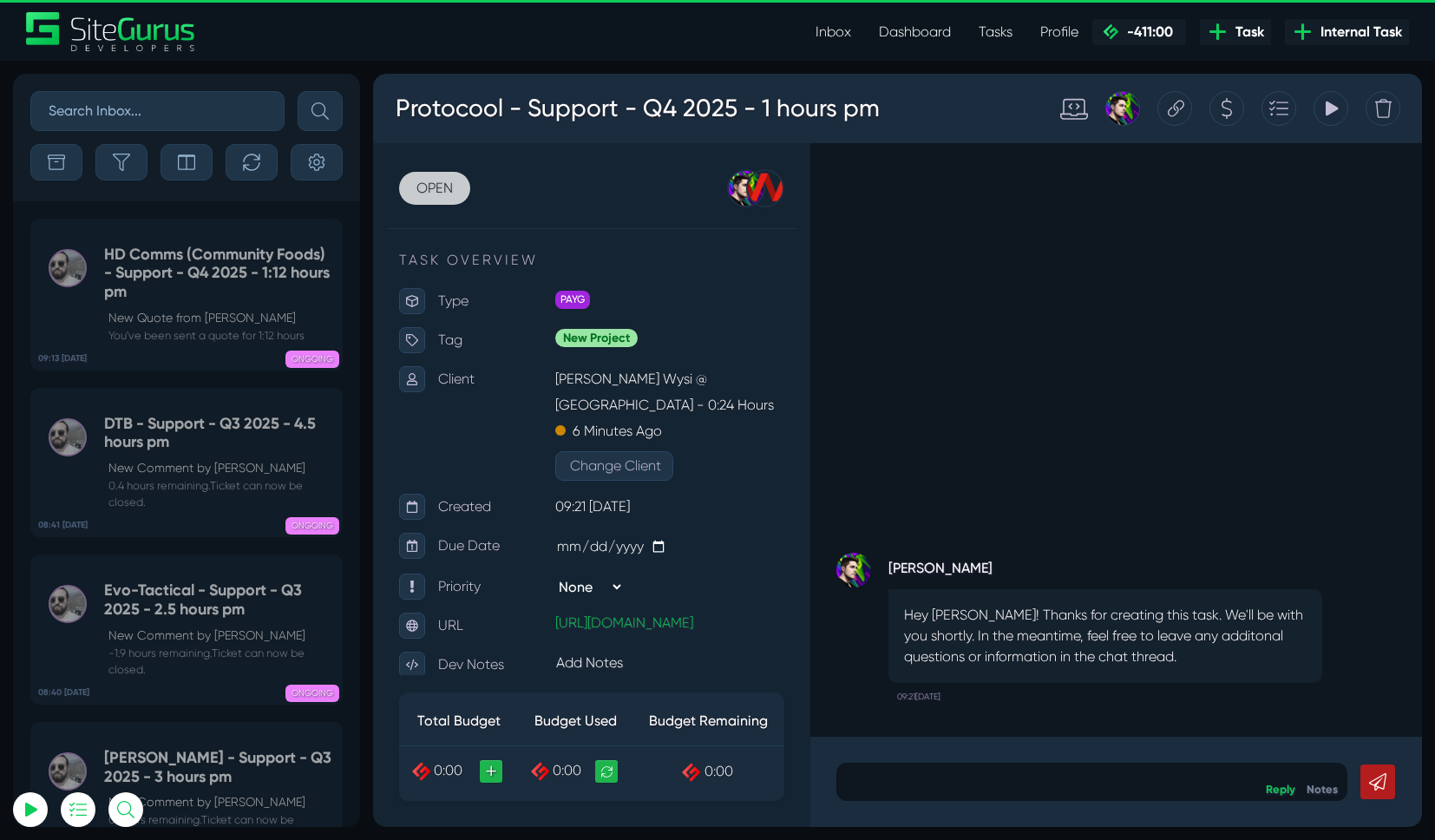
click at [418, 187] on link "OPEN" at bounding box center [434, 188] width 71 height 33
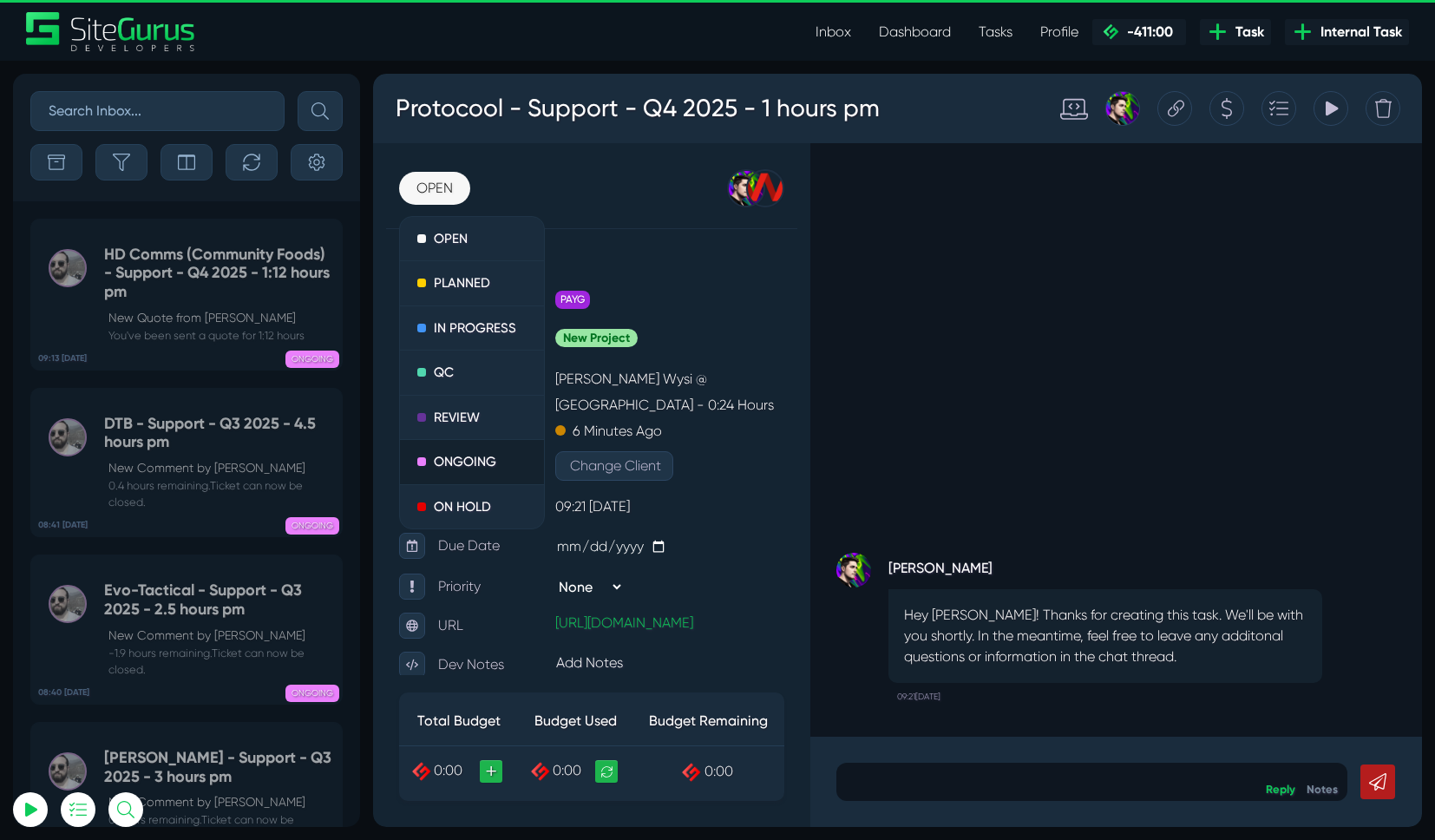
click at [448, 458] on link "ONGOING" at bounding box center [472, 462] width 144 height 45
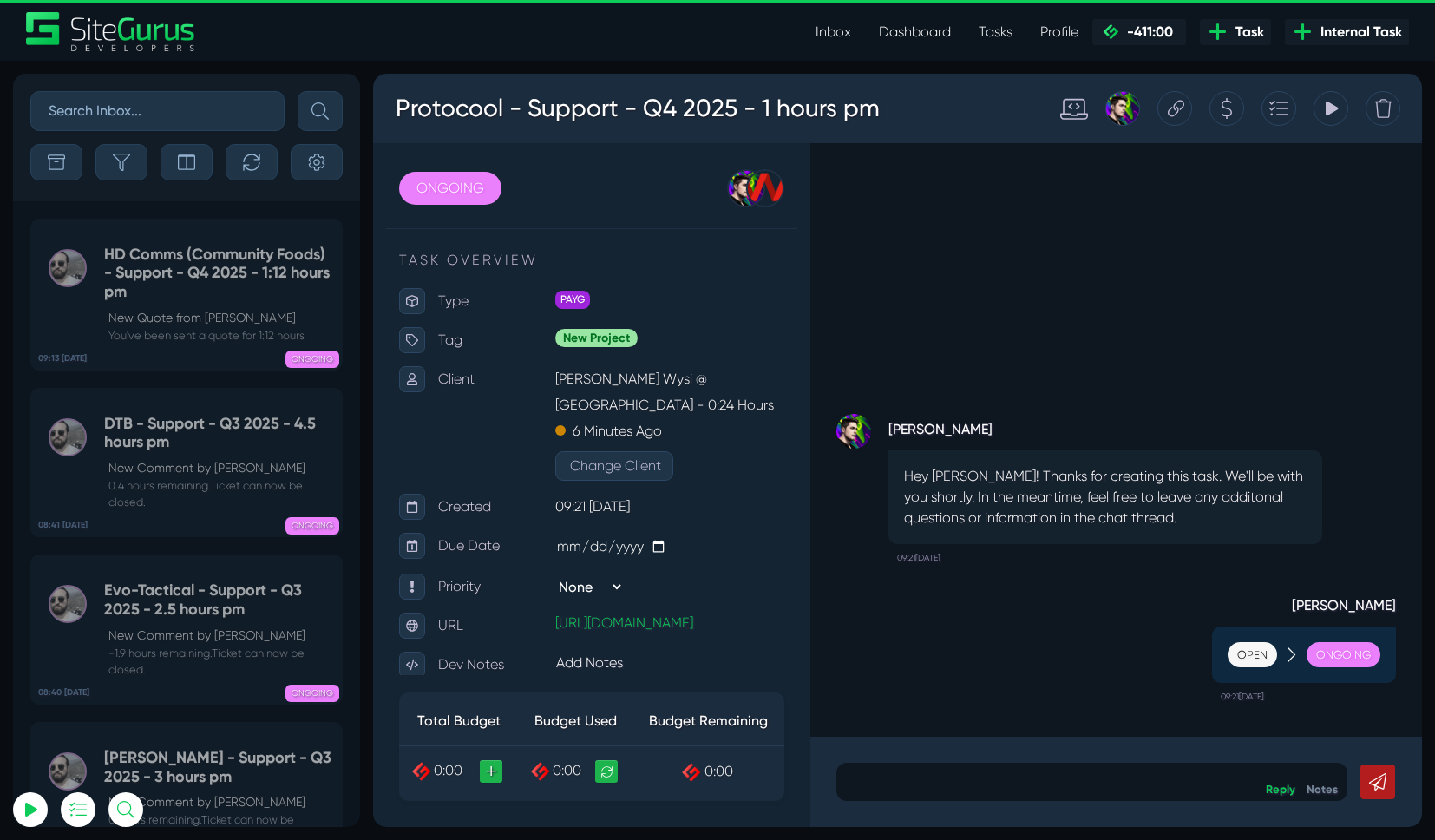
scroll to position [4, 0]
click at [1228, 107] on icon at bounding box center [1228, 108] width 13 height 33
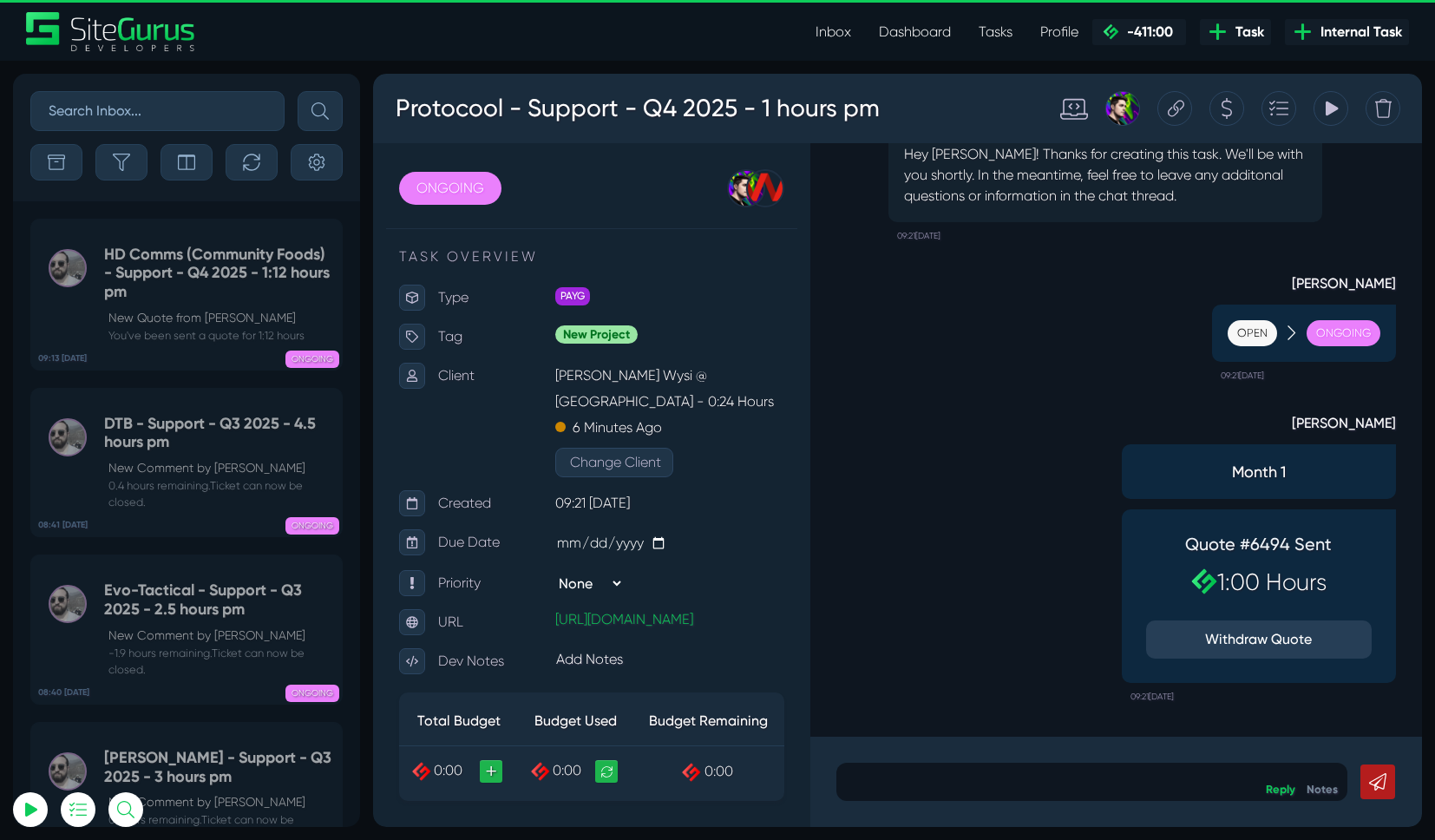
scroll to position [0, 0]
click at [1254, 40] on span "Task" at bounding box center [1246, 31] width 36 height 20
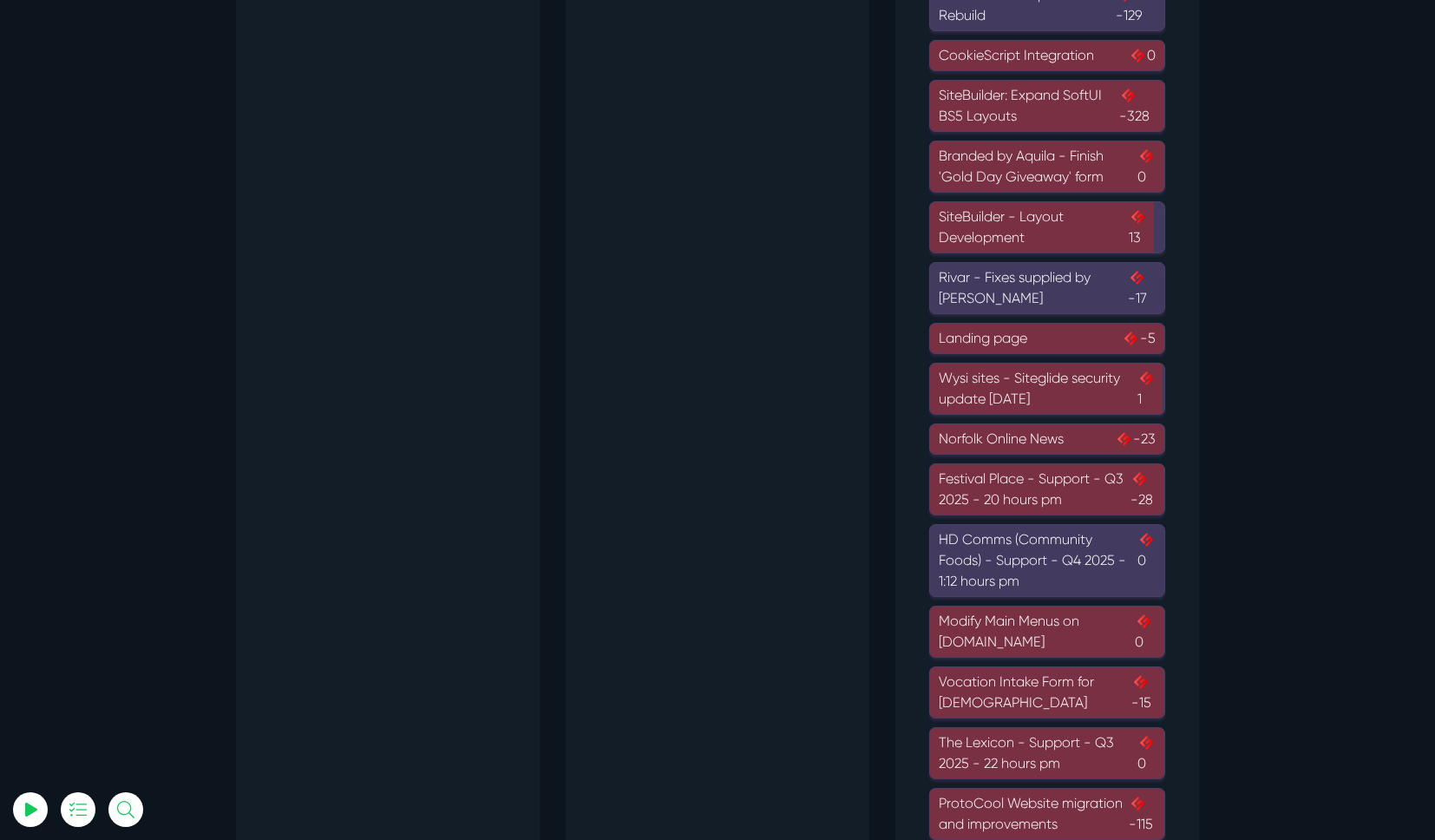
scroll to position [862, 0]
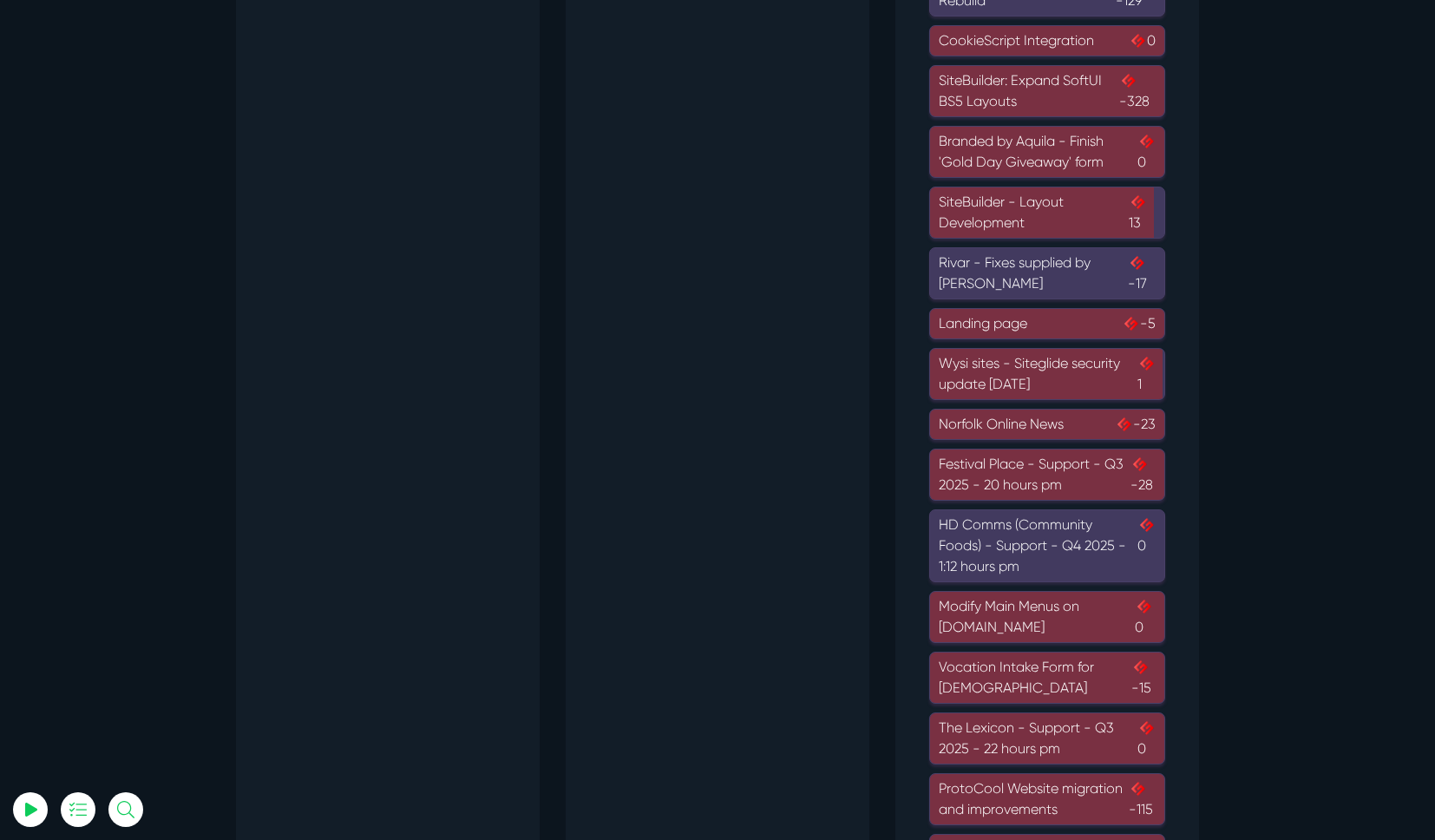
click at [976, 471] on div "Festival Place - Support - Q3 2025 - 20 hours pm -28" at bounding box center [1048, 474] width 217 height 42
click at [976, 471] on div "Festival Place - Support - Q3 2025 - 20 hours pm -28" at bounding box center [1048, 475] width 217 height 42
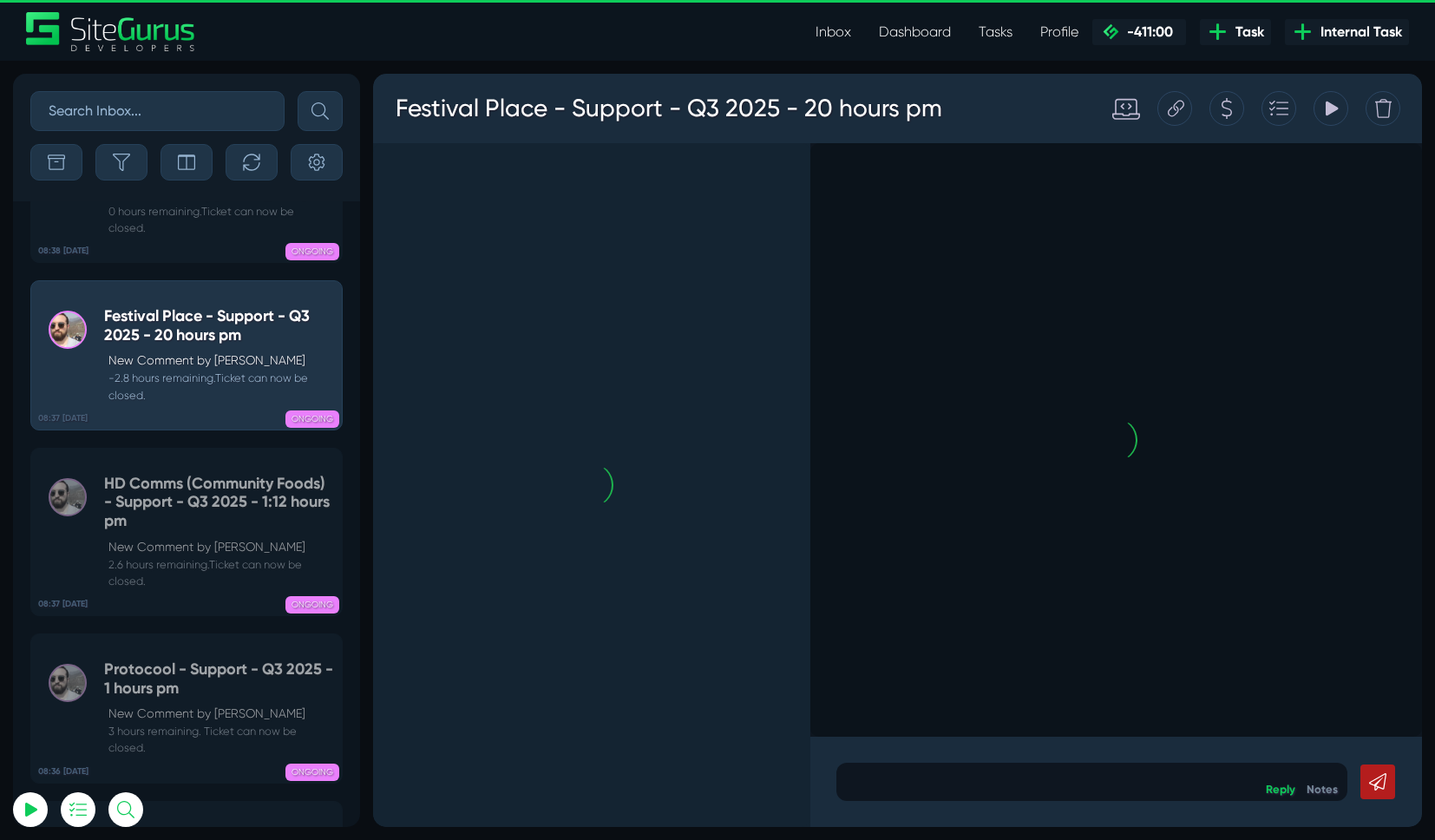
scroll to position [-262, 0]
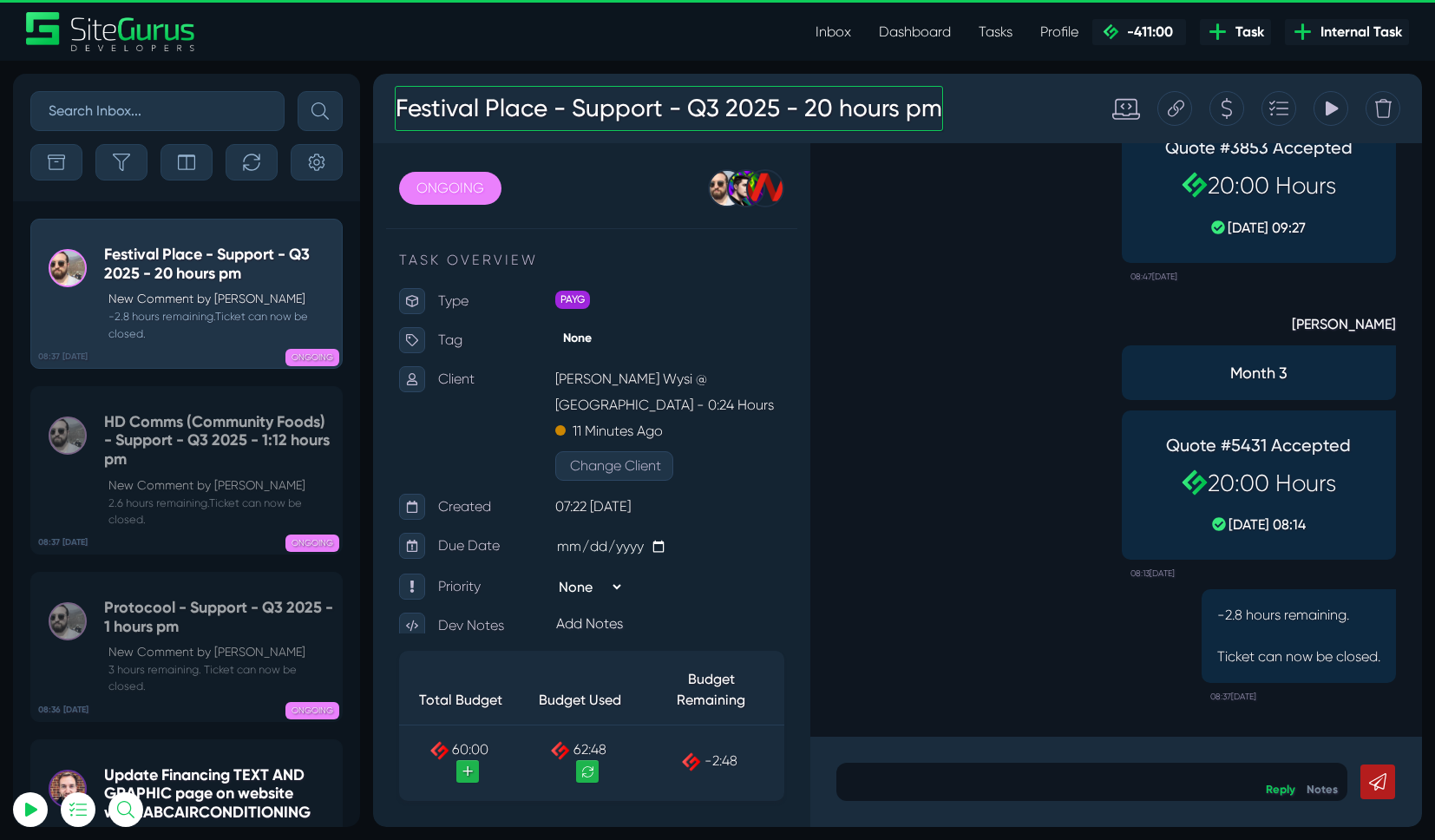
click at [410, 106] on h3 "Festival Place - Support - Q3 2025 - 20 hours pm" at bounding box center [669, 109] width 548 height 45
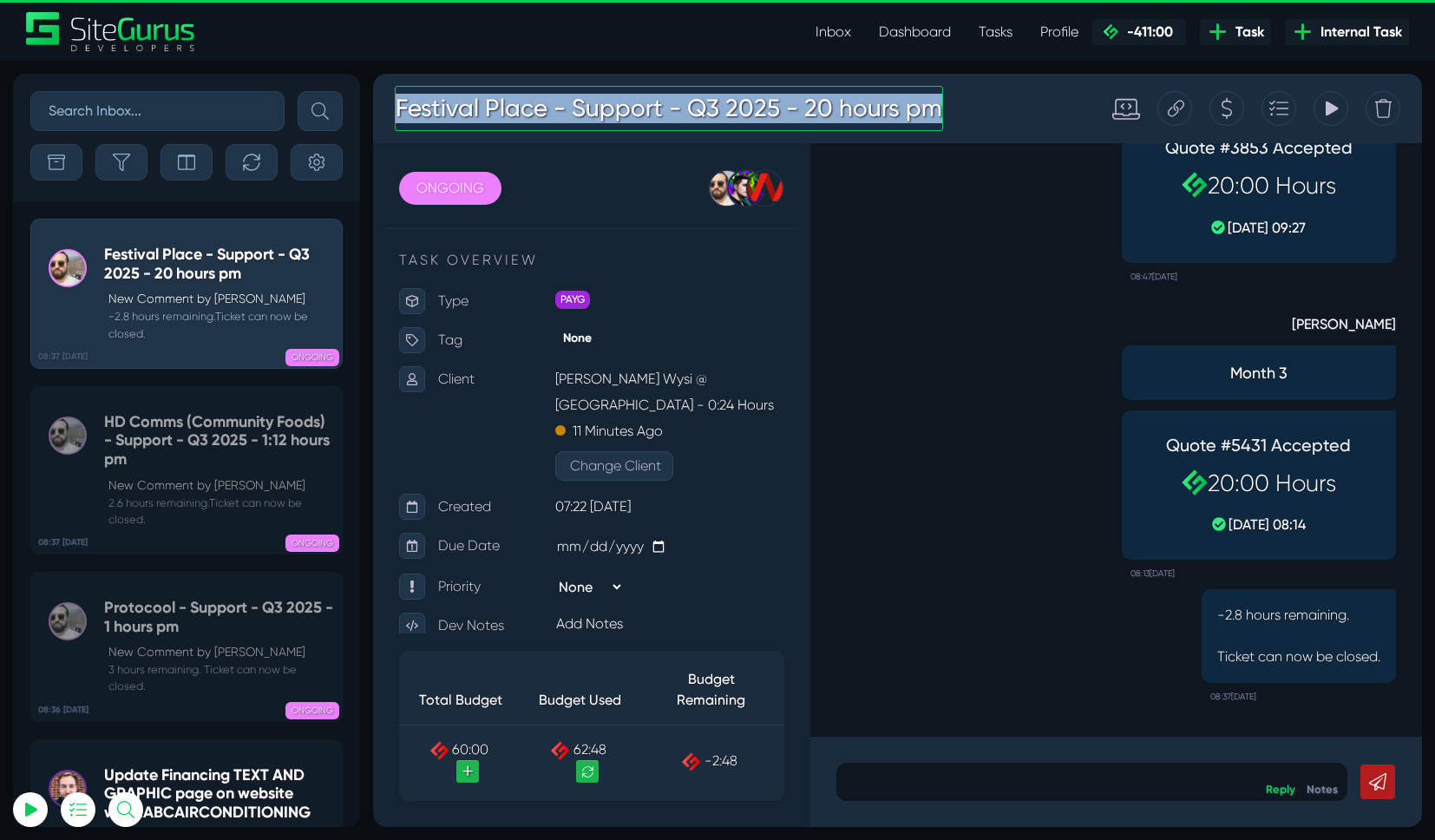
copy h3 "Festival Place - Support - Q3 2025 - 20 hours pm"
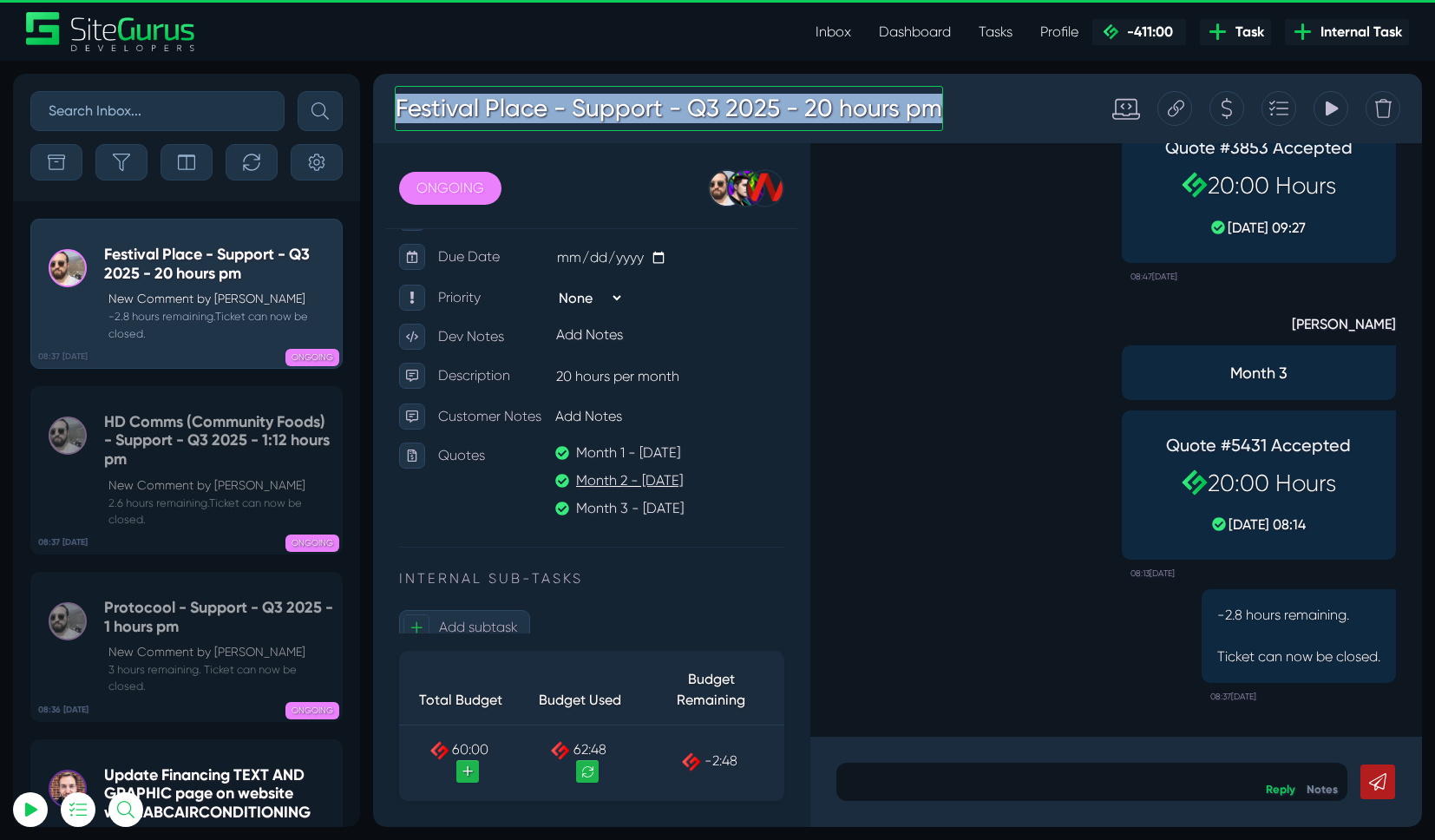
scroll to position [261, 0]
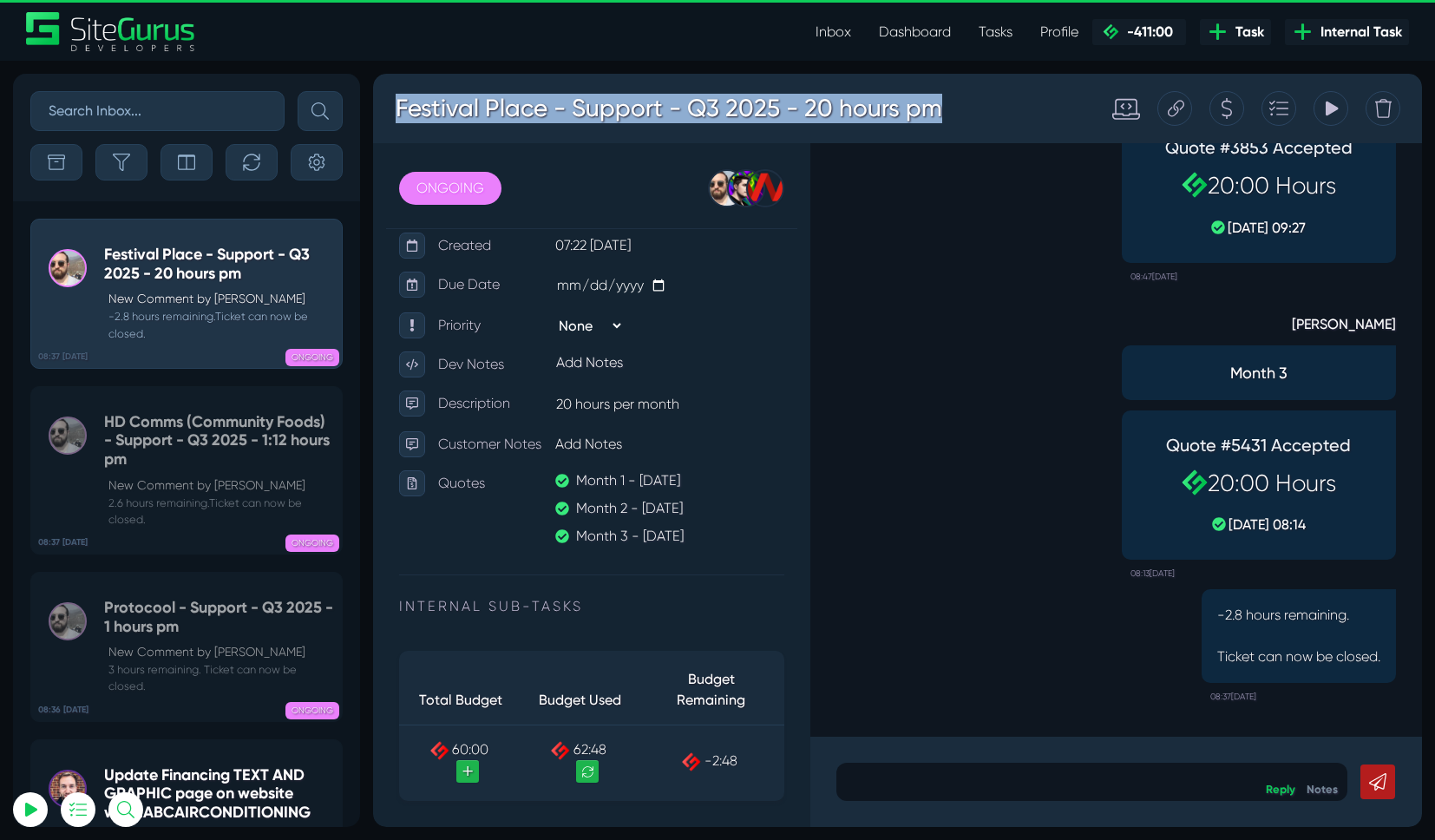
drag, startPoint x: 671, startPoint y: 429, endPoint x: 558, endPoint y: 430, distance: 113.0
click at [558, 418] on p "20 hours per month" at bounding box center [669, 404] width 229 height 28
copy p "20 hours per month"
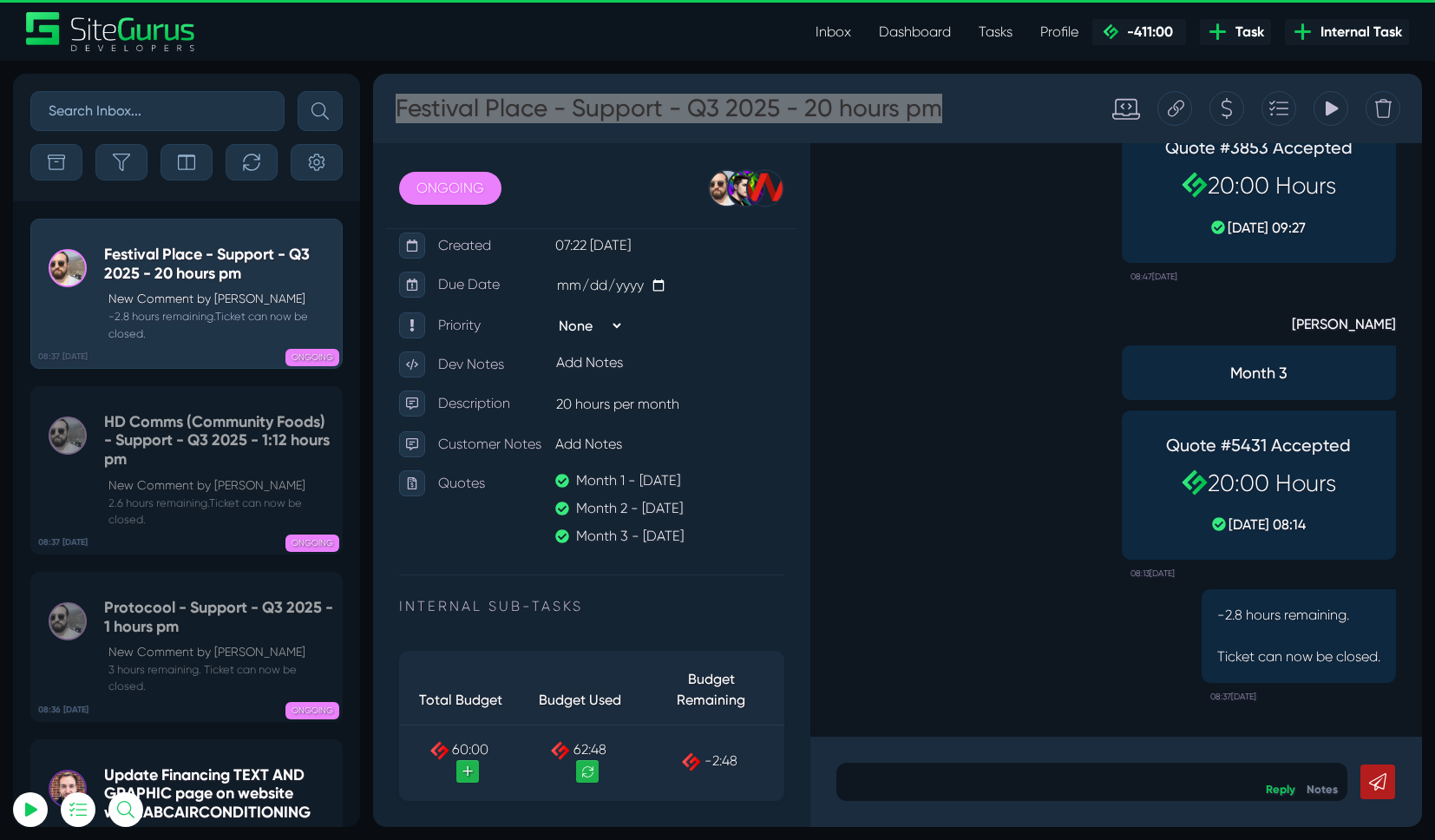
click at [936, 47] on link "Dashboard" at bounding box center [915, 32] width 100 height 35
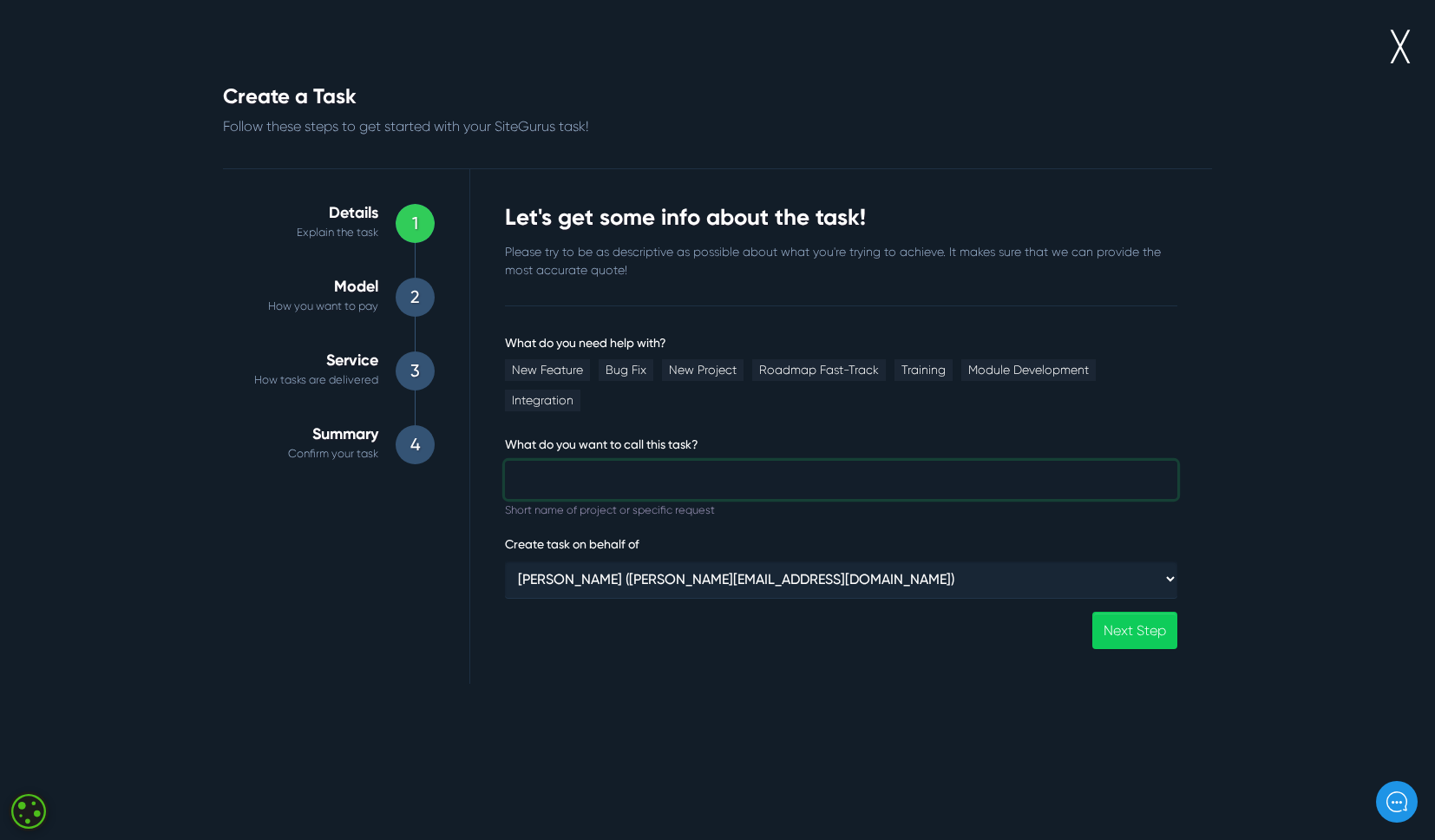
click at [693, 461] on input "What do you need help with?" at bounding box center [840, 480] width 672 height 38
paste input "Festival Place - Support - Q3 2025 - 20 hours pm"
type input "Festival Place - Support - Q3 2025 - 20 hours pm"
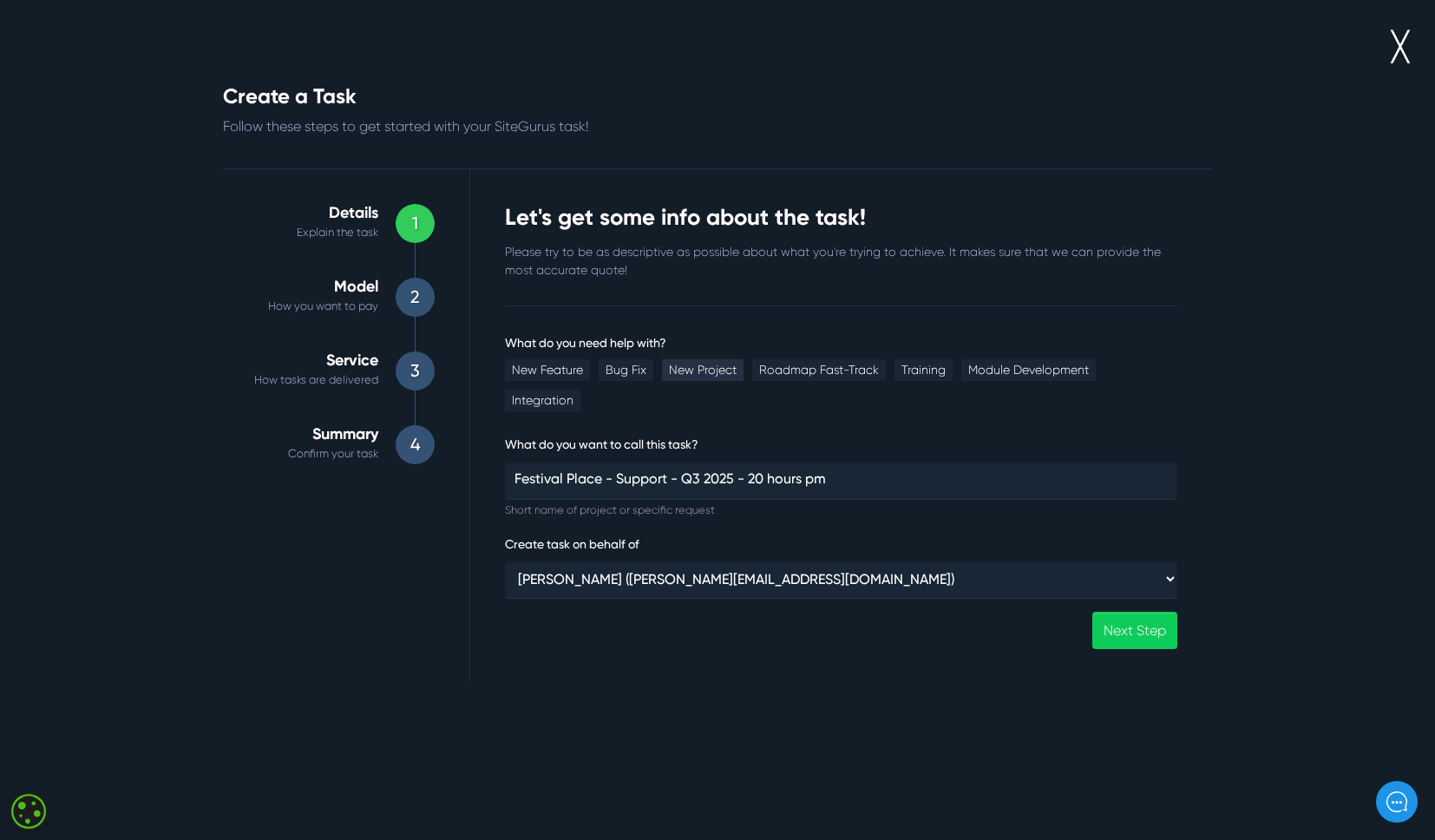
click at [703, 368] on link "New Project" at bounding box center [703, 370] width 82 height 21
click at [651, 561] on select "Gary Purbrick (gary@wysi.co.uk) ⸻ Internal ⸻ Wysi (luke@wysi.co.uk) Siteglide (…" at bounding box center [840, 579] width 672 height 37
select select "368"
click at [505, 561] on select "Gary Purbrick (gary@wysi.co.uk) ⸻ Internal ⸻ Wysi (luke@wysi.co.uk) Siteglide (…" at bounding box center [840, 579] width 672 height 37
click at [1131, 611] on link "Next Step" at bounding box center [1135, 630] width 85 height 37
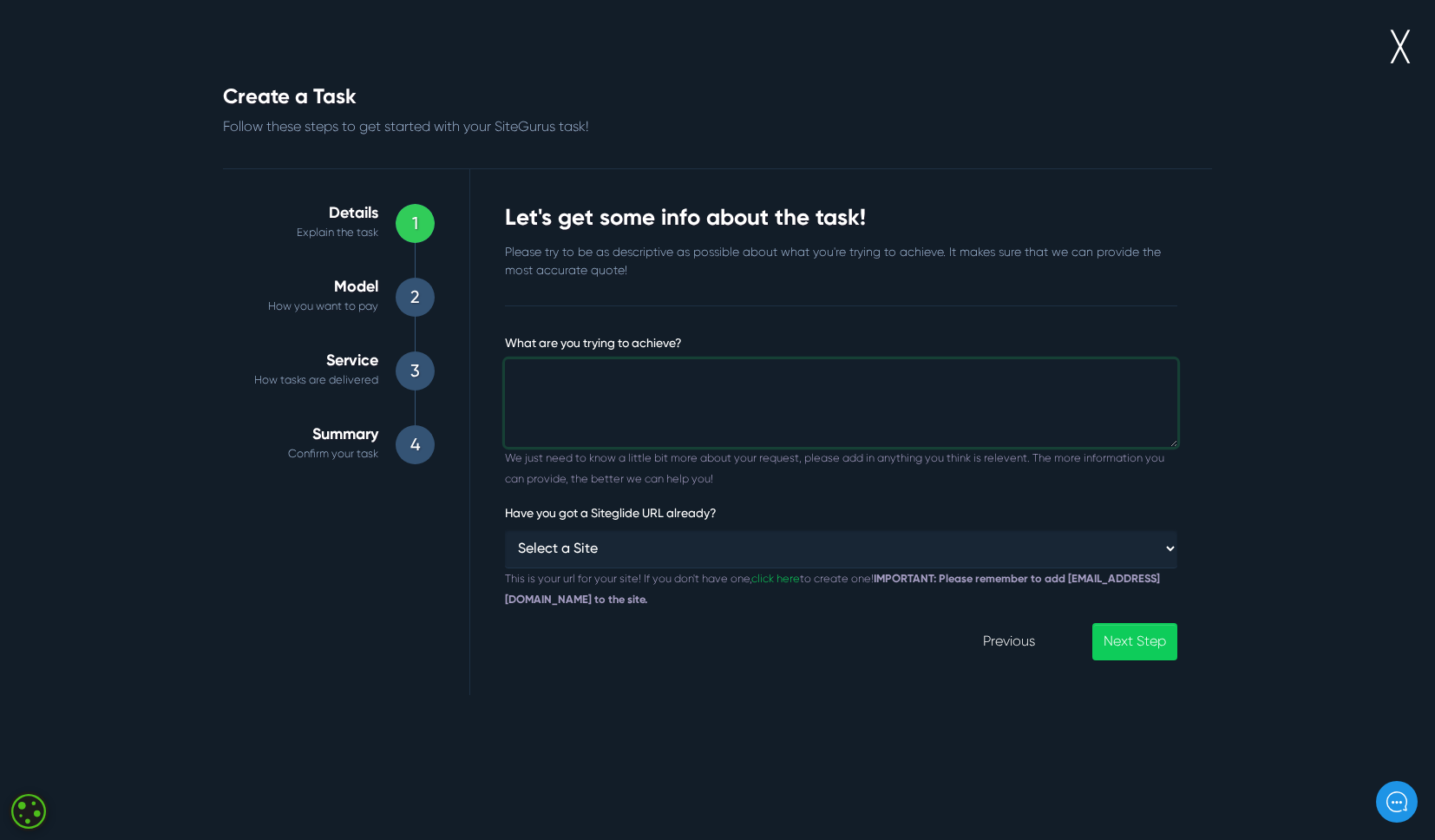
click at [741, 425] on textarea "What are you trying to achieve?" at bounding box center [840, 403] width 672 height 88
click at [627, 408] on textarea "What are you trying to achieve?" at bounding box center [840, 403] width 672 height 88
paste textarea "20 hours per month"
type textarea "20 hours per month"
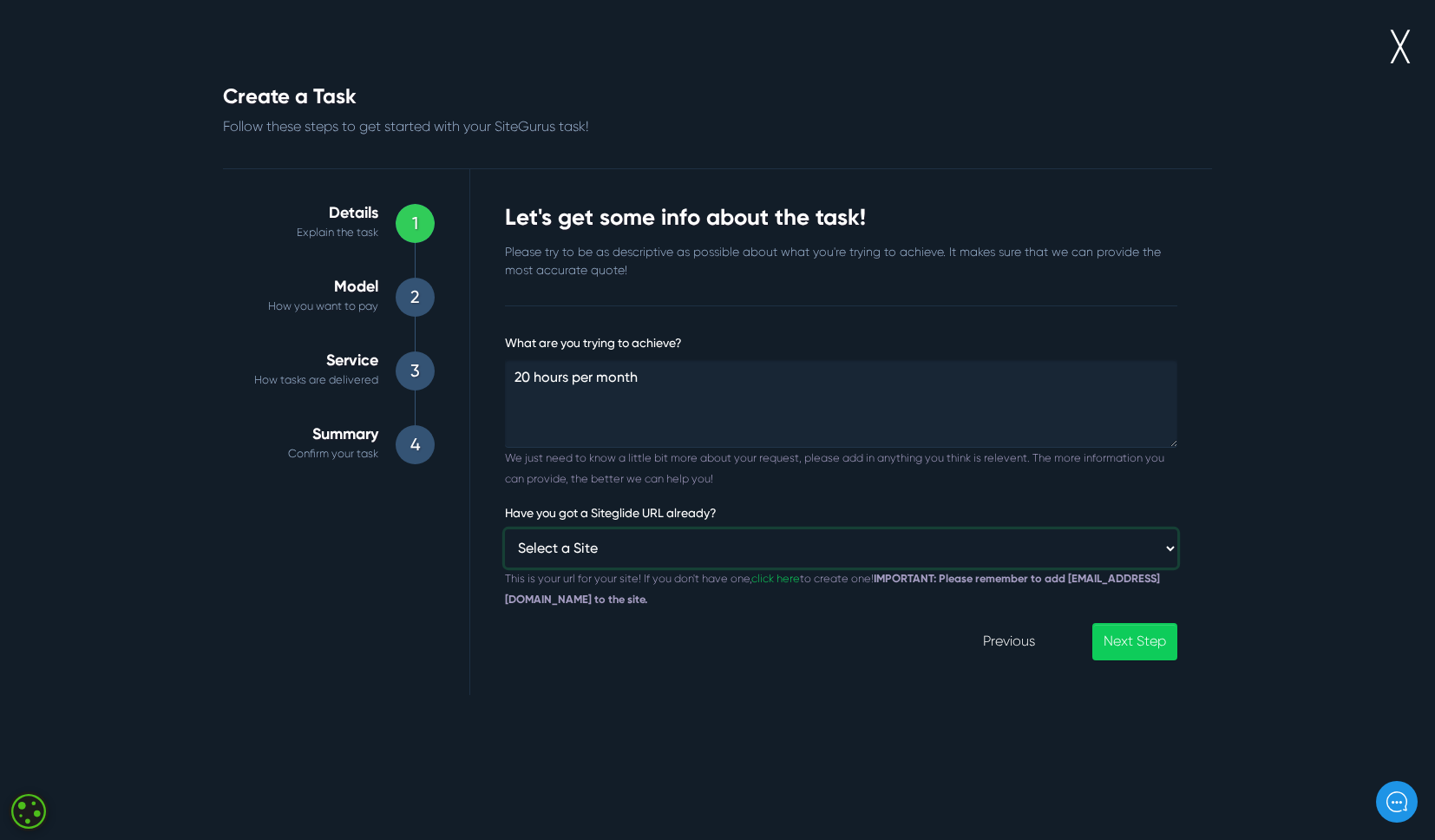
click at [645, 559] on select "Select a Site Custom URL ⸻⸻ ANZIPP AestheticMedispa Aislaby Beech Hill Bag This…" at bounding box center [840, 548] width 672 height 37
select select "https://festival-place-001.prod01.london.platform-os.com/"
click at [505, 529] on select "Select a Site Custom URL ⸻⸻ ANZIPP AestheticMedispa Aislaby Beech Hill Bag This…" at bounding box center [840, 548] width 672 height 37
click at [1115, 645] on link "Next Step" at bounding box center [1135, 642] width 85 height 37
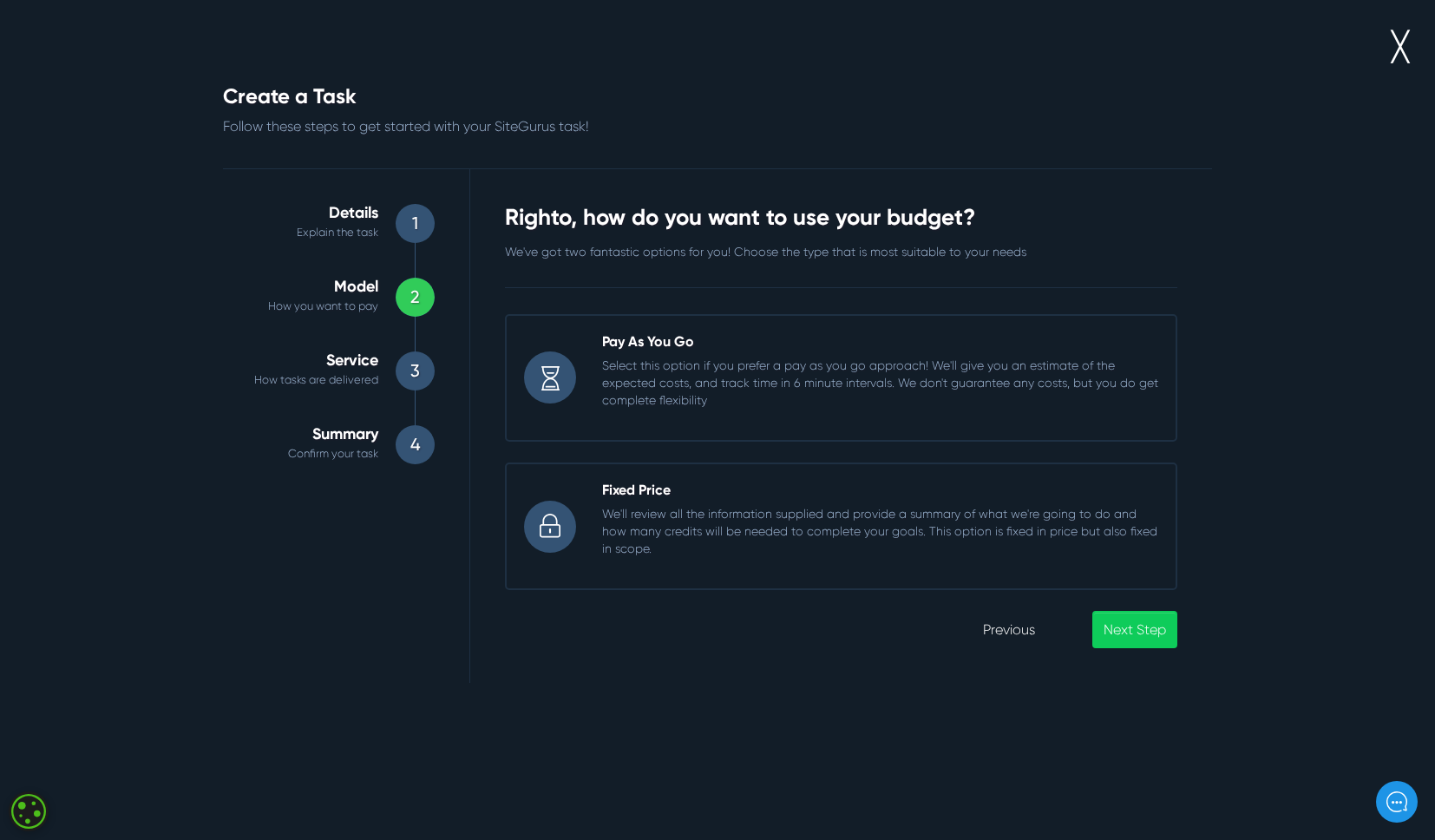
click at [706, 419] on div "Pay As You Go Select this option if you prefer a pay as you go approach! We'll …" at bounding box center [880, 377] width 582 height 89
click at [505, 314] on input "Pay As You Go Select this option if you prefer a pay as you go approach! We'll …" at bounding box center [505, 314] width 0 height 0
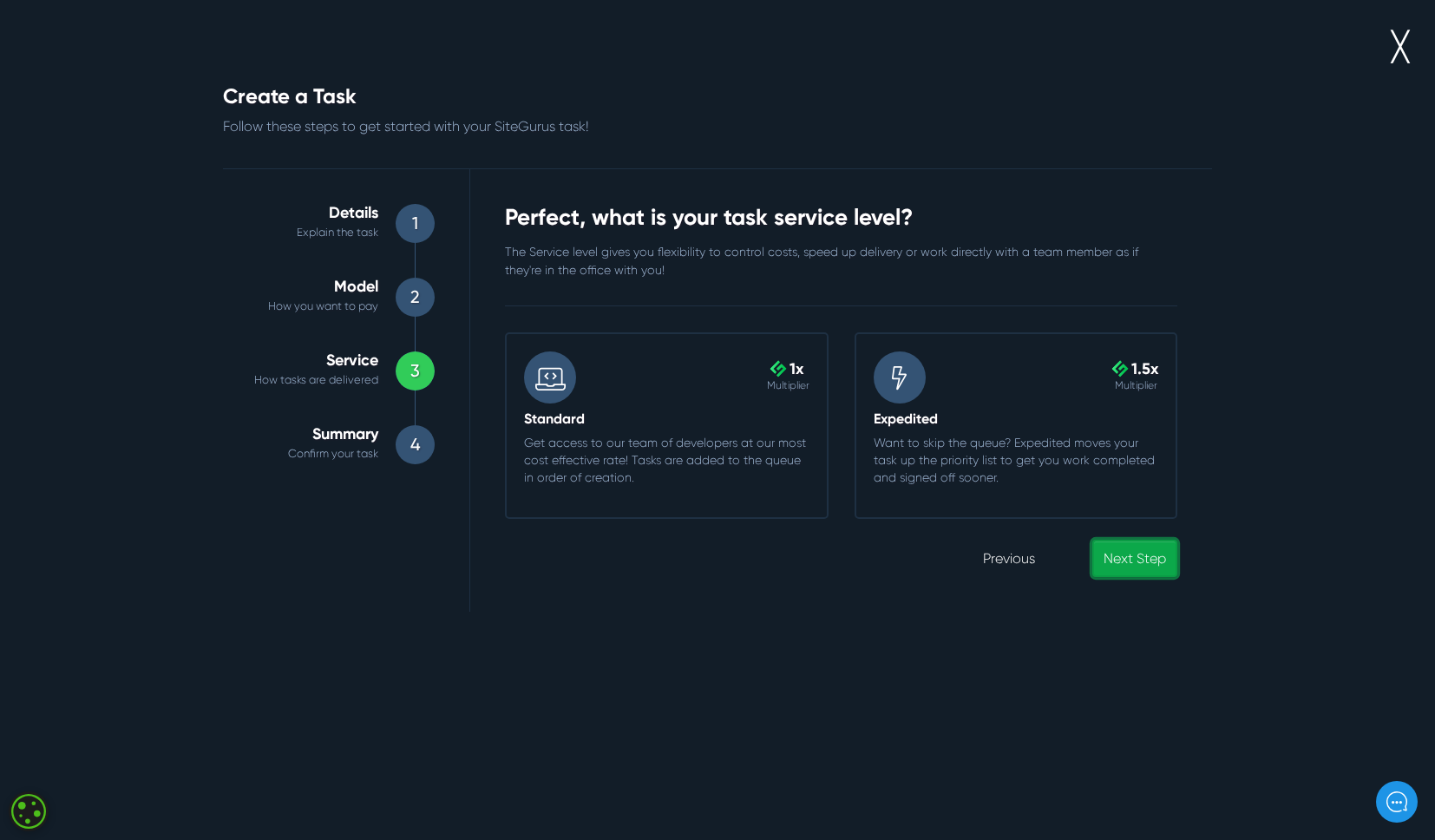
click at [1122, 565] on link "Next Step" at bounding box center [1135, 558] width 85 height 37
click at [692, 456] on p "Get access to our team of developers at our most cost effective rate! Tasks are…" at bounding box center [667, 459] width 286 height 52
click at [505, 332] on input ".cls-1{fill-rule:evenodd;fill:url(#linear-gradient);} 1x Multiplier Standard Ge…" at bounding box center [505, 332] width 0 height 0
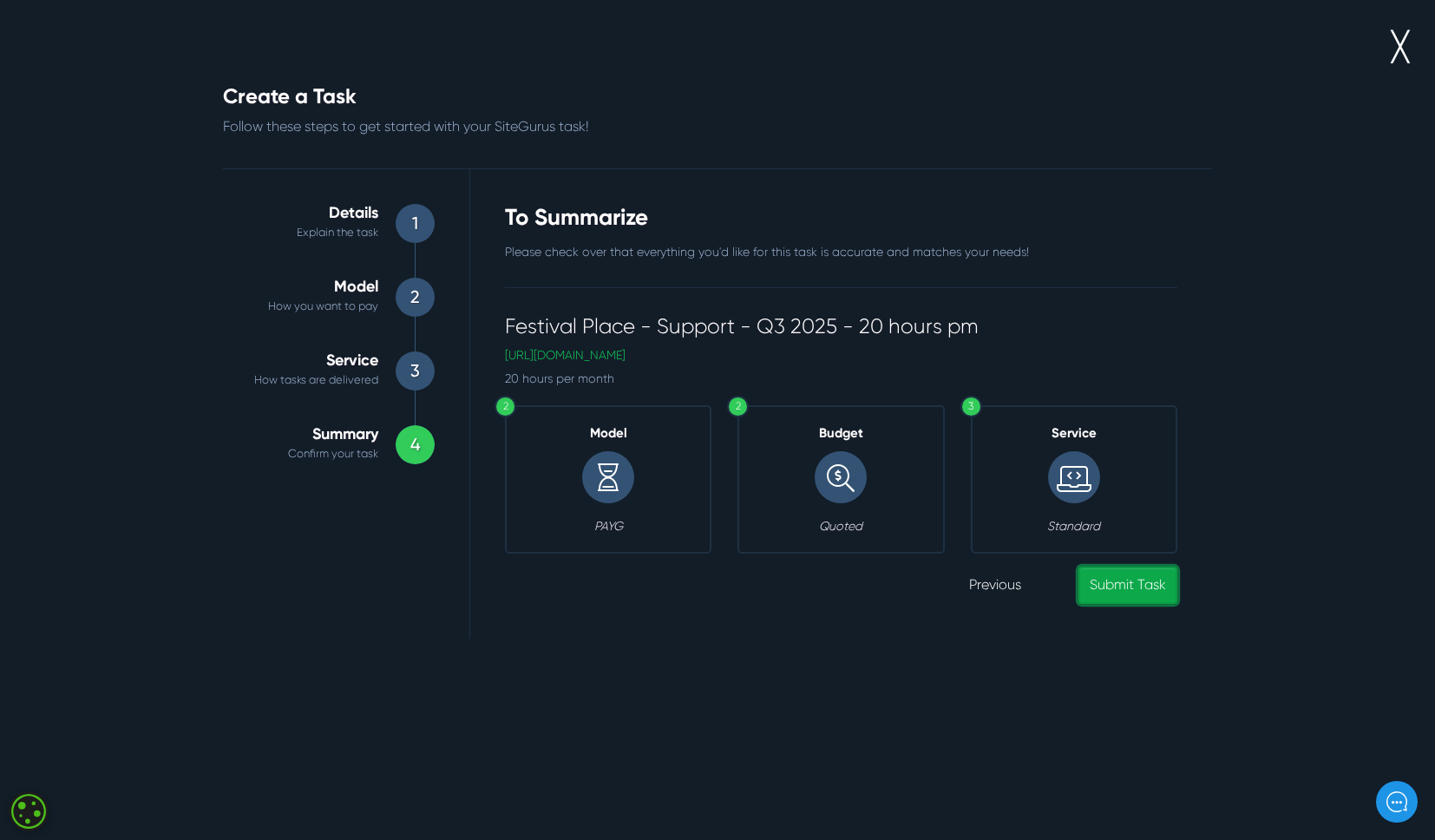
click at [1126, 580] on link "Submit Task" at bounding box center [1128, 586] width 99 height 37
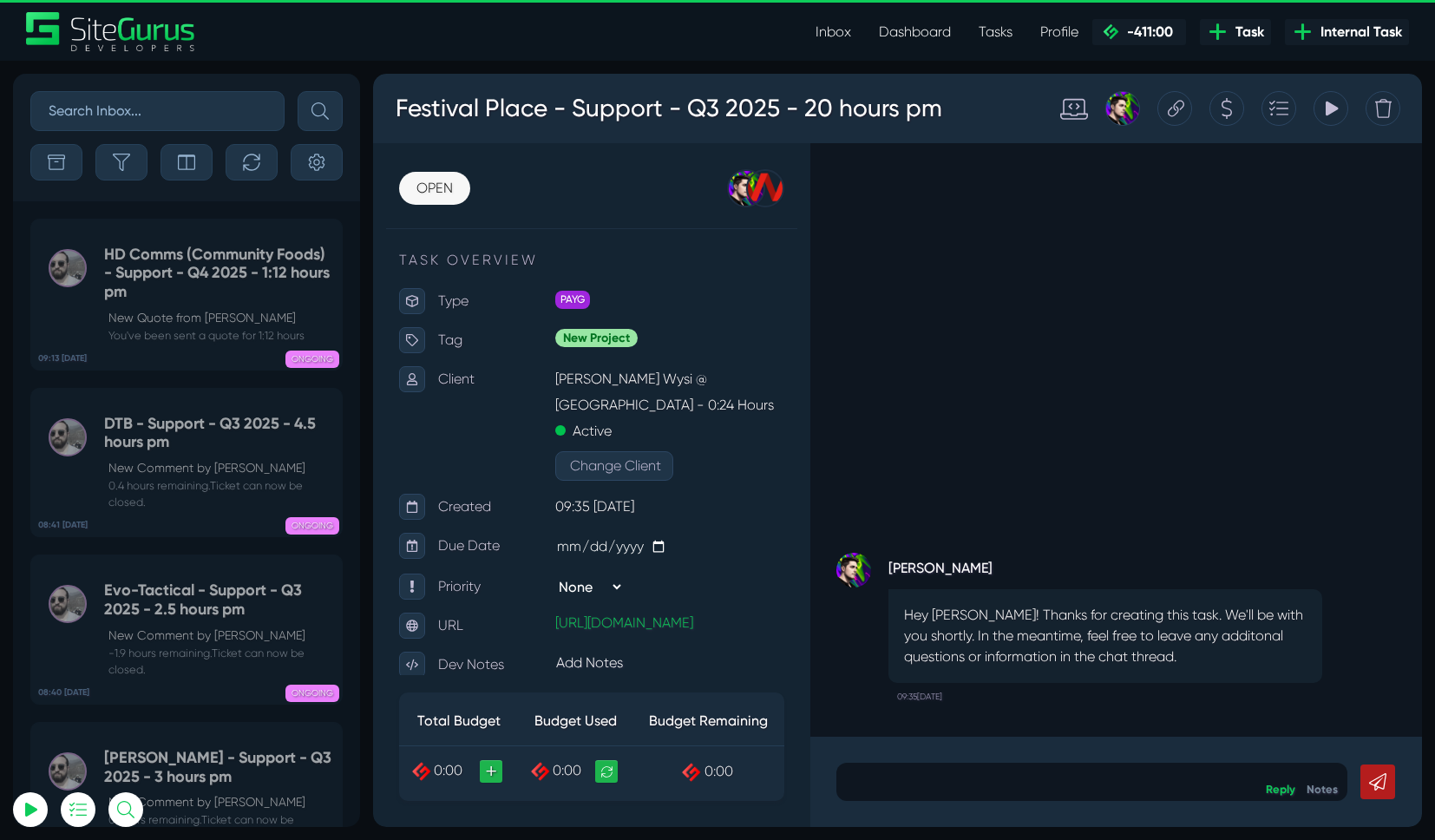
click at [1223, 104] on icon at bounding box center [1228, 108] width 13 height 33
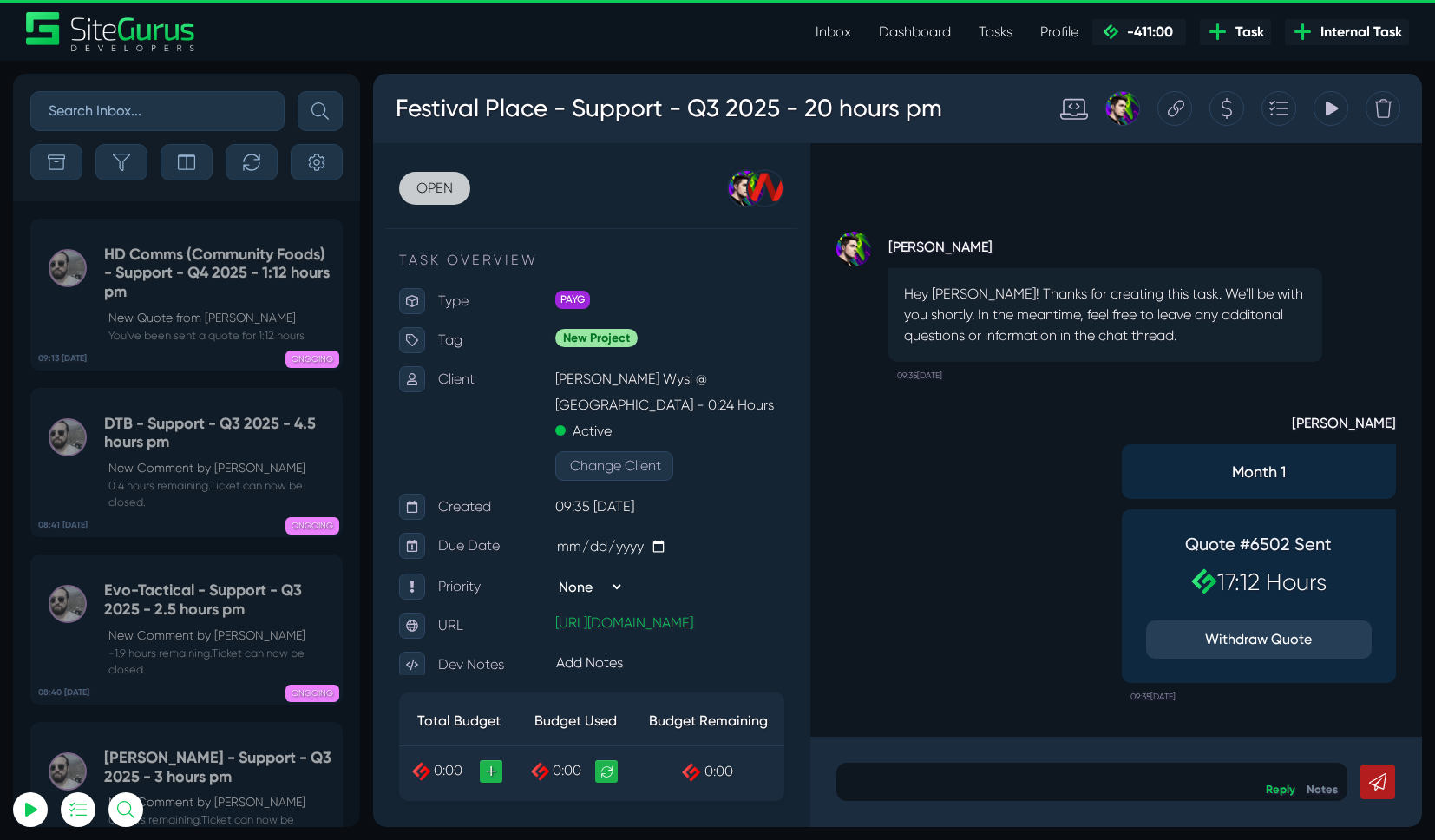
click at [430, 184] on link "OPEN" at bounding box center [434, 188] width 71 height 33
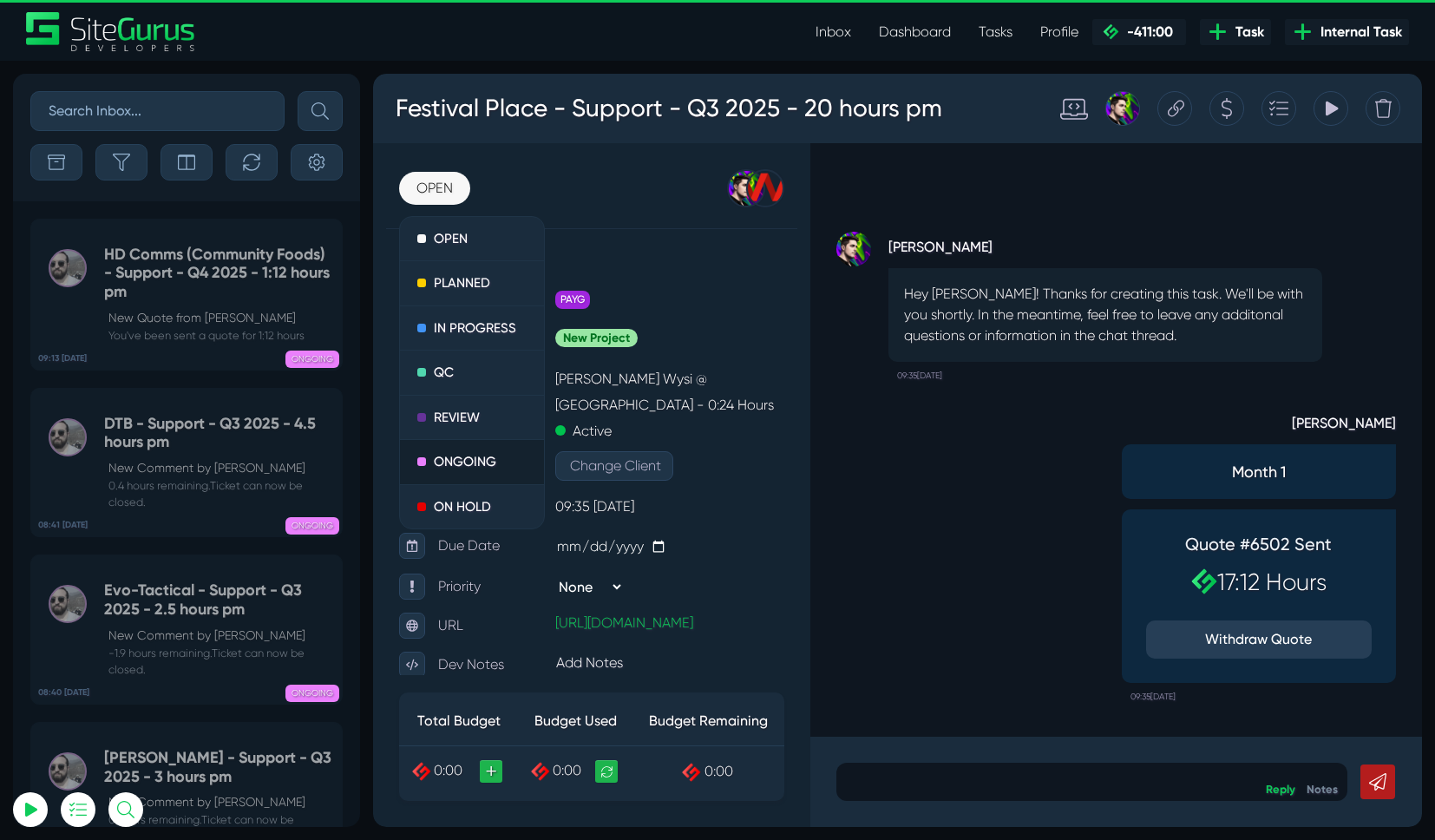
click at [465, 464] on link "ONGOING" at bounding box center [472, 462] width 144 height 45
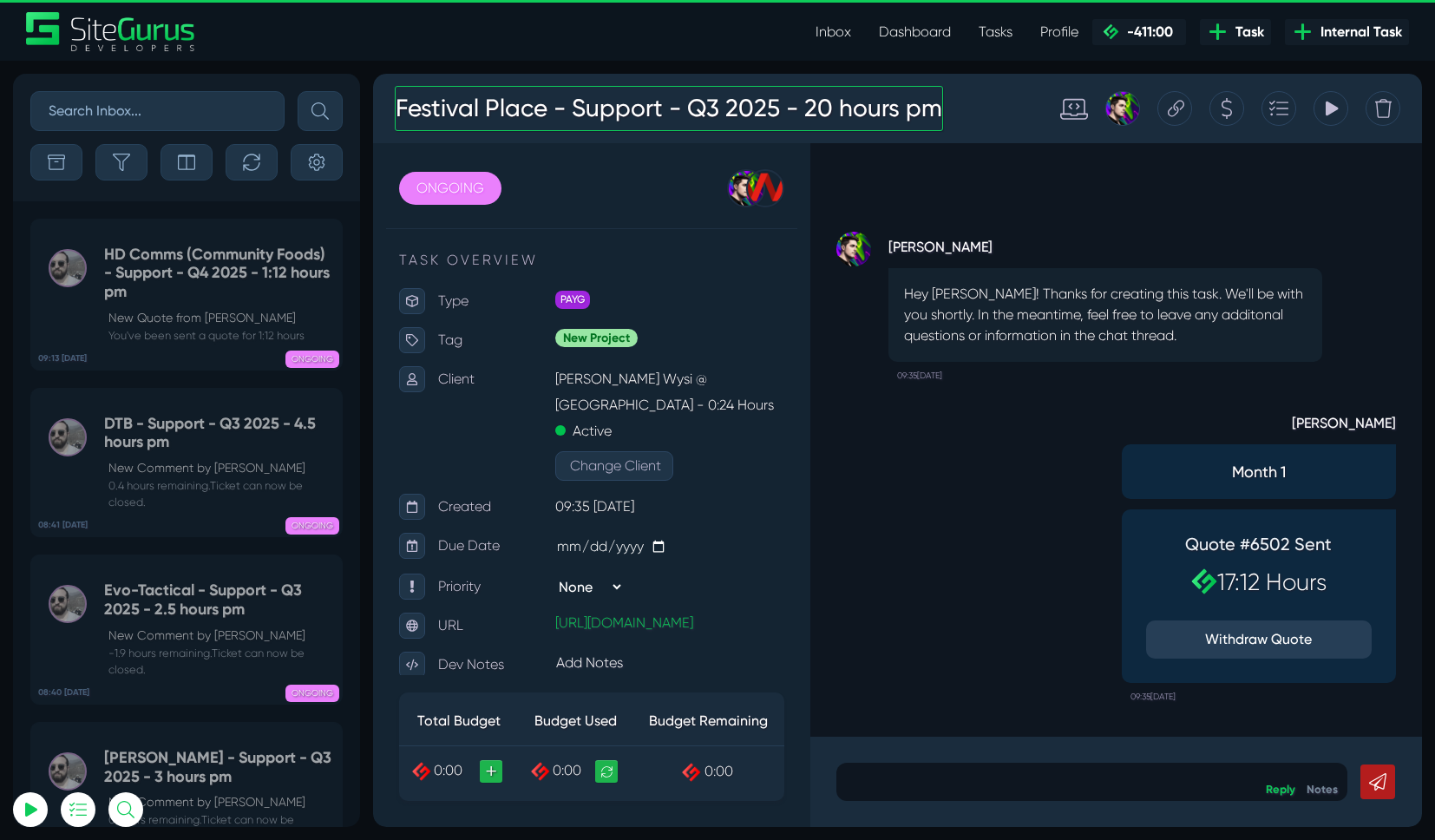
click at [726, 123] on h3 "Festival Place - Support - Q3 2025 - 20 hours pm" at bounding box center [669, 109] width 548 height 45
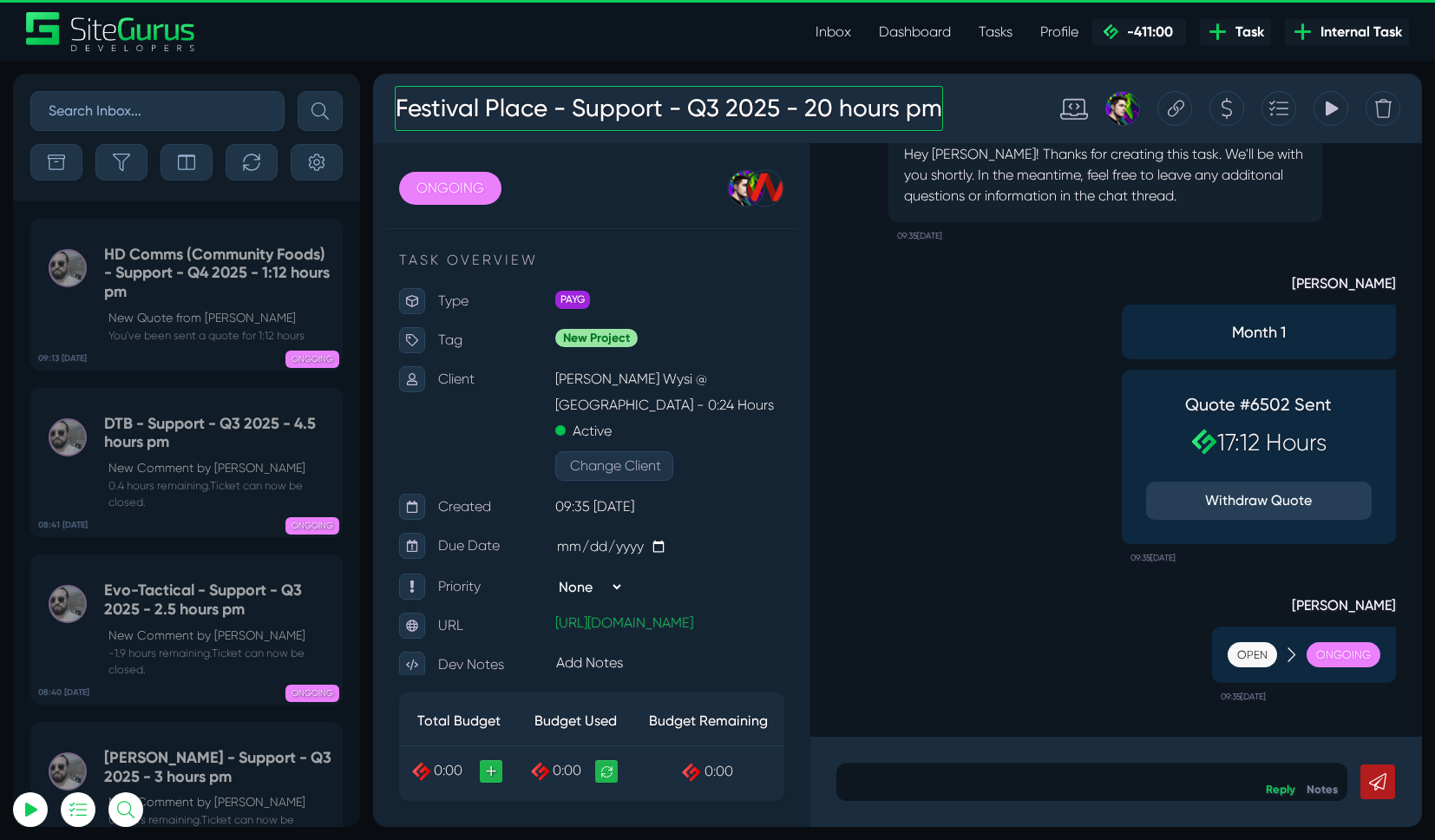
click at [712, 110] on h3 "Festival Place - Support - Q3 2025 - 20 hours pm" at bounding box center [669, 109] width 548 height 45
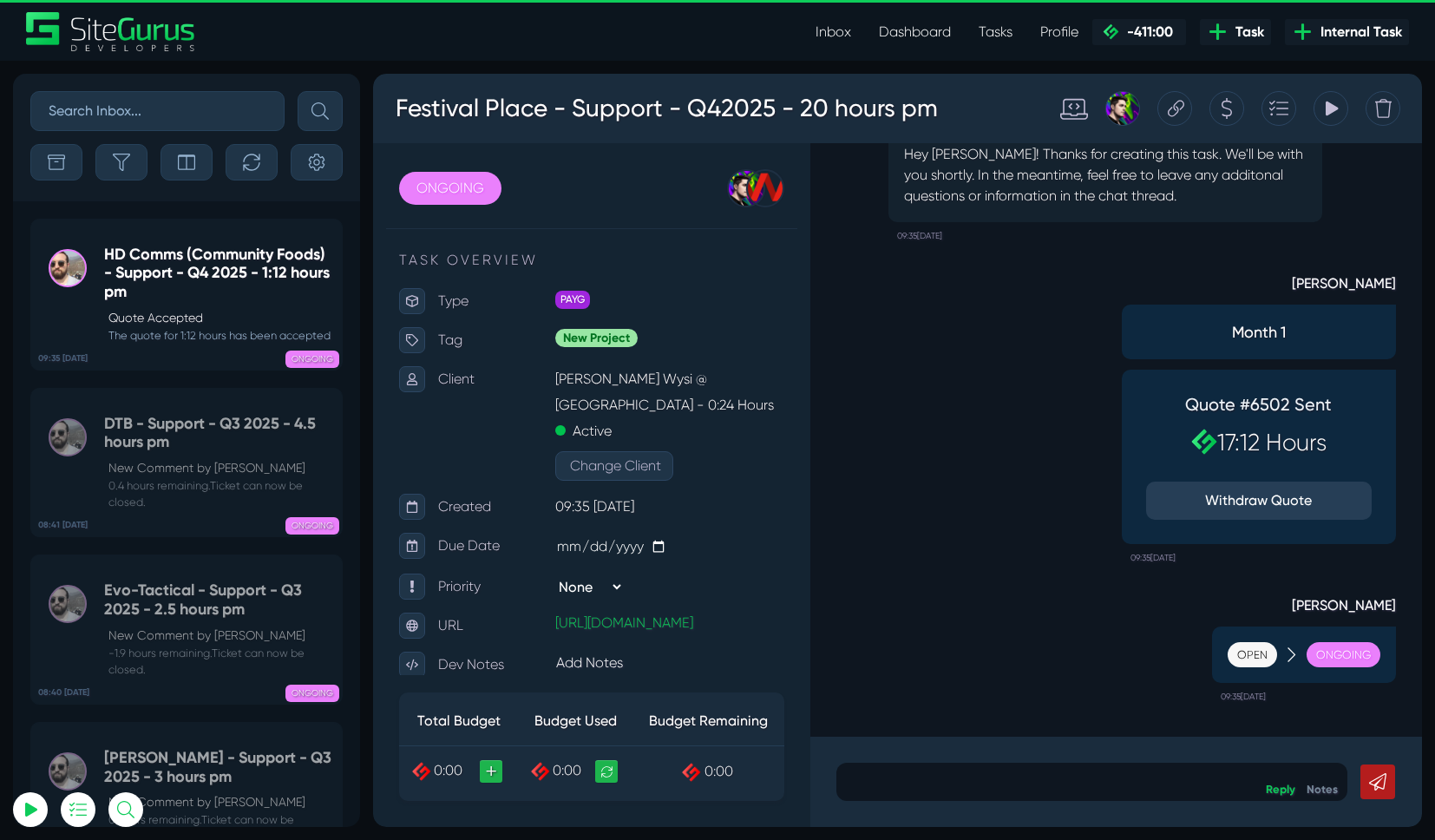
click at [977, 101] on div "Festival Place - Support - Q4 2025 - 20 hours pm" at bounding box center [706, 109] width 648 height 62
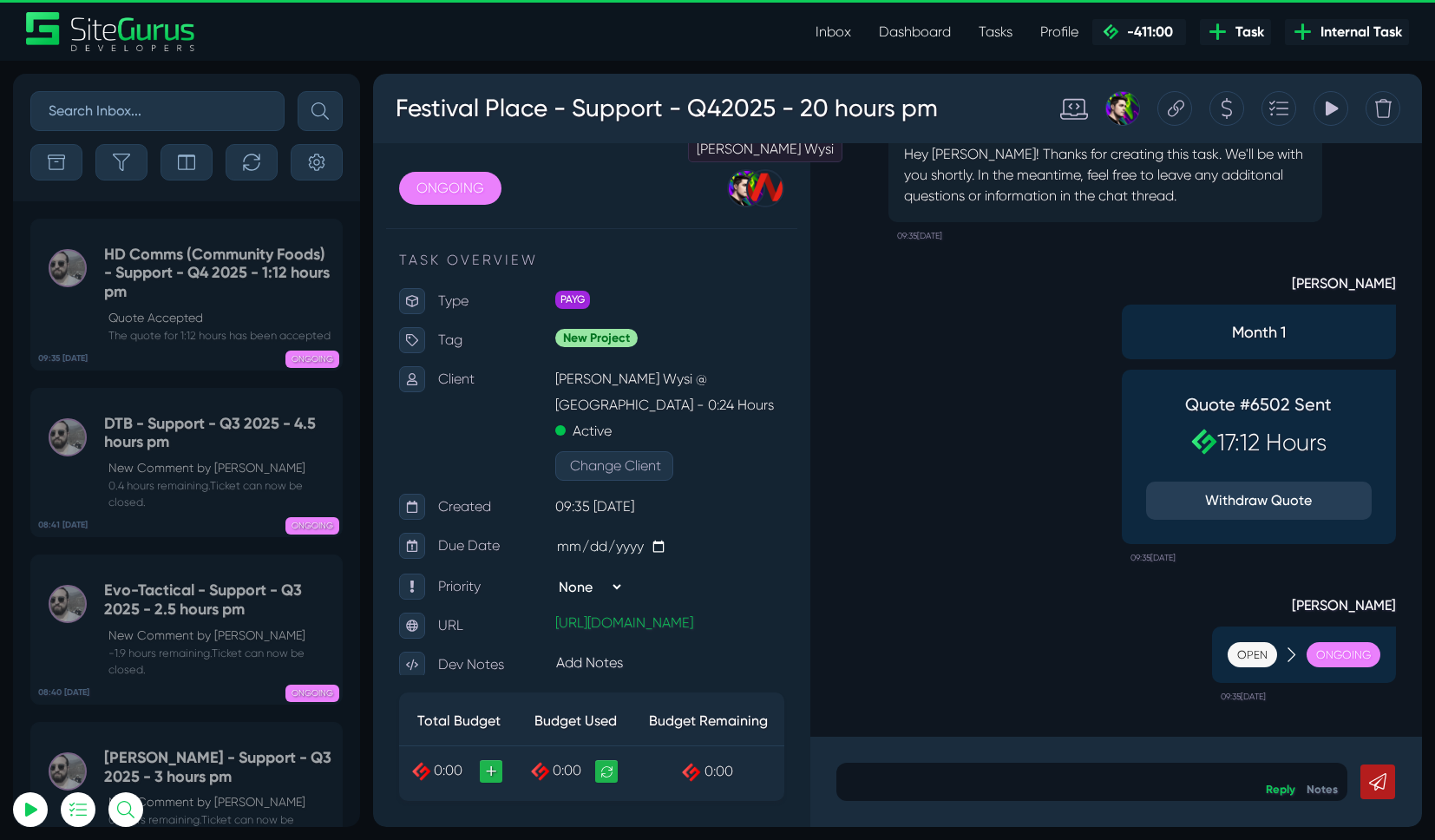
click at [753, 199] on div at bounding box center [765, 188] width 38 height 38
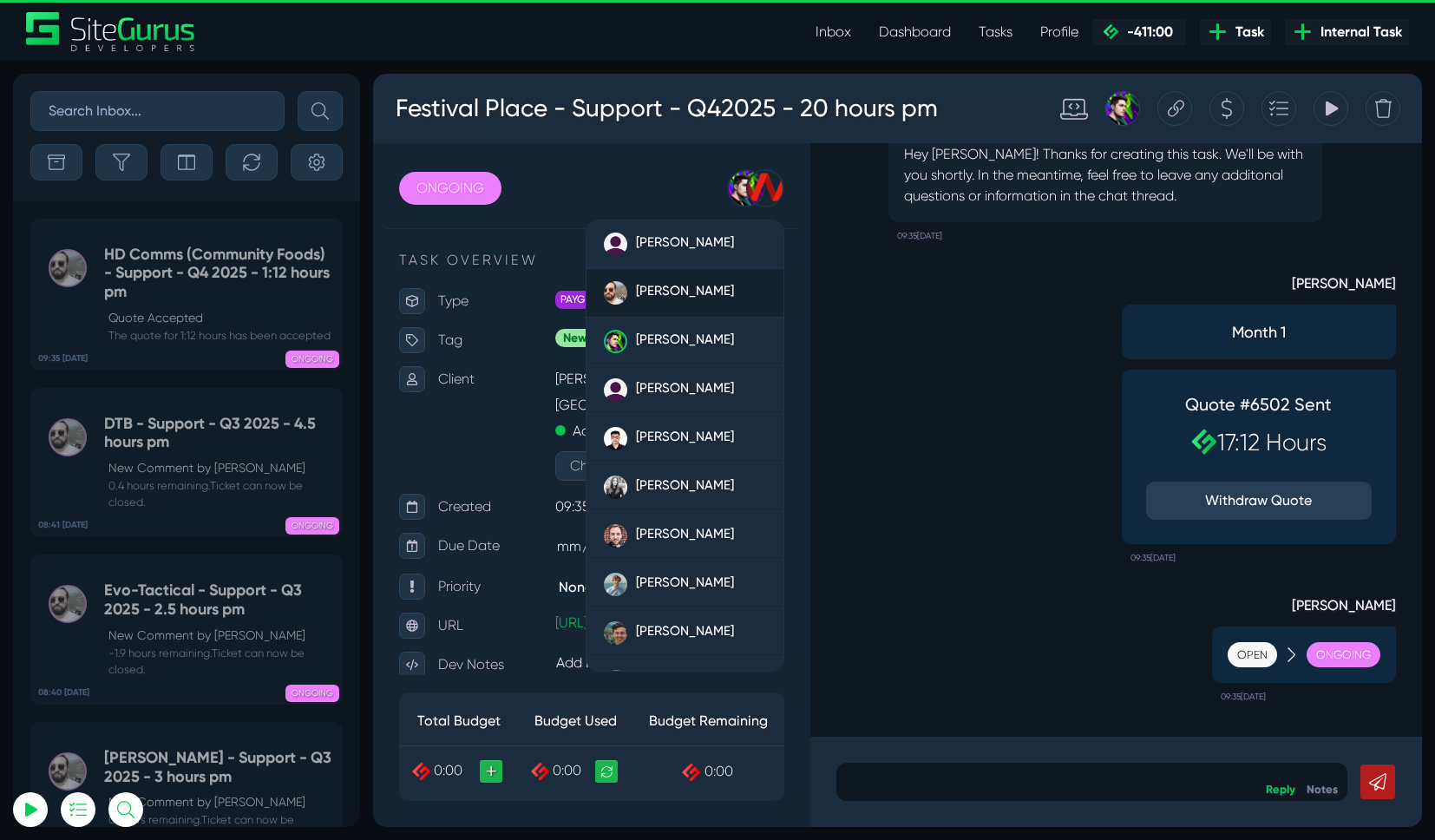
click at [679, 305] on link "[PERSON_NAME]" at bounding box center [685, 293] width 197 height 49
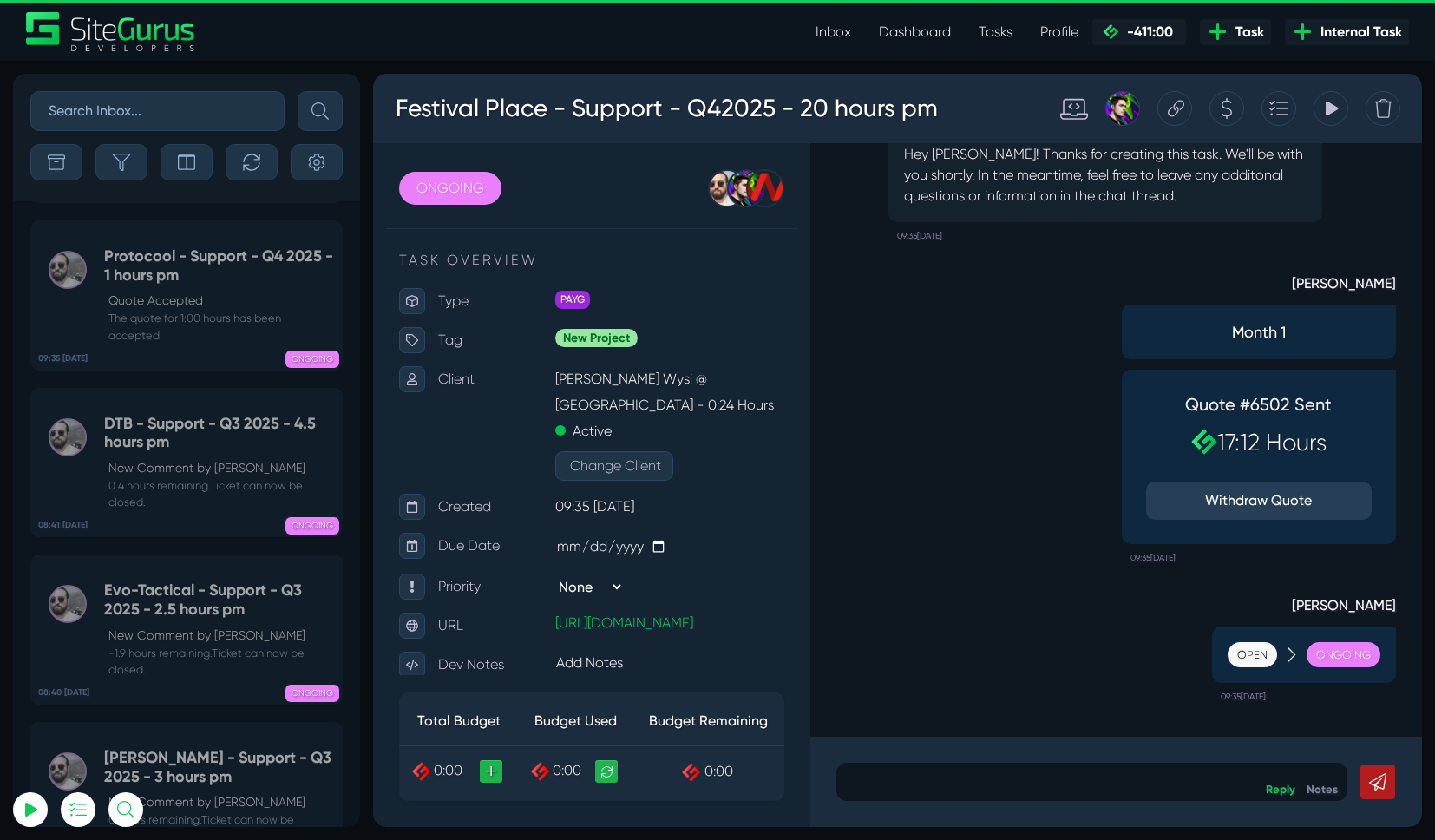
click at [1246, 35] on span "Task" at bounding box center [1246, 31] width 36 height 20
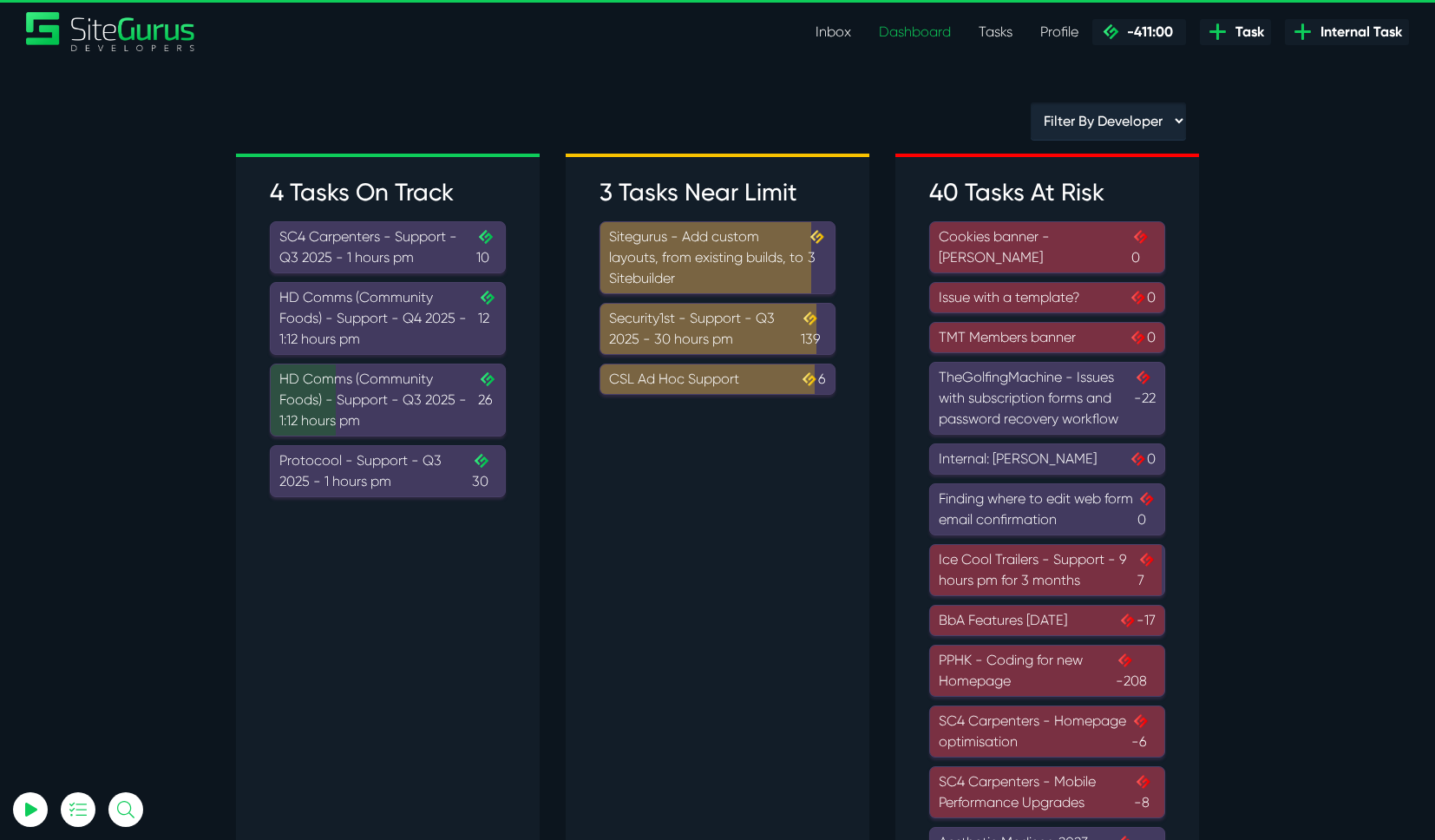
click at [902, 117] on div "Filter By Developer [PERSON_NAME] [PERSON_NAME] [PERSON_NAME] [PERSON_NAME] [PE…" at bounding box center [718, 128] width 989 height 52
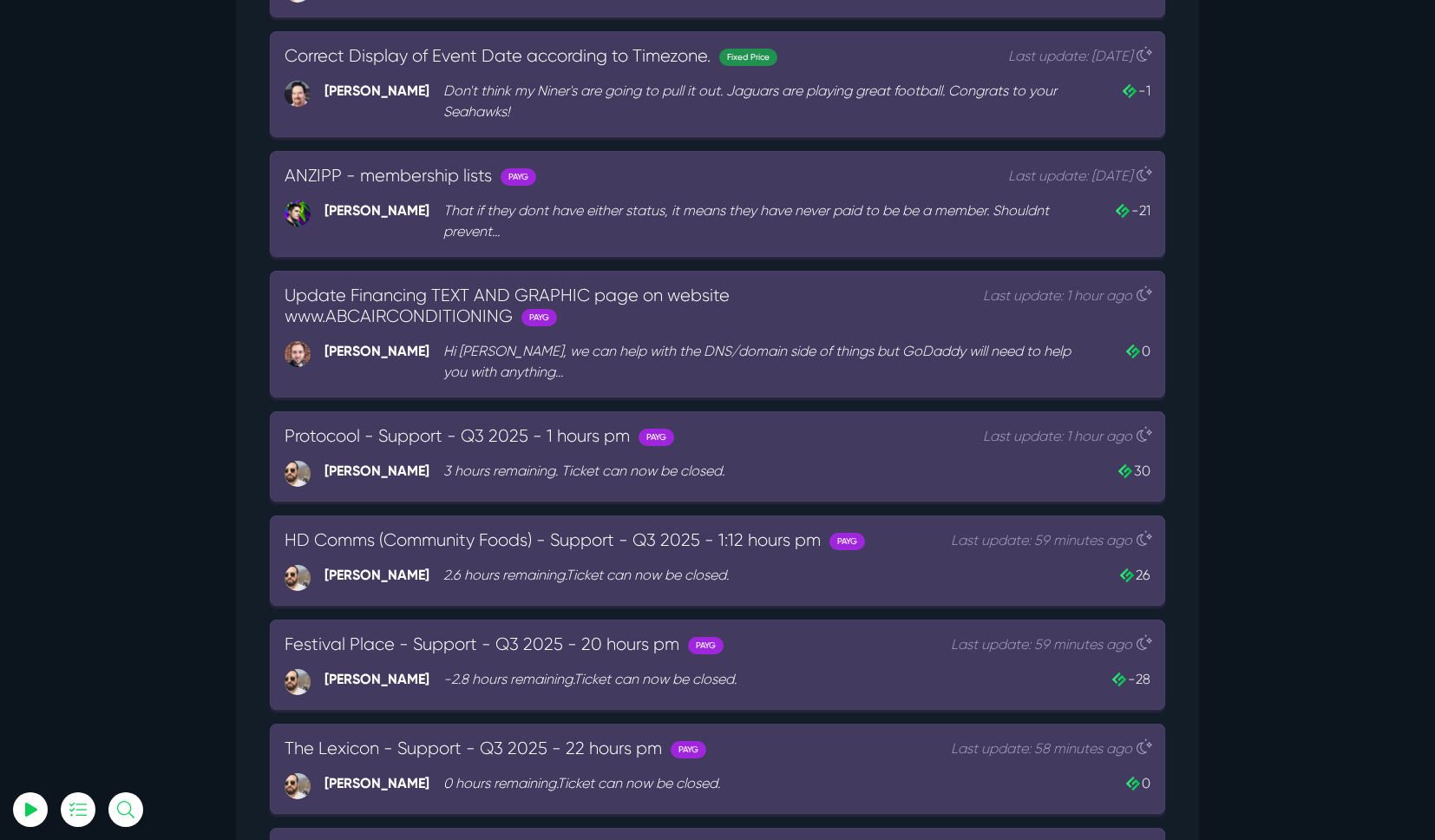
scroll to position [40, 0]
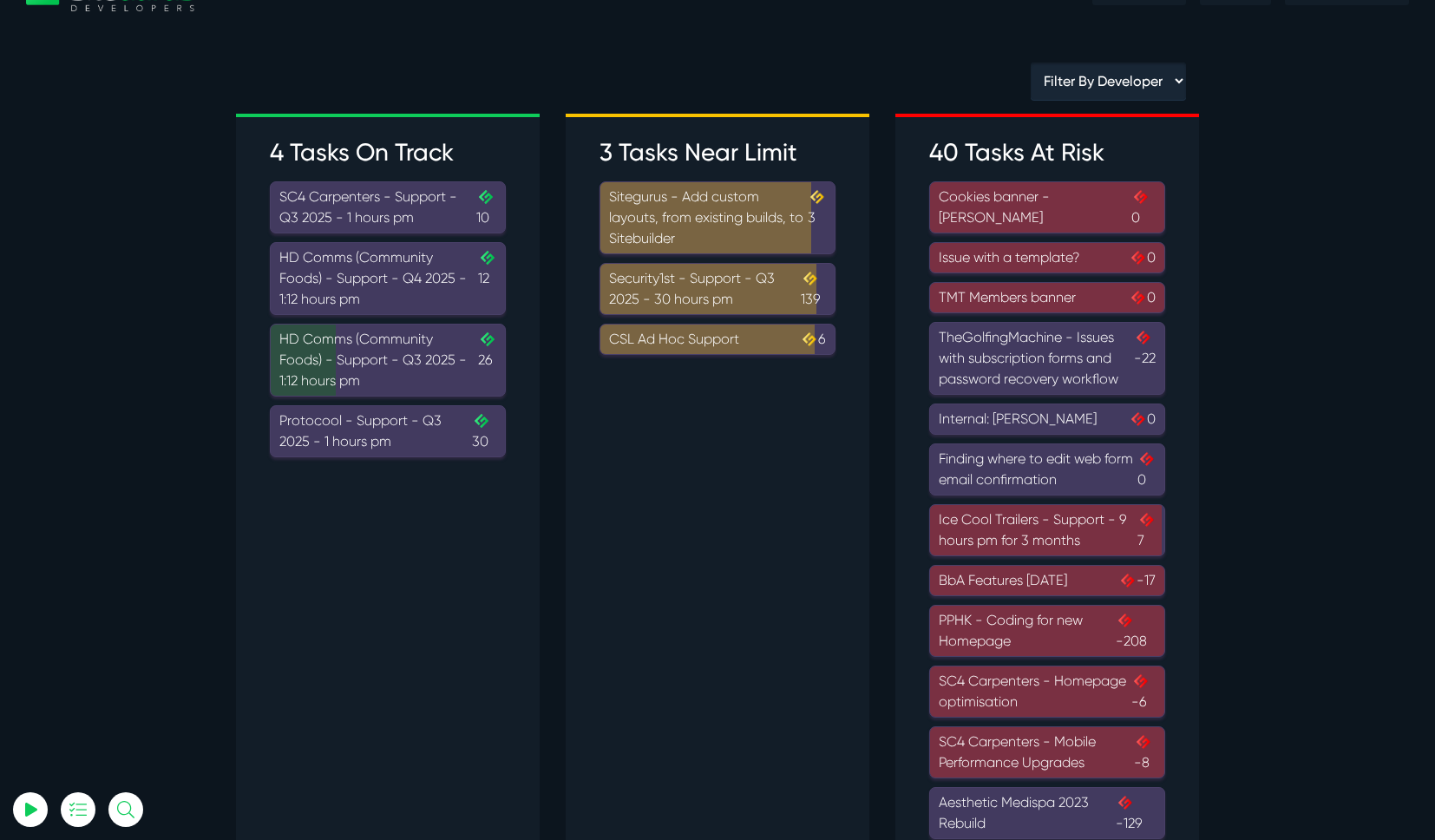
click at [416, 454] on link "Protocool - Support - Q3 2025 - 1 hours pm .cls-1{fill-rule:evenodd;fill:url(#l…" at bounding box center [387, 431] width 236 height 52
click at [397, 424] on div "Protocool - Support - Q3 2025 - 1 hours pm .cls-1{fill-rule:evenodd;fill:url(#l…" at bounding box center [388, 431] width 217 height 42
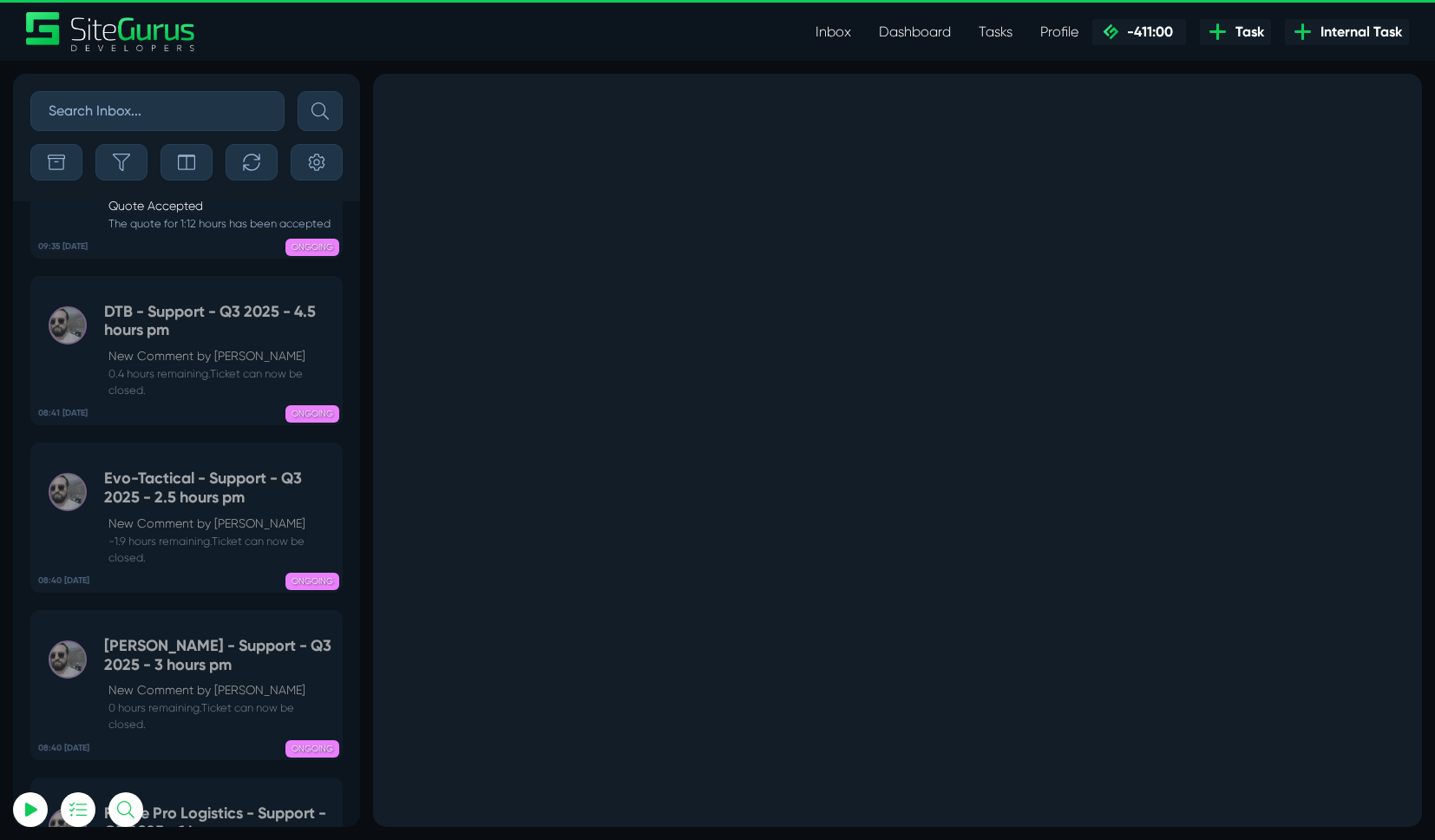
scroll to position [-946, 0]
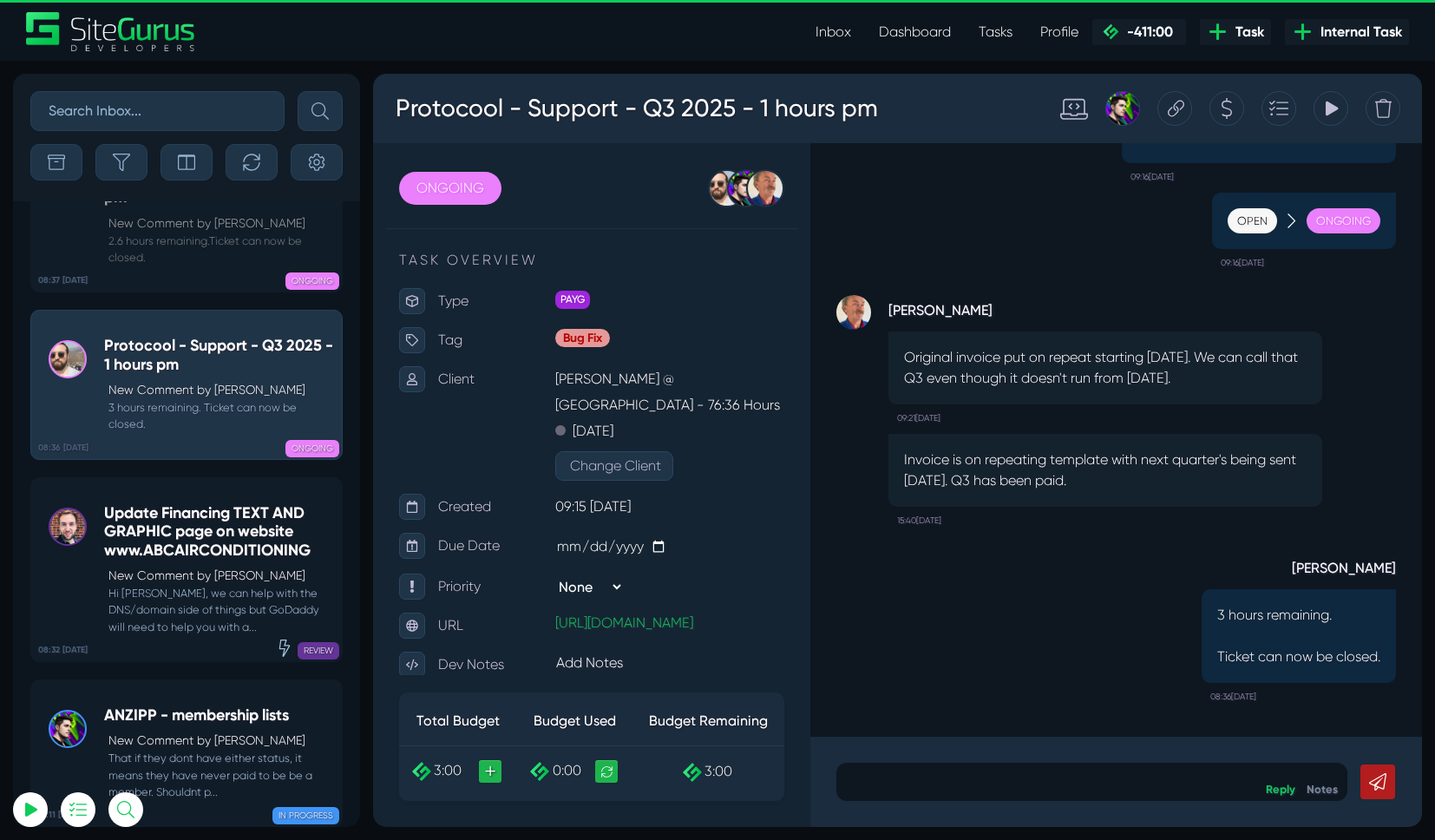
click at [904, 27] on link "Dashboard" at bounding box center [915, 32] width 100 height 35
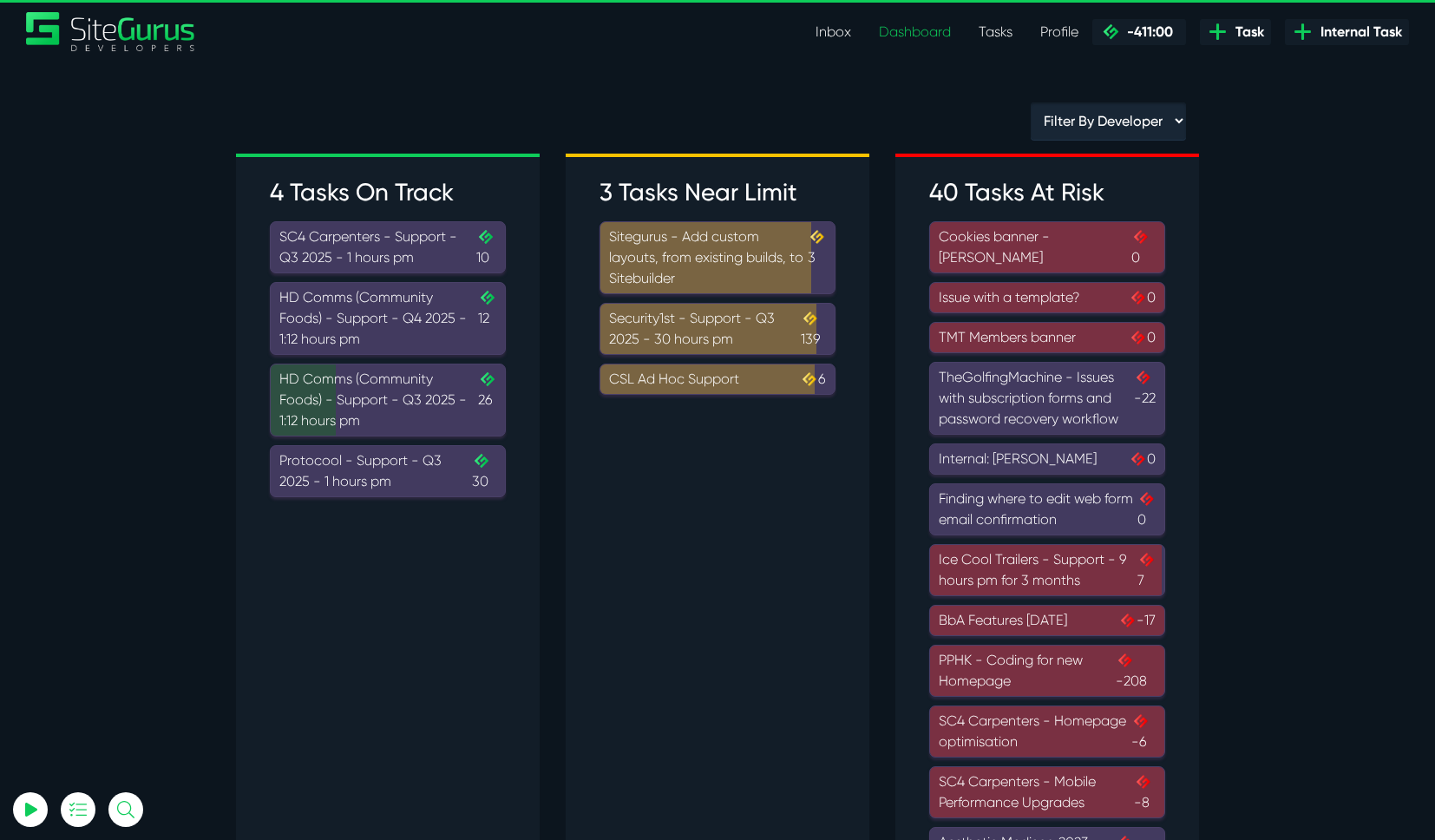
click at [828, 34] on link "Inbox" at bounding box center [833, 32] width 63 height 35
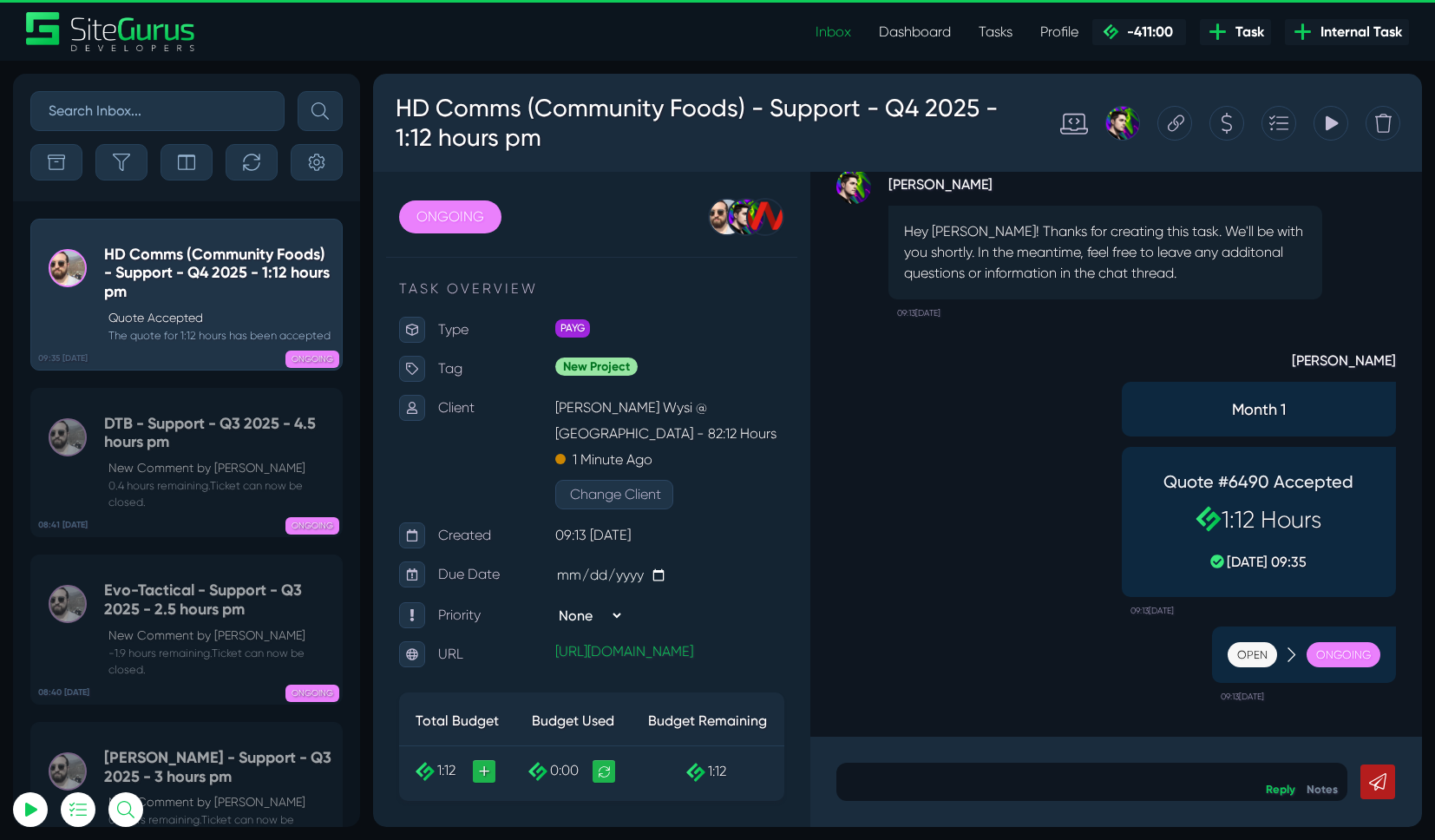
click at [984, 31] on link "Tasks" at bounding box center [995, 32] width 61 height 35
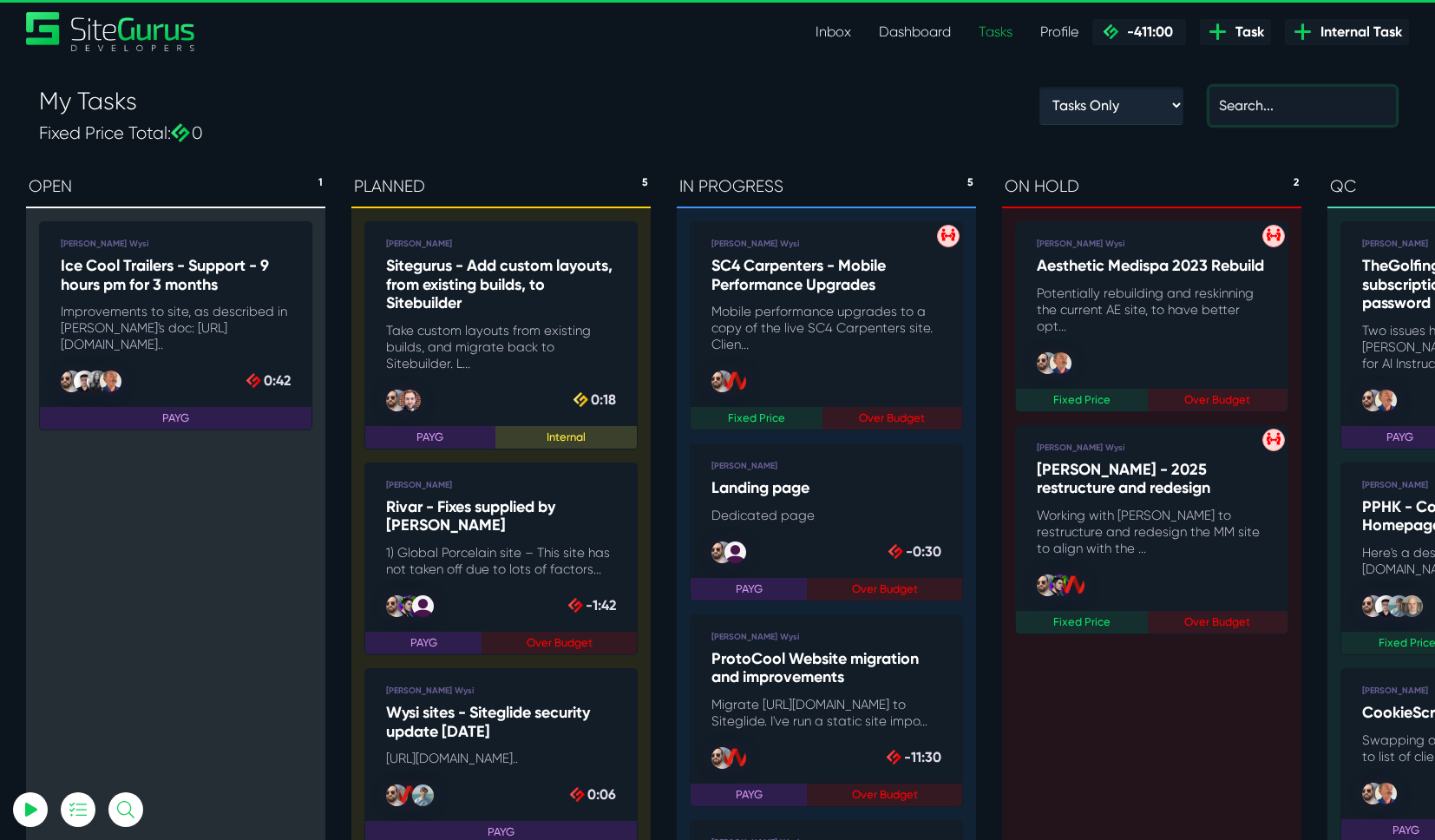
click at [1308, 111] on input "text" at bounding box center [1303, 105] width 187 height 38
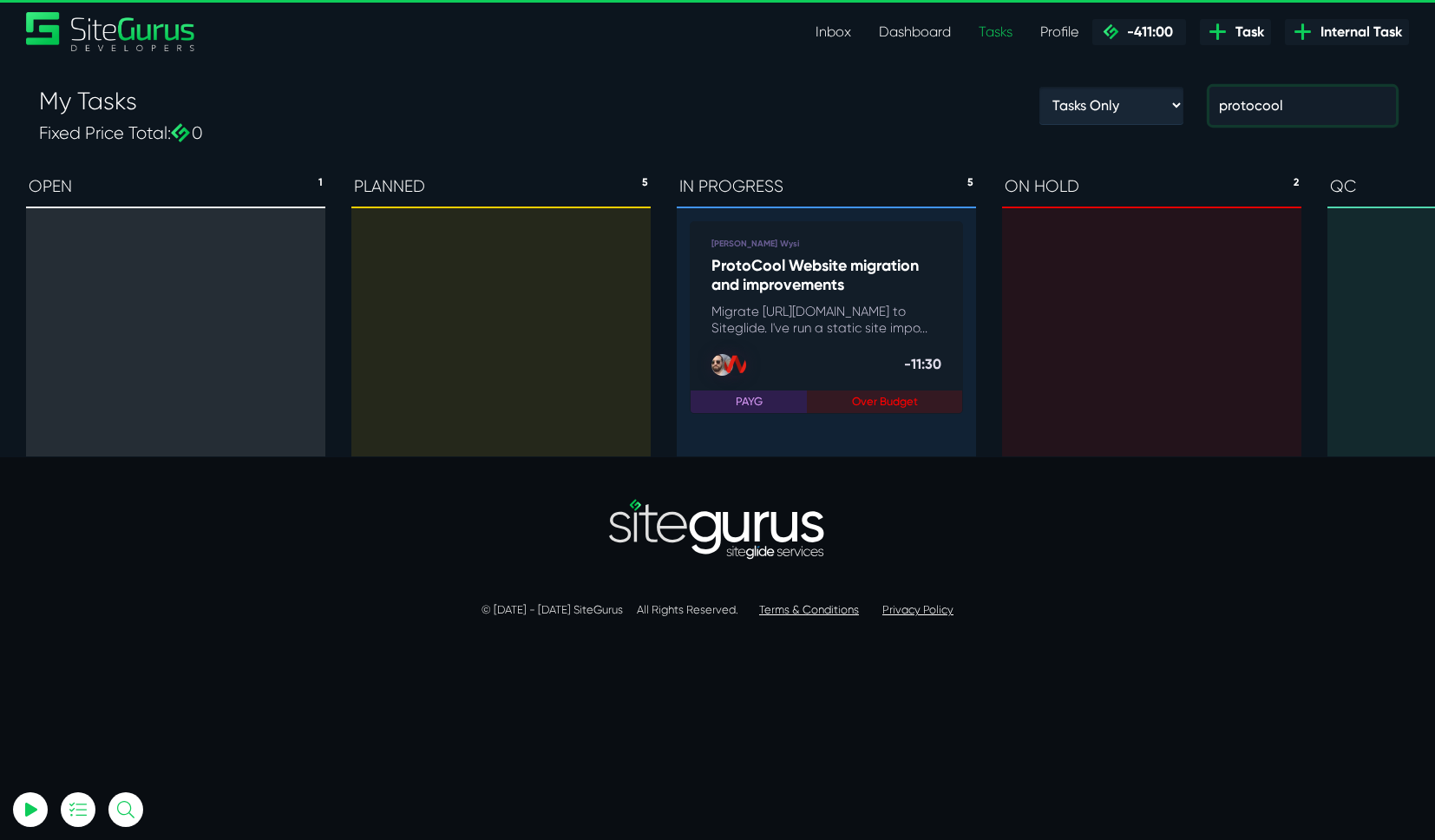
type input "protocool"
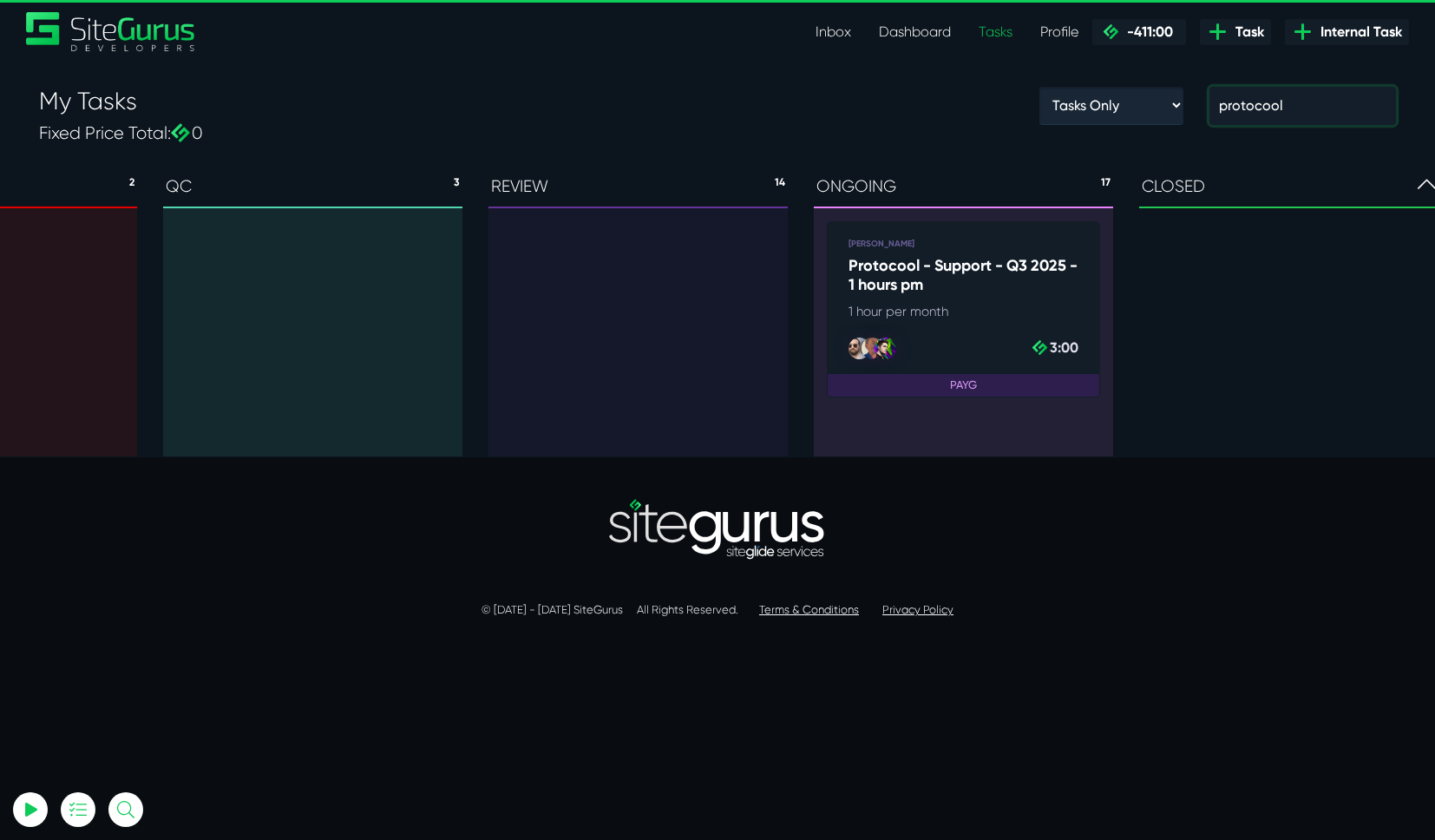
scroll to position [0, 1194]
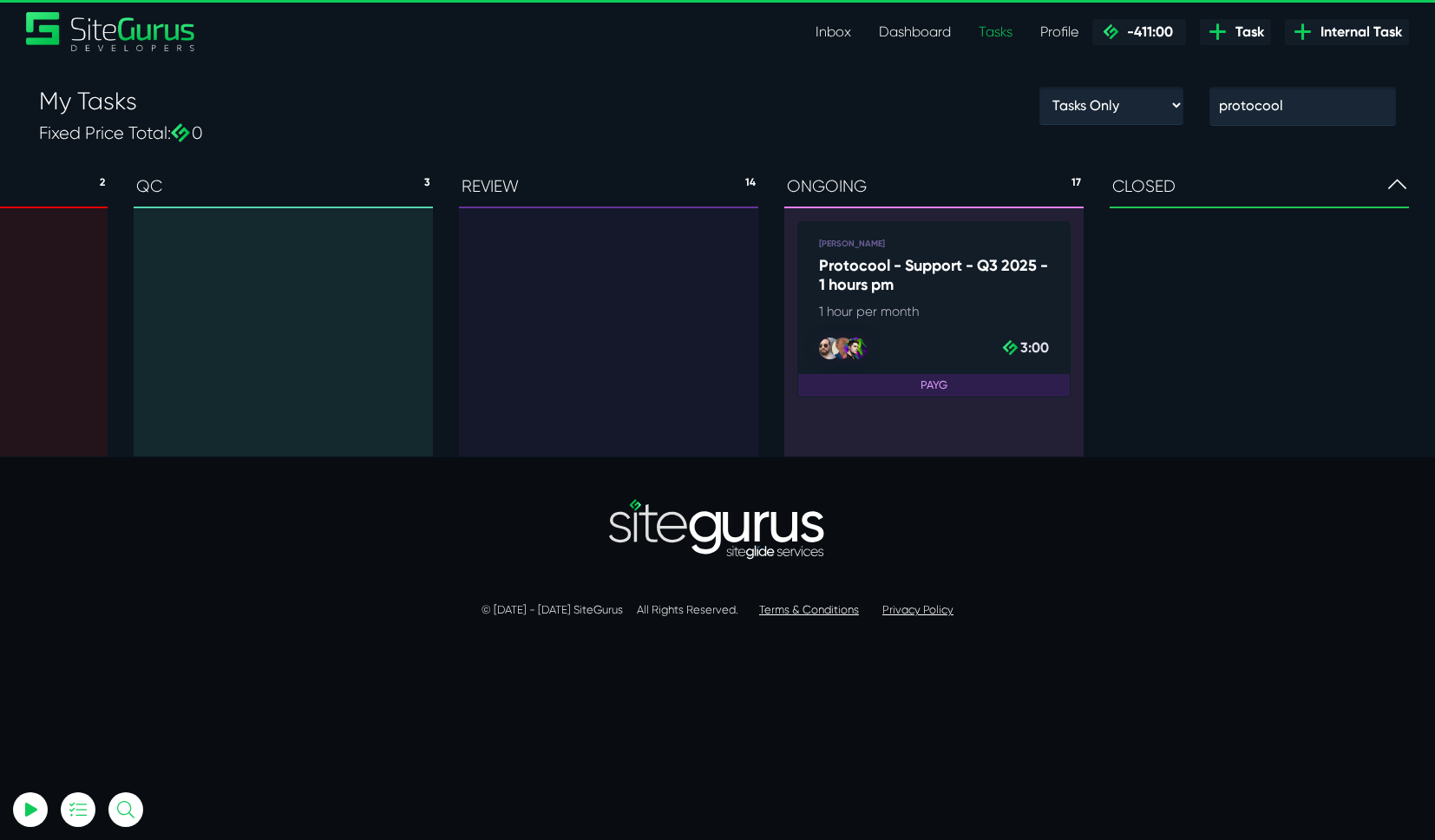
click at [1395, 193] on icon at bounding box center [1398, 184] width 18 height 20
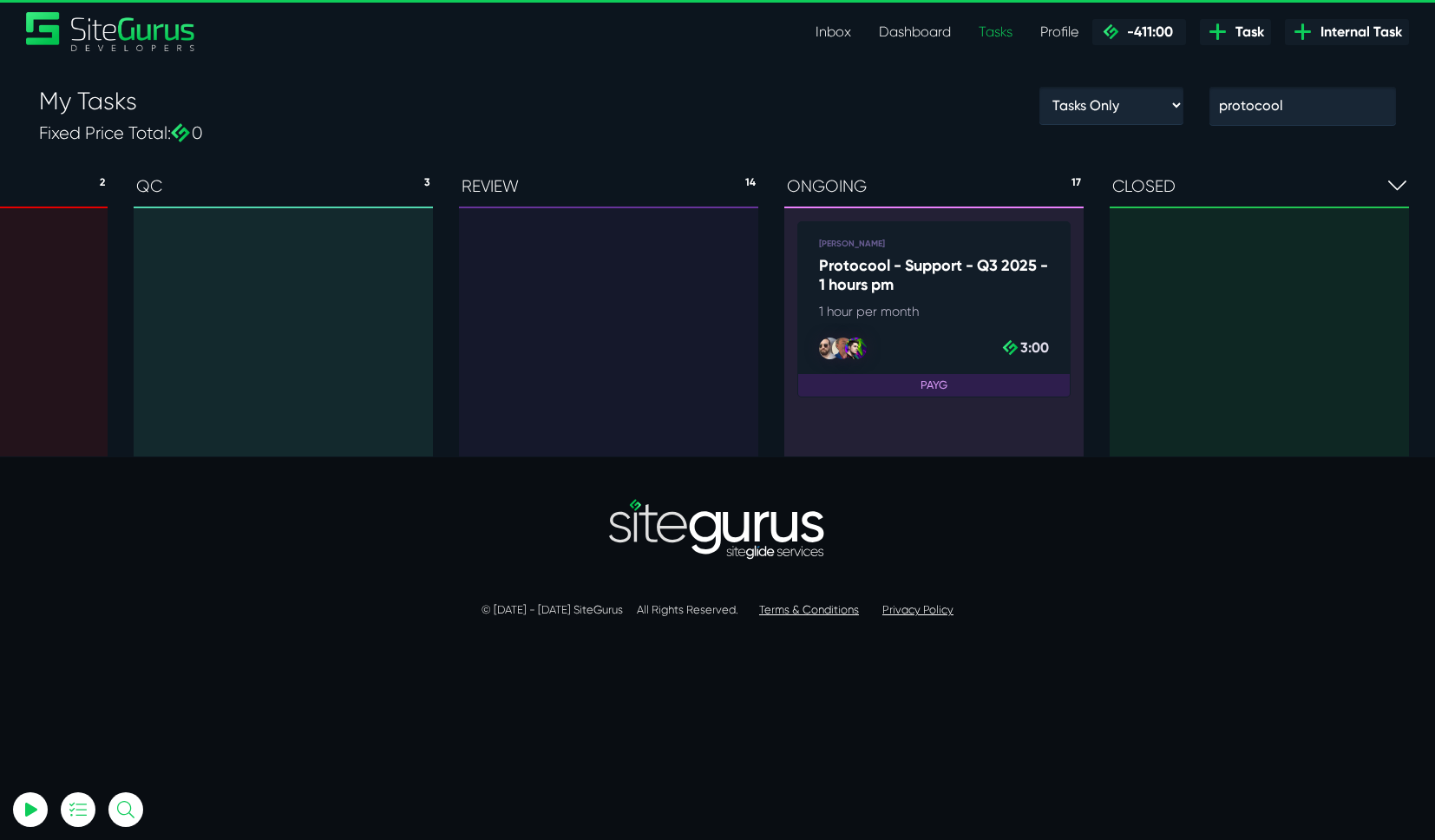
click at [1395, 191] on icon at bounding box center [1398, 184] width 18 height 20
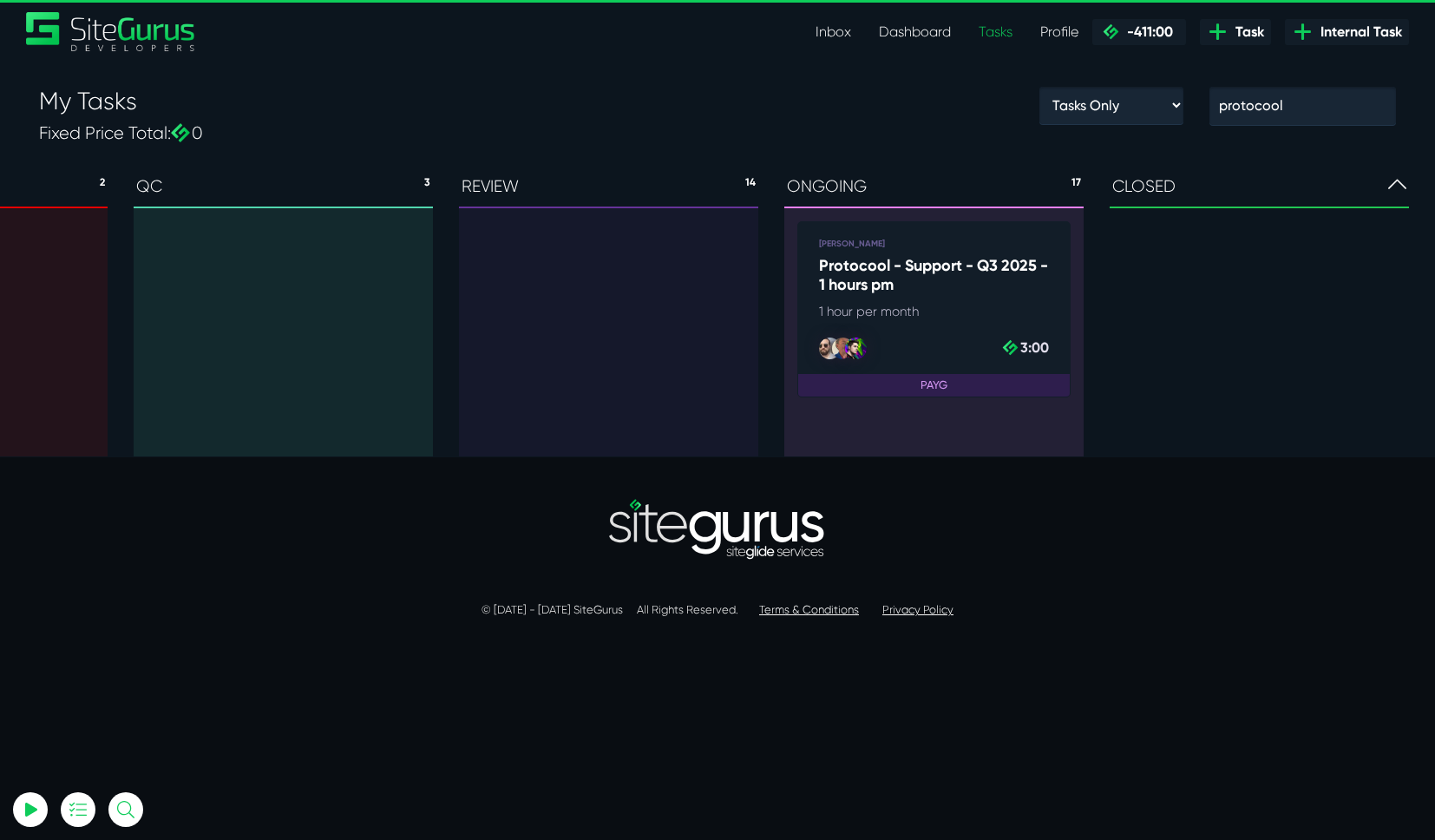
click at [902, 342] on div at bounding box center [881, 348] width 107 height 21
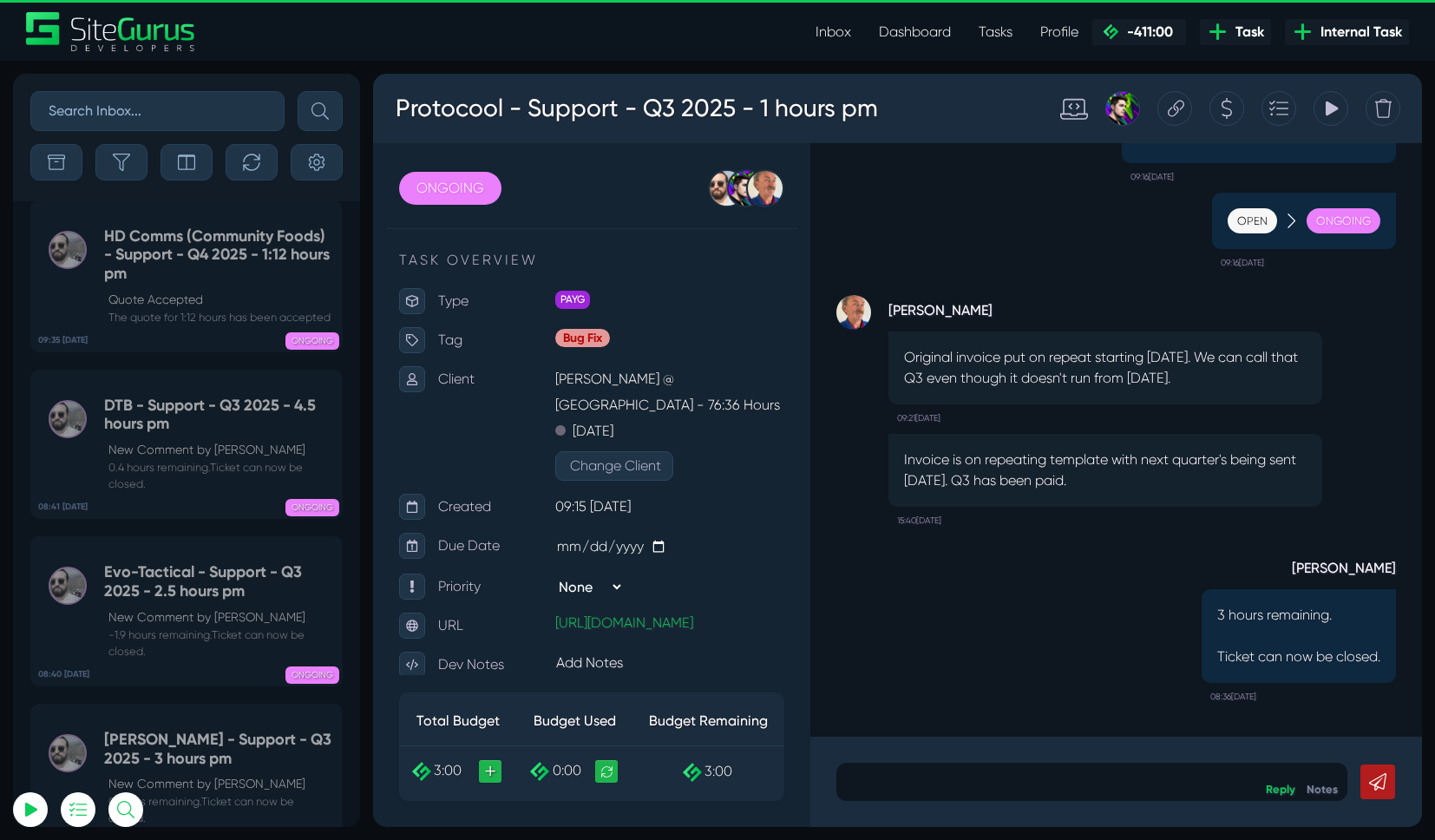
scroll to position [-1433, 0]
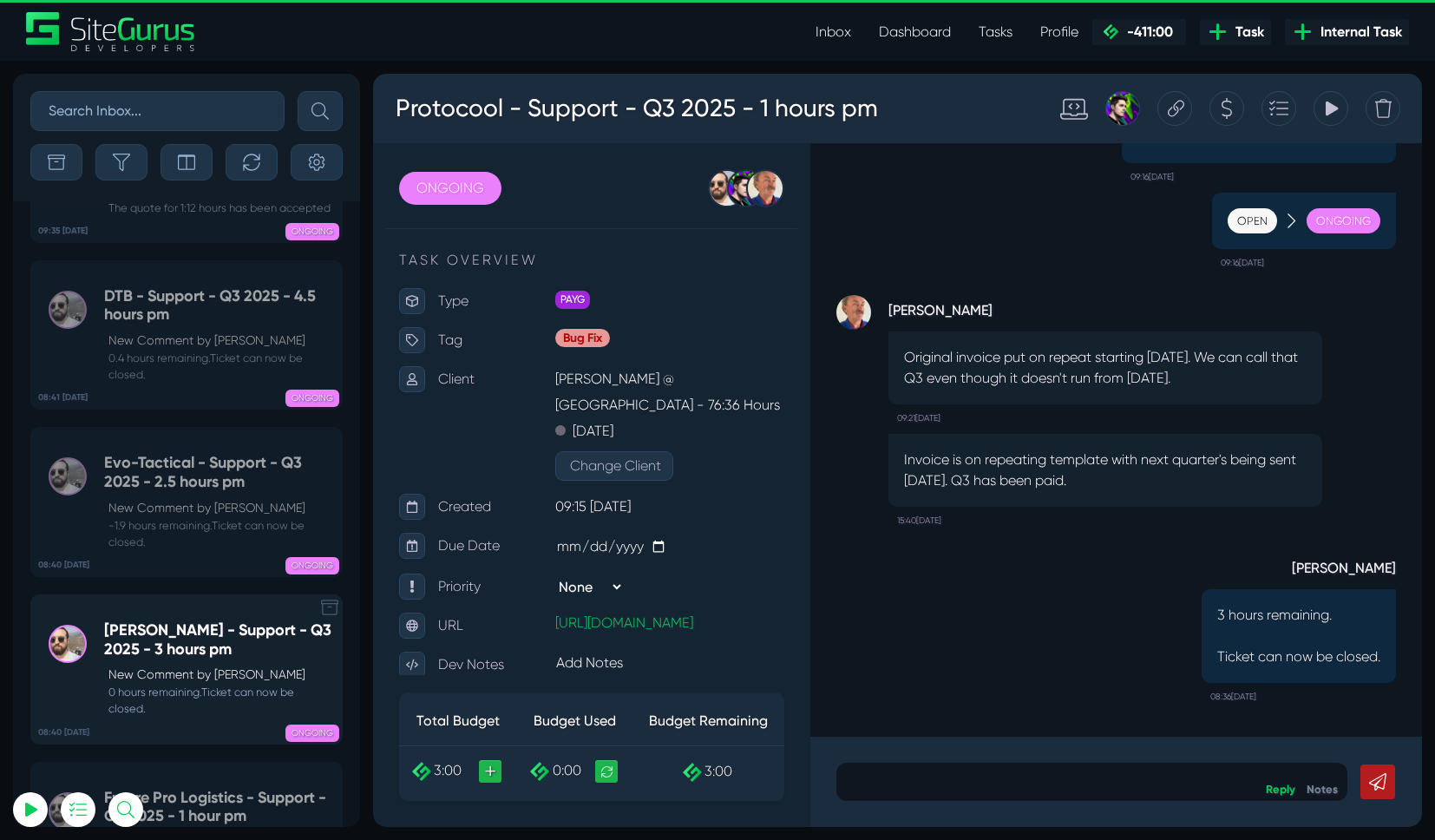
scroll to position [-1433, 0]
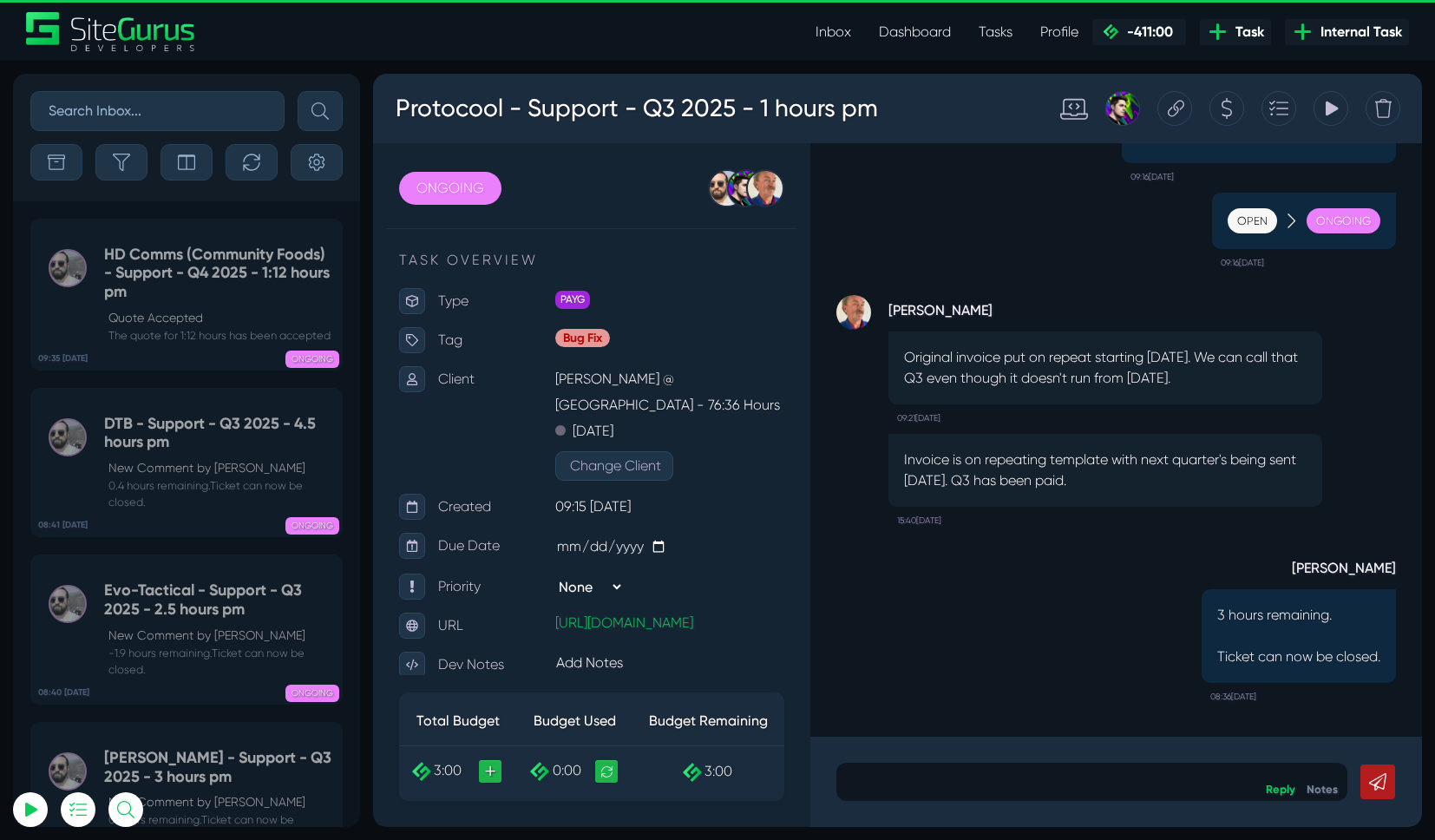
click at [179, 110] on input "text" at bounding box center [158, 110] width 255 height 40
type input "protocool"
click at [297, 91] on button "submit" at bounding box center [320, 110] width 45 height 40
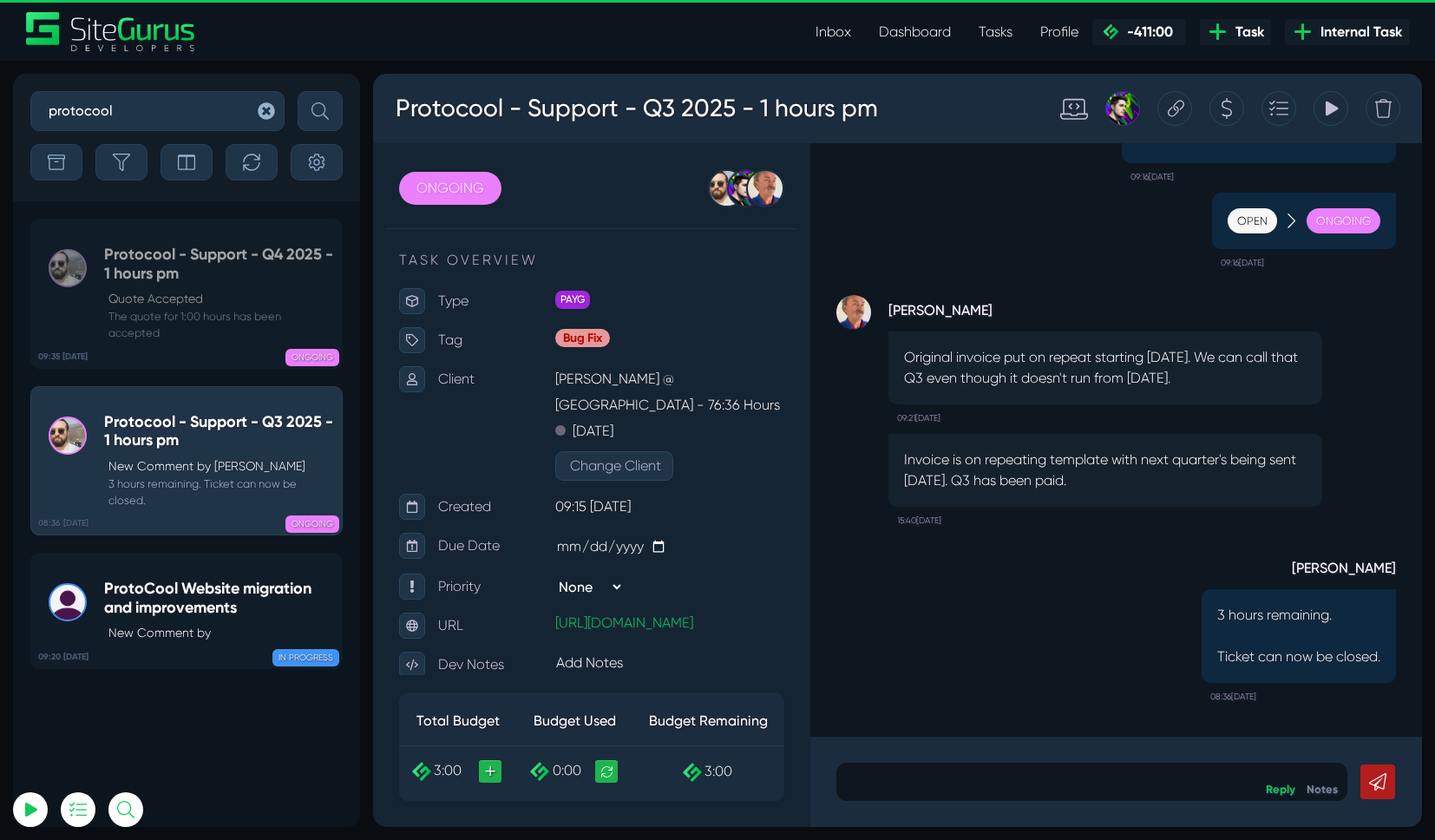
click at [838, 38] on link "Inbox" at bounding box center [833, 32] width 63 height 35
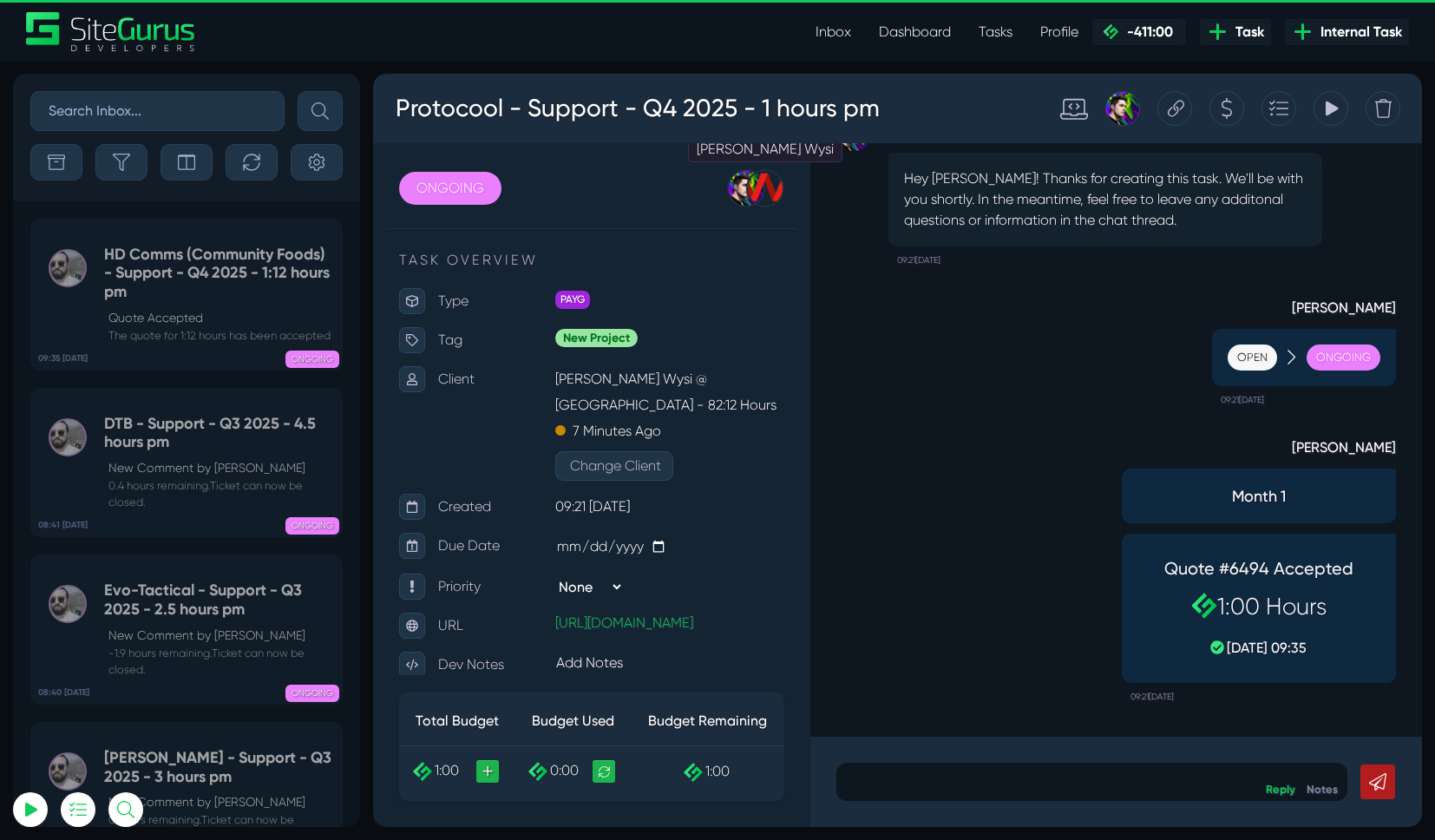
click at [754, 182] on div at bounding box center [765, 188] width 38 height 38
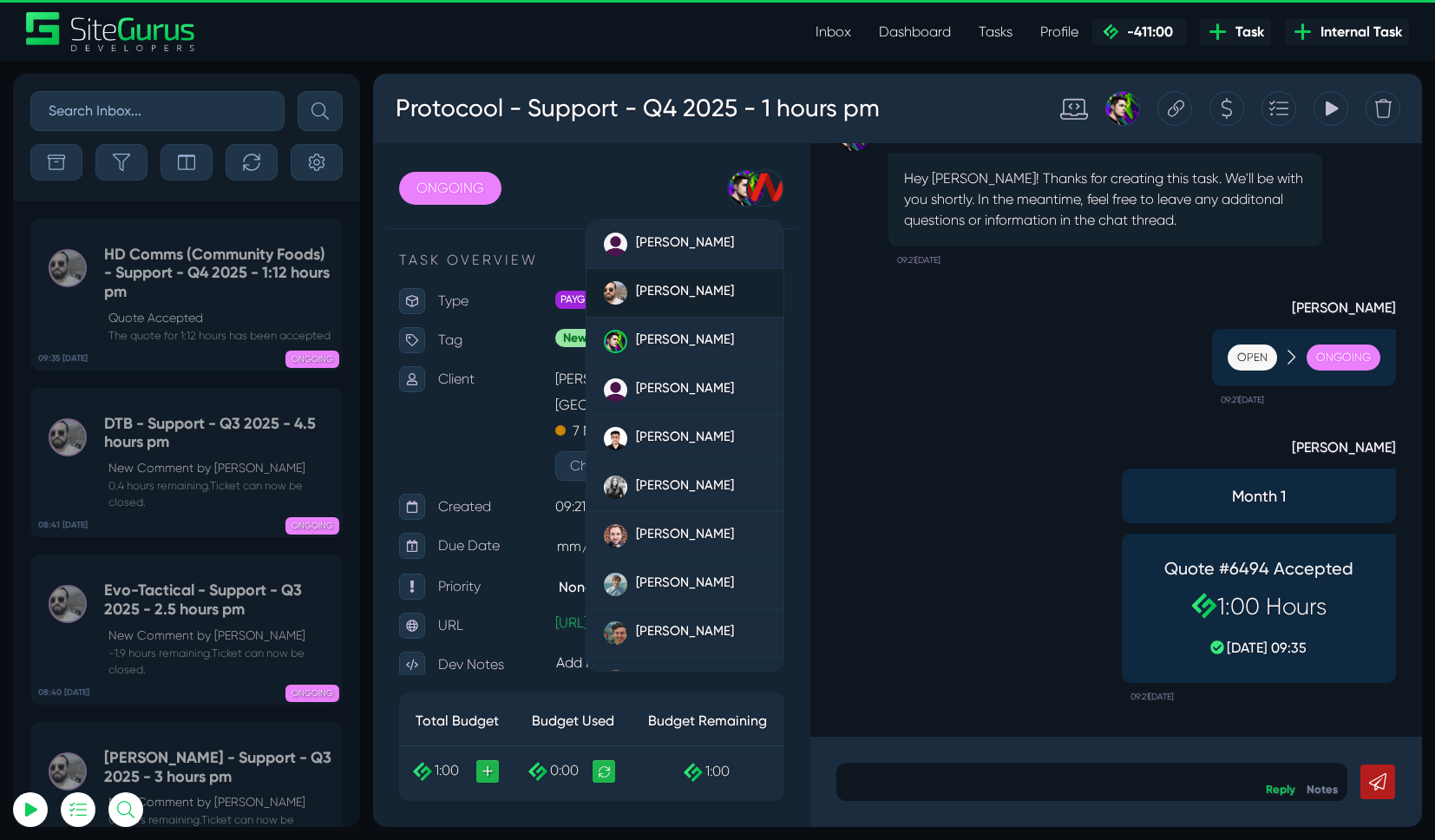
click at [702, 301] on div "[PERSON_NAME]" at bounding box center [685, 293] width 98 height 23
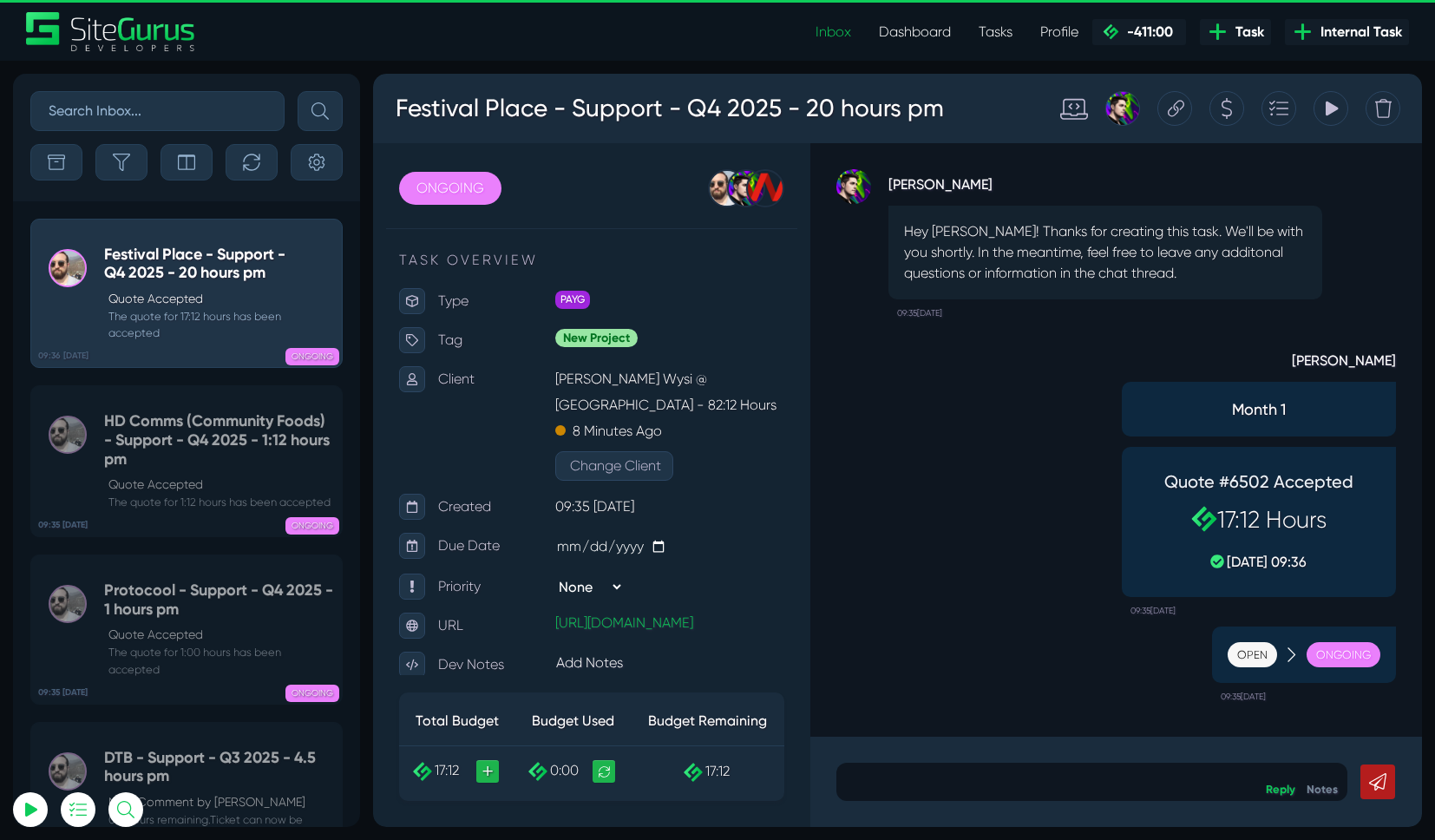
click at [917, 40] on link "Dashboard" at bounding box center [915, 32] width 100 height 35
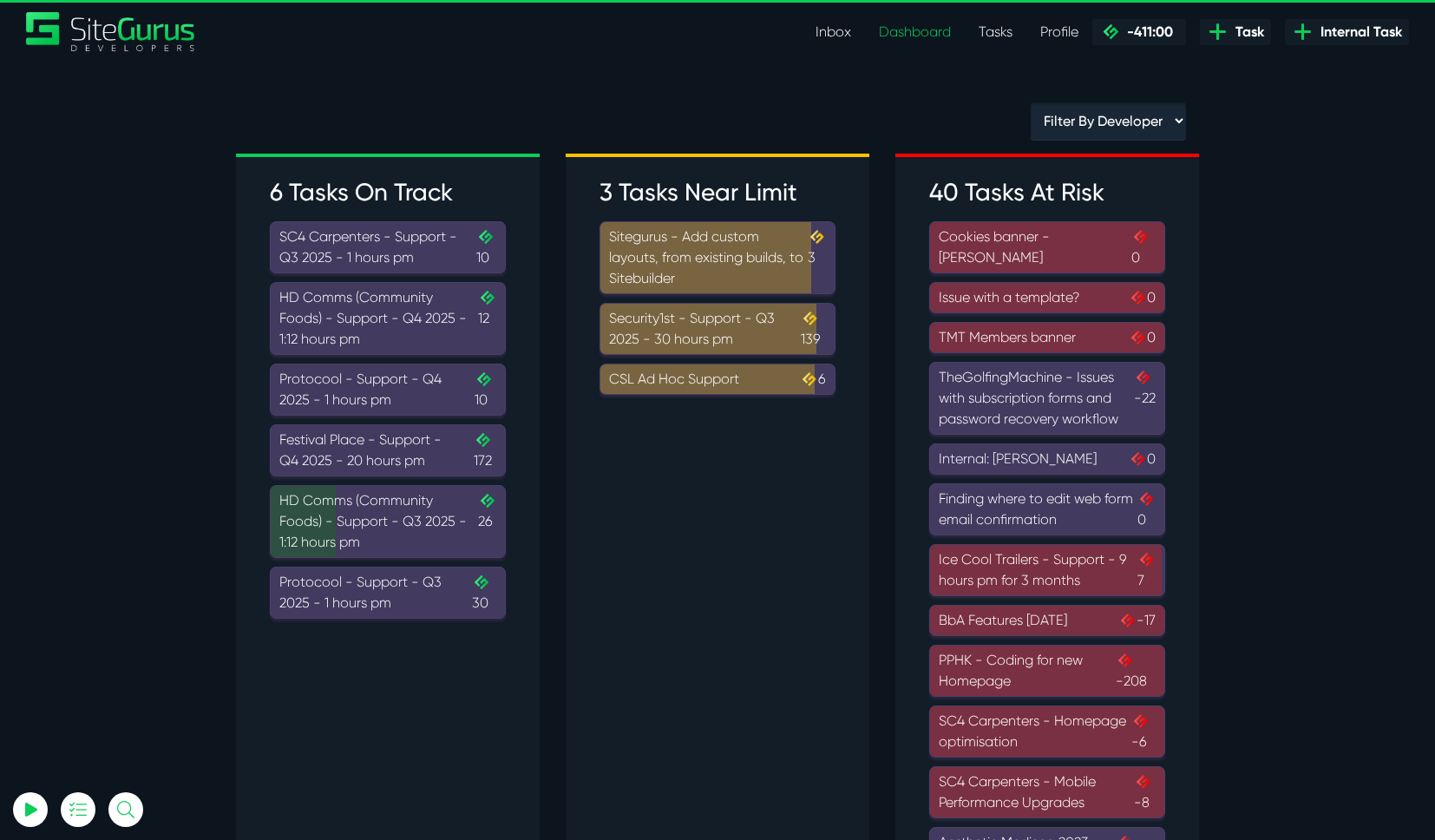
click at [443, 460] on div "Festival Place - Support - Q4 2025 - 20 hours pm .cls-1{fill-rule:evenodd;fill:…" at bounding box center [388, 450] width 217 height 42
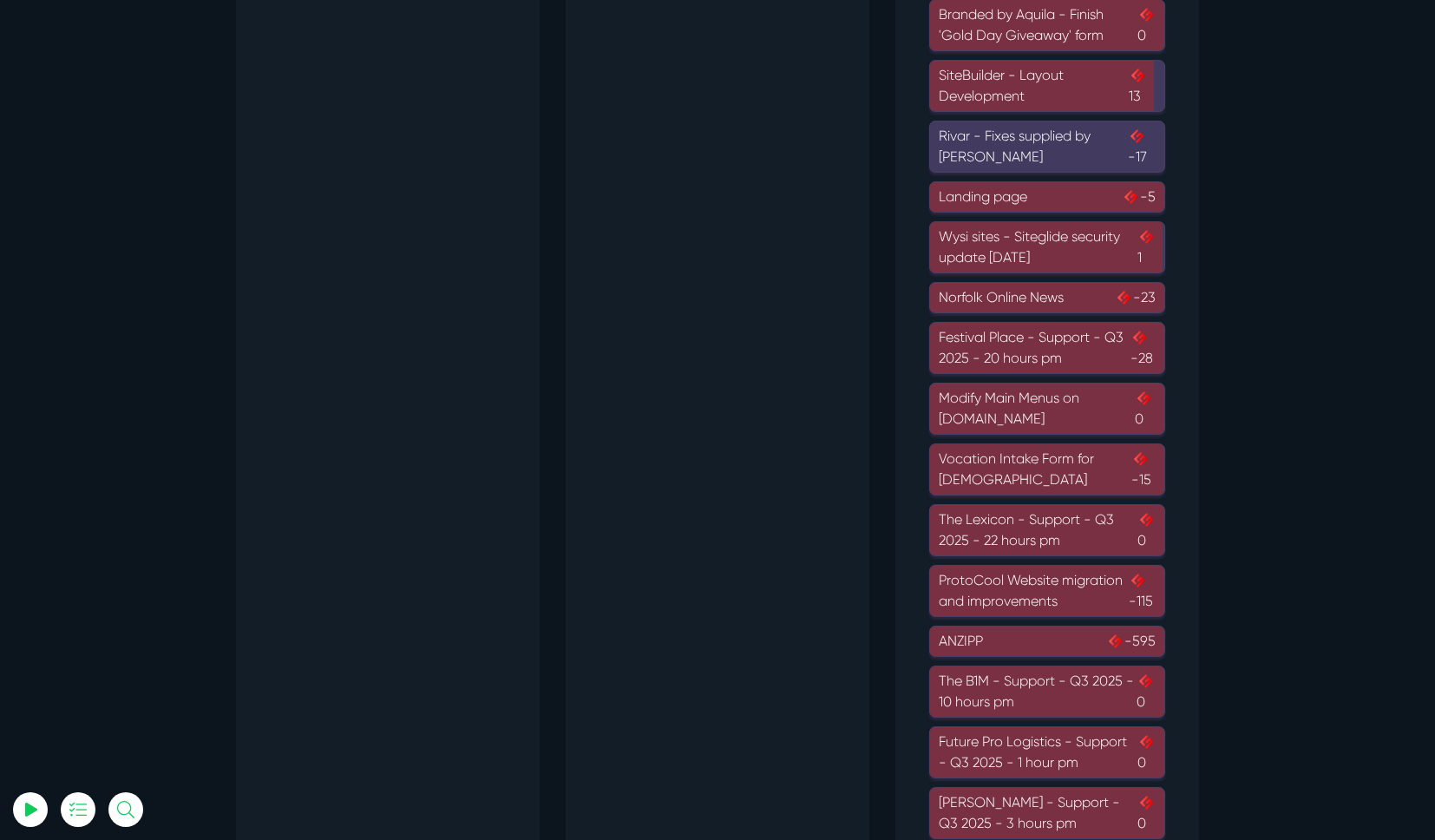
scroll to position [989, 0]
click at [977, 521] on div "The Lexicon - Support - Q3 2025 - 22 hours pm 0" at bounding box center [1048, 529] width 217 height 42
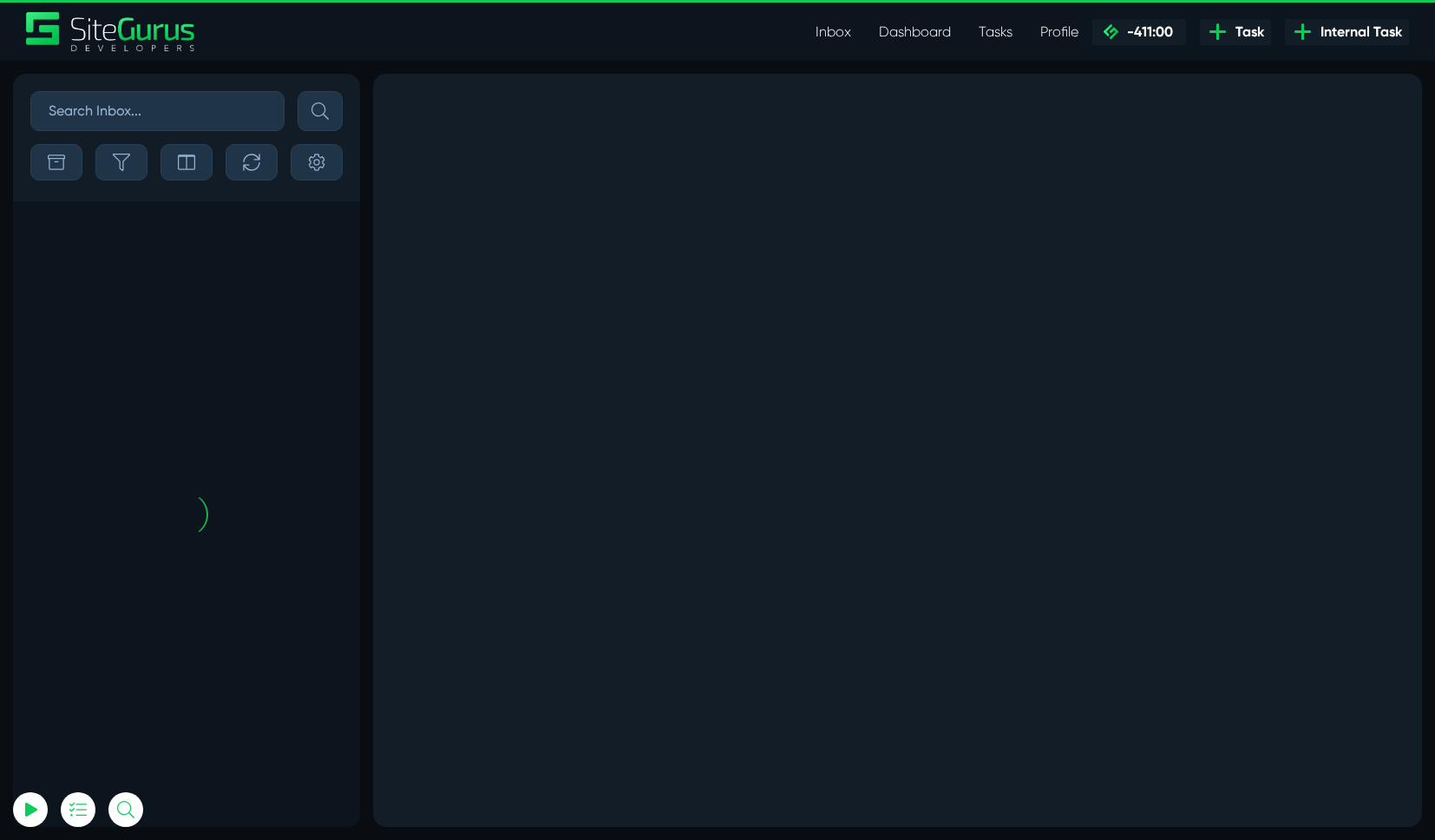
scroll to position [-1767, 0]
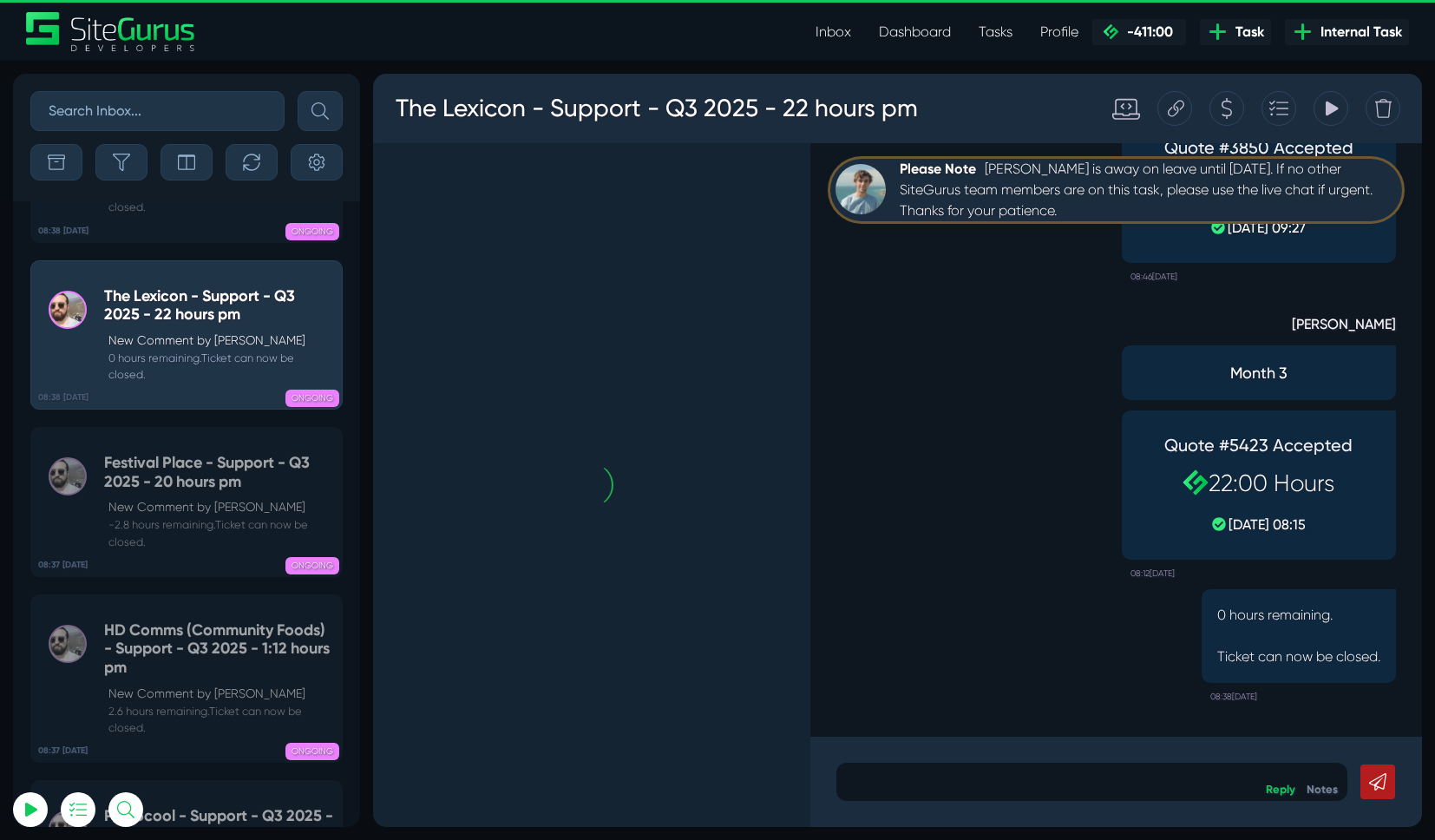
scroll to position [-429, 0]
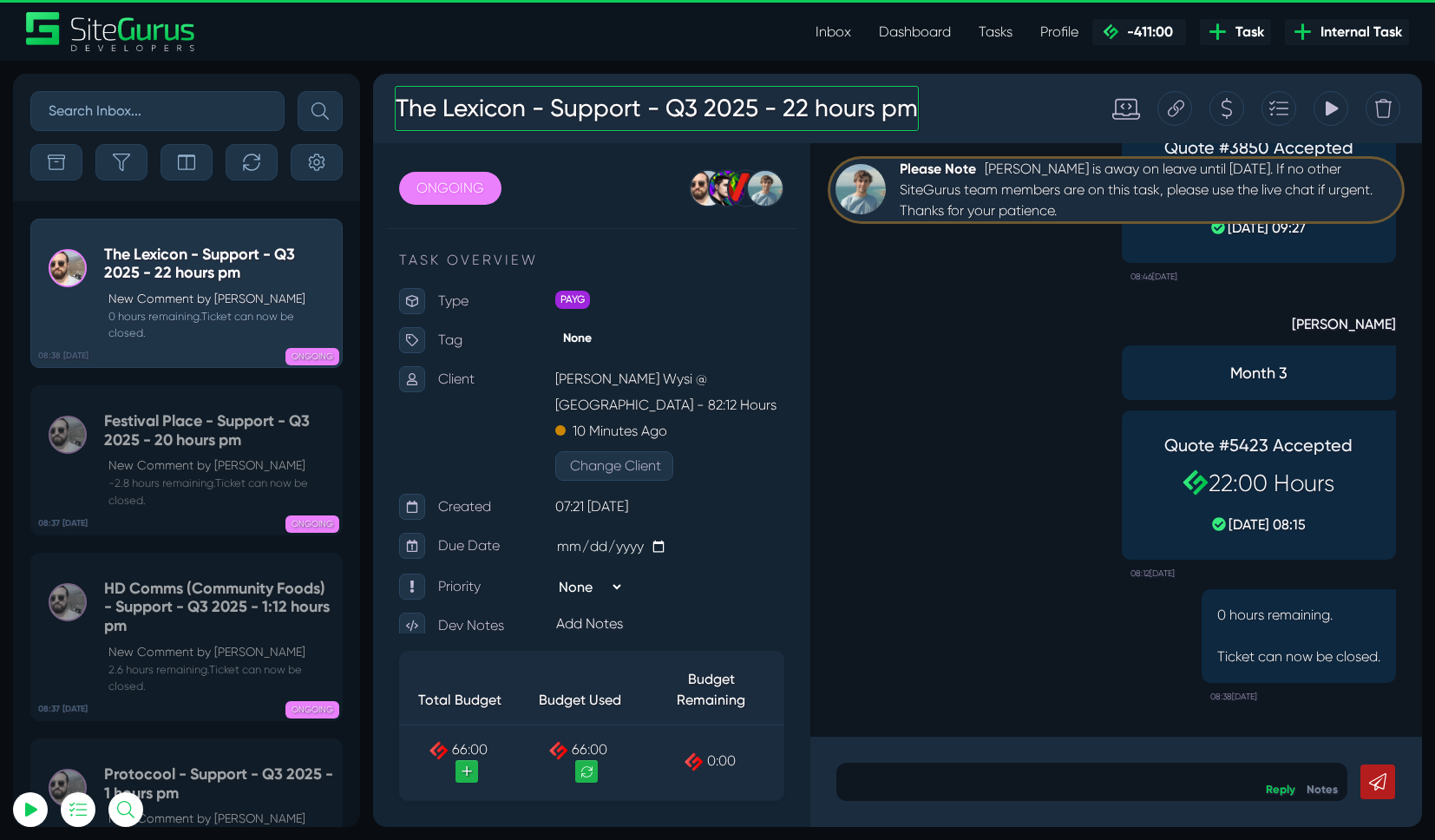
click at [623, 111] on h3 "The Lexicon - Support - Q3 2025 - 22 hours pm" at bounding box center [657, 109] width 524 height 45
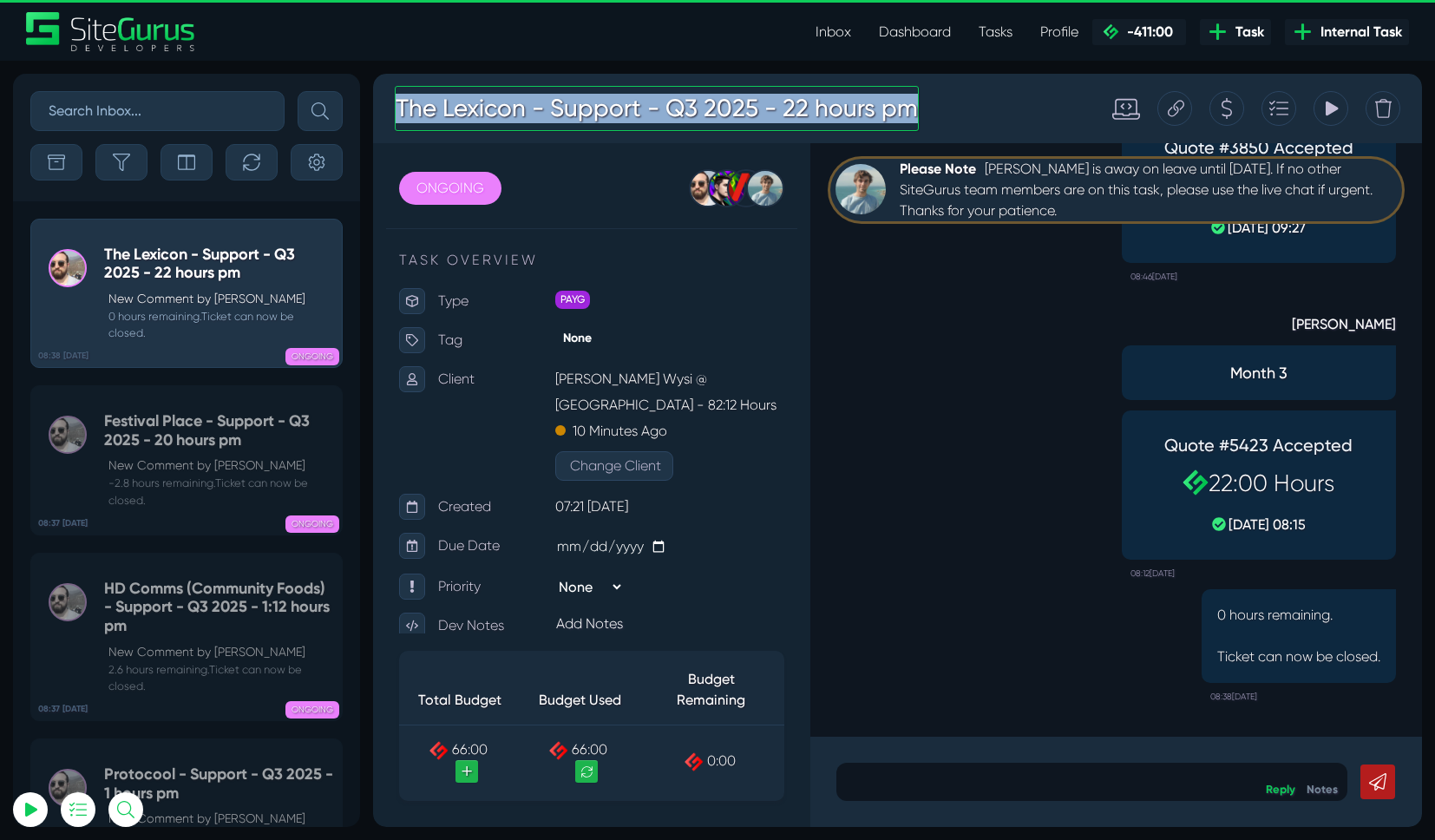
copy h3 "The Lexicon - Support - Q3 2025 - 22 hours pm"
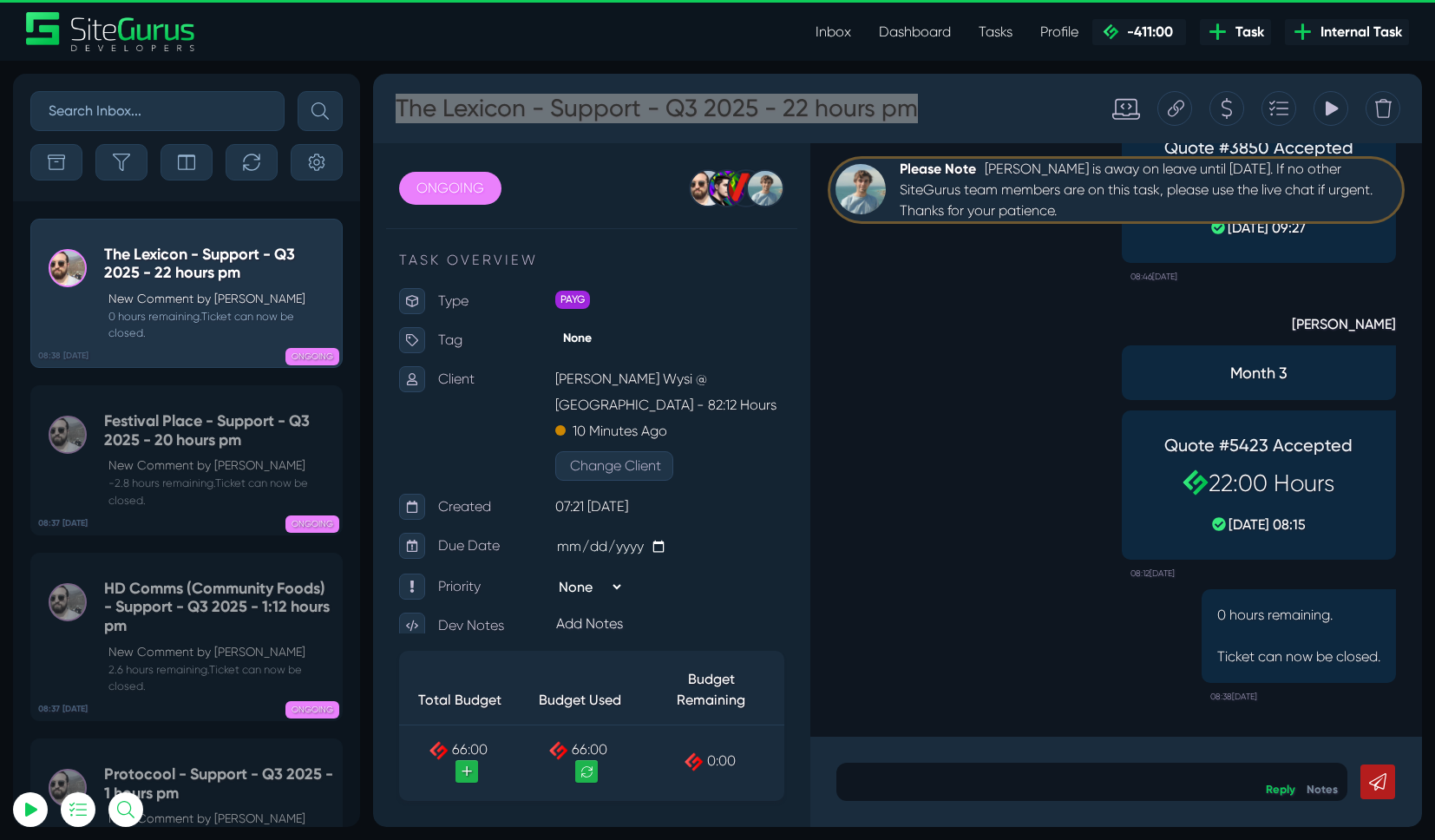
click at [899, 28] on link "Dashboard" at bounding box center [915, 32] width 100 height 35
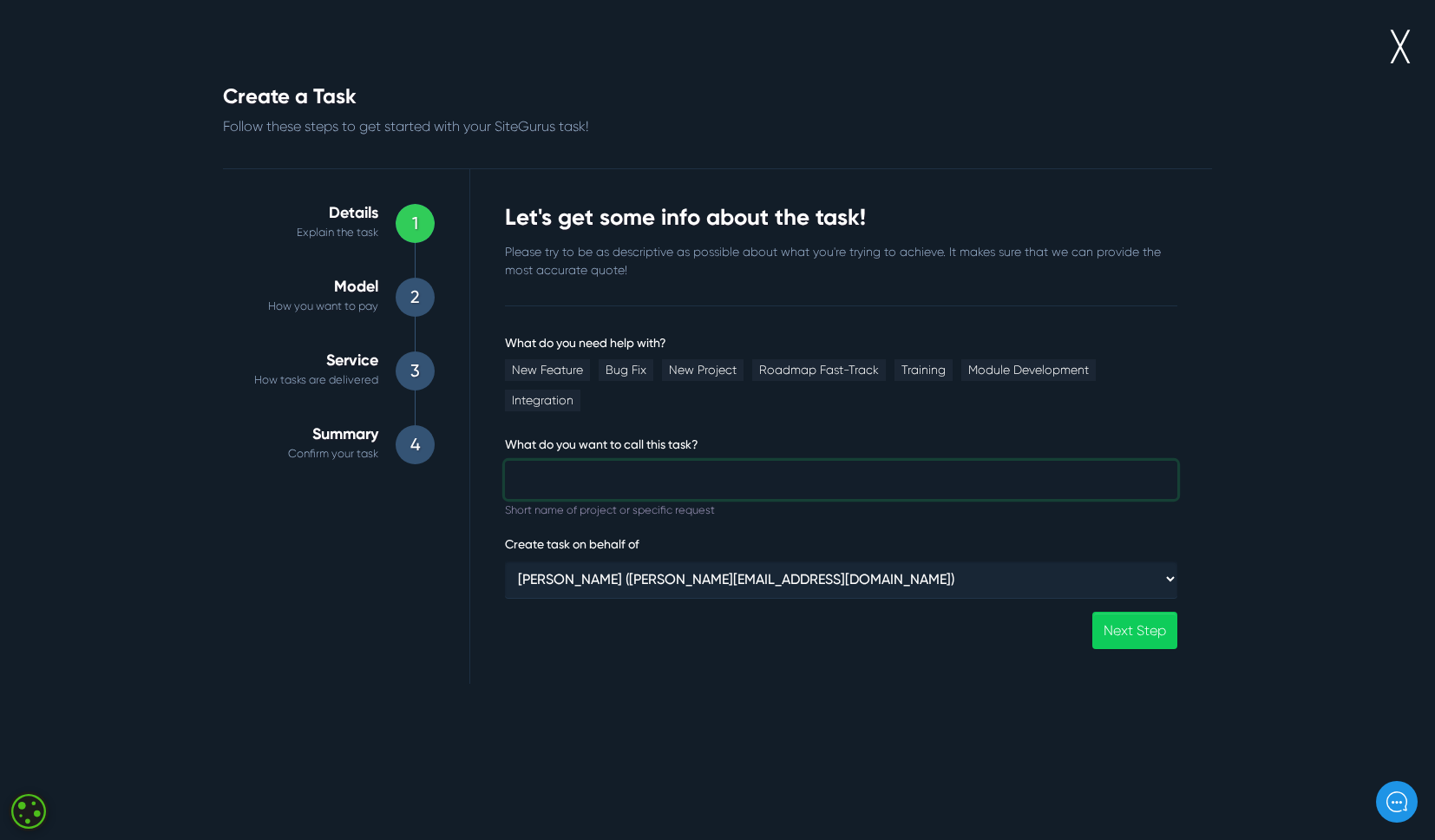
click at [560, 461] on input "What do you need help with?" at bounding box center [840, 480] width 672 height 38
paste input "The Lexicon - Support - Q3 2025 - 22 hours pm"
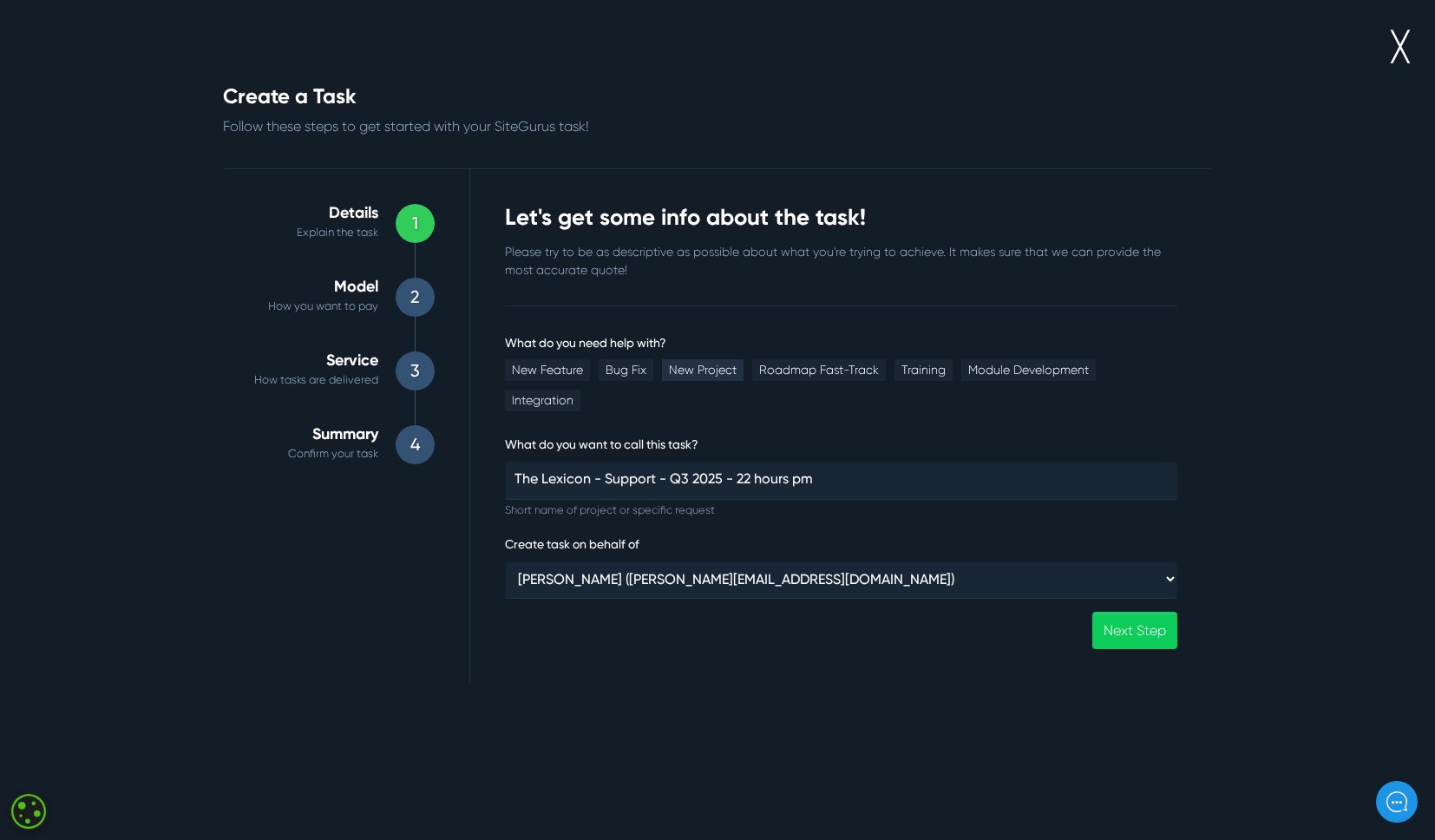
click at [696, 368] on link "New Project" at bounding box center [703, 370] width 82 height 21
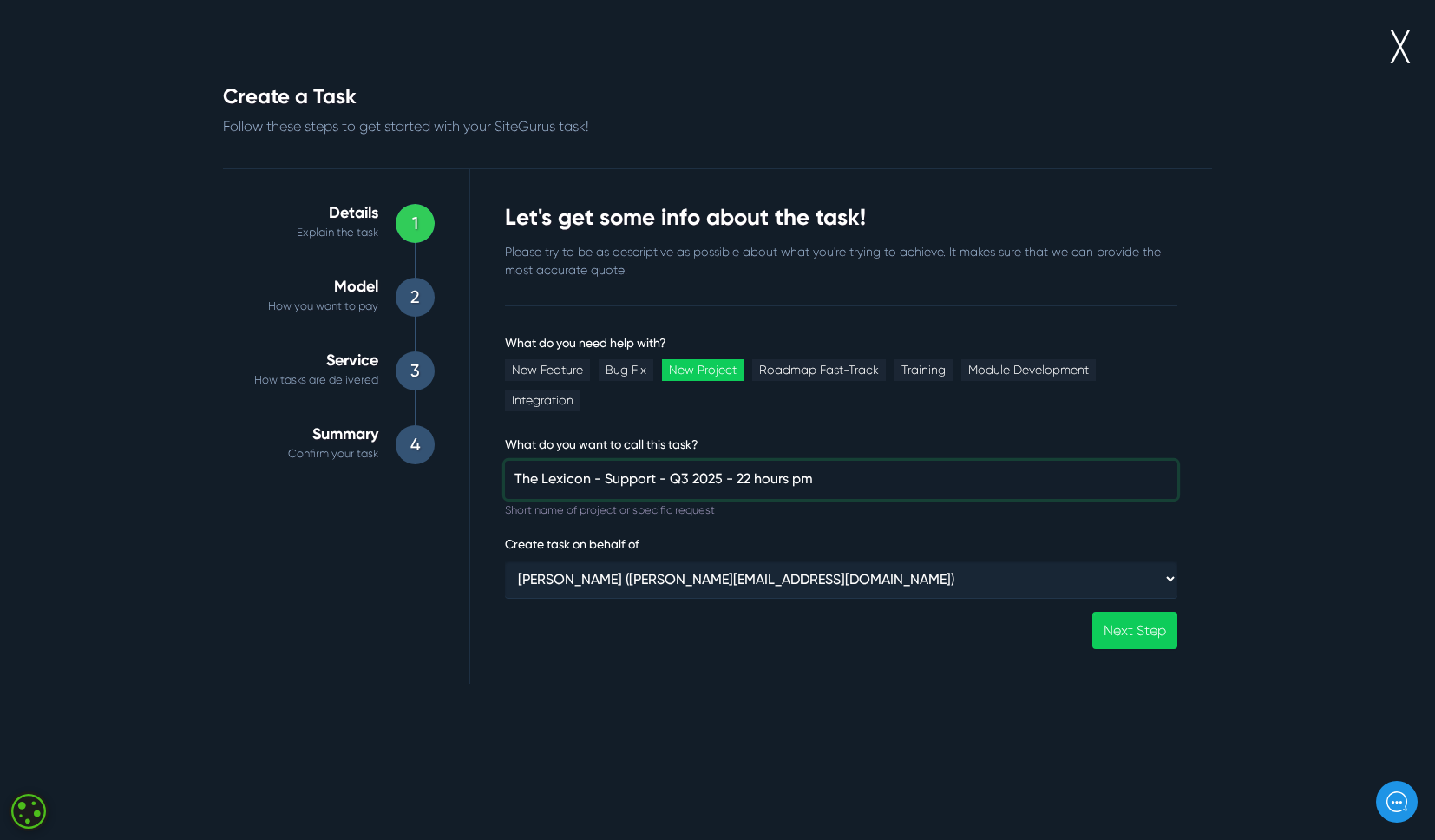
click at [685, 461] on input "The Lexicon - Support - Q3 2025 - 22 hours pm" at bounding box center [840, 480] width 672 height 38
type input "The Lexicon - Support - Q4 2025 - 22 hours pm"
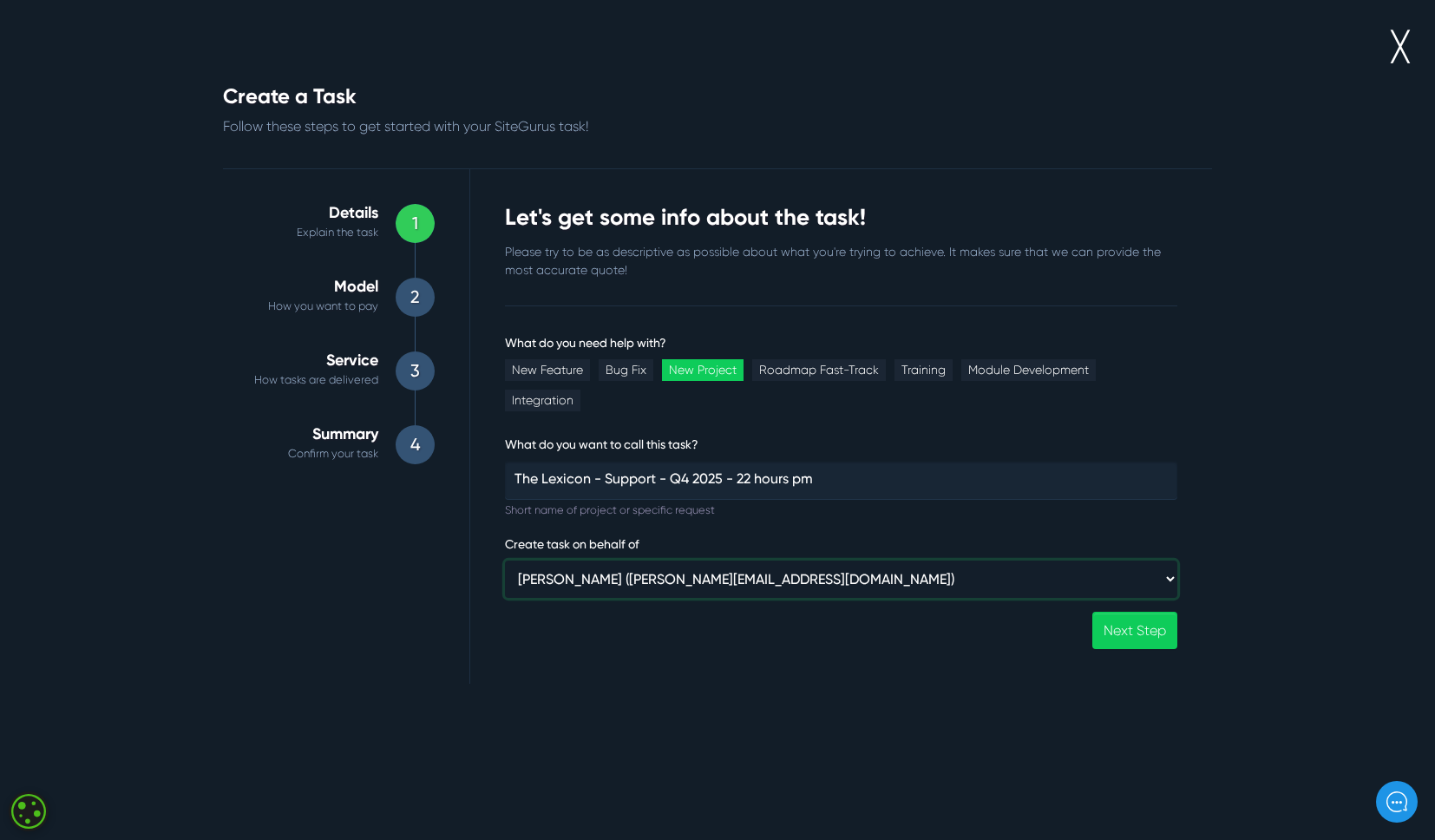
click at [759, 561] on select "Gary Purbrick (gary@wysi.co.uk) ⸻ Internal ⸻ Wysi (luke@wysi.co.uk) Siteglide (…" at bounding box center [840, 579] width 672 height 37
select select "368"
click at [505, 561] on select "Gary Purbrick (gary@wysi.co.uk) ⸻ Internal ⸻ Wysi (luke@wysi.co.uk) Siteglide (…" at bounding box center [840, 579] width 672 height 37
click at [1128, 611] on link "Next Step" at bounding box center [1135, 630] width 85 height 37
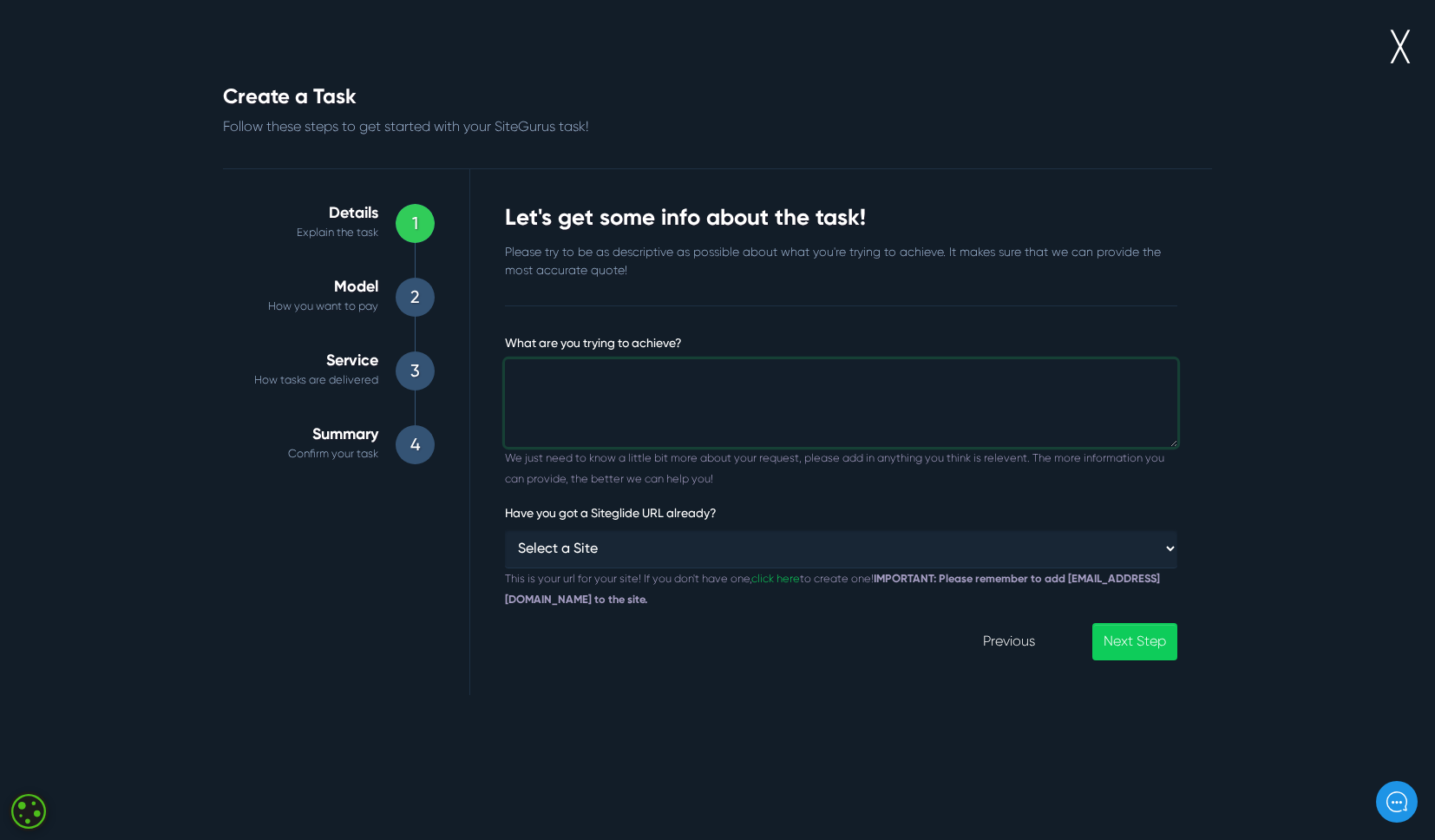
click at [780, 434] on textarea "What are you trying to achieve?" at bounding box center [840, 403] width 672 height 88
type textarea "22 hours a month"
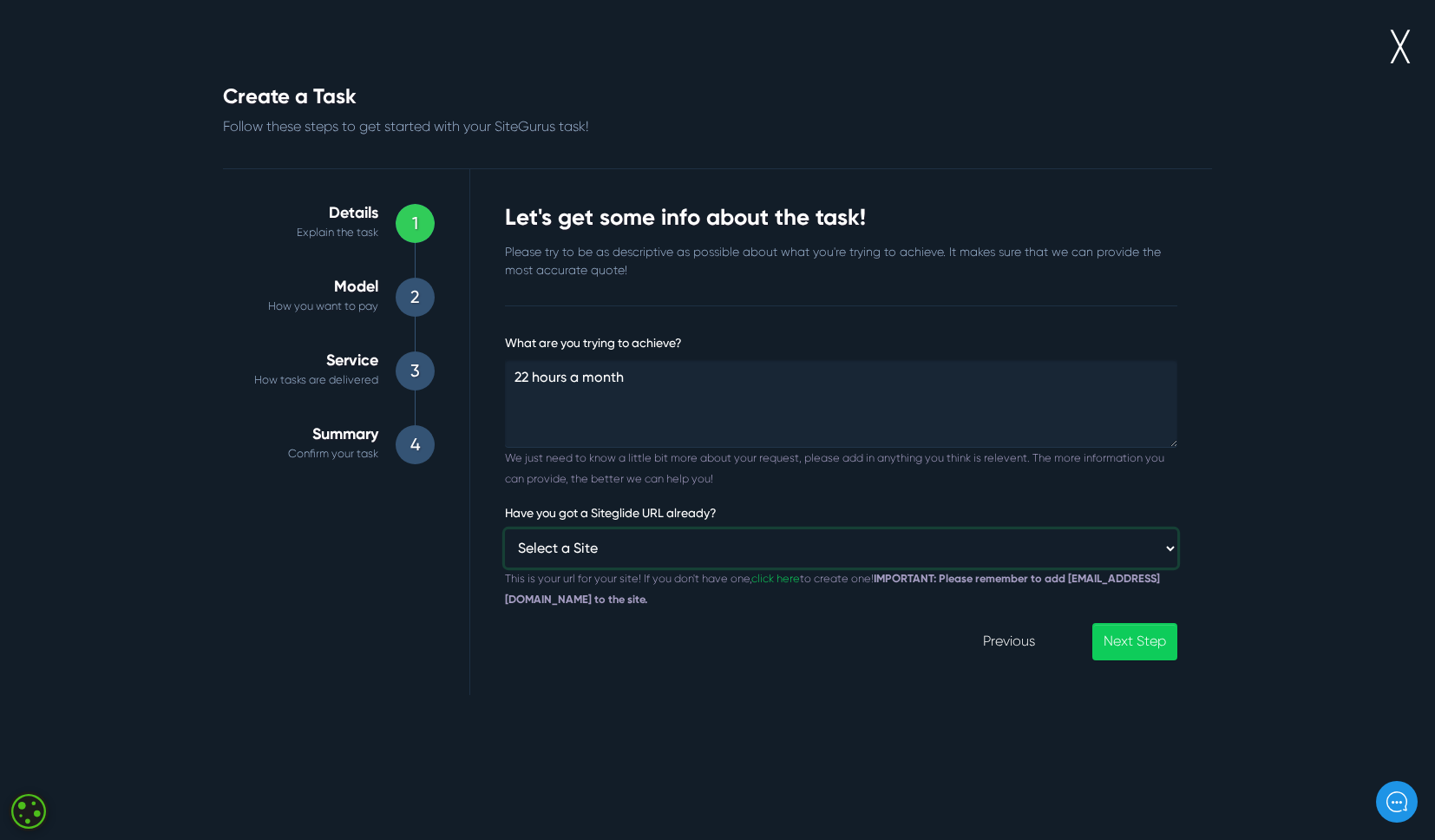
click at [653, 556] on select "Select a Site Custom URL ⸻⸻ ANZIPP AestheticMedispa Aislaby Beech Hill Bag This…" at bounding box center [840, 548] width 672 height 37
select select "https://lexicon-bracknell.prod01.london.platform-os.com/"
click at [505, 529] on select "Select a Site Custom URL ⸻⸻ ANZIPP AestheticMedispa Aislaby Beech Hill Bag This…" at bounding box center [840, 548] width 672 height 37
click at [1189, 633] on div "What are you trying to achieve? 22 hours a month We just need to know a little …" at bounding box center [841, 496] width 699 height 327
click at [1163, 641] on link "Next Step" at bounding box center [1135, 642] width 85 height 37
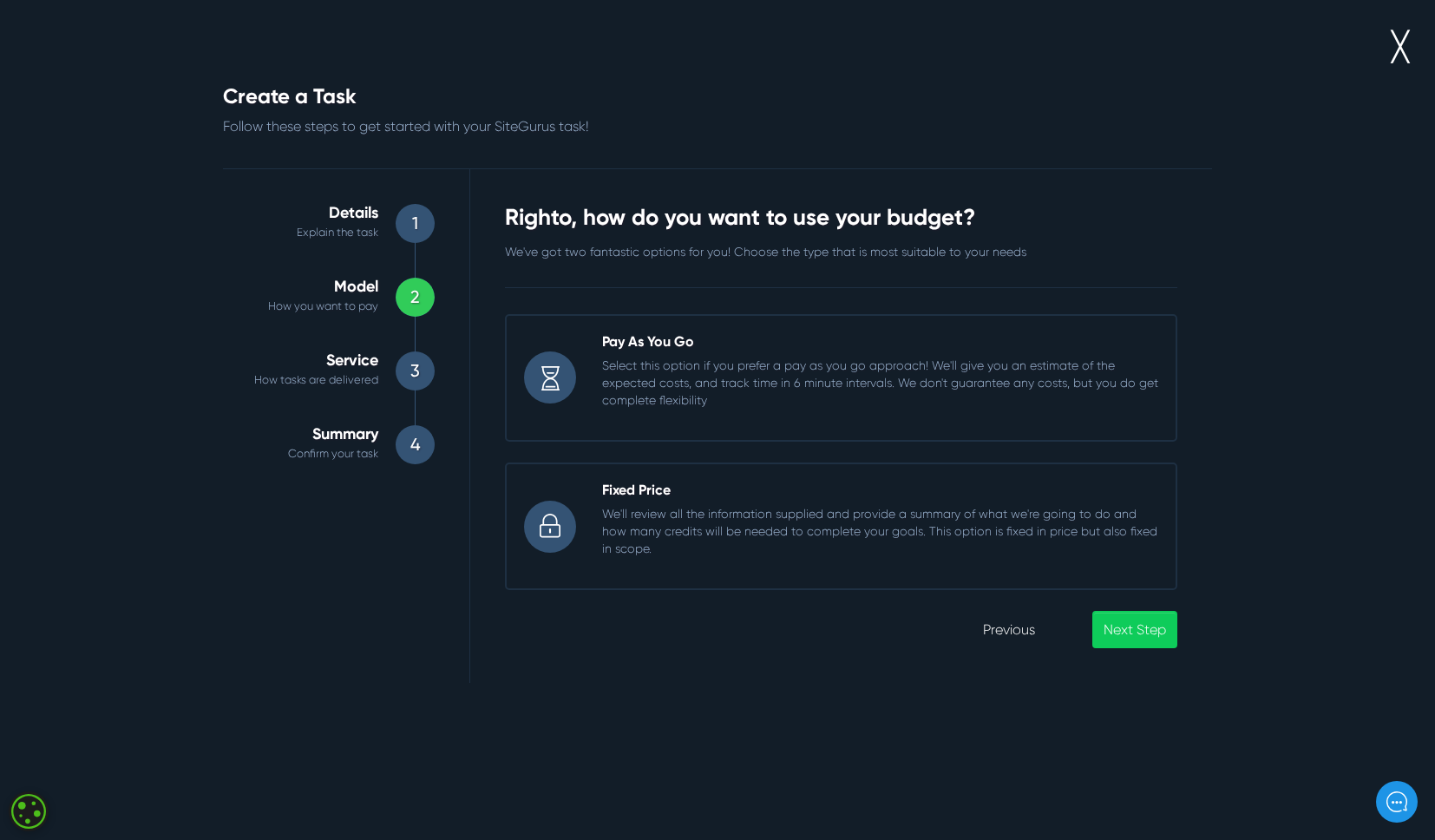
click at [692, 343] on h3 "Pay As You Go" at bounding box center [880, 341] width 556 height 17
click at [505, 314] on input "Pay As You Go Select this option if you prefer a pay as you go approach! We'll …" at bounding box center [505, 314] width 0 height 0
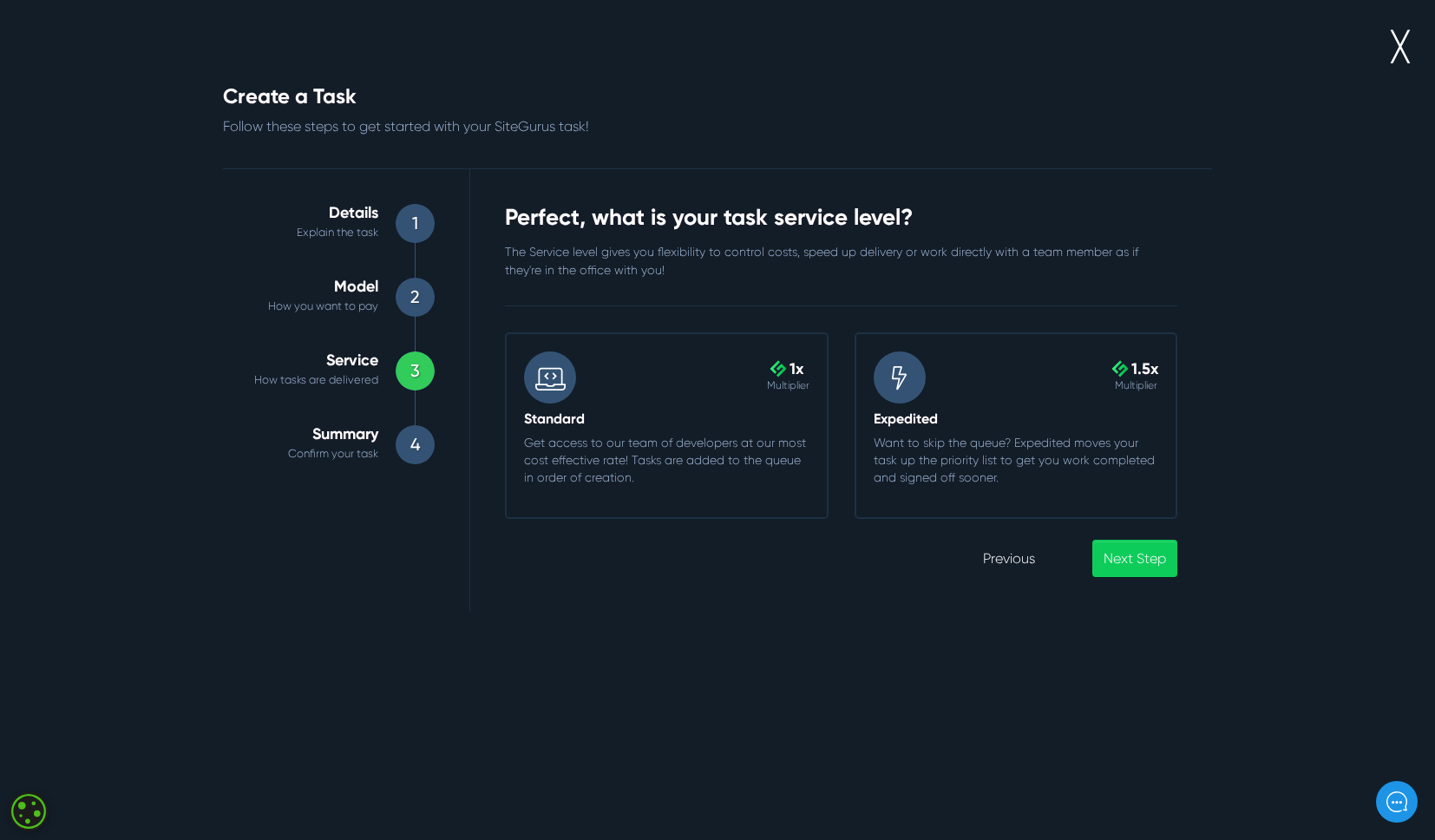
click at [752, 408] on div ".cls-1{fill-rule:evenodd;fill:url(#linear-gradient);} 1x Multiplier Standard Ge…" at bounding box center [667, 425] width 312 height 149
click at [505, 332] on input ".cls-1{fill-rule:evenodd;fill:url(#linear-gradient);} 1x Multiplier Standard Ge…" at bounding box center [505, 332] width 0 height 0
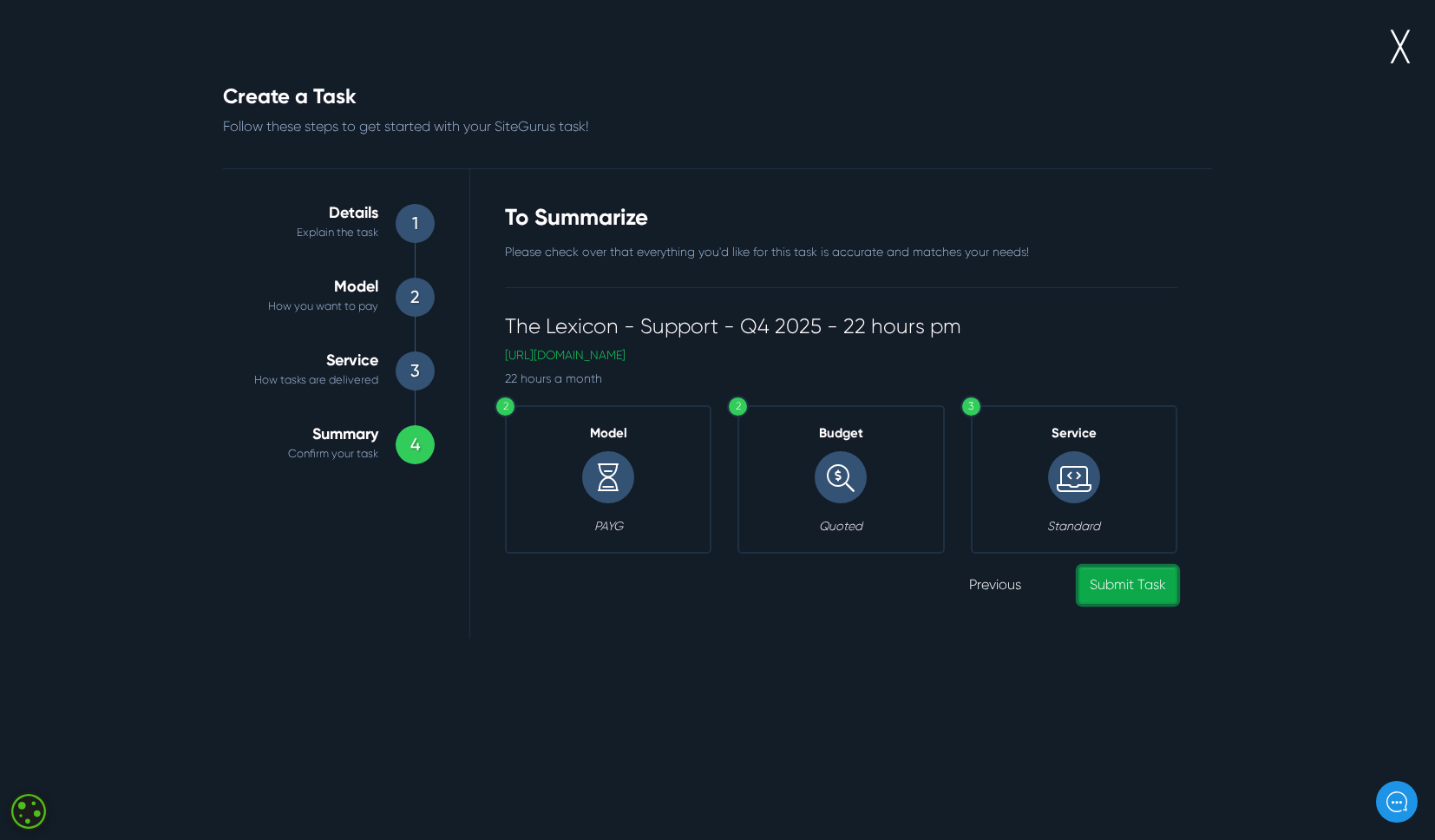
click at [1108, 587] on link "Submit Task" at bounding box center [1128, 586] width 99 height 37
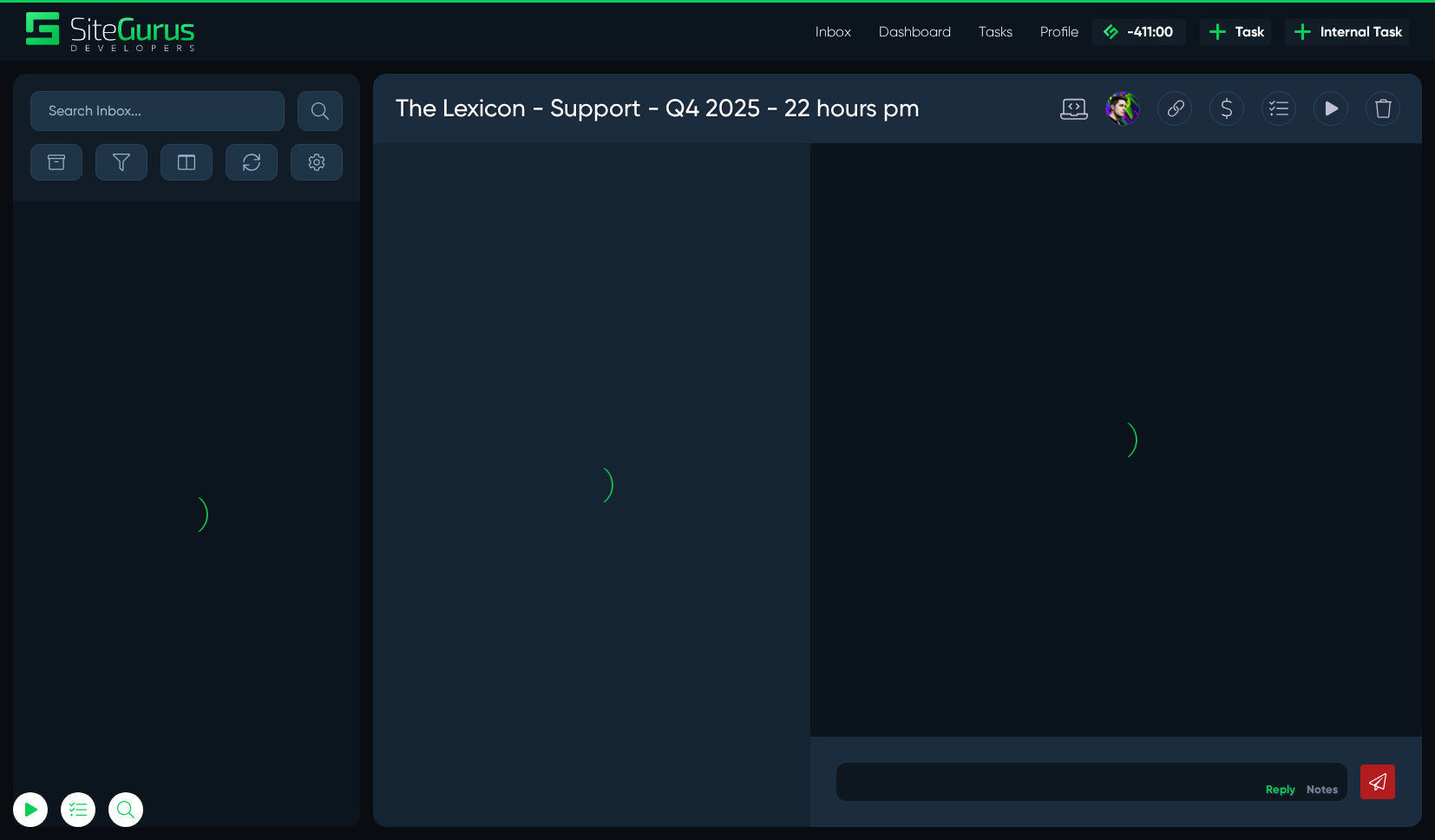
scroll to position [-1767, 0]
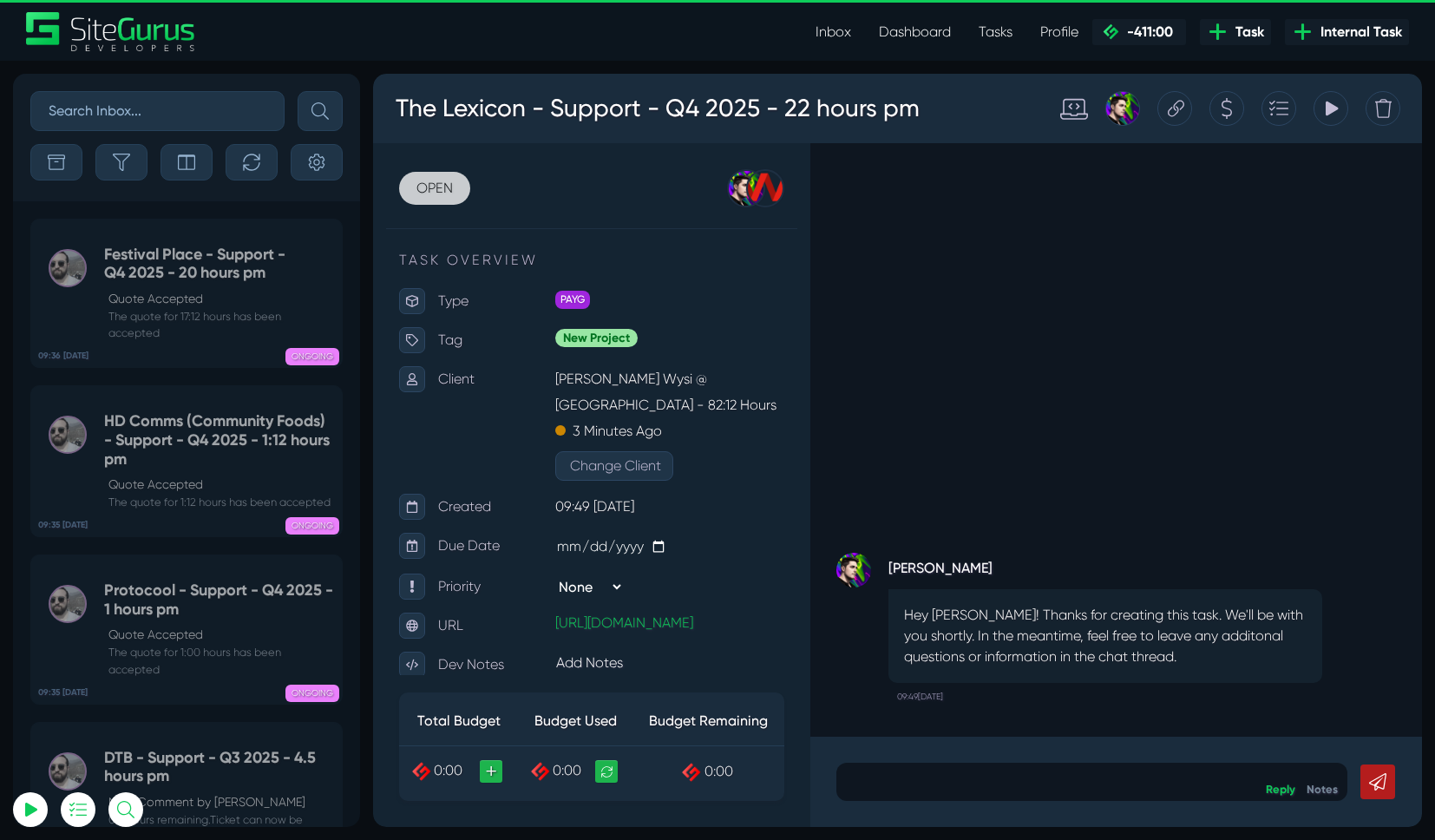
click at [434, 186] on link "OPEN" at bounding box center [434, 188] width 71 height 33
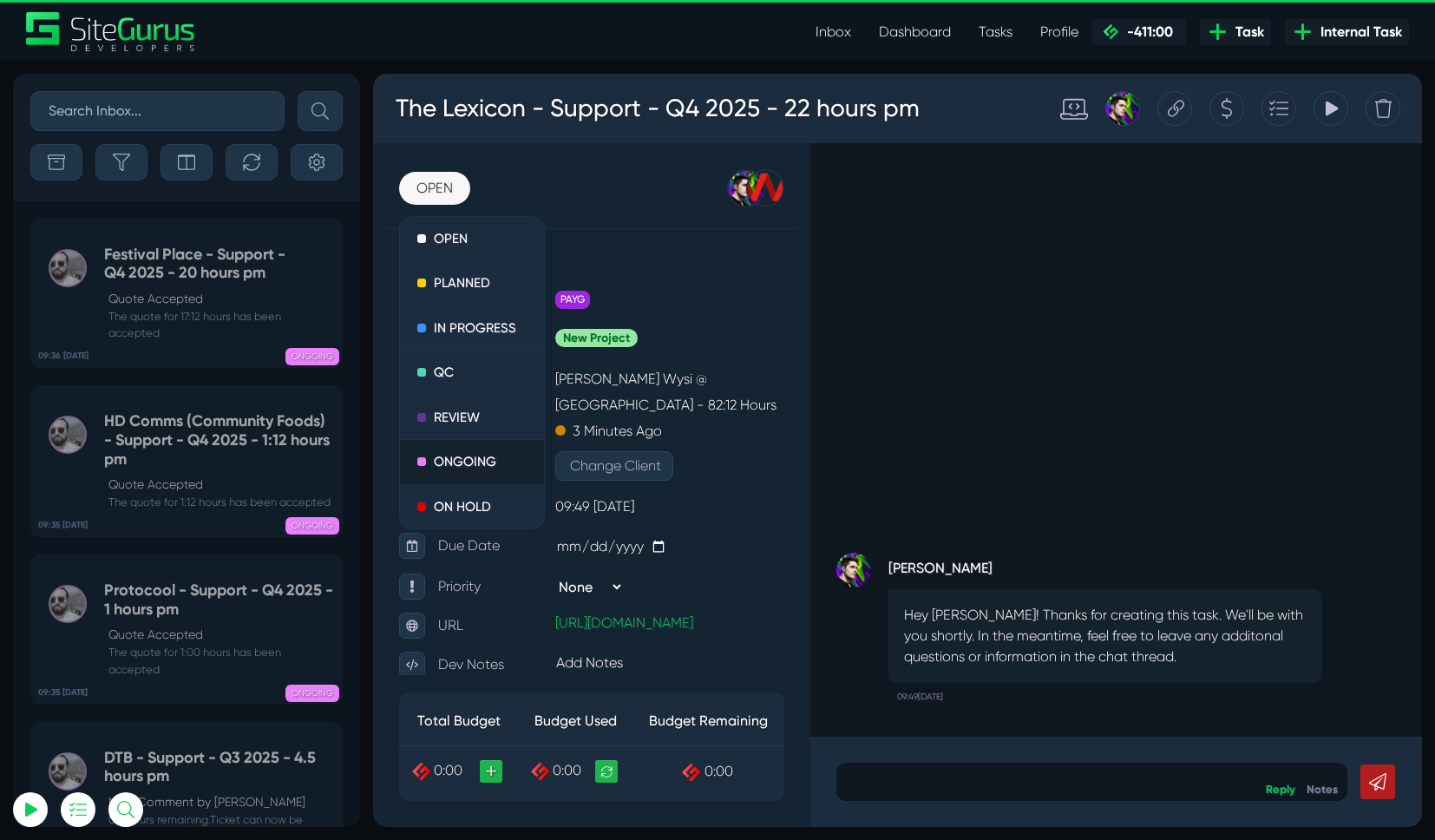
click at [465, 449] on link "ONGOING" at bounding box center [472, 462] width 144 height 45
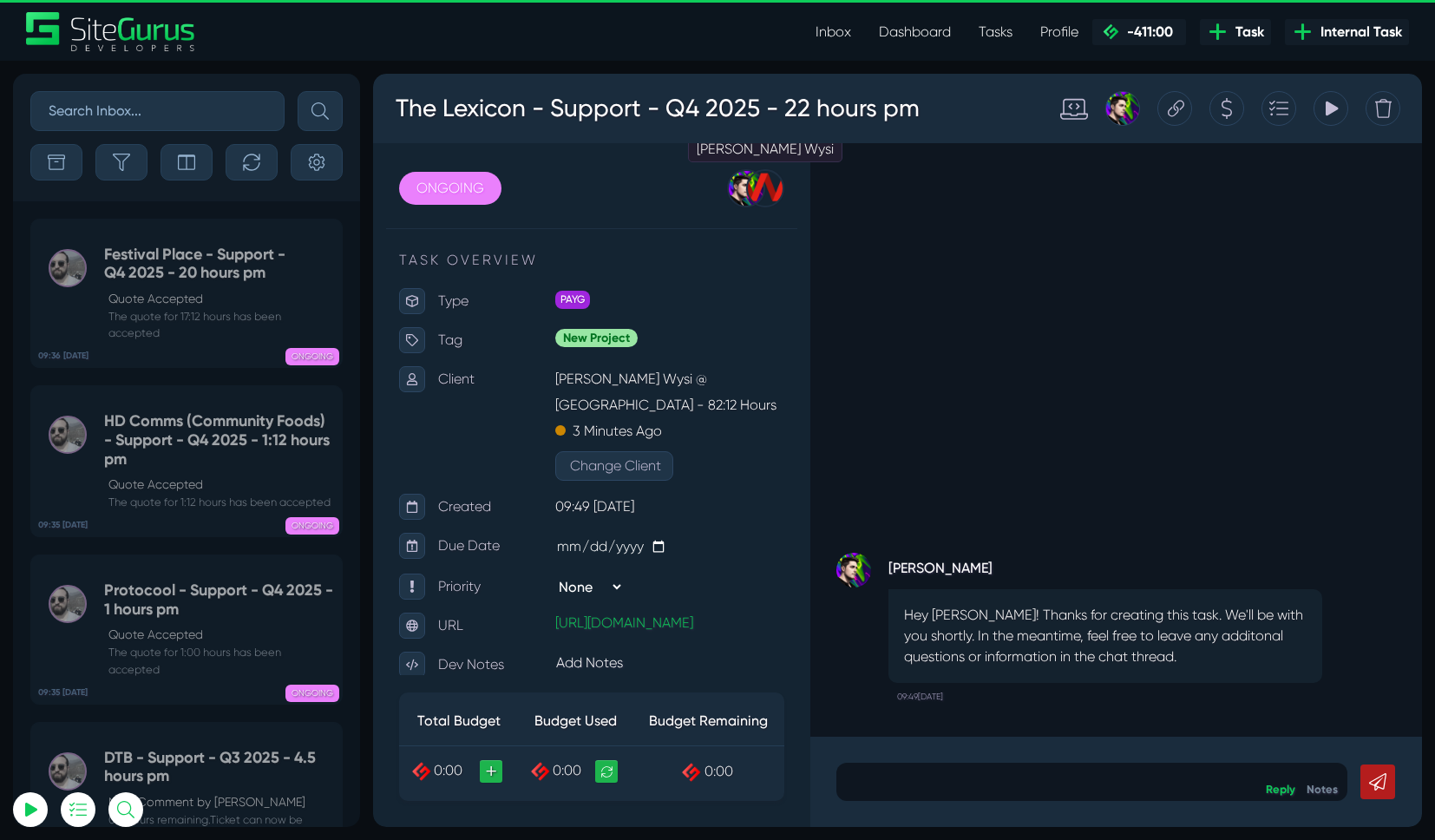
click at [756, 179] on div at bounding box center [765, 188] width 38 height 38
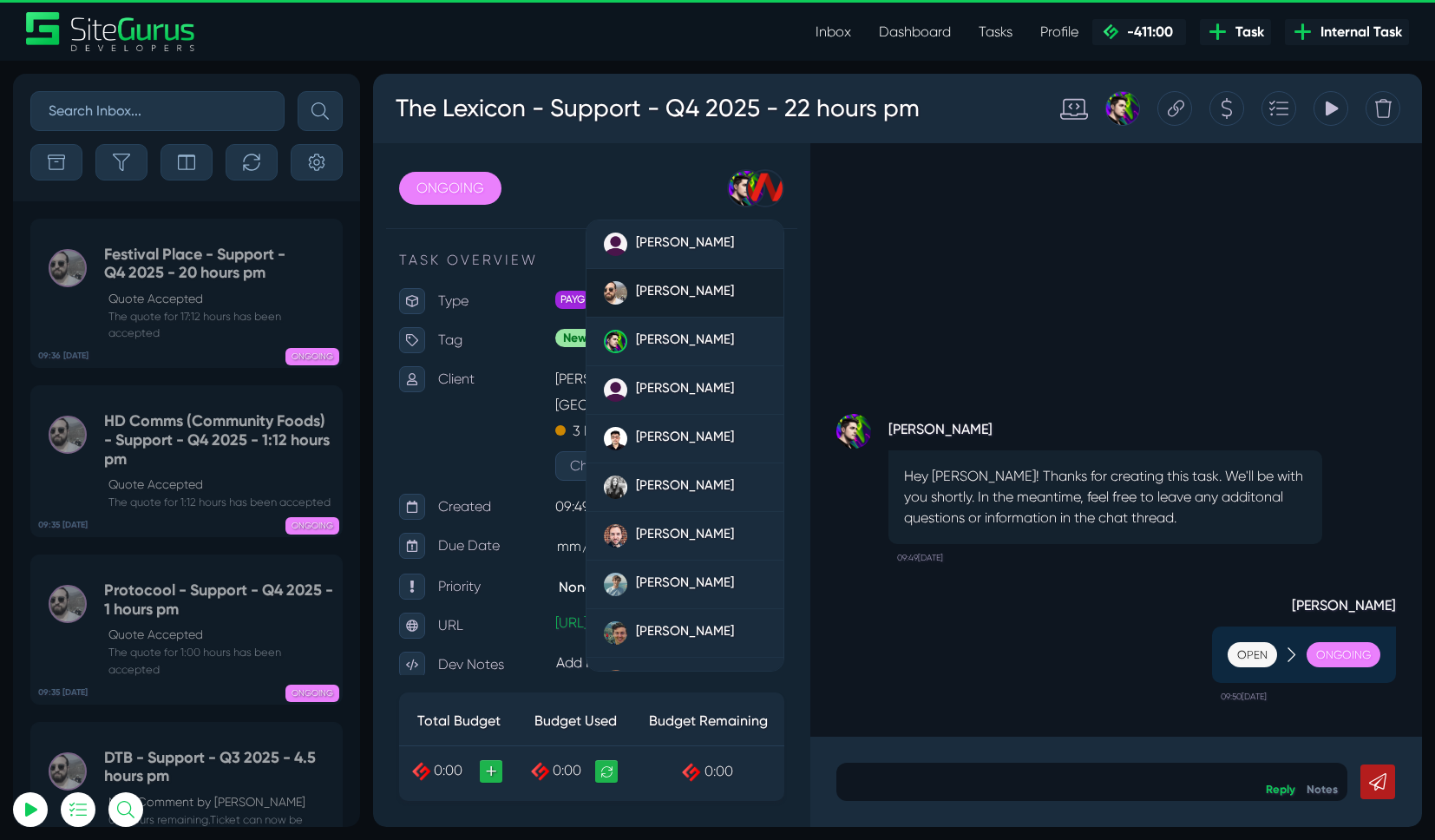
click at [682, 278] on link "[PERSON_NAME]" at bounding box center [685, 293] width 197 height 49
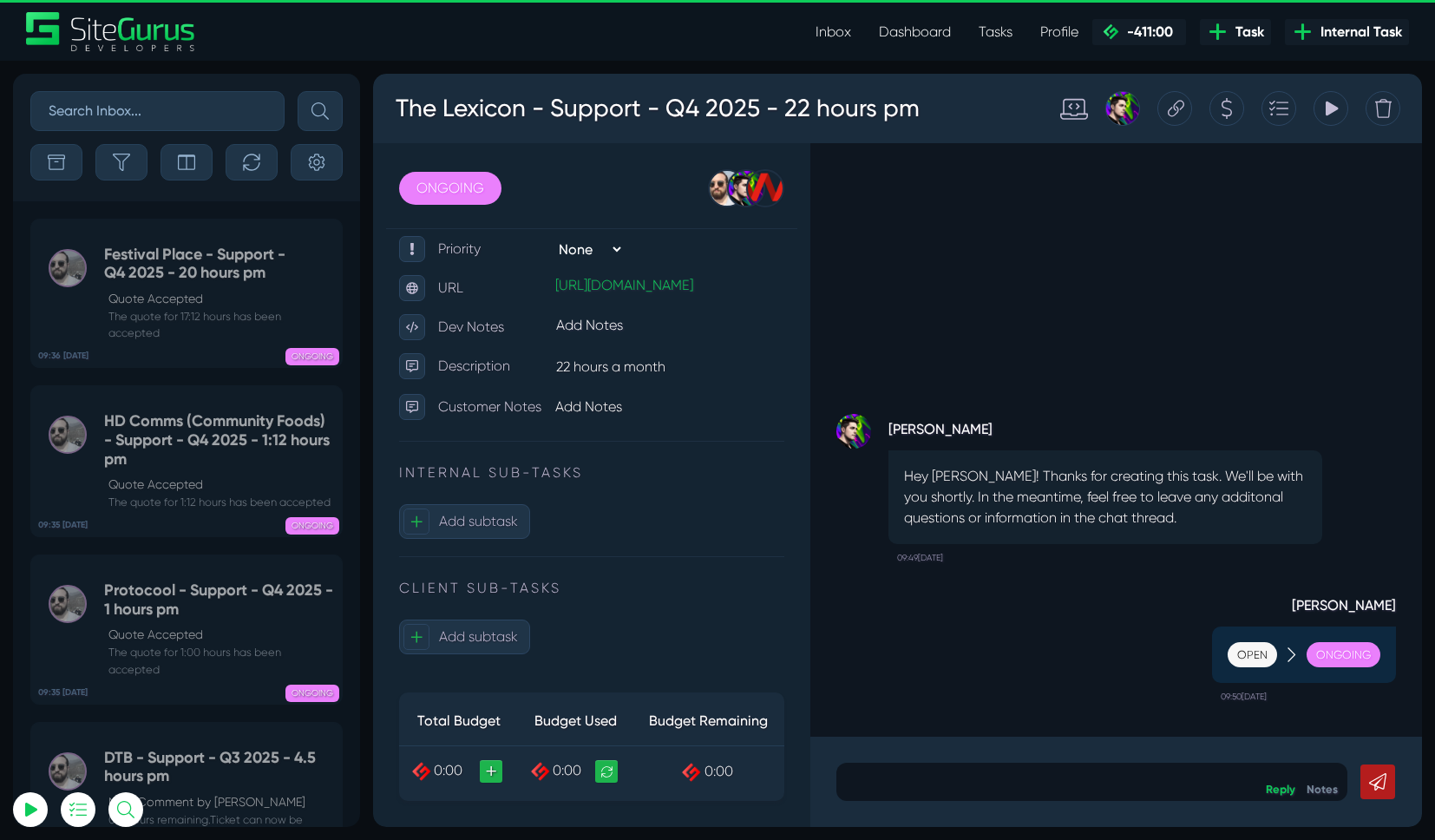
scroll to position [0, 0]
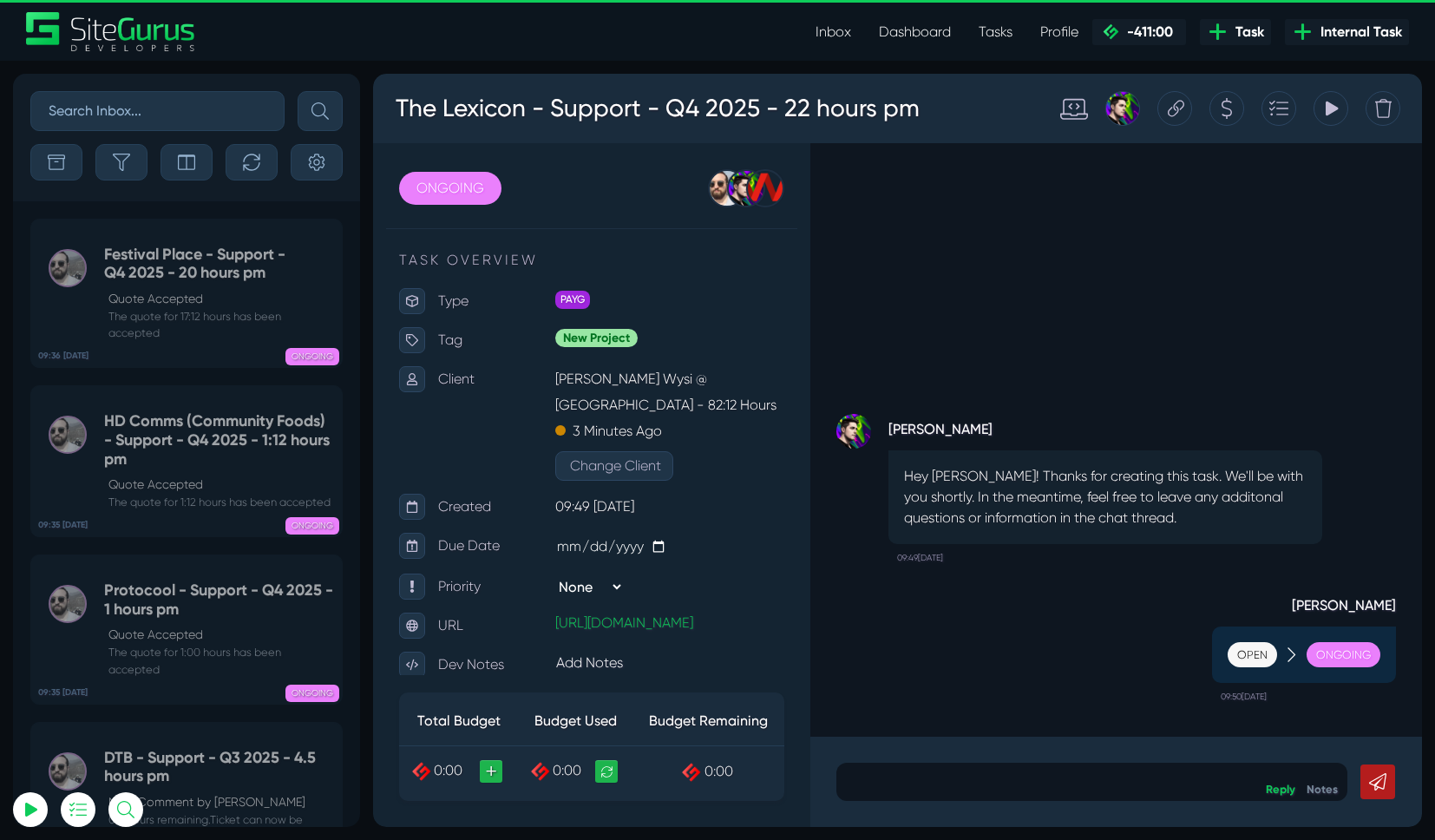
click at [1220, 106] on div at bounding box center [1227, 108] width 35 height 35
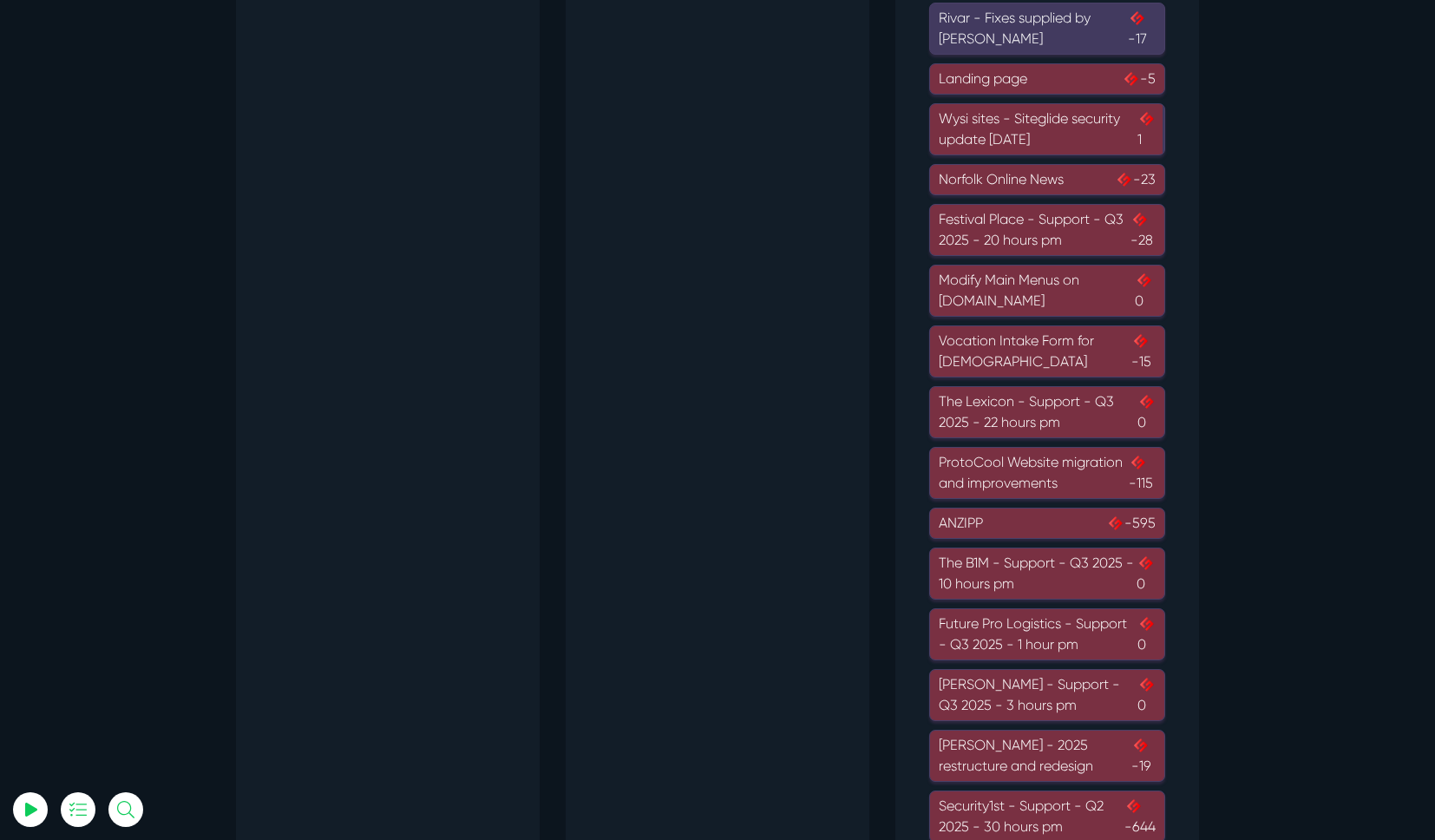
scroll to position [1127, 0]
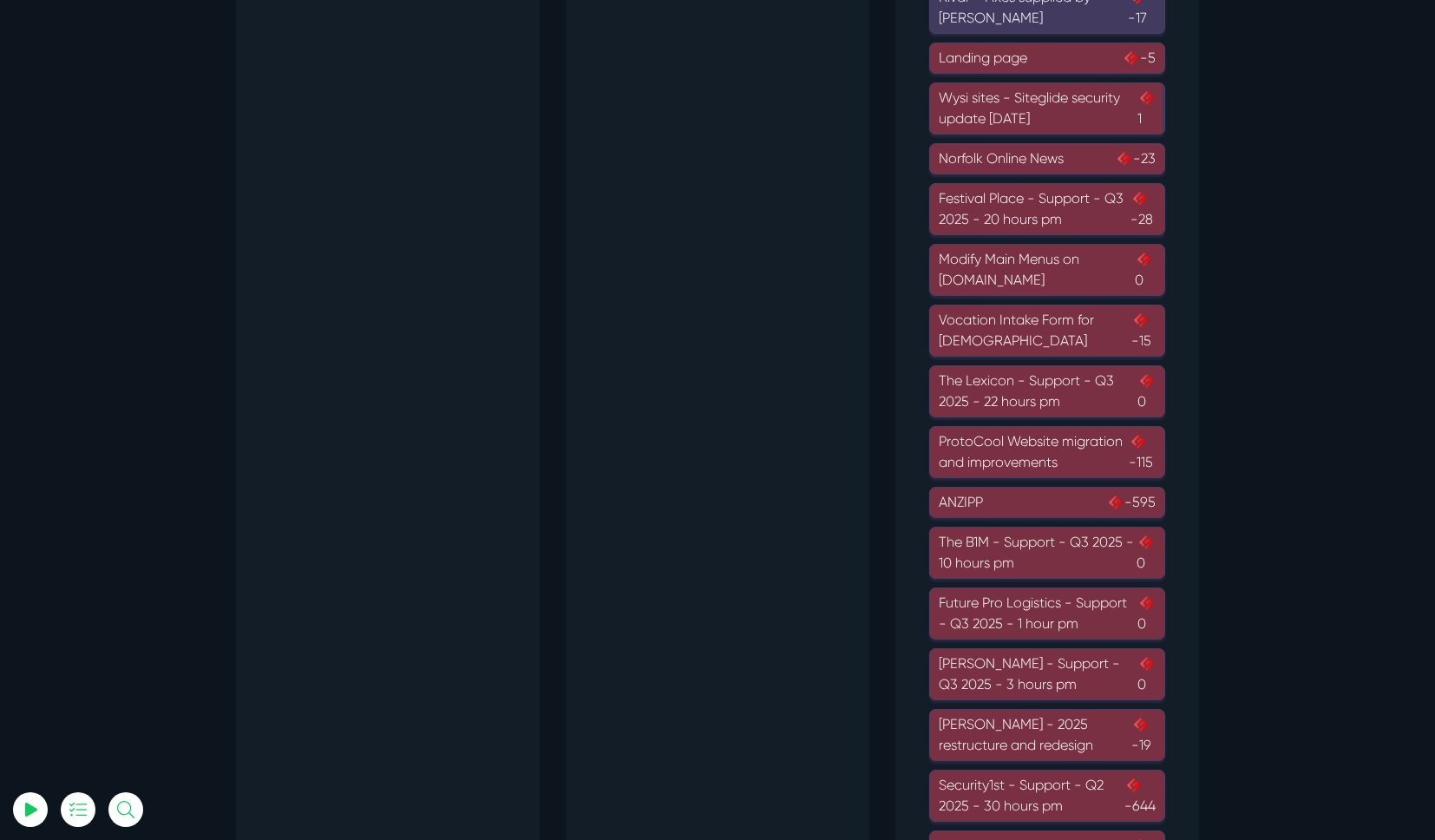
click at [1062, 561] on div "The B1M - Support - Q3 2025 - 10 hours pm 0" at bounding box center [1048, 553] width 217 height 42
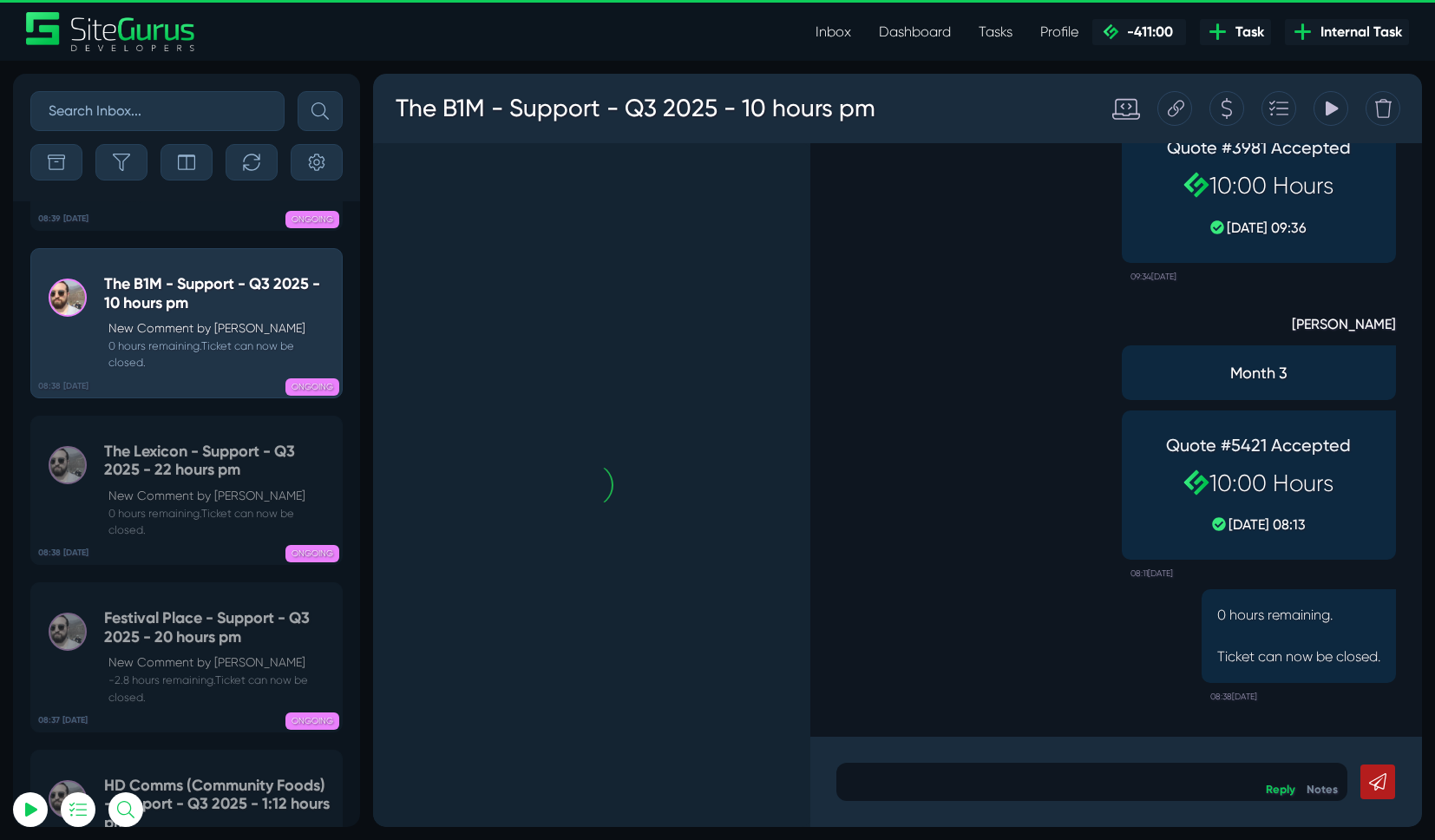
scroll to position [-596, 0]
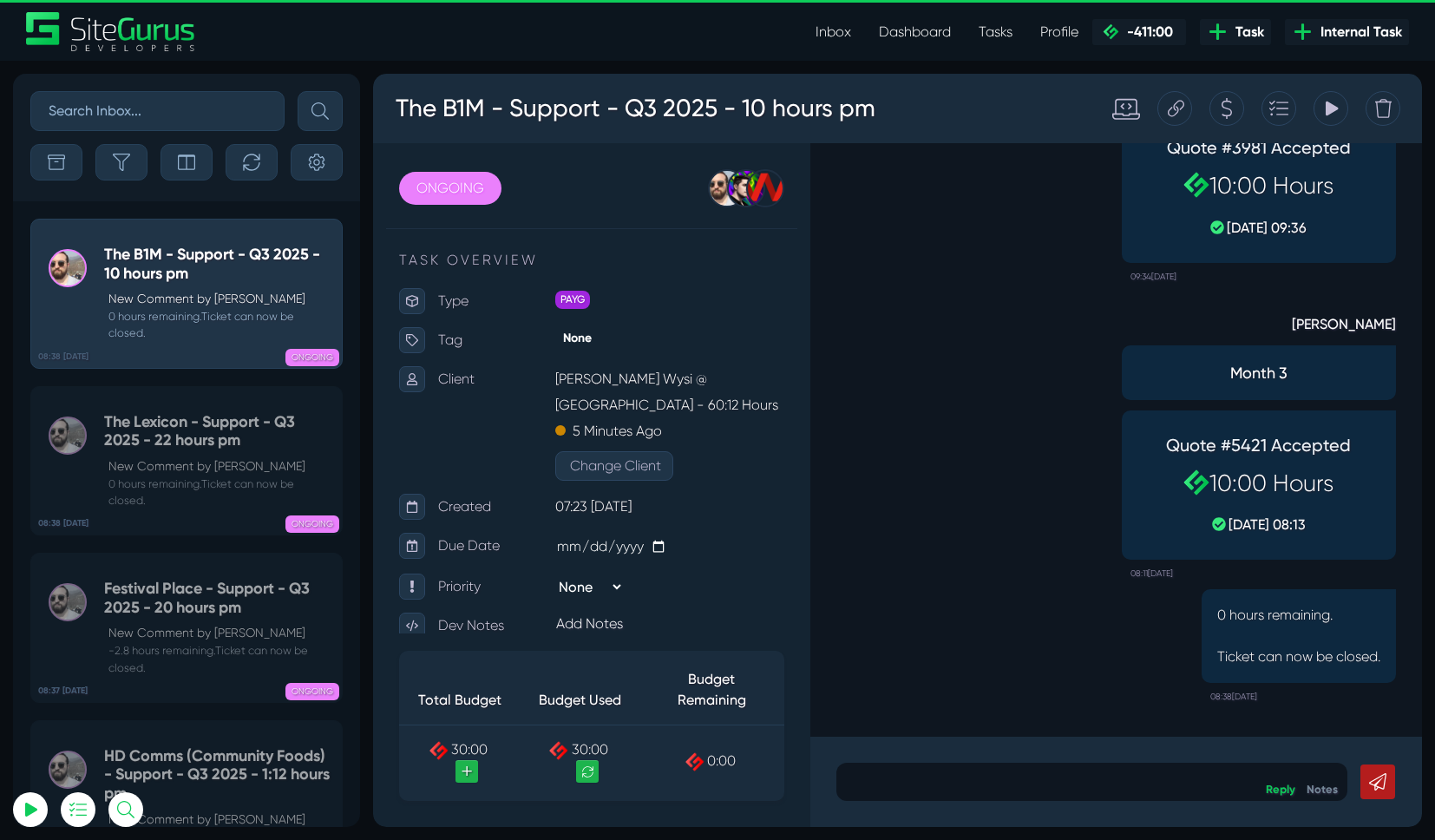
click at [1174, 111] on icon at bounding box center [1176, 108] width 17 height 33
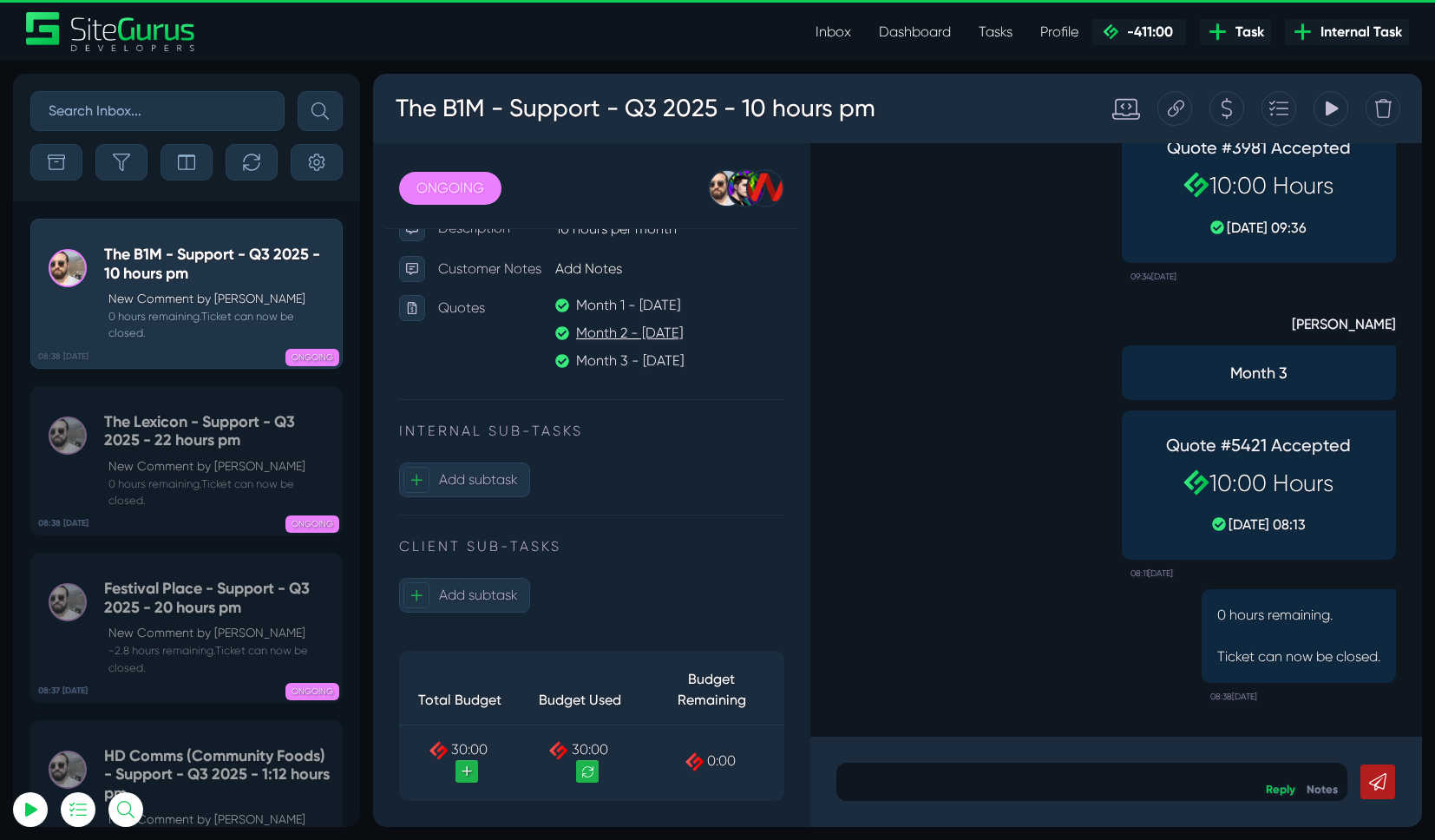
scroll to position [0, 0]
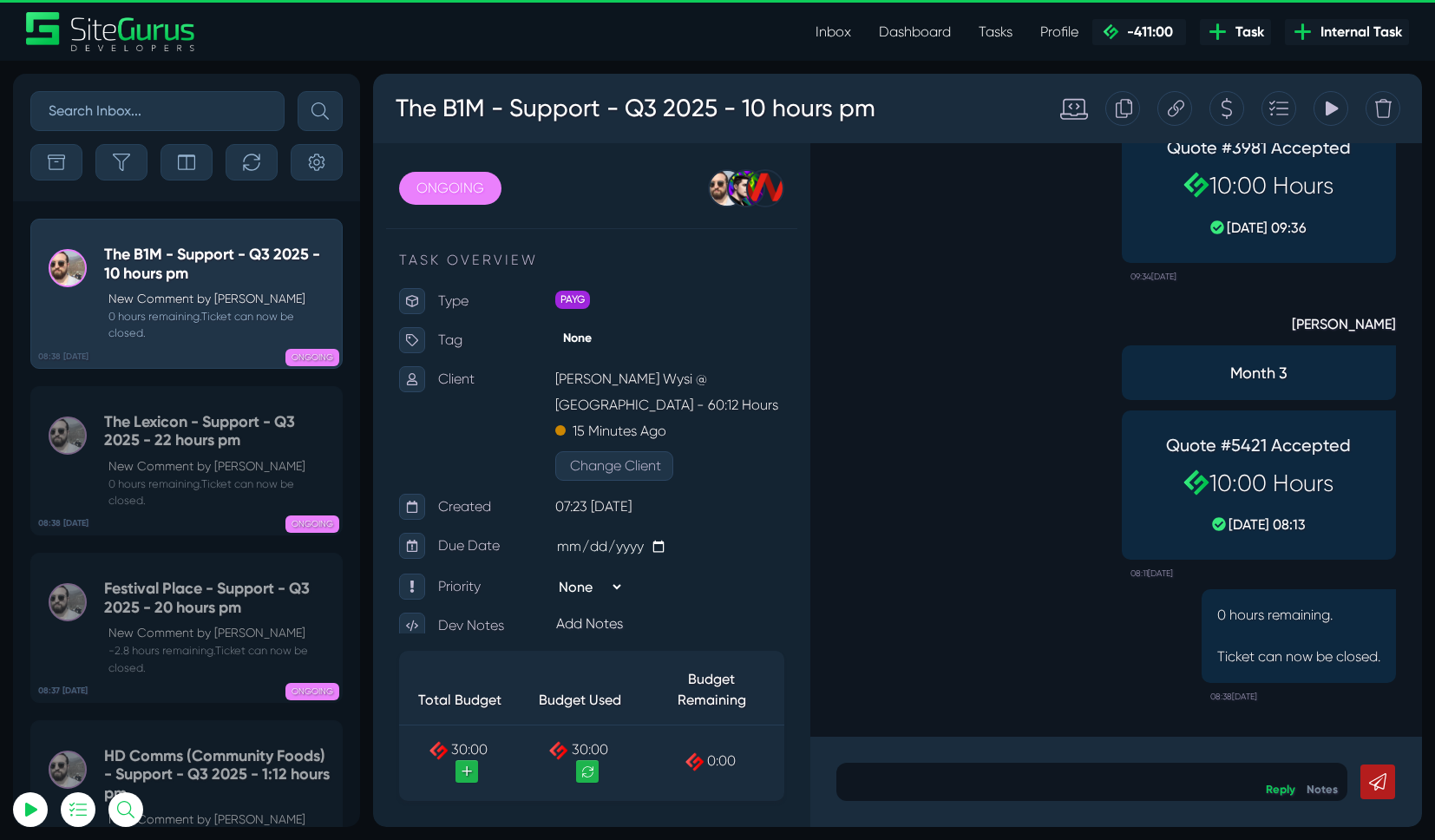
click at [1123, 113] on icon at bounding box center [1124, 108] width 17 height 33
click at [1125, 109] on icon at bounding box center [1124, 108] width 17 height 33
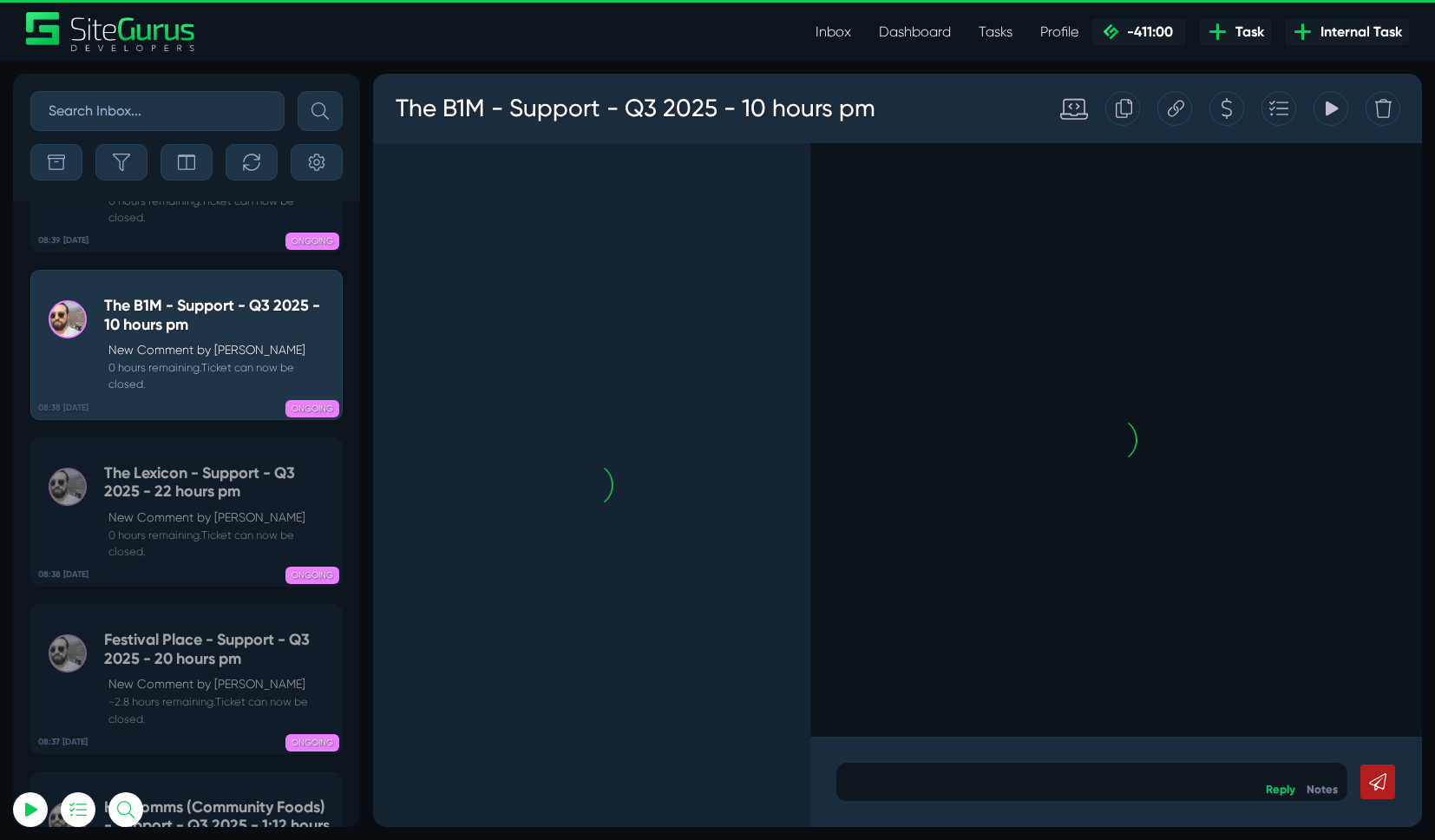
scroll to position [-596, 0]
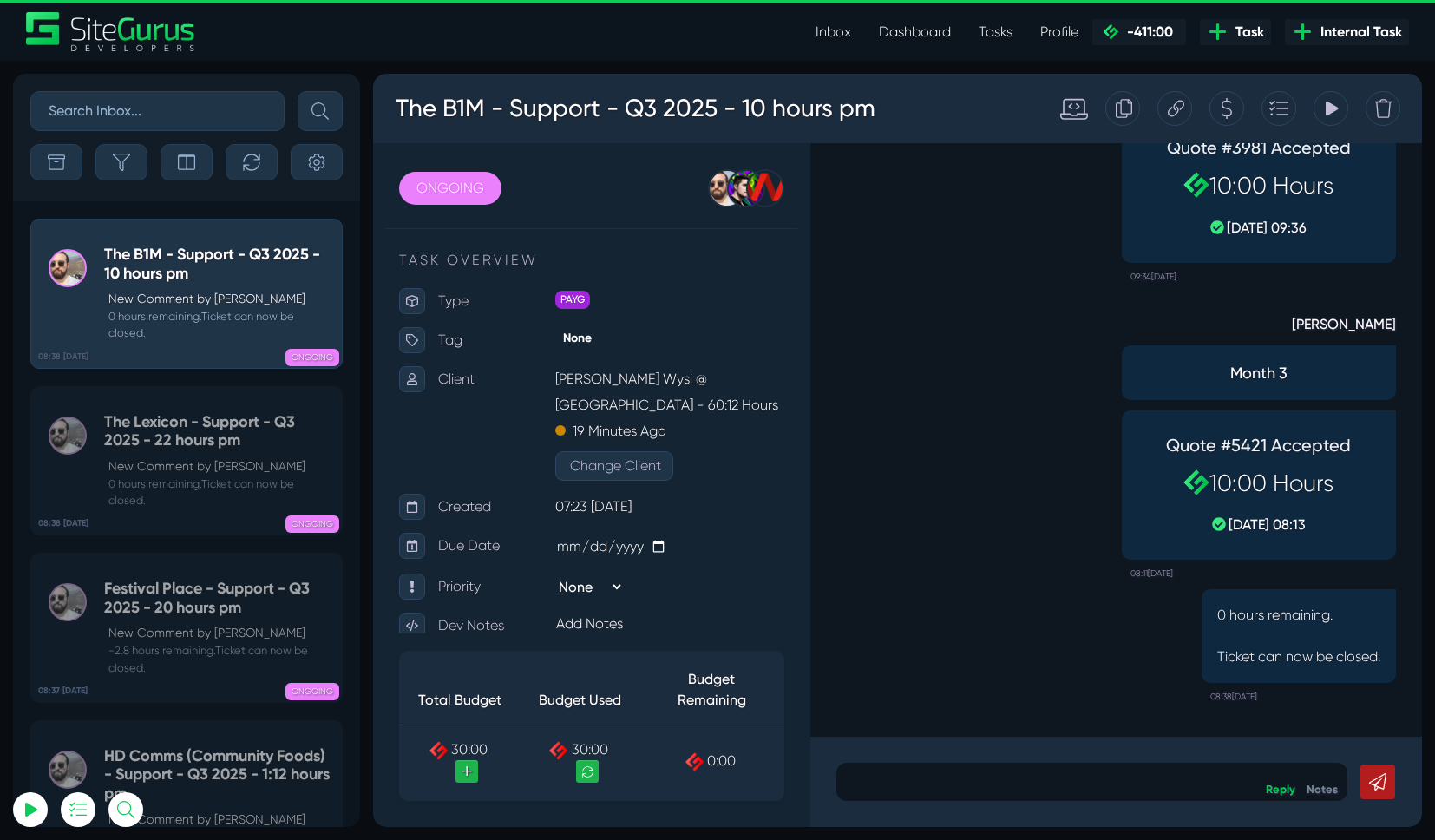
click at [1113, 121] on div at bounding box center [1123, 108] width 35 height 35
click at [912, 37] on link "Dashboard" at bounding box center [915, 32] width 100 height 35
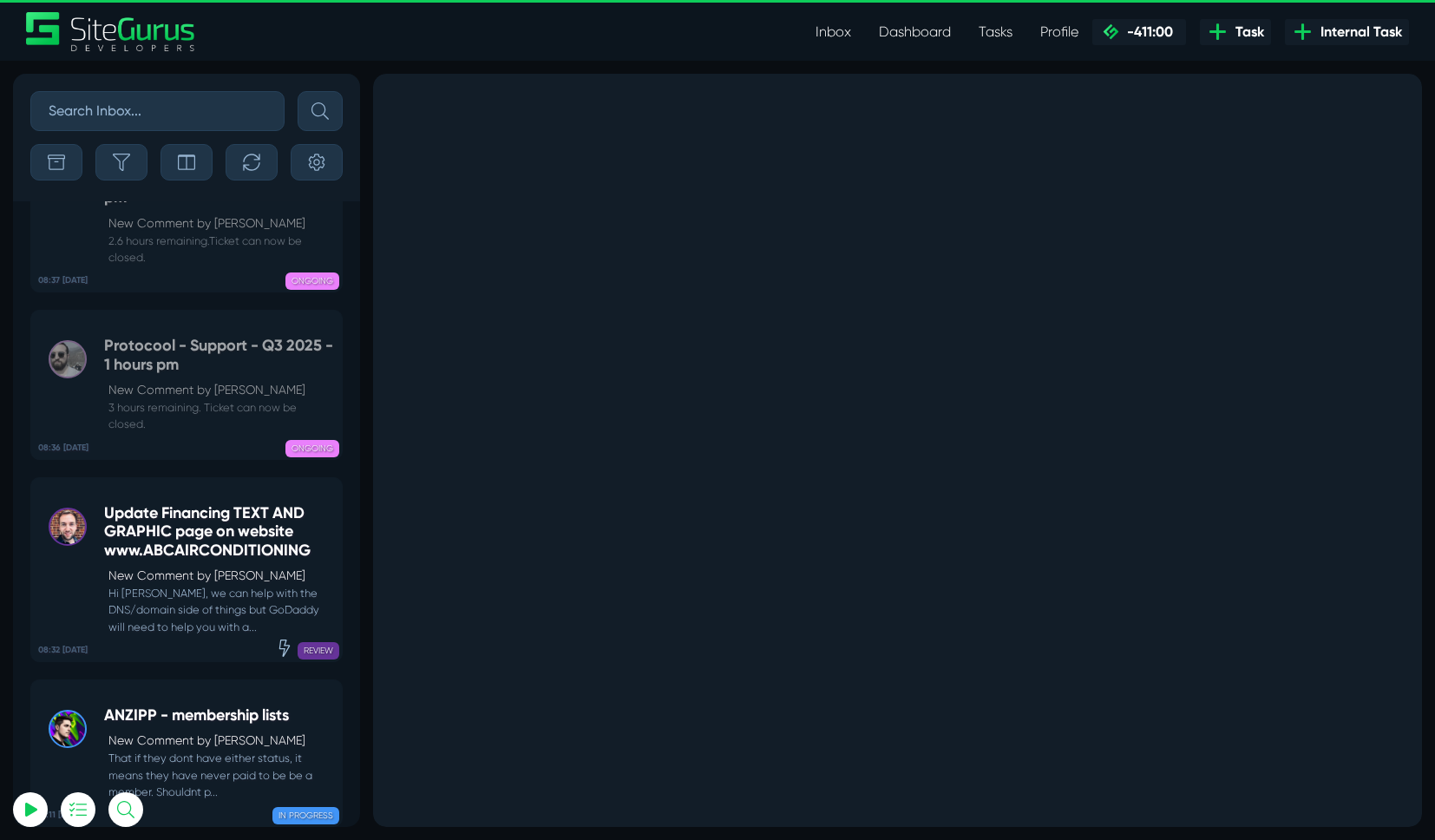
scroll to position [-1934, 0]
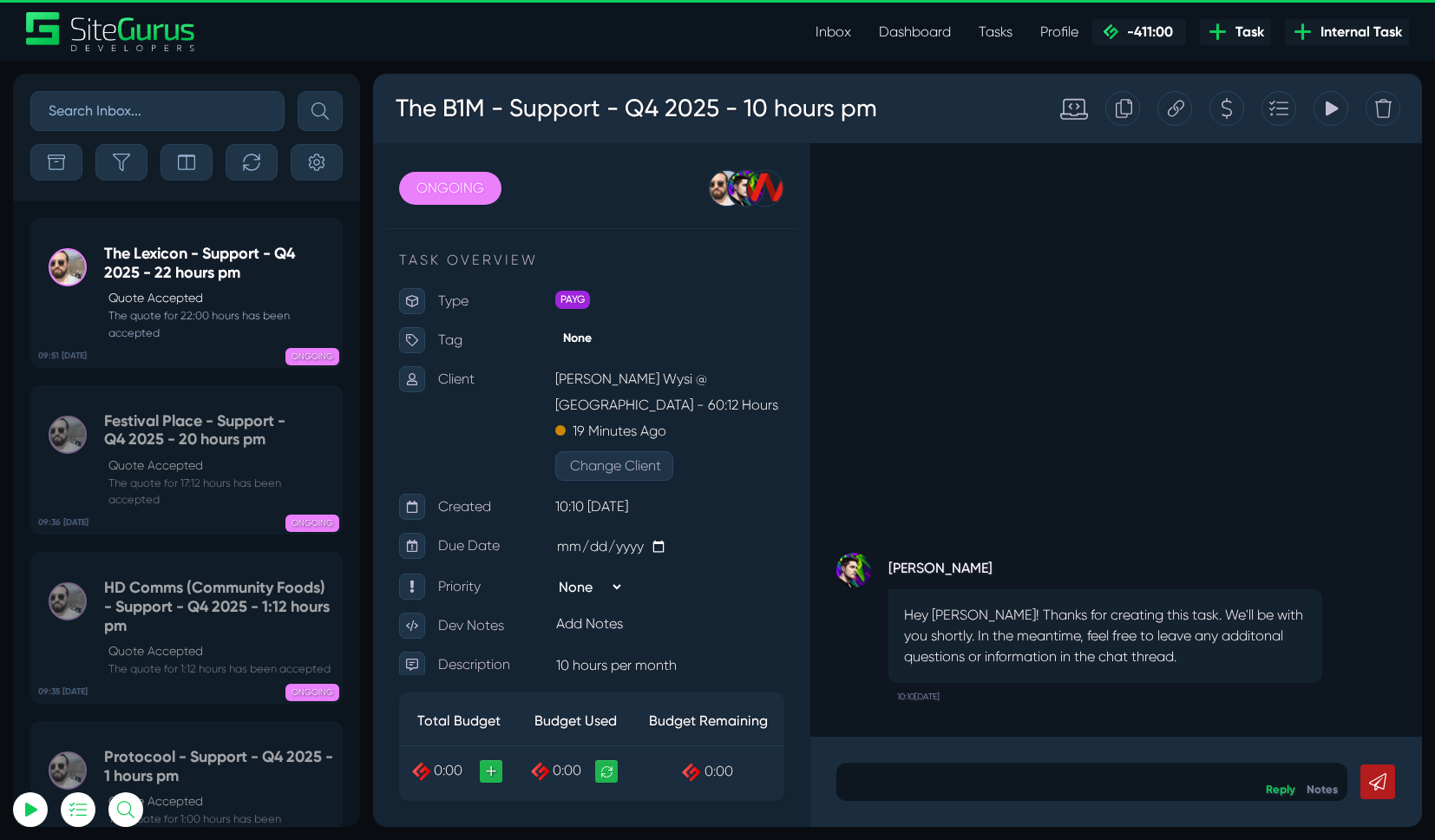
click at [1219, 109] on div at bounding box center [1227, 108] width 35 height 35
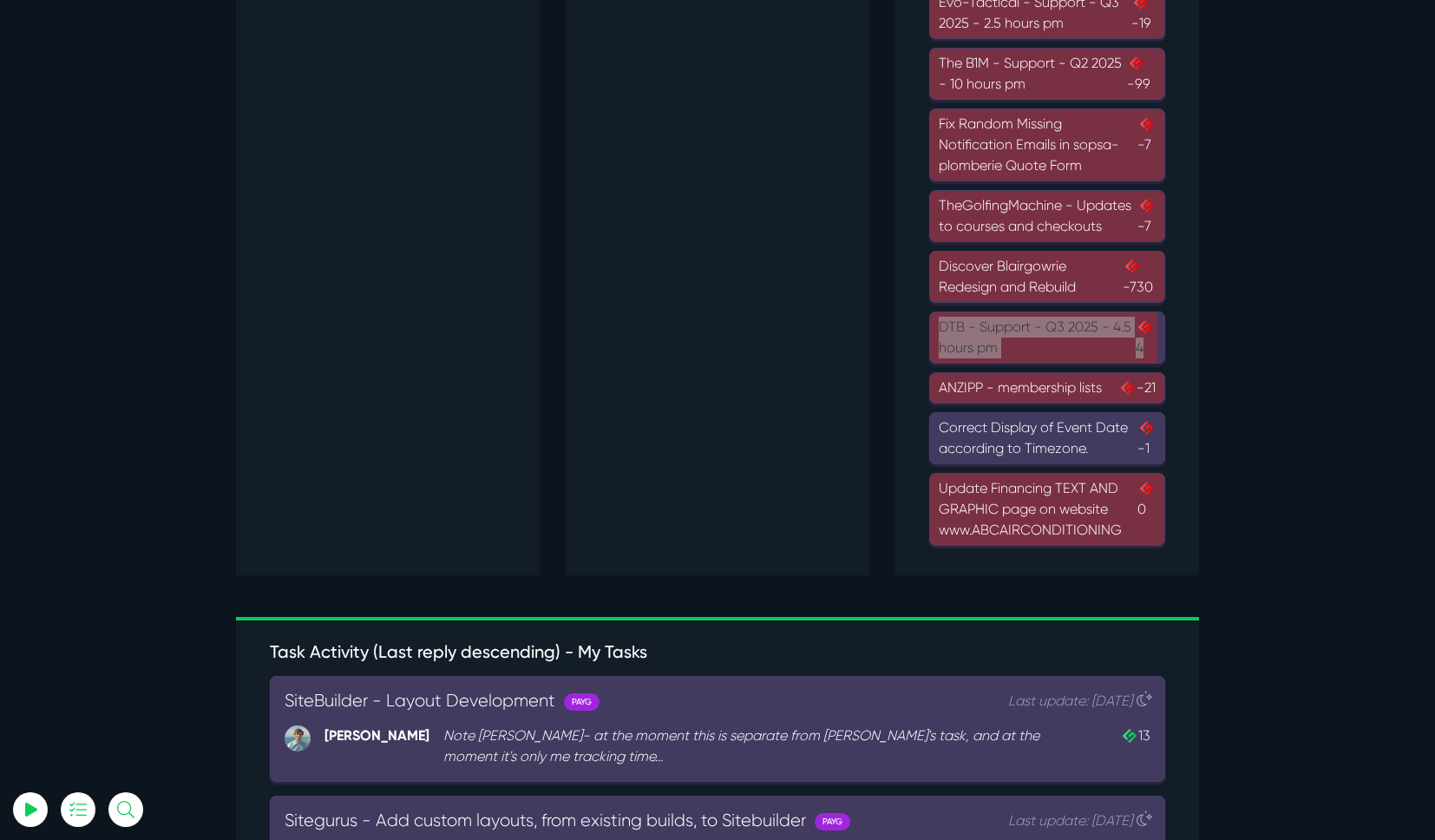
scroll to position [1979, 0]
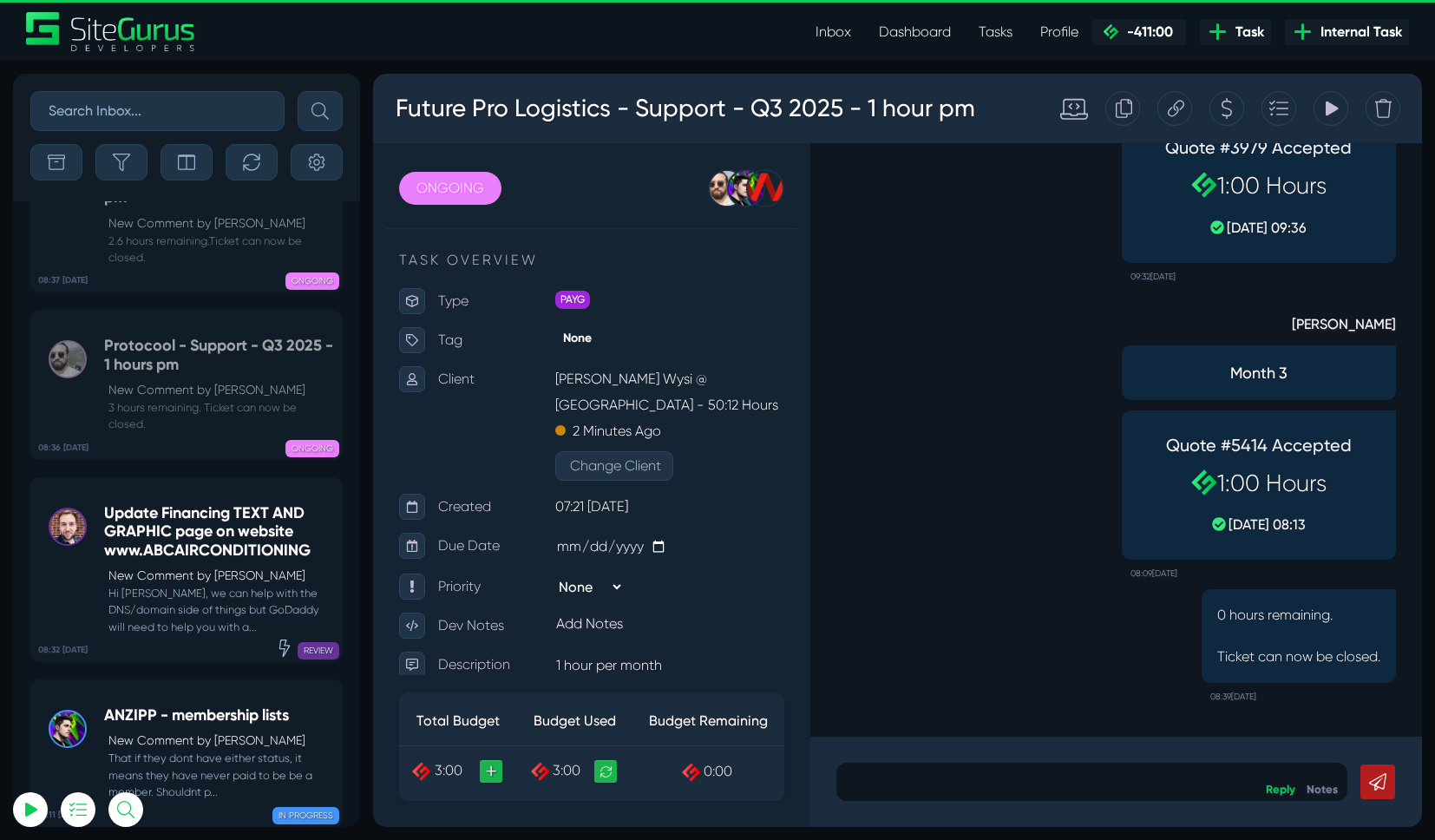
scroll to position [-763, 0]
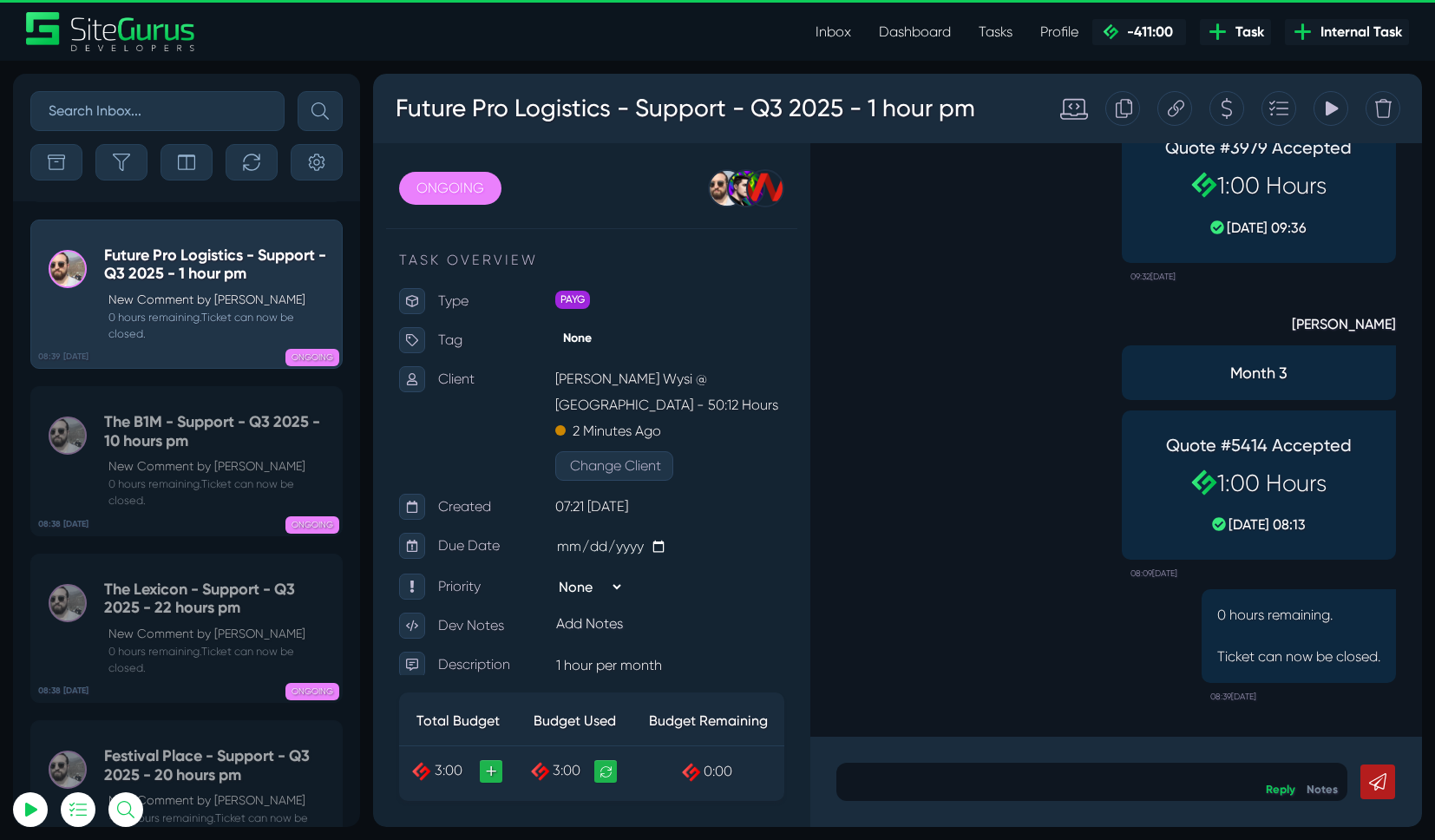
click at [1131, 110] on icon at bounding box center [1124, 108] width 17 height 19
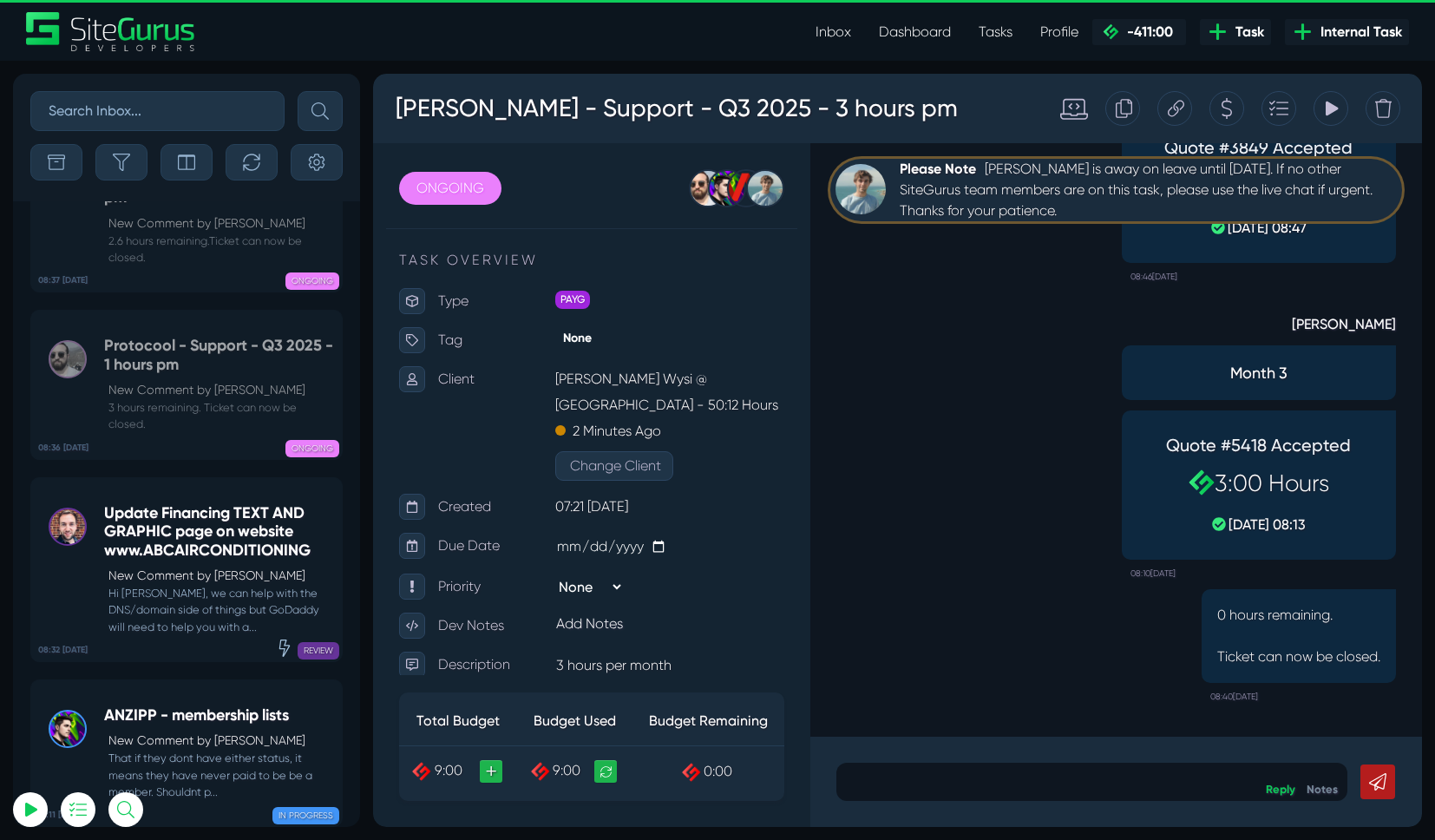
scroll to position [-930, 0]
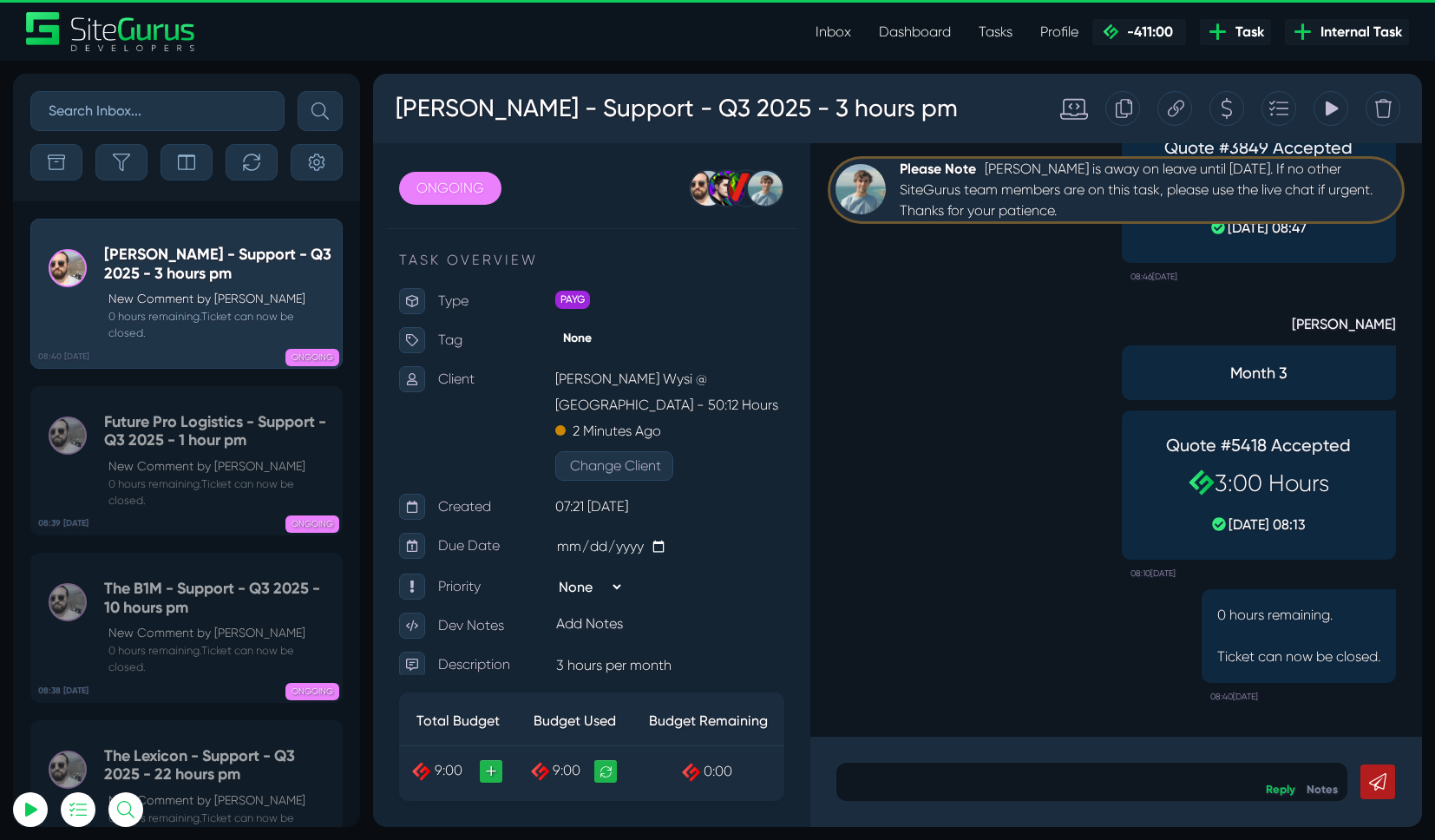
click at [1121, 113] on icon at bounding box center [1124, 108] width 17 height 19
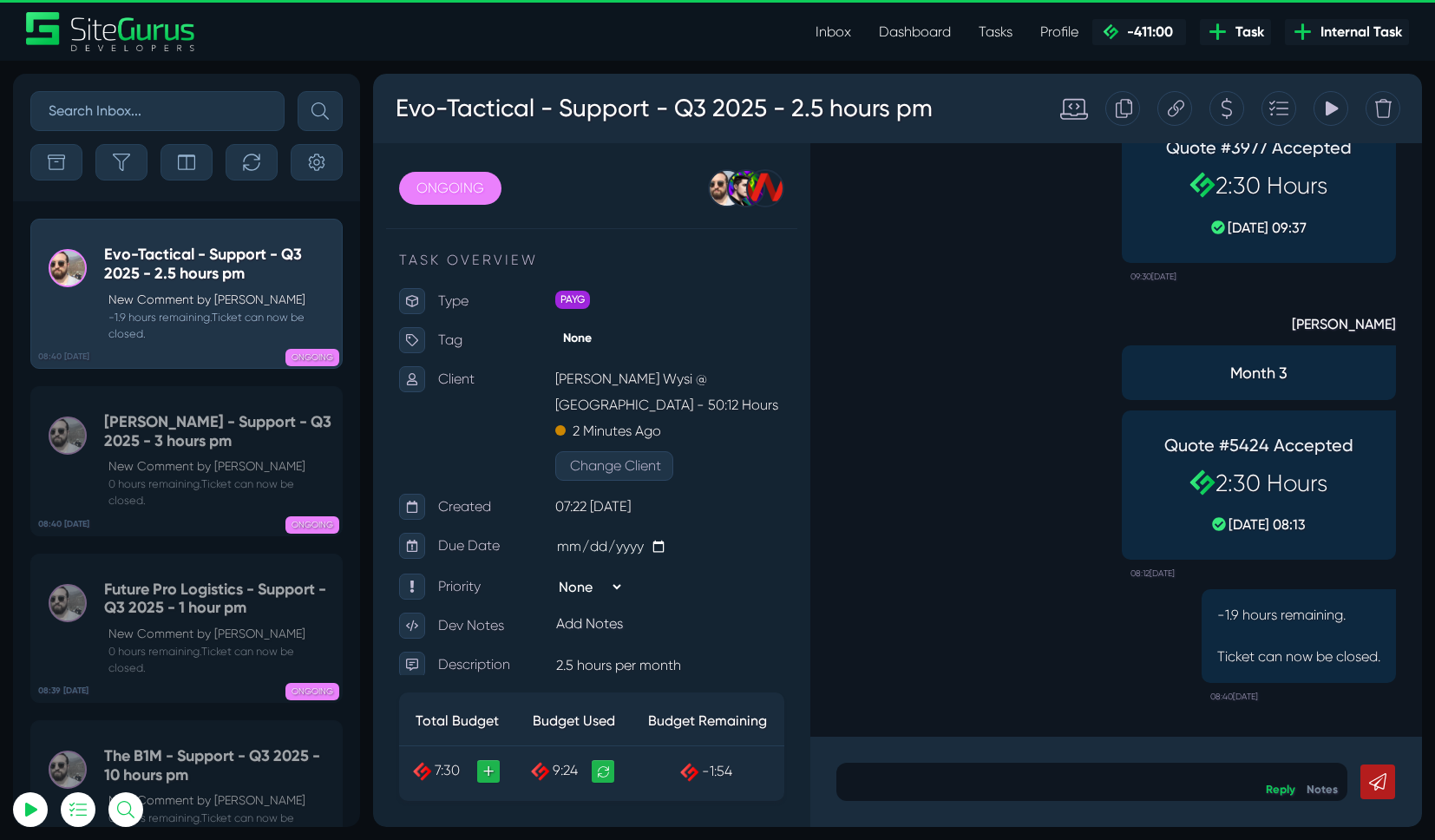
click at [1120, 113] on icon at bounding box center [1124, 108] width 17 height 33
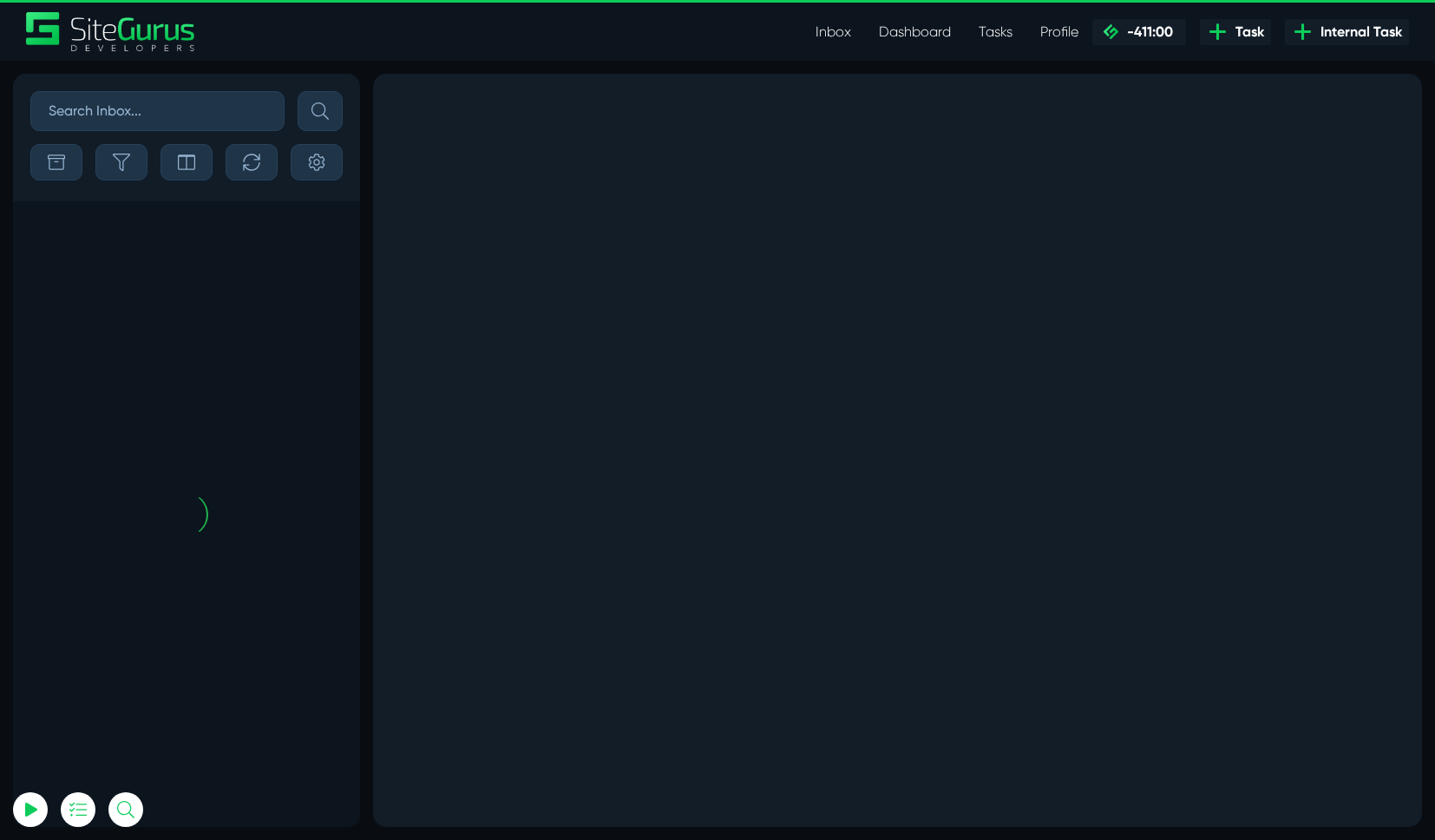
scroll to position [-2101, 0]
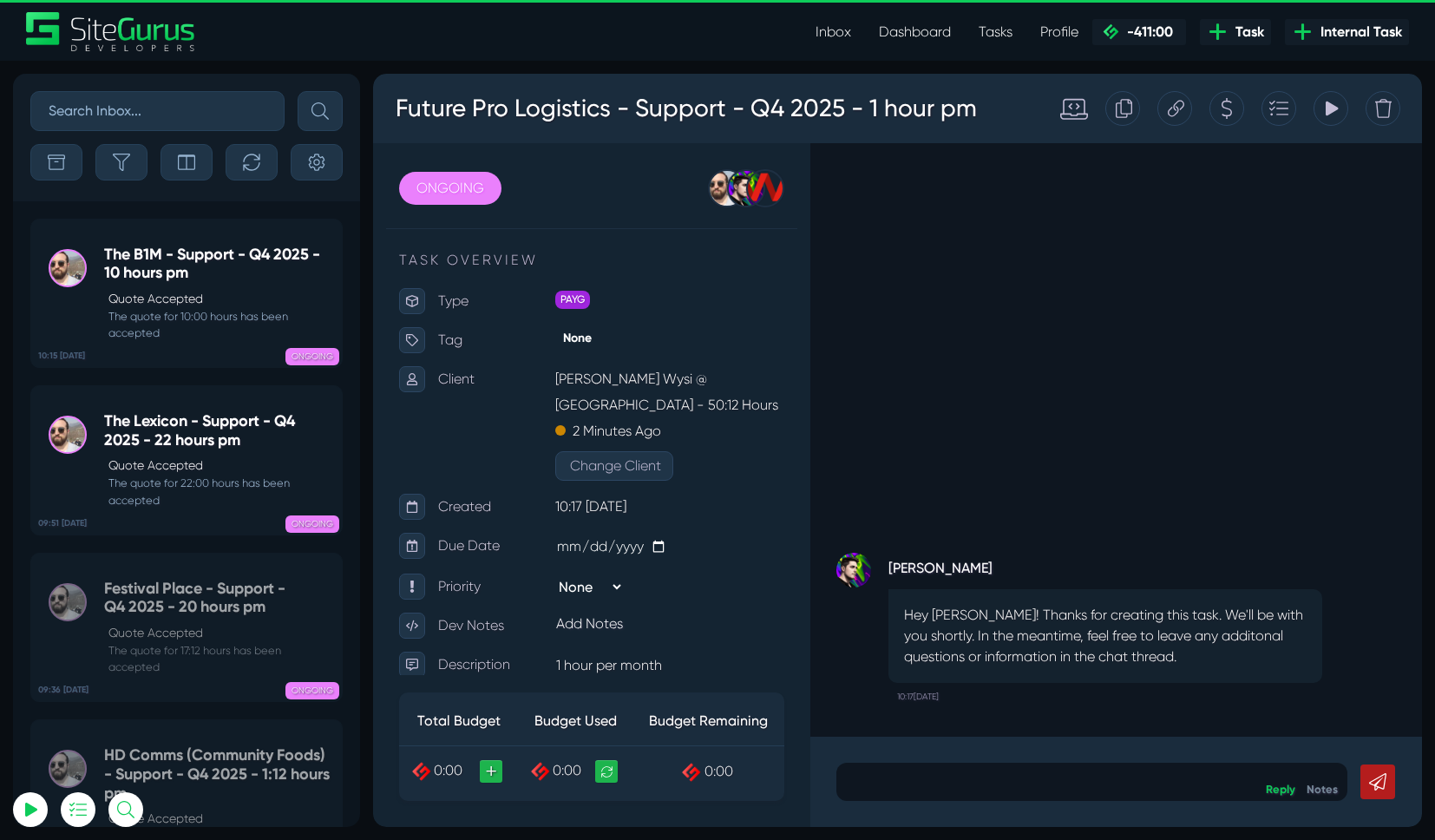
click at [1211, 111] on div at bounding box center [1227, 108] width 35 height 35
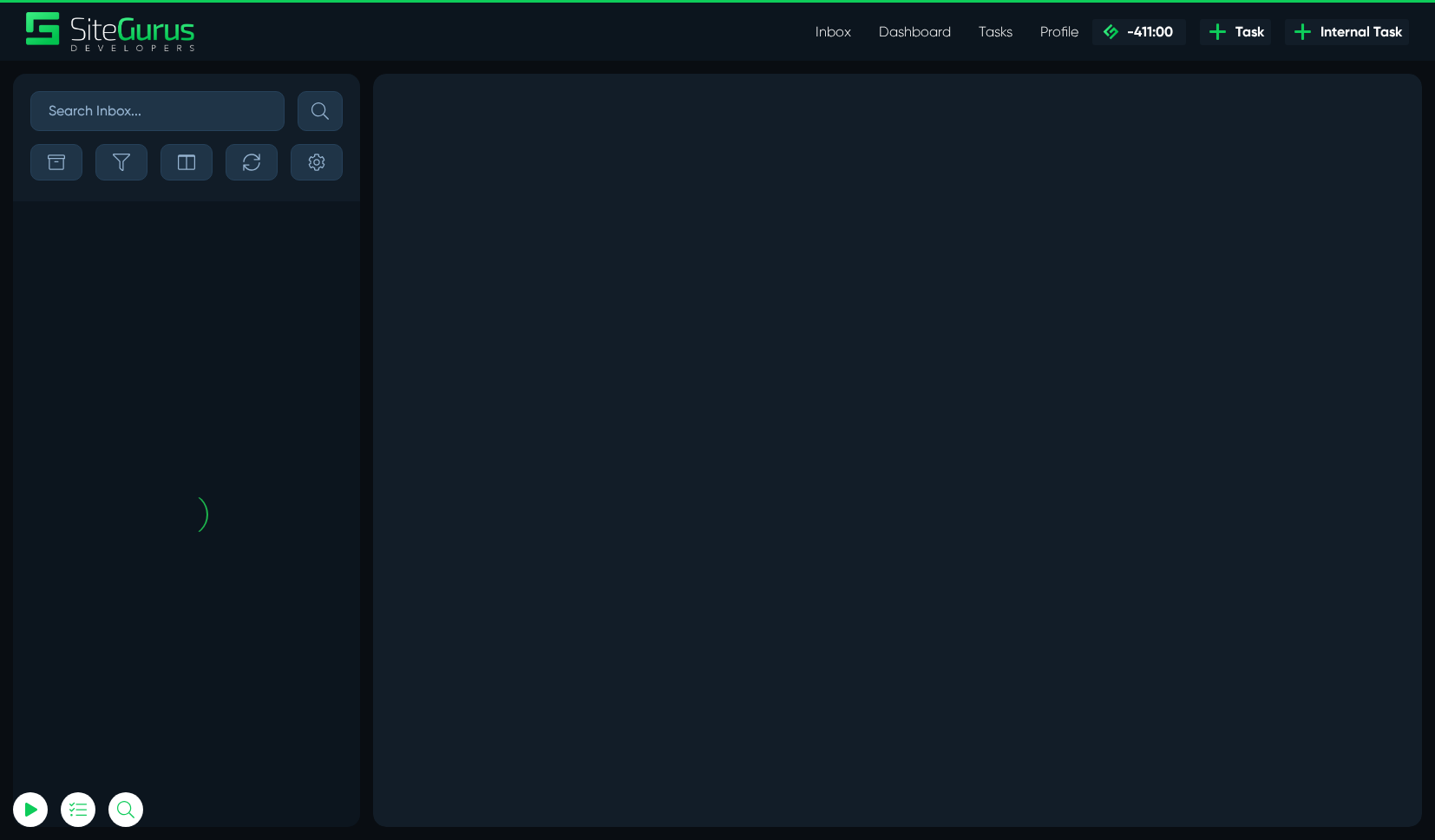
scroll to position [-2268, 0]
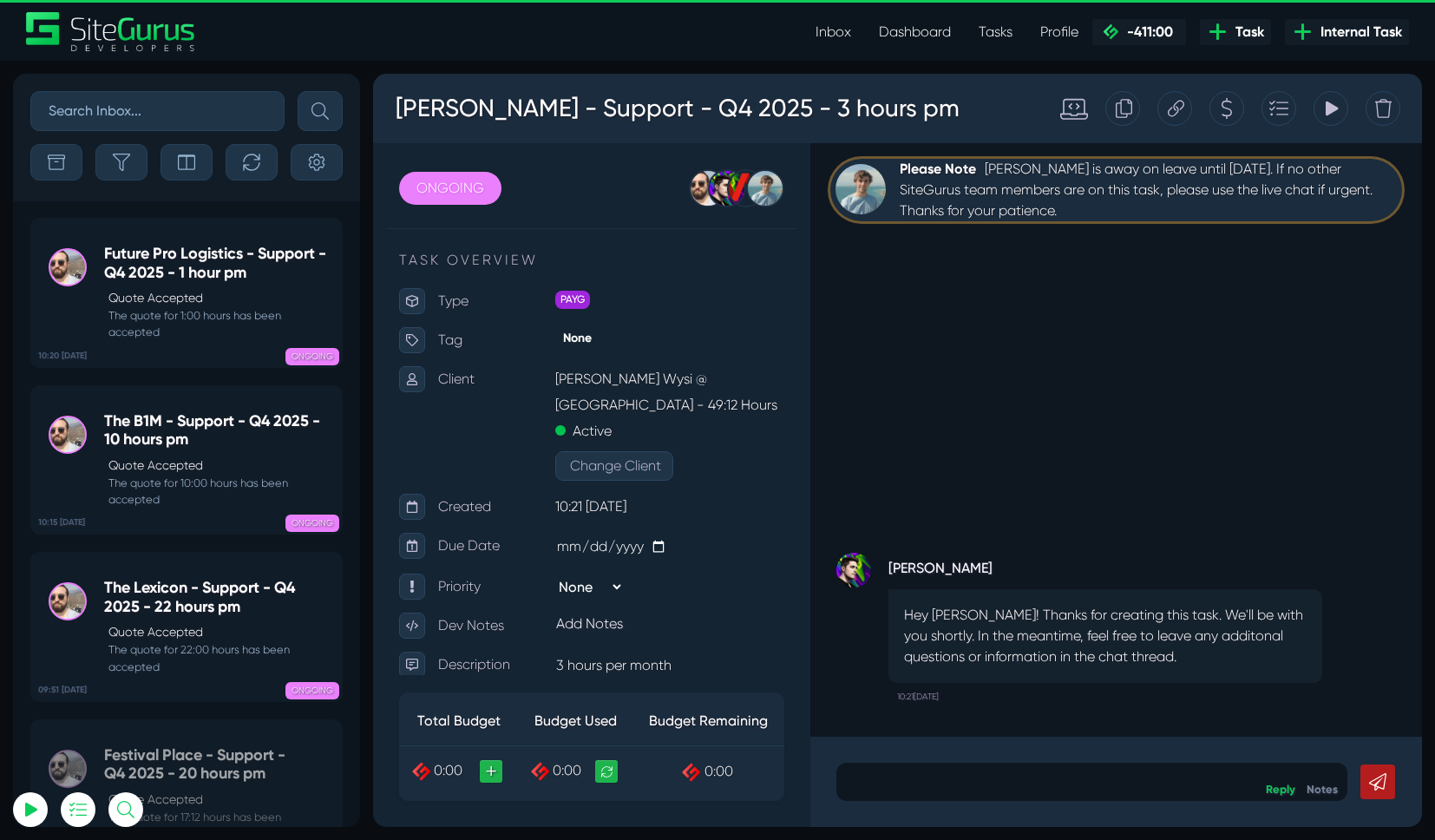
click at [1224, 108] on icon at bounding box center [1228, 108] width 11 height 20
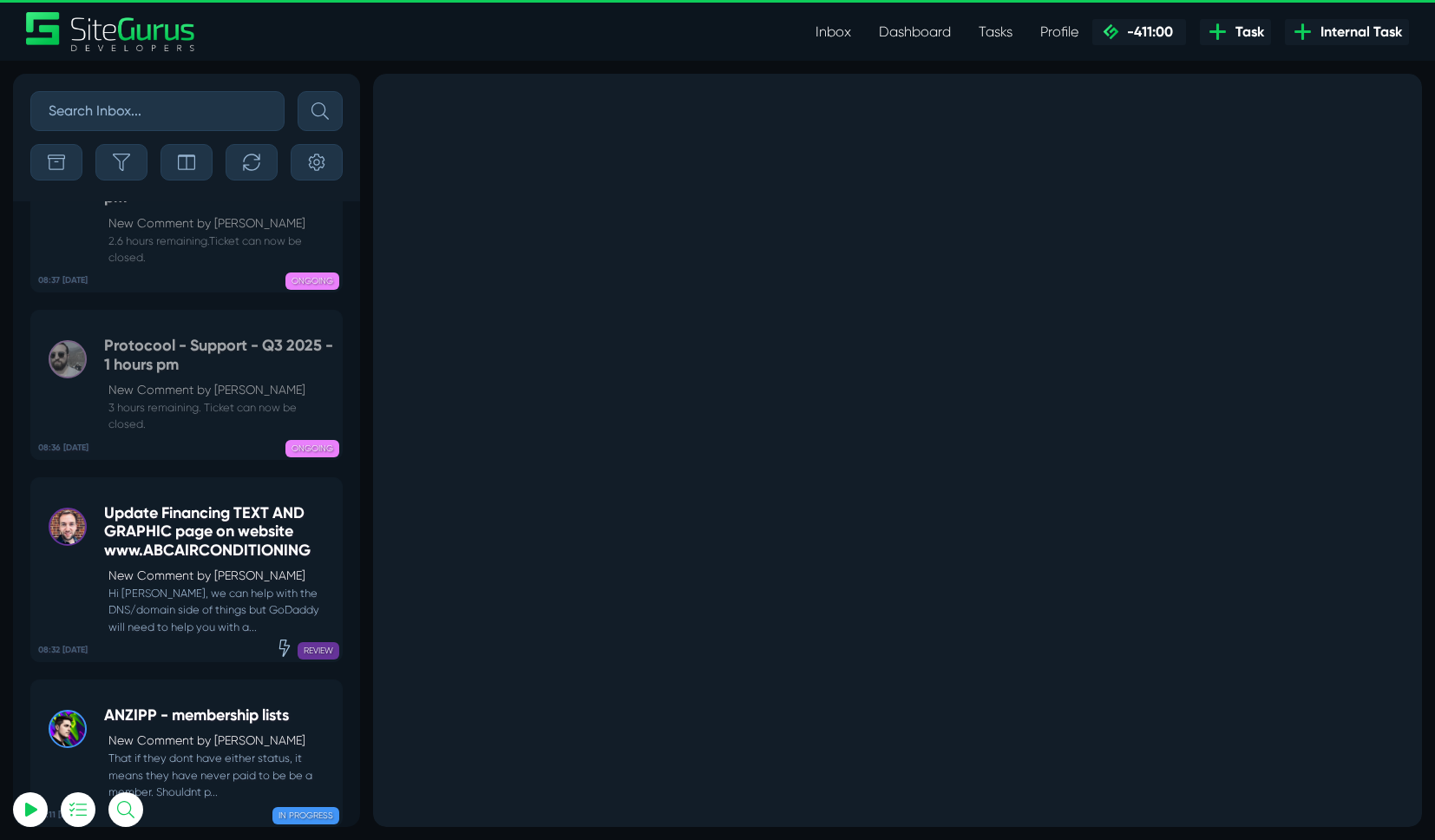
scroll to position [-2268, 0]
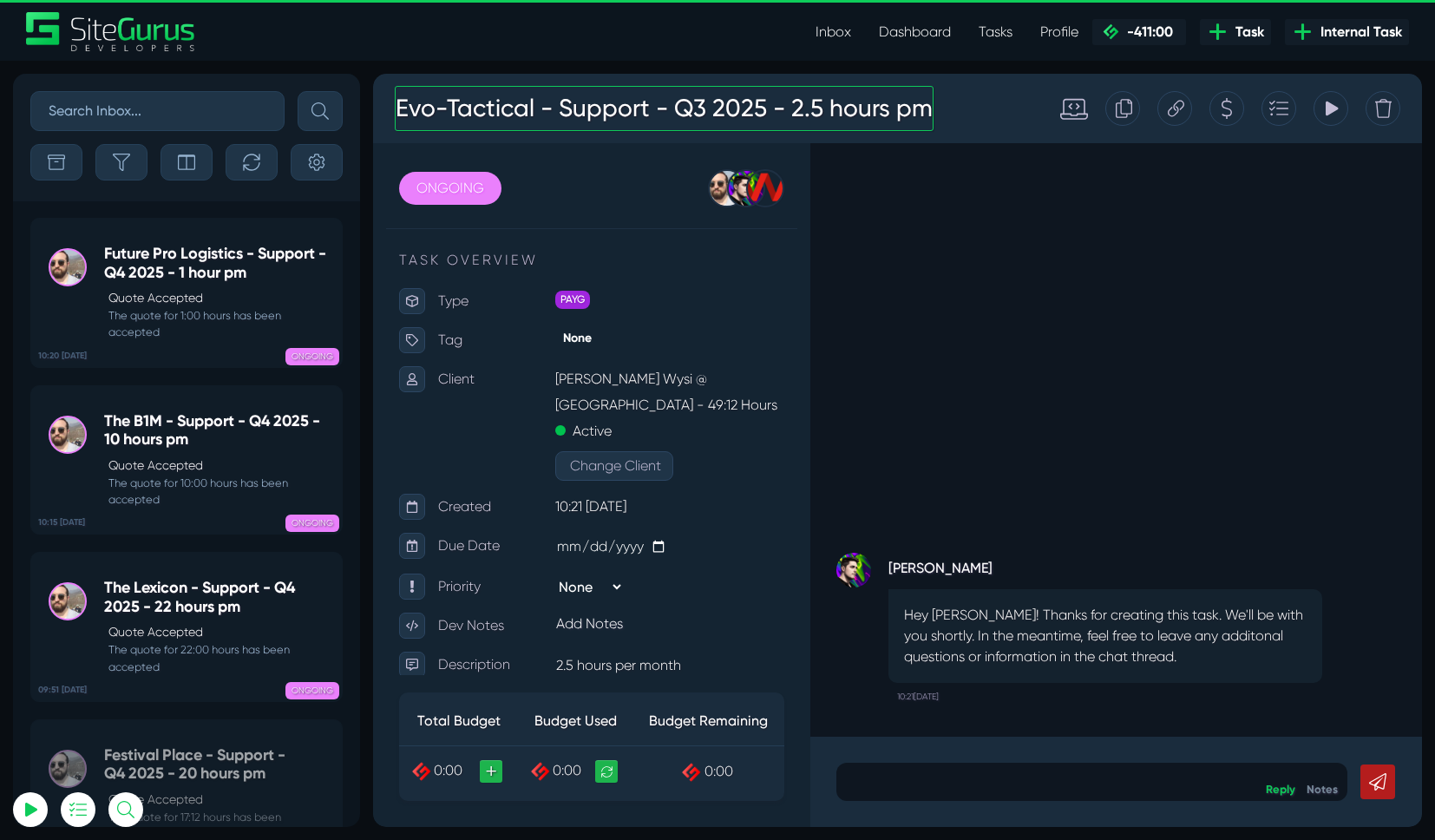
click at [716, 100] on h3 "Evo-Tactical - Support - Q3 2025 - 2.5 hours pm" at bounding box center [664, 109] width 539 height 45
click at [709, 106] on h3 "Evo-Tactical - Support - Q3 2025 - 2.5 hours pm" at bounding box center [664, 109] width 539 height 45
click at [977, 105] on div "Evo-Tactical - Support - Q4 2025 - 2.5 hours pm" at bounding box center [706, 109] width 648 height 62
click at [1227, 110] on icon at bounding box center [1228, 108] width 13 height 33
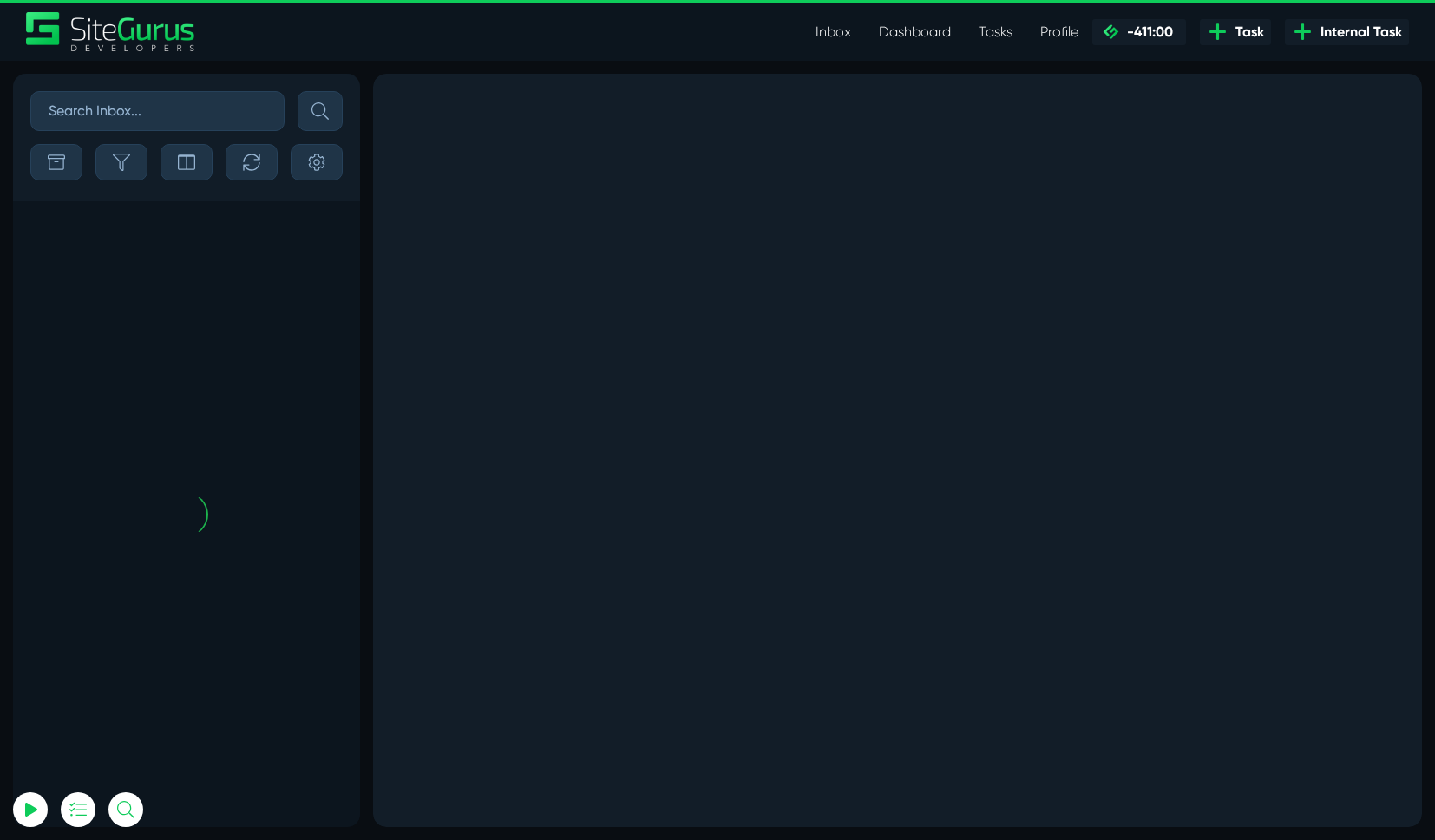
scroll to position [-2435, 0]
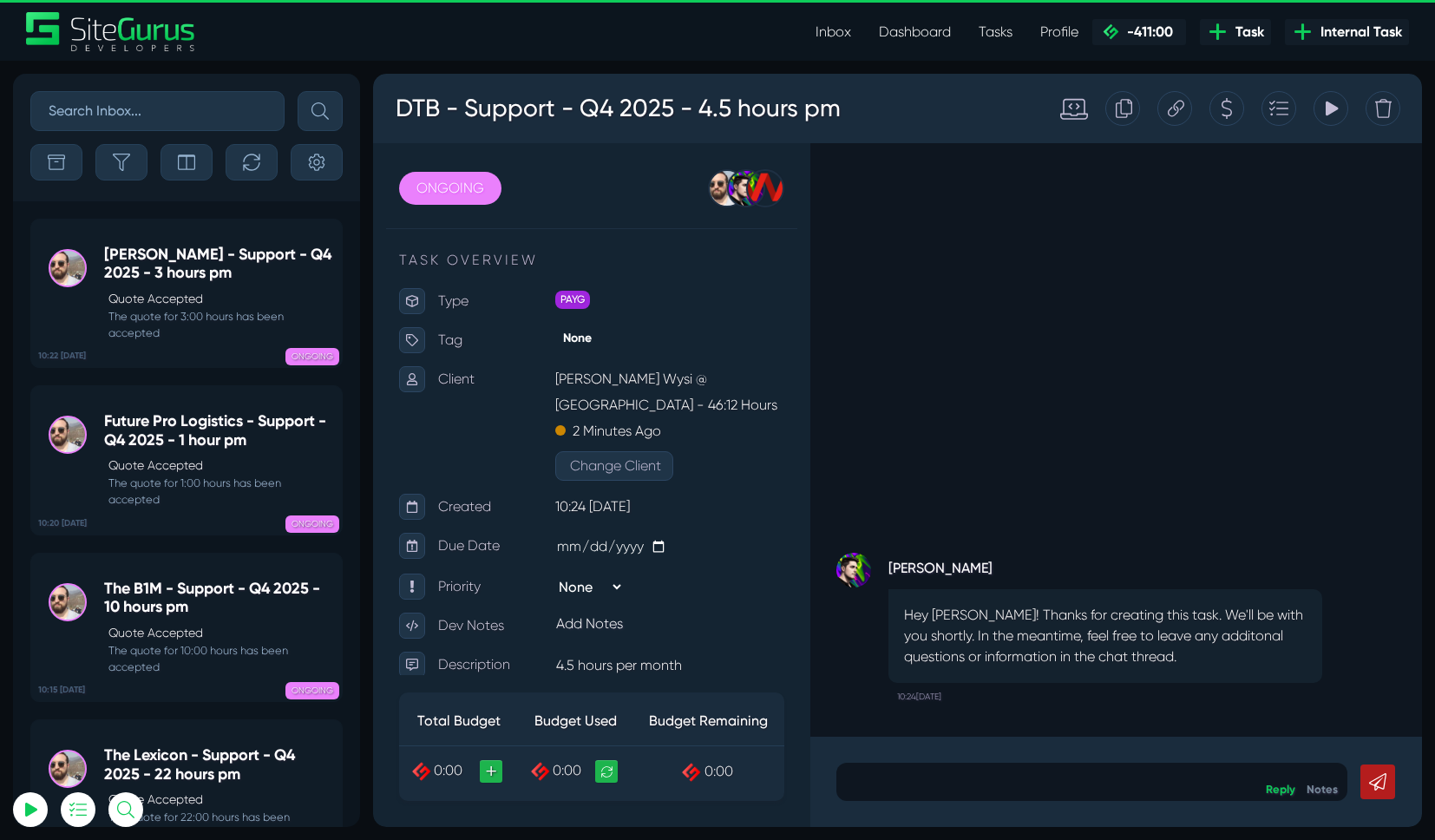
click at [1223, 118] on icon at bounding box center [1228, 108] width 13 height 33
